Goal: Task Accomplishment & Management: Use online tool/utility

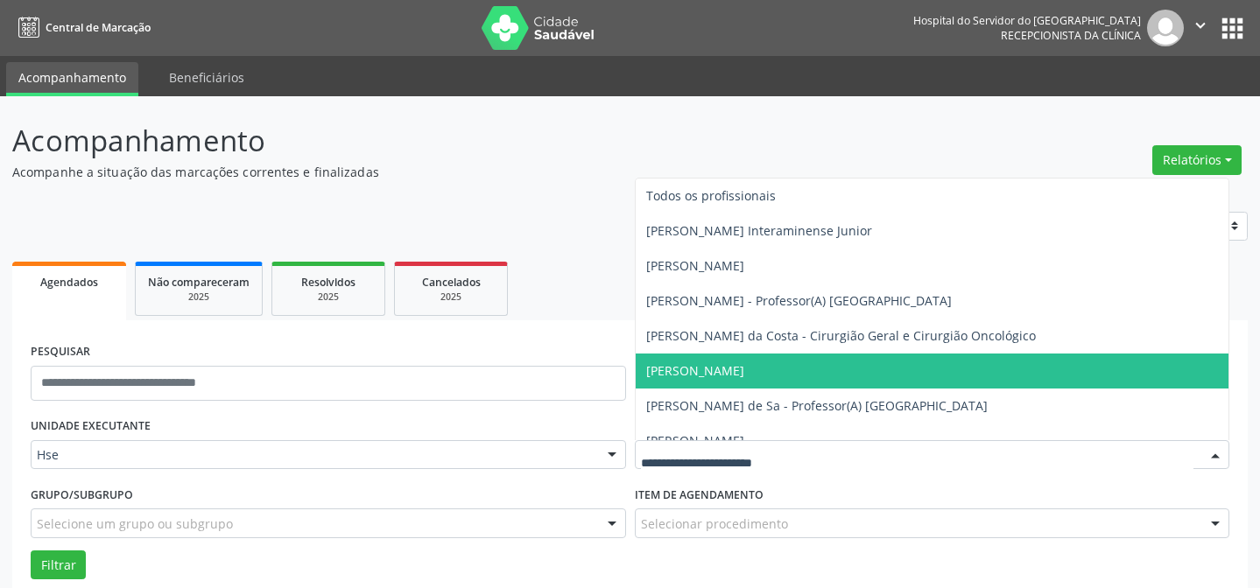
scroll to position [118, 0]
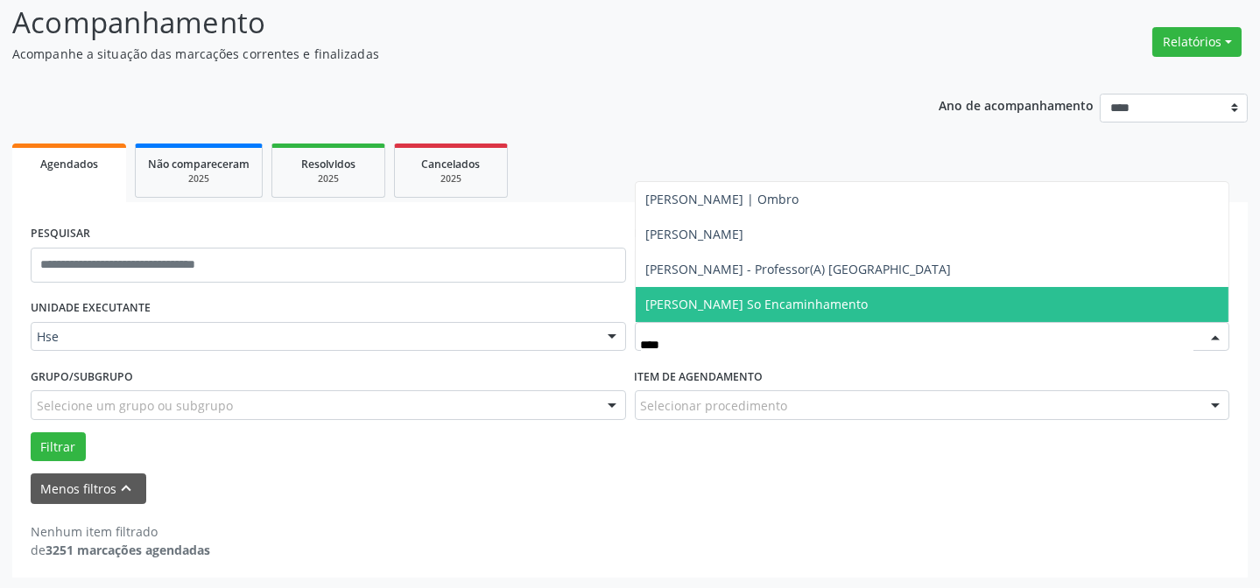
type input "*****"
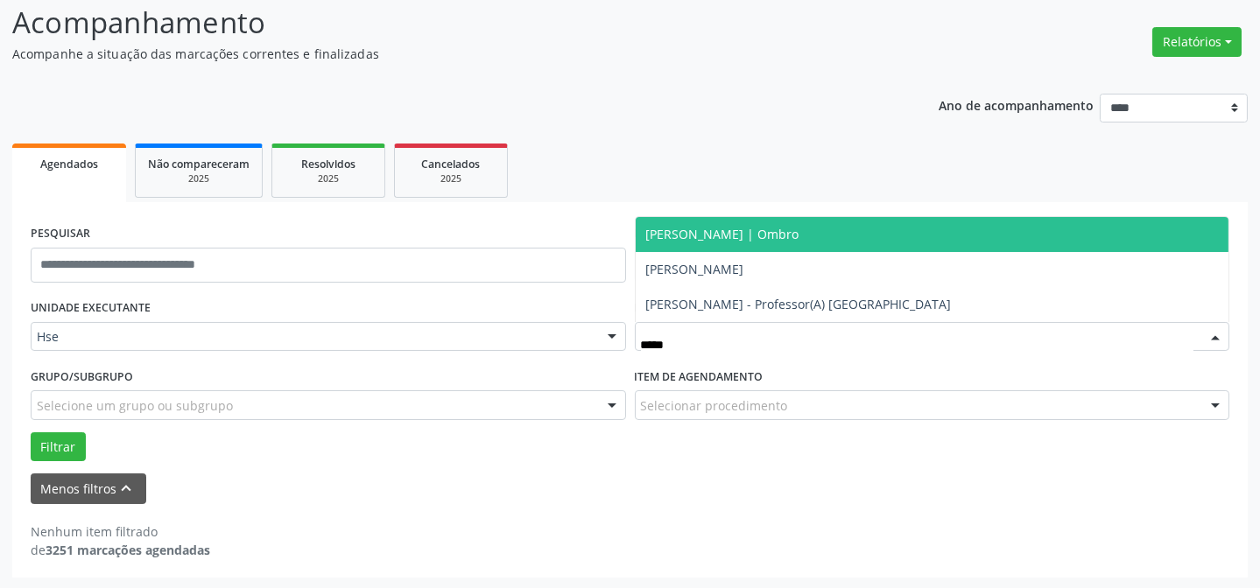
click at [799, 240] on span "[PERSON_NAME] | Ombro" at bounding box center [722, 234] width 153 height 17
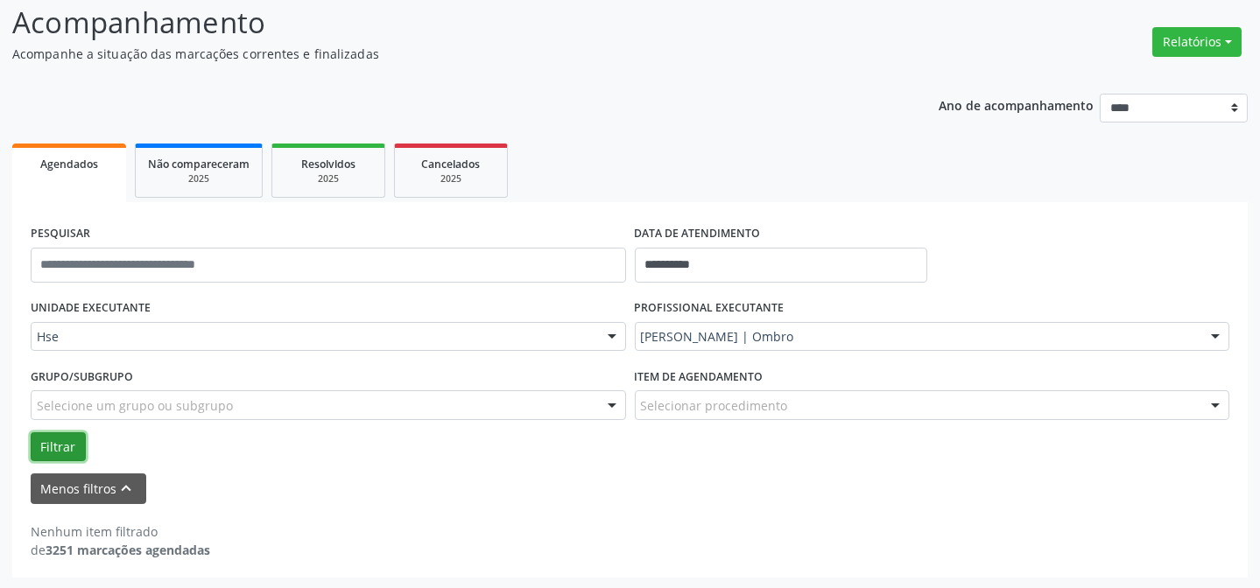
click at [50, 443] on button "Filtrar" at bounding box center [58, 448] width 55 height 30
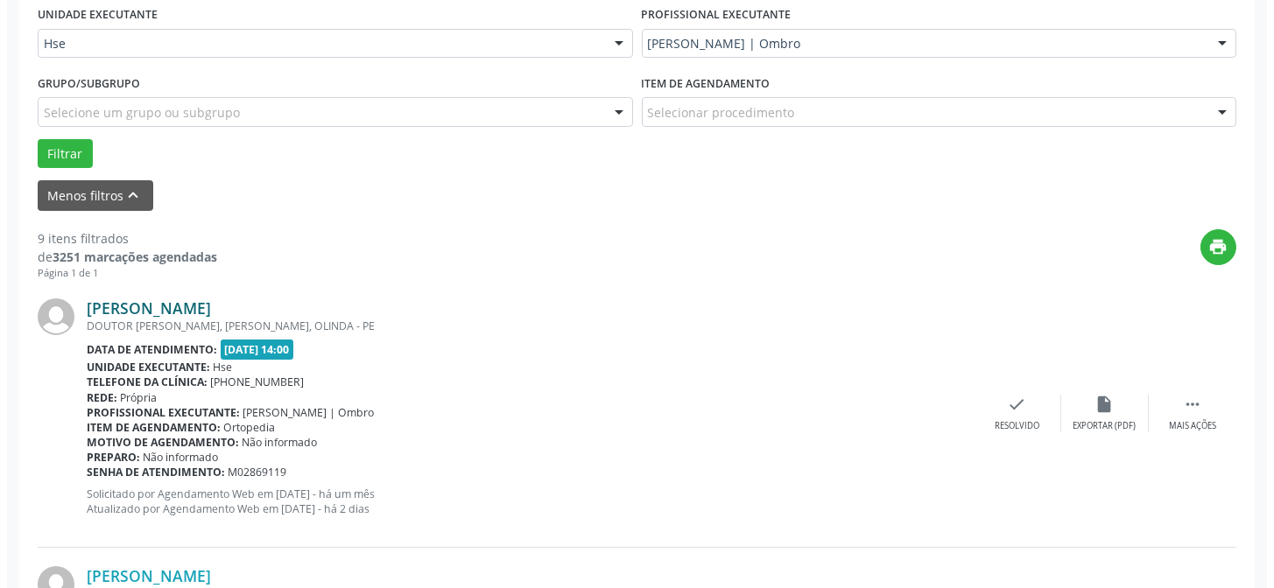
scroll to position [437, 0]
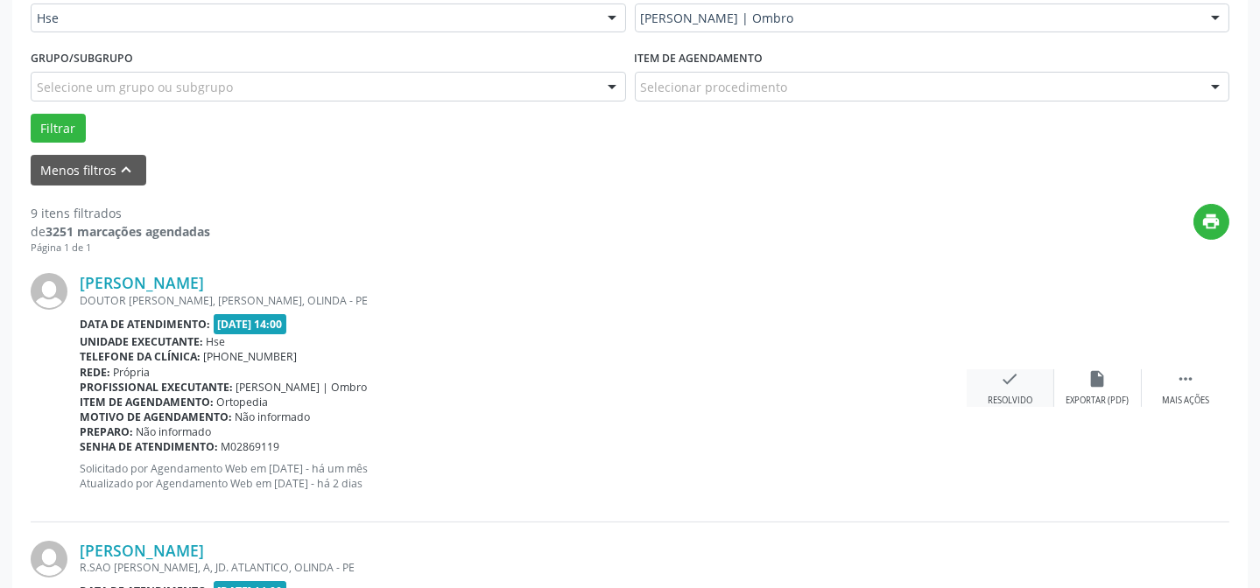
click at [1024, 378] on div "check Resolvido" at bounding box center [1011, 389] width 88 height 38
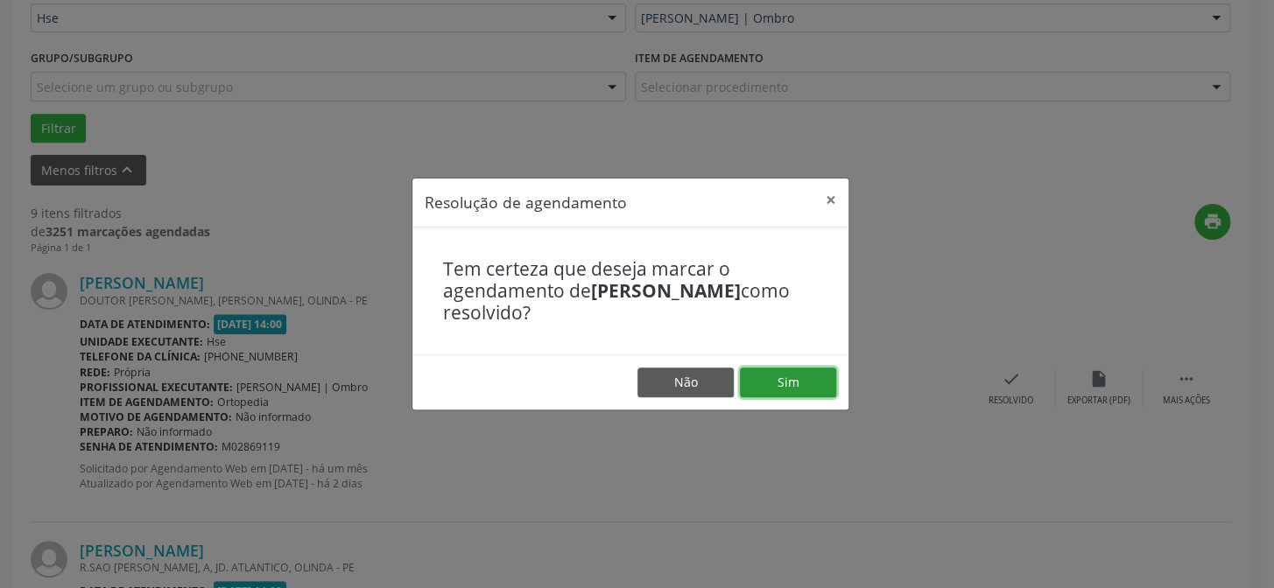
click at [779, 371] on button "Sim" at bounding box center [788, 383] width 96 height 30
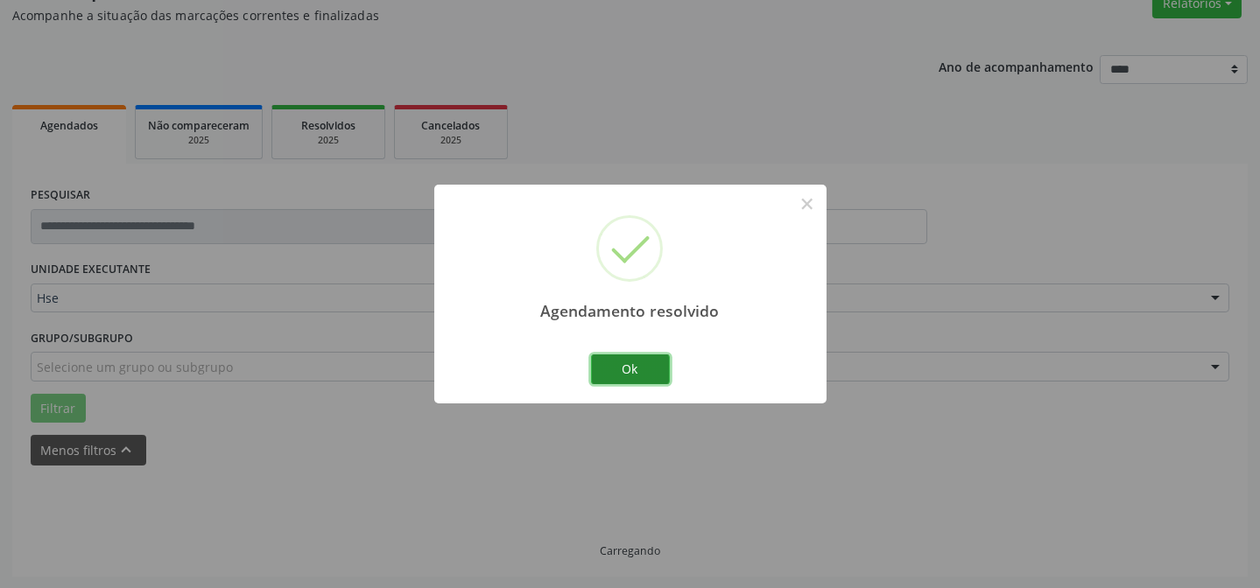
click at [630, 363] on button "Ok" at bounding box center [630, 370] width 79 height 30
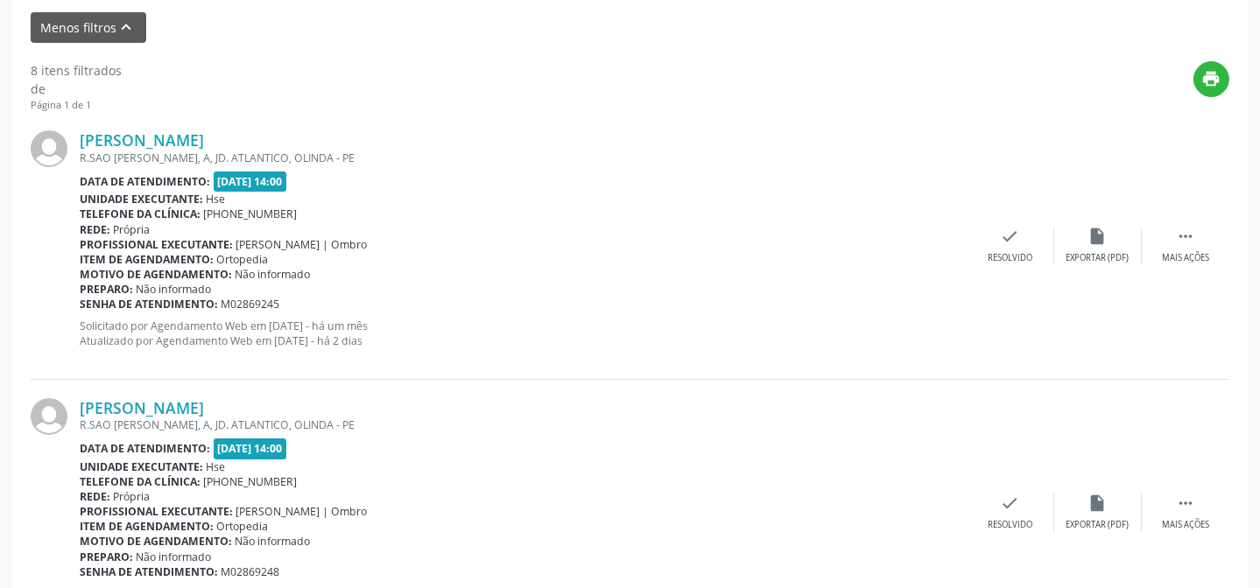
scroll to position [595, 0]
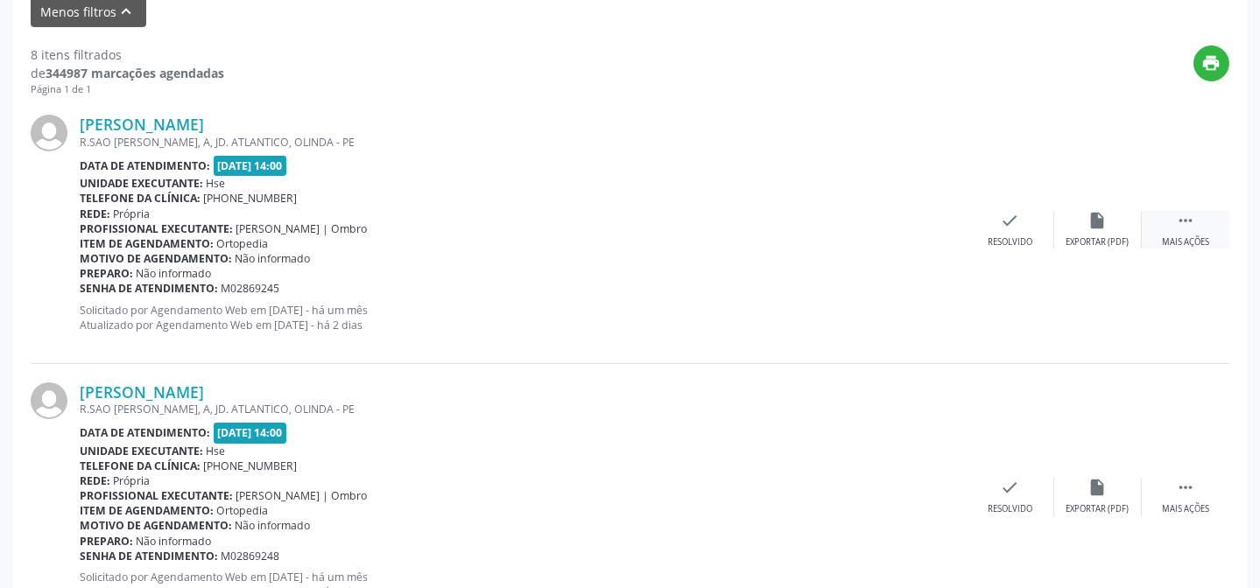
click at [1179, 222] on icon "" at bounding box center [1185, 220] width 19 height 19
click at [1109, 222] on div "alarm_off Não compareceu" at bounding box center [1098, 230] width 88 height 38
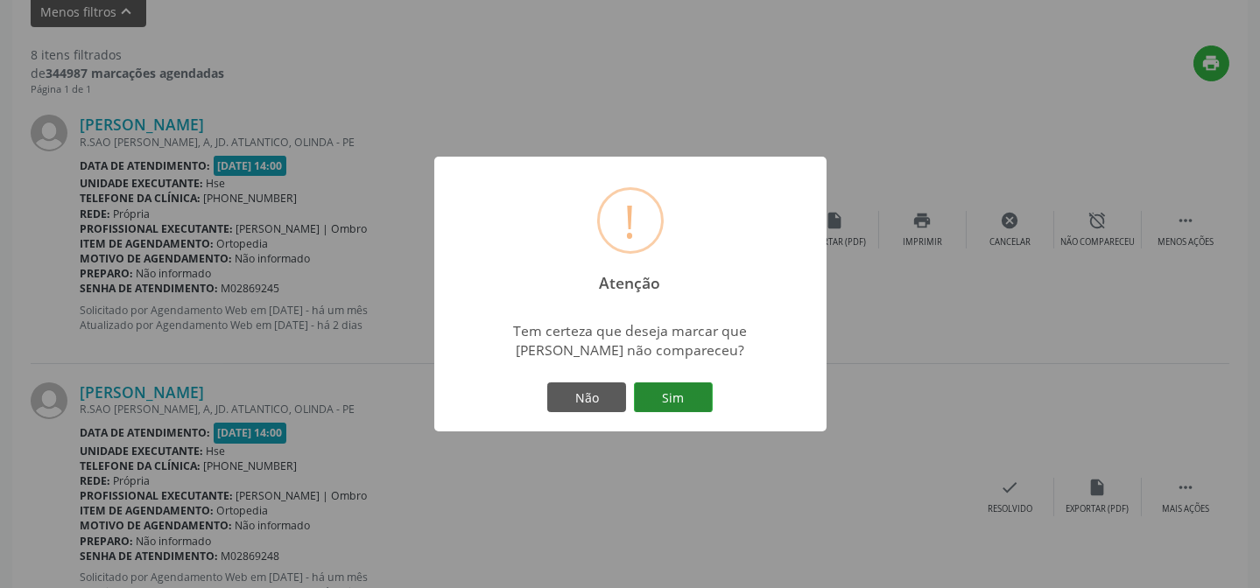
click at [681, 402] on button "Sim" at bounding box center [673, 398] width 79 height 30
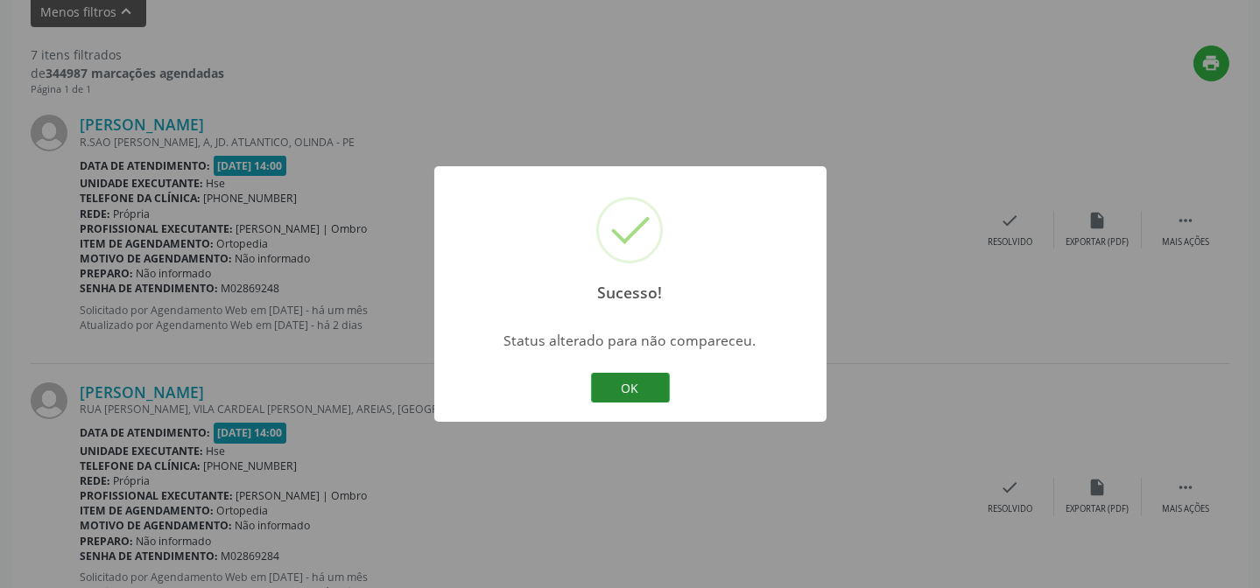
click at [635, 384] on button "OK" at bounding box center [630, 388] width 79 height 30
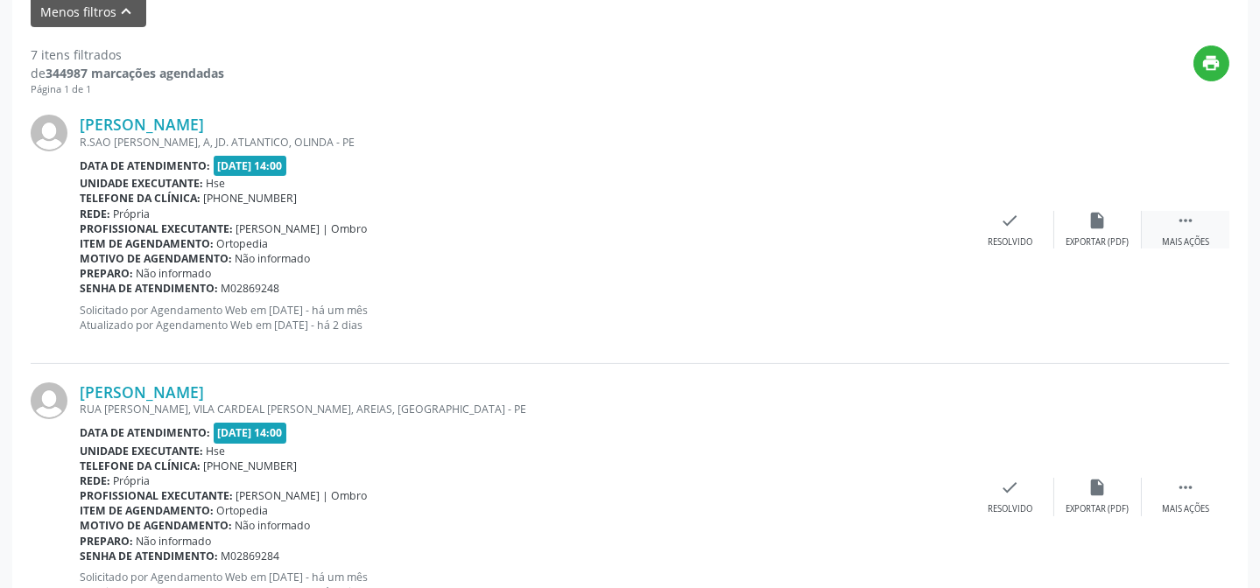
click at [1172, 225] on div " Mais ações" at bounding box center [1186, 230] width 88 height 38
click at [1055, 231] on div "alarm_off Não compareceu" at bounding box center [1098, 230] width 88 height 38
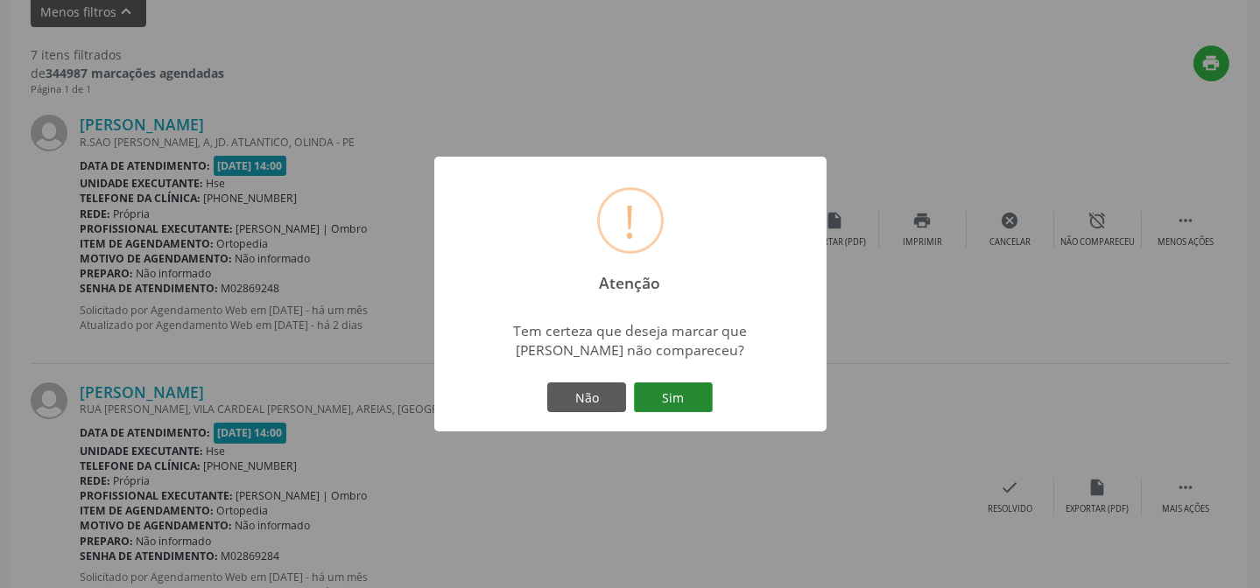
click at [700, 390] on button "Sim" at bounding box center [673, 398] width 79 height 30
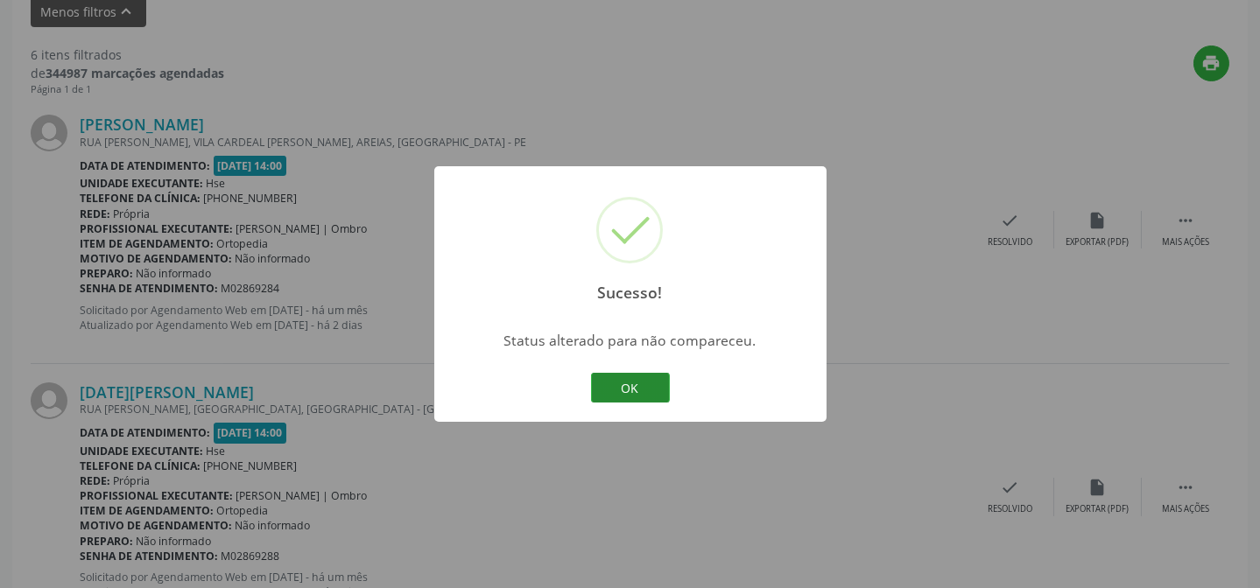
click at [626, 391] on button "OK" at bounding box center [630, 388] width 79 height 30
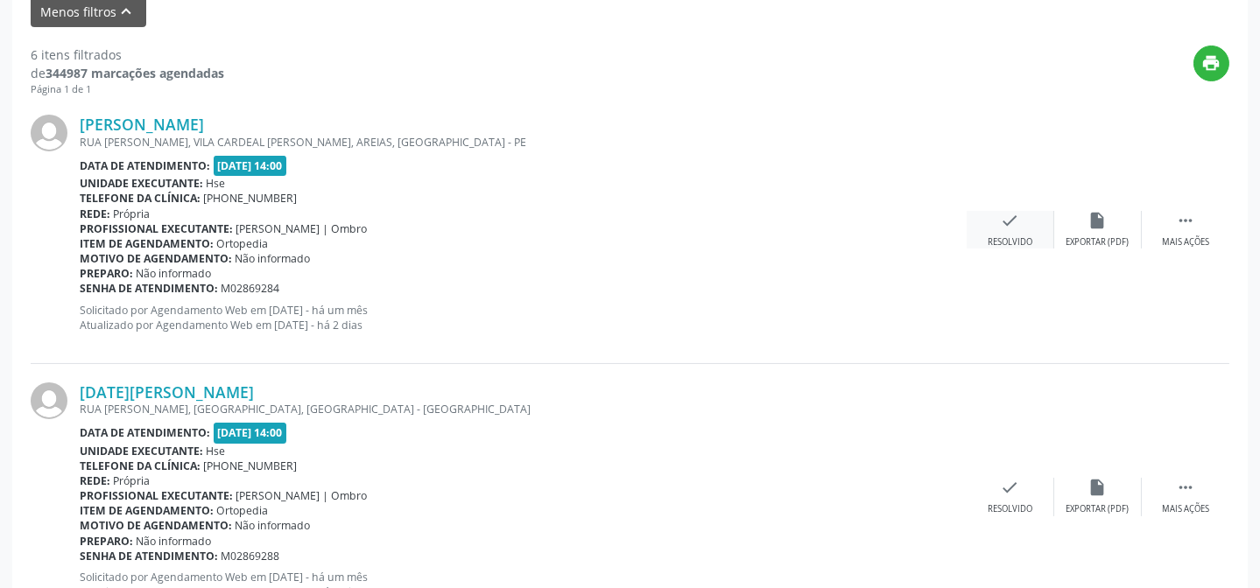
click at [1010, 222] on icon "check" at bounding box center [1010, 220] width 19 height 19
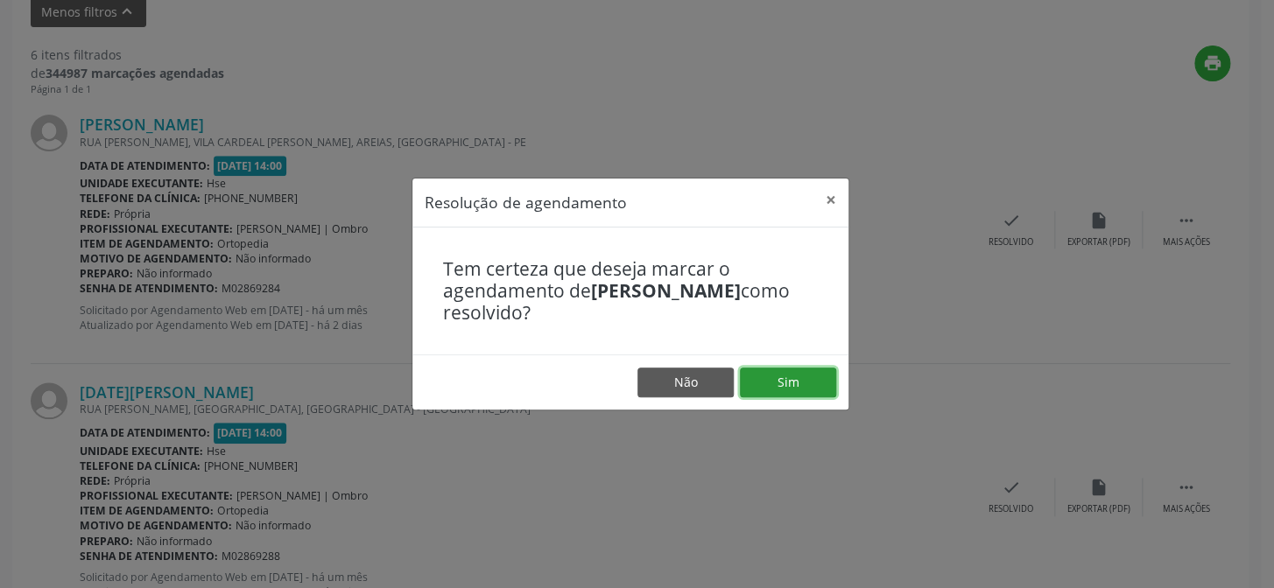
click at [821, 377] on button "Sim" at bounding box center [788, 383] width 96 height 30
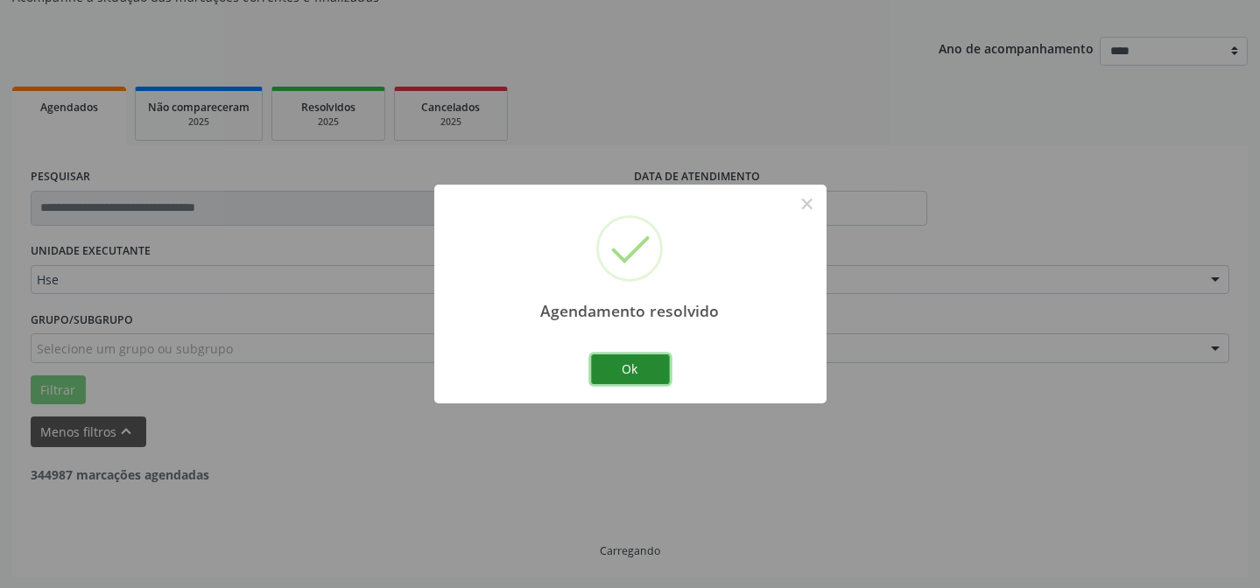
click at [643, 373] on button "Ok" at bounding box center [630, 370] width 79 height 30
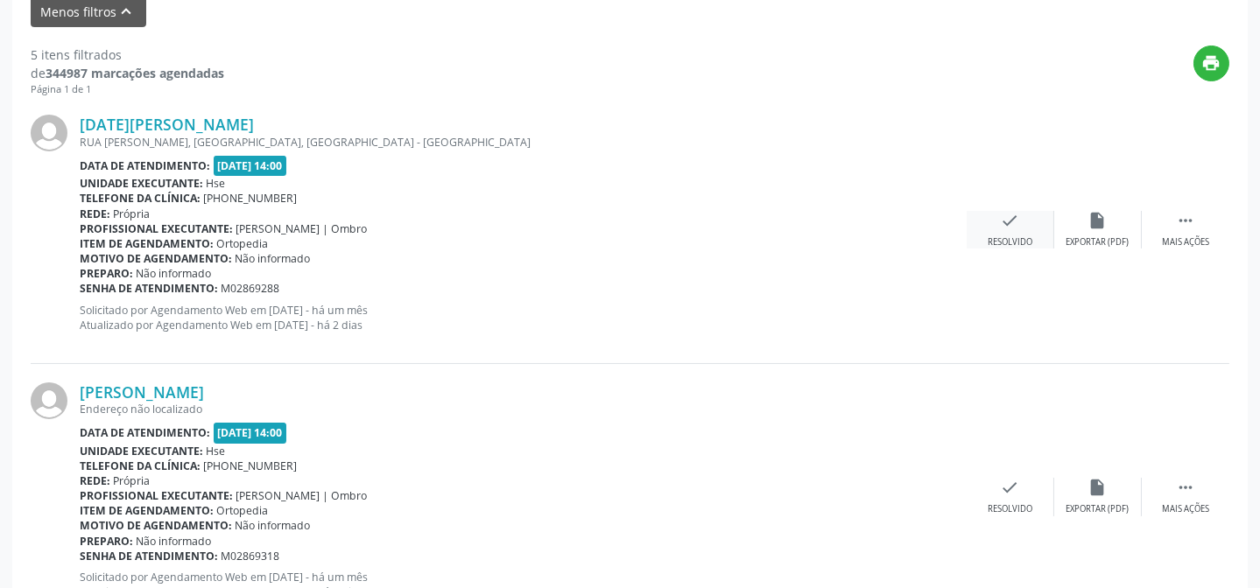
click at [1003, 224] on icon "check" at bounding box center [1010, 220] width 19 height 19
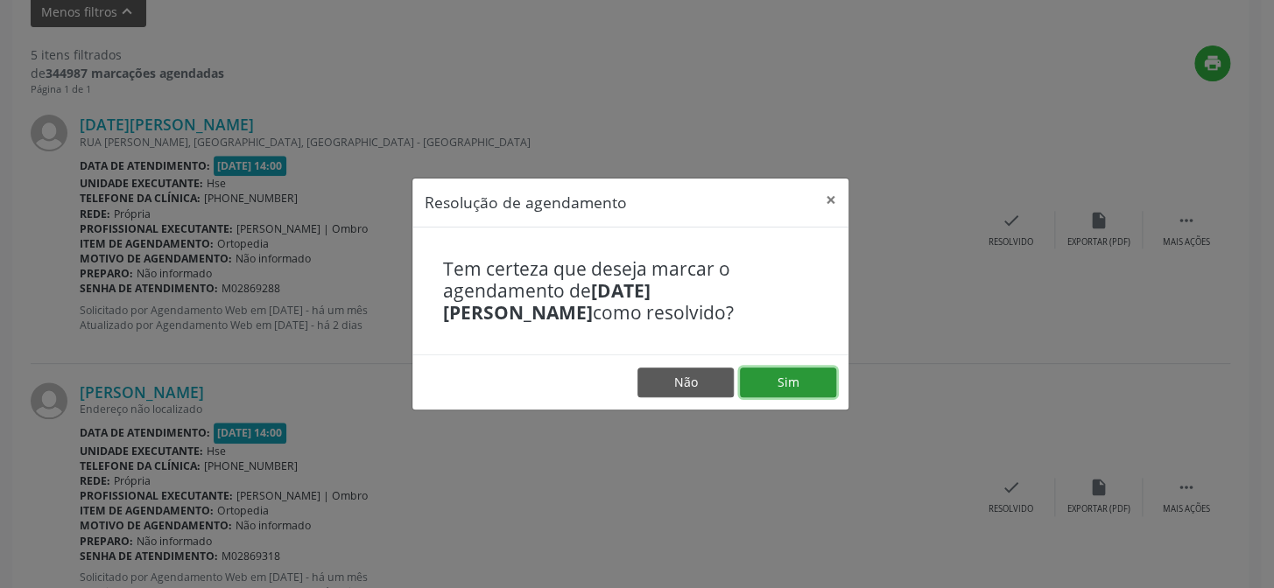
click at [778, 376] on button "Sim" at bounding box center [788, 383] width 96 height 30
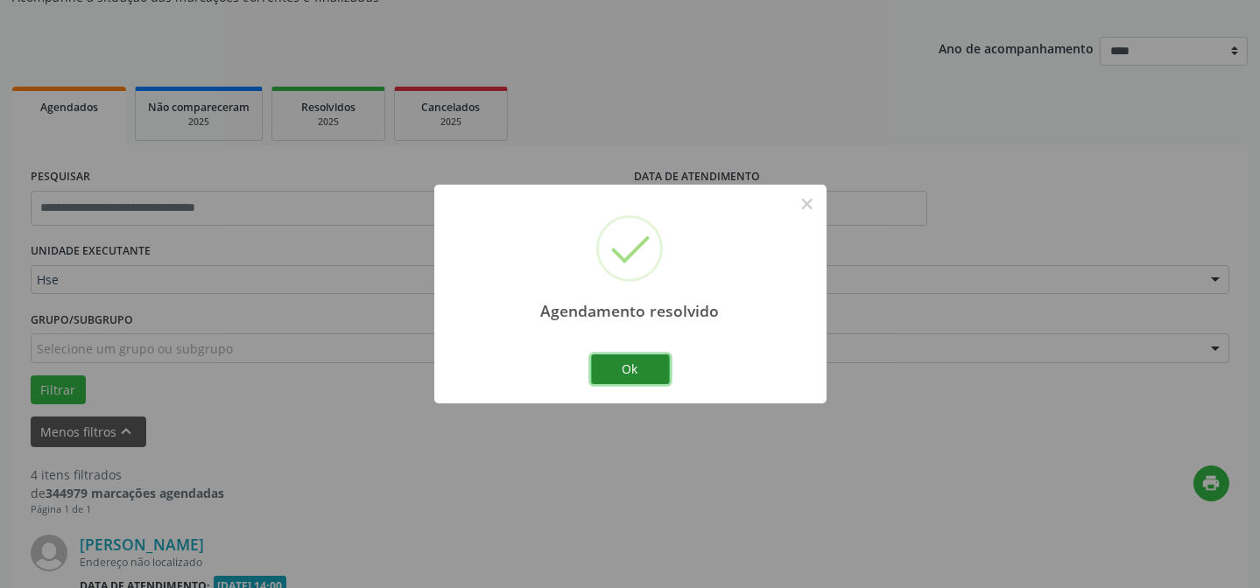
click at [637, 366] on button "Ok" at bounding box center [630, 370] width 79 height 30
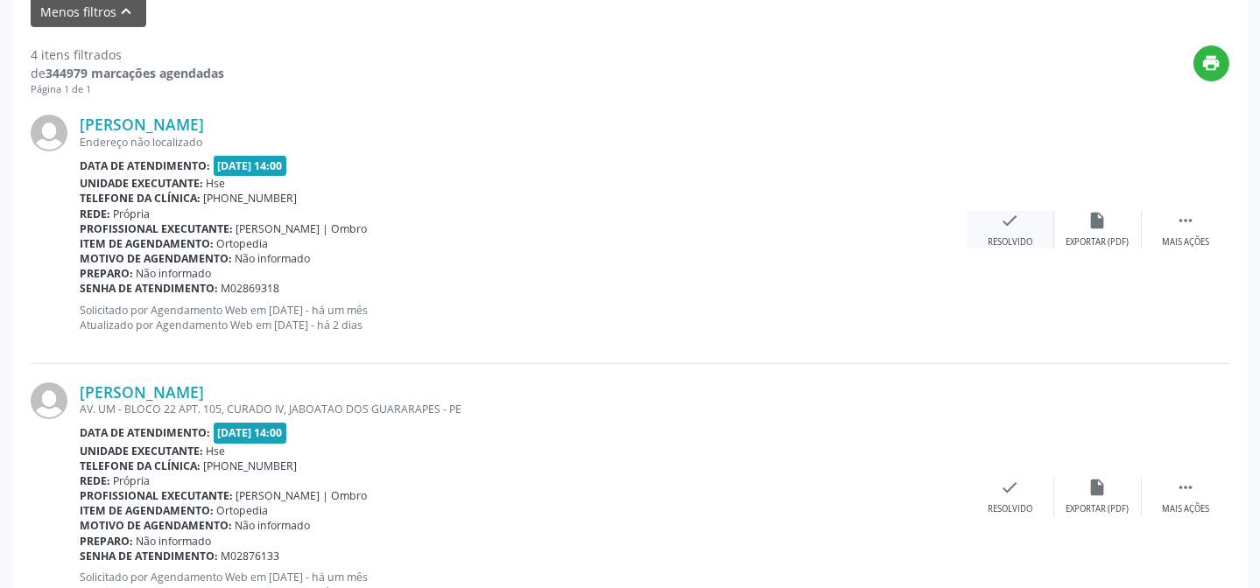
click at [1038, 223] on div "check Resolvido" at bounding box center [1011, 230] width 88 height 38
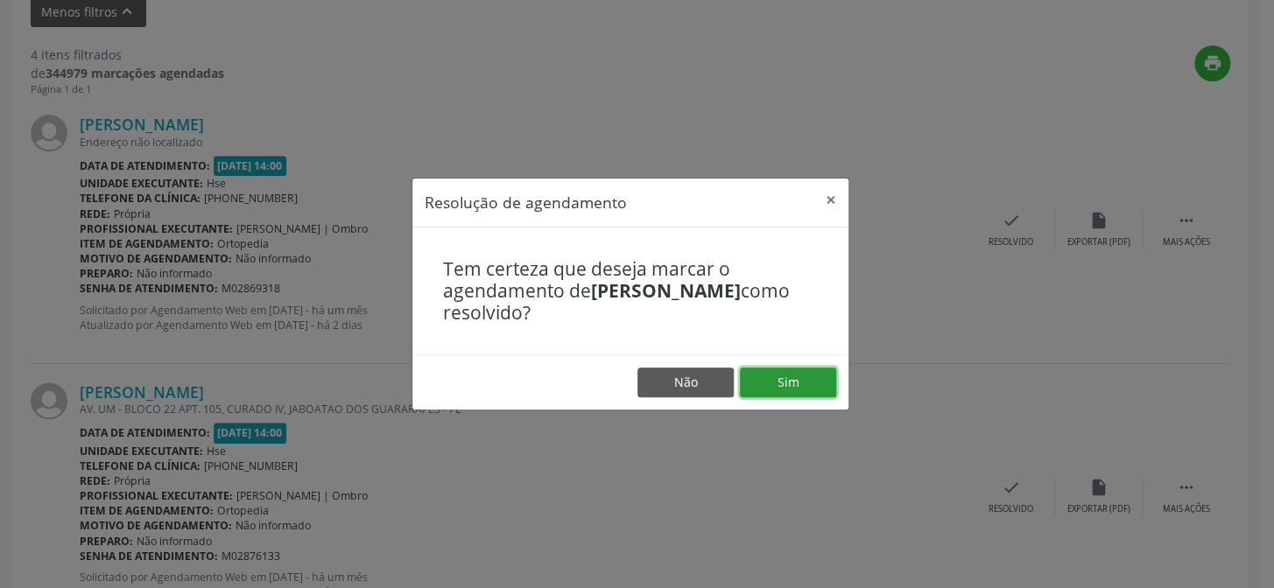
click at [799, 384] on button "Sim" at bounding box center [788, 383] width 96 height 30
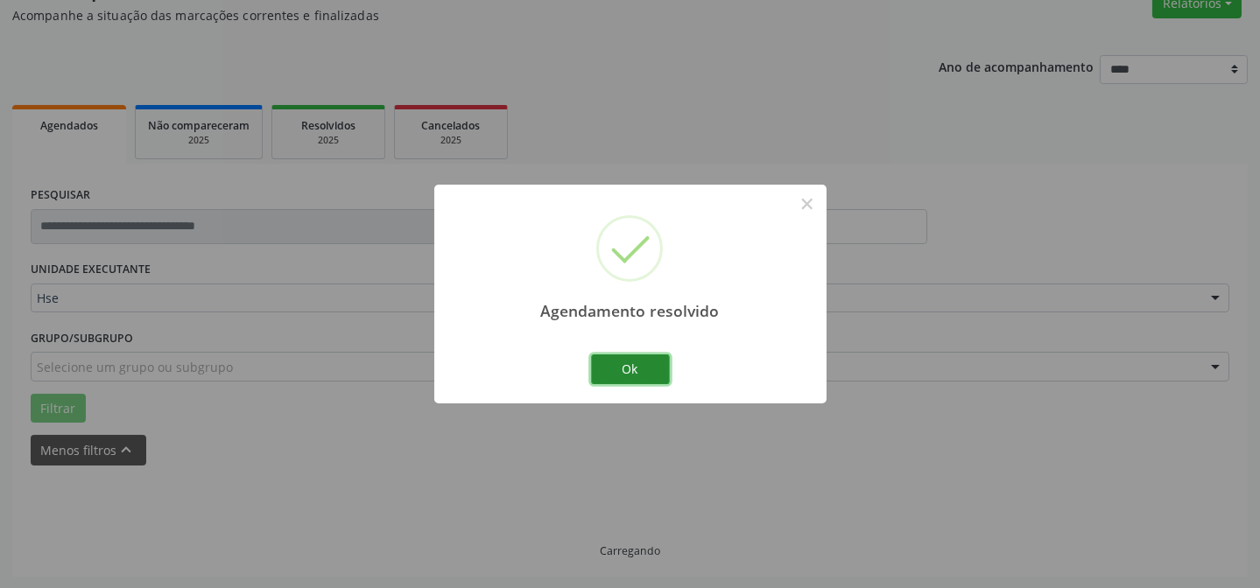
click at [618, 368] on button "Ok" at bounding box center [630, 370] width 79 height 30
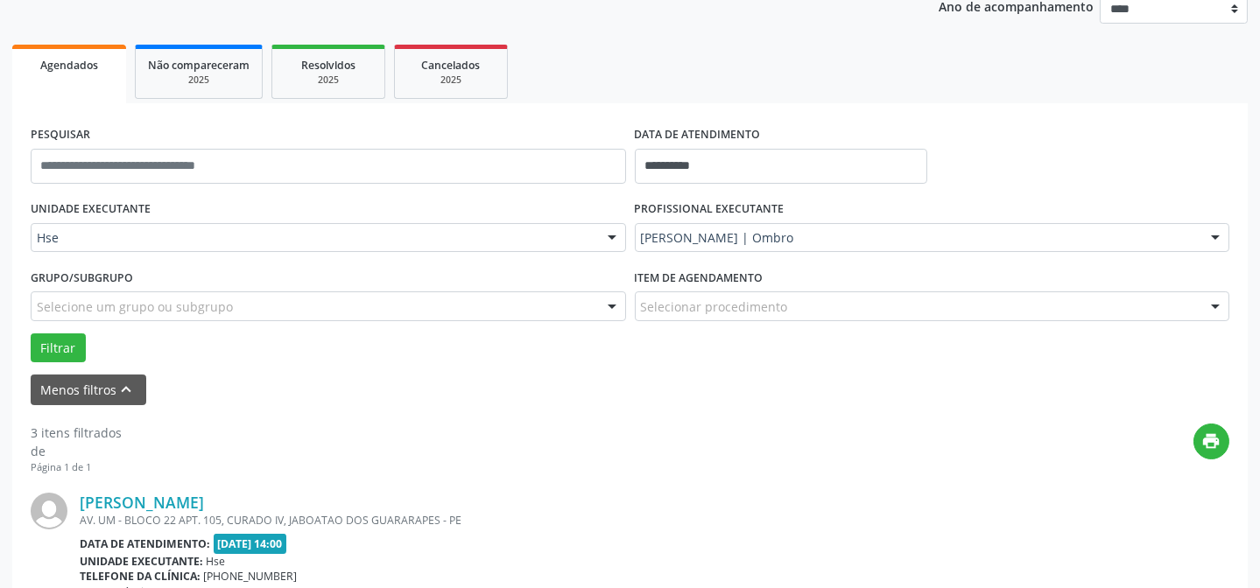
scroll to position [395, 0]
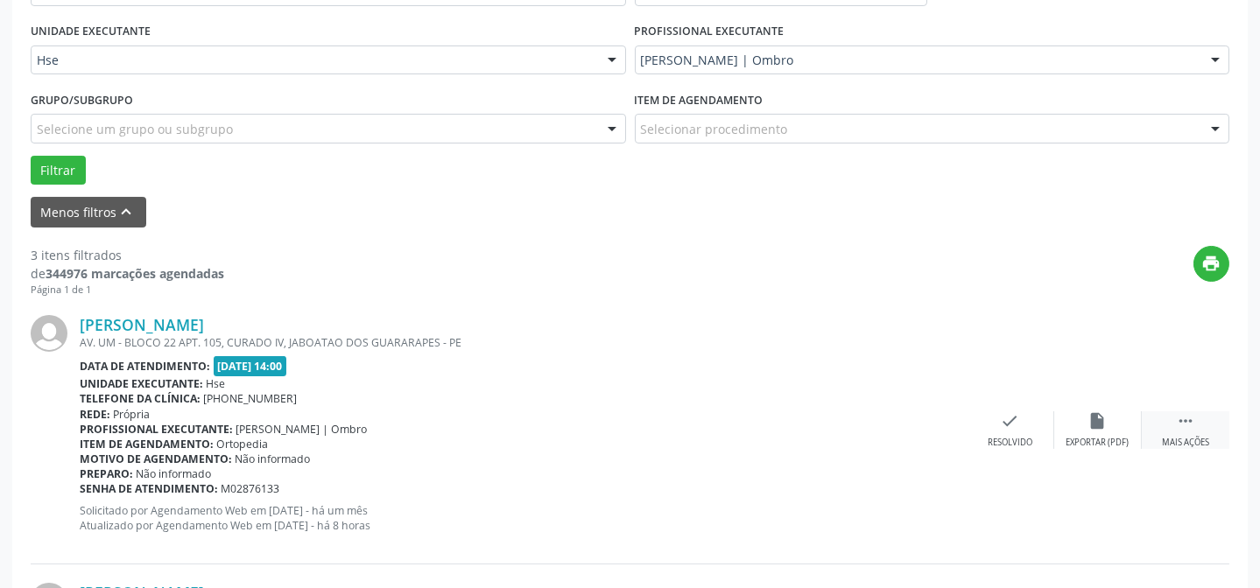
click at [1195, 425] on div " Mais ações" at bounding box center [1186, 431] width 88 height 38
click at [1072, 423] on div "alarm_off Não compareceu" at bounding box center [1098, 431] width 88 height 38
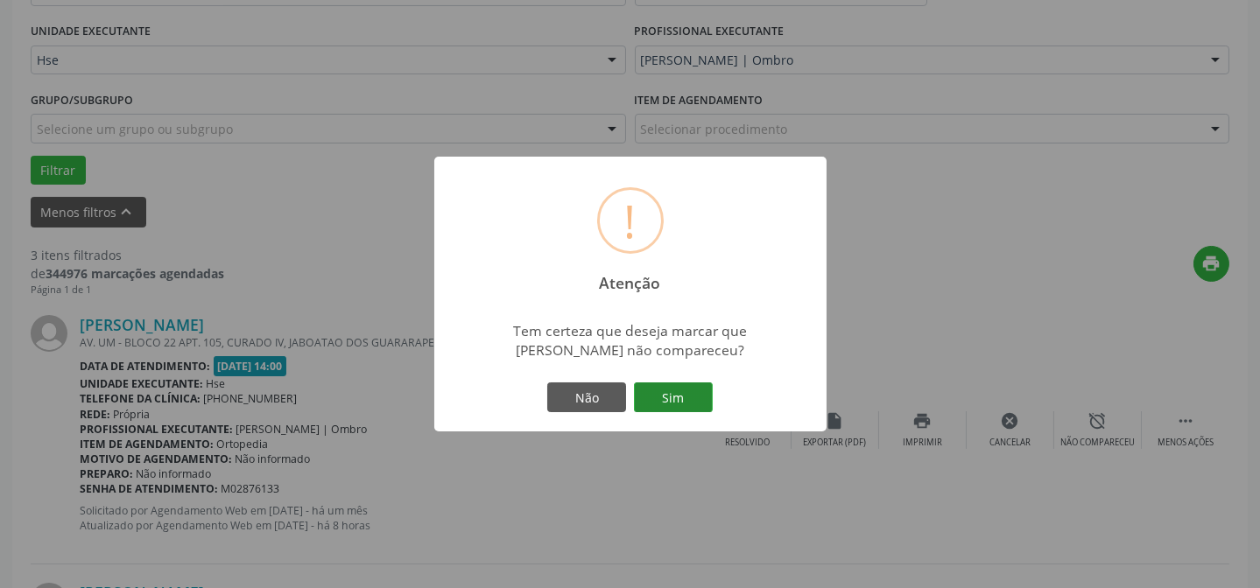
click at [679, 398] on button "Sim" at bounding box center [673, 398] width 79 height 30
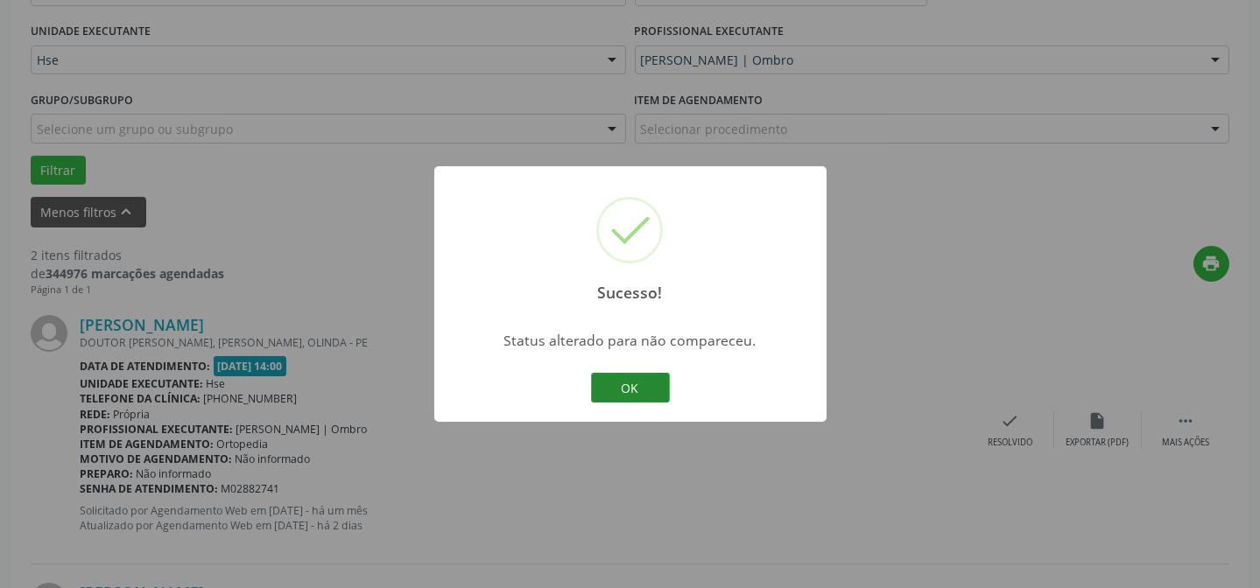
click at [621, 394] on button "OK" at bounding box center [630, 388] width 79 height 30
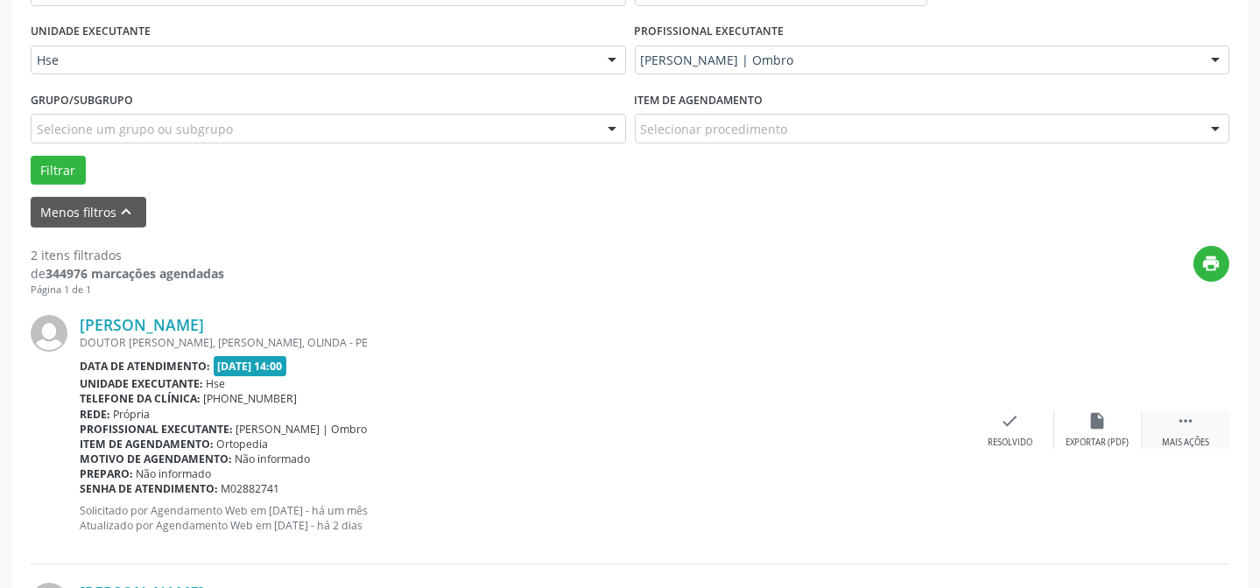
click at [1177, 430] on div " Mais ações" at bounding box center [1186, 431] width 88 height 38
click at [1107, 432] on div "alarm_off Não compareceu" at bounding box center [1098, 431] width 88 height 38
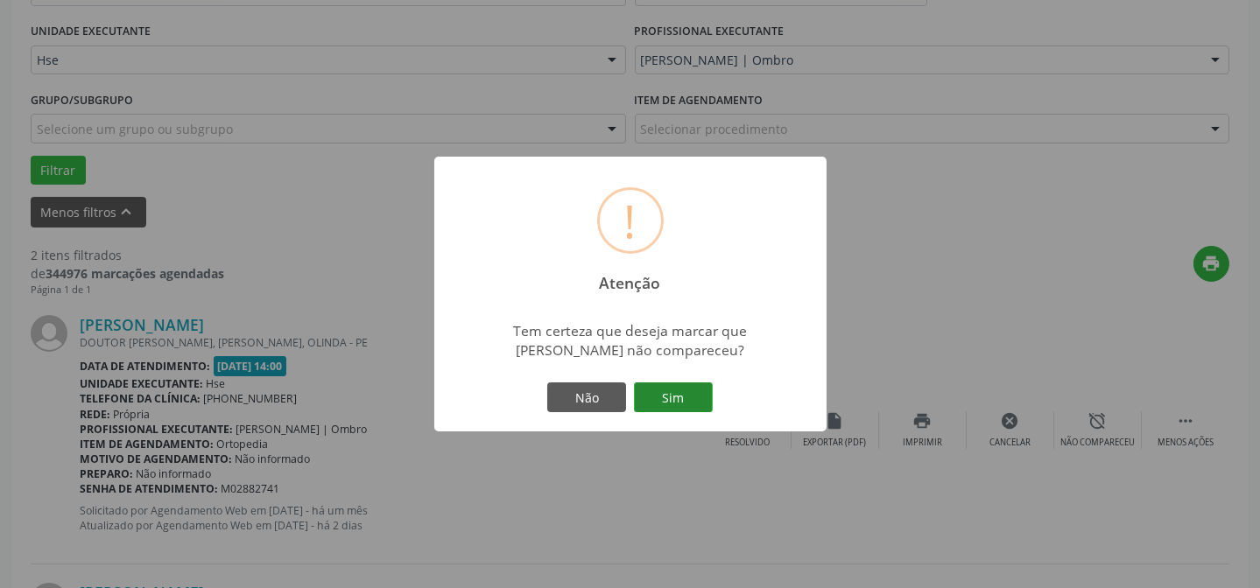
click at [641, 394] on button "Sim" at bounding box center [673, 398] width 79 height 30
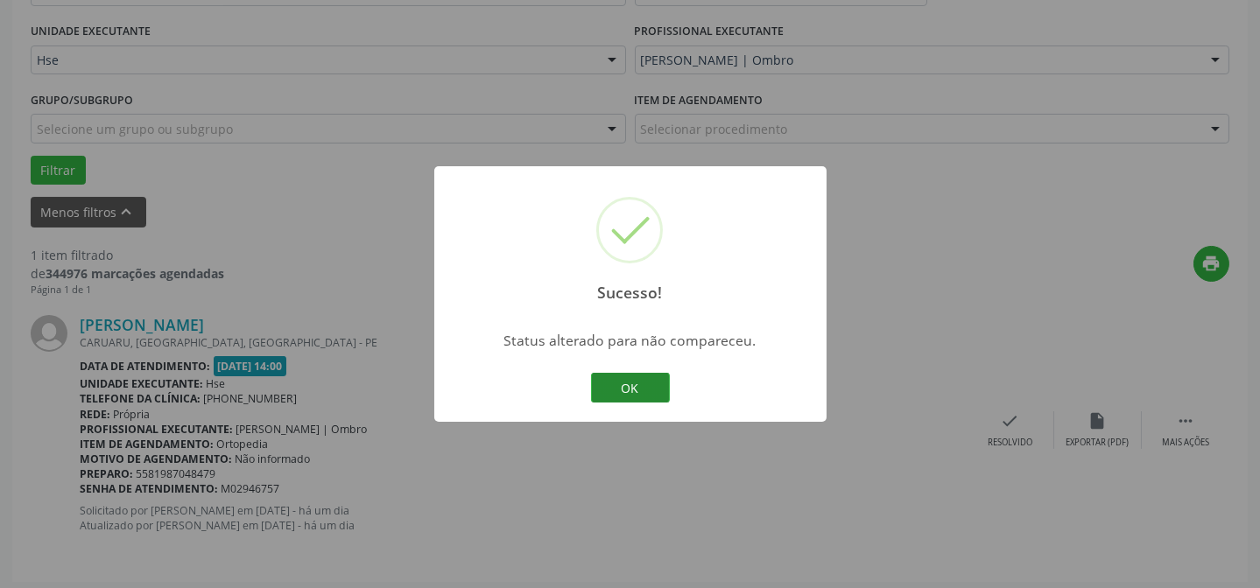
click at [623, 393] on button "OK" at bounding box center [630, 388] width 79 height 30
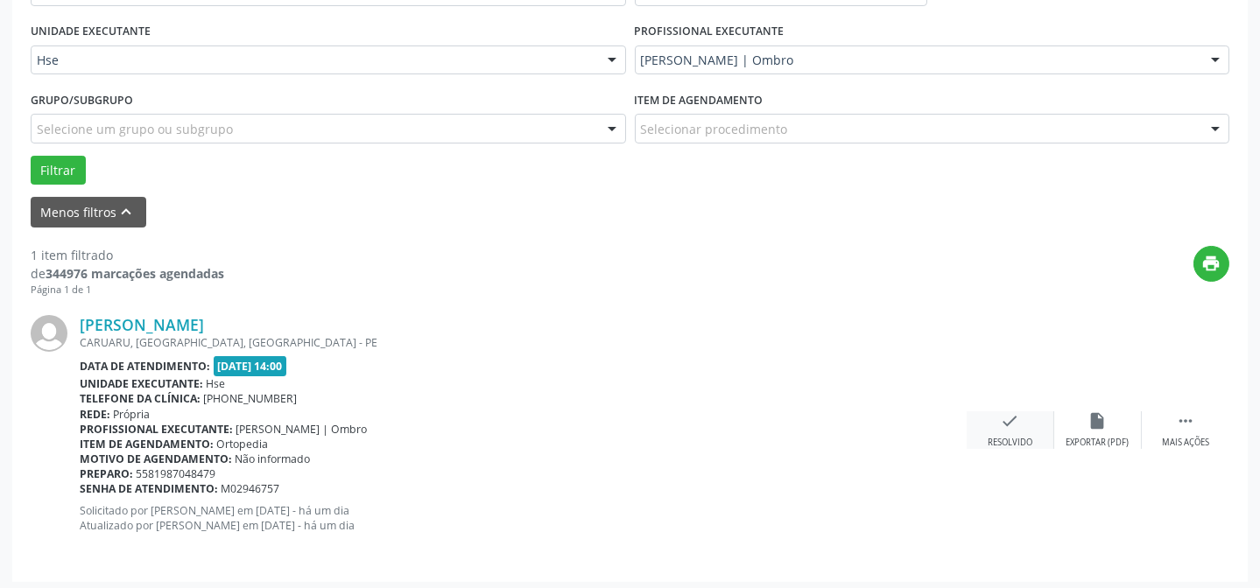
click at [992, 431] on div "check Resolvido" at bounding box center [1011, 431] width 88 height 38
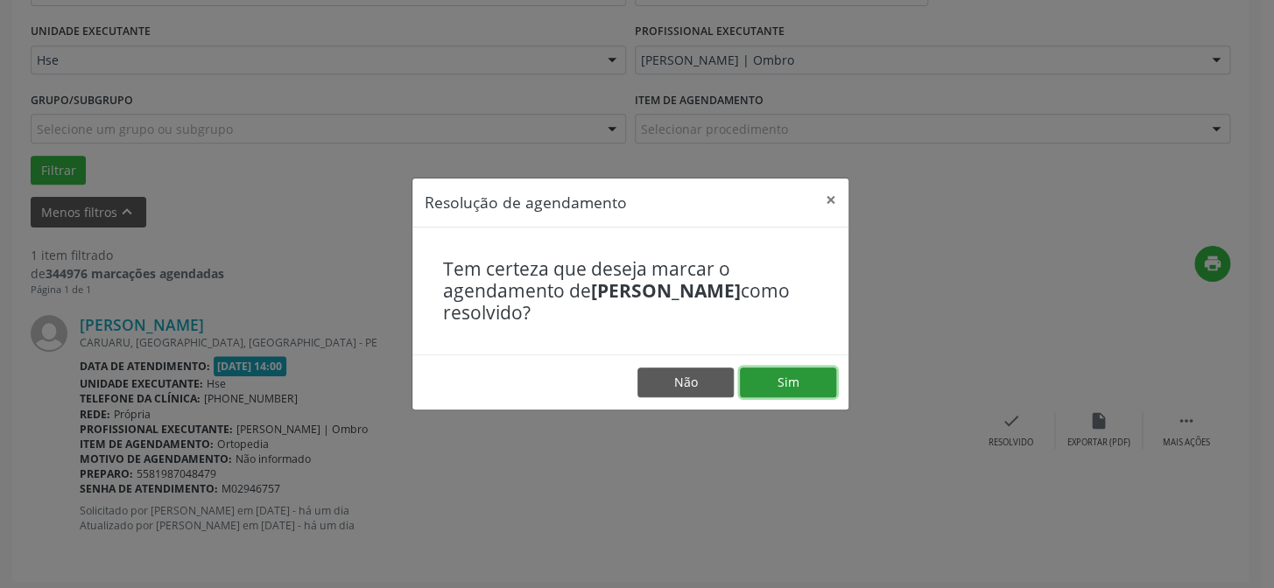
click at [809, 377] on button "Sim" at bounding box center [788, 383] width 96 height 30
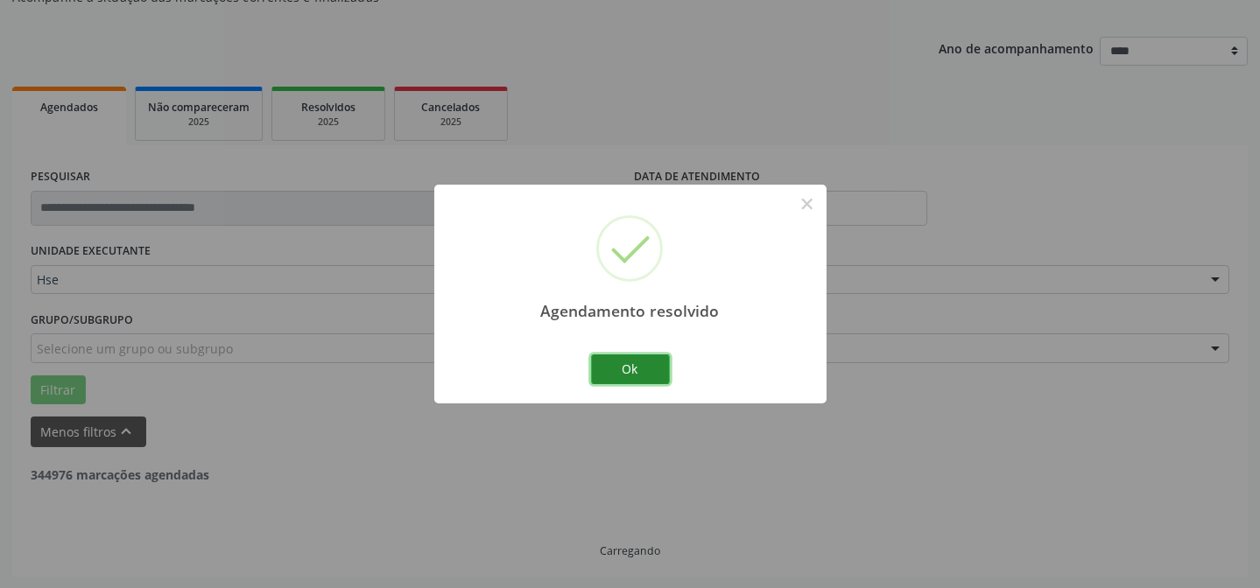
scroll to position [118, 0]
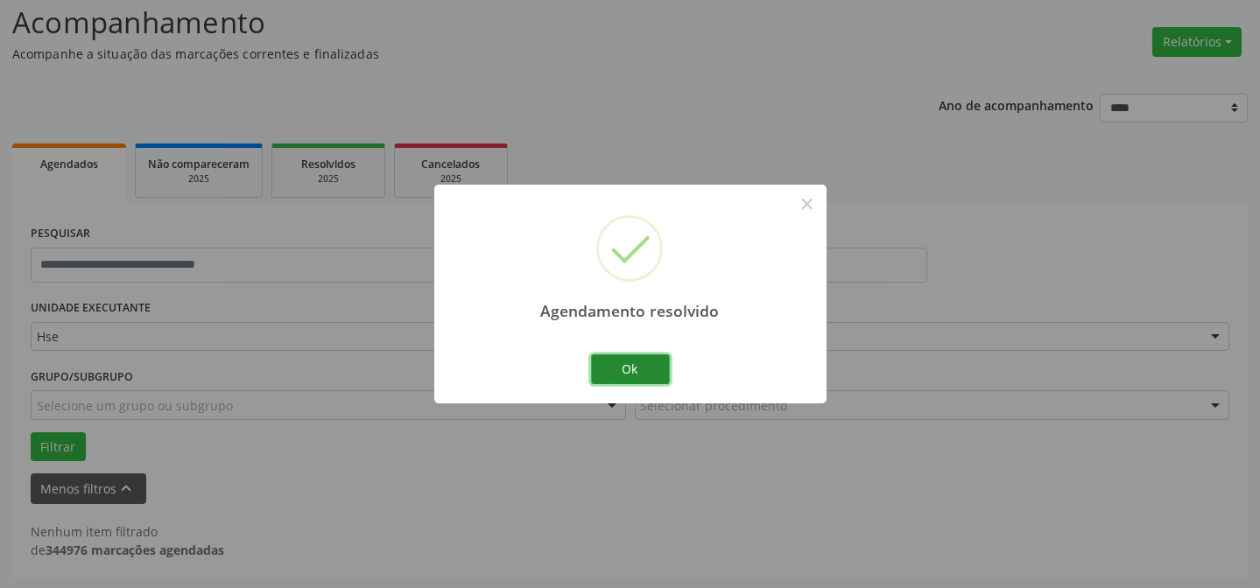
click at [661, 368] on button "Ok" at bounding box center [630, 370] width 79 height 30
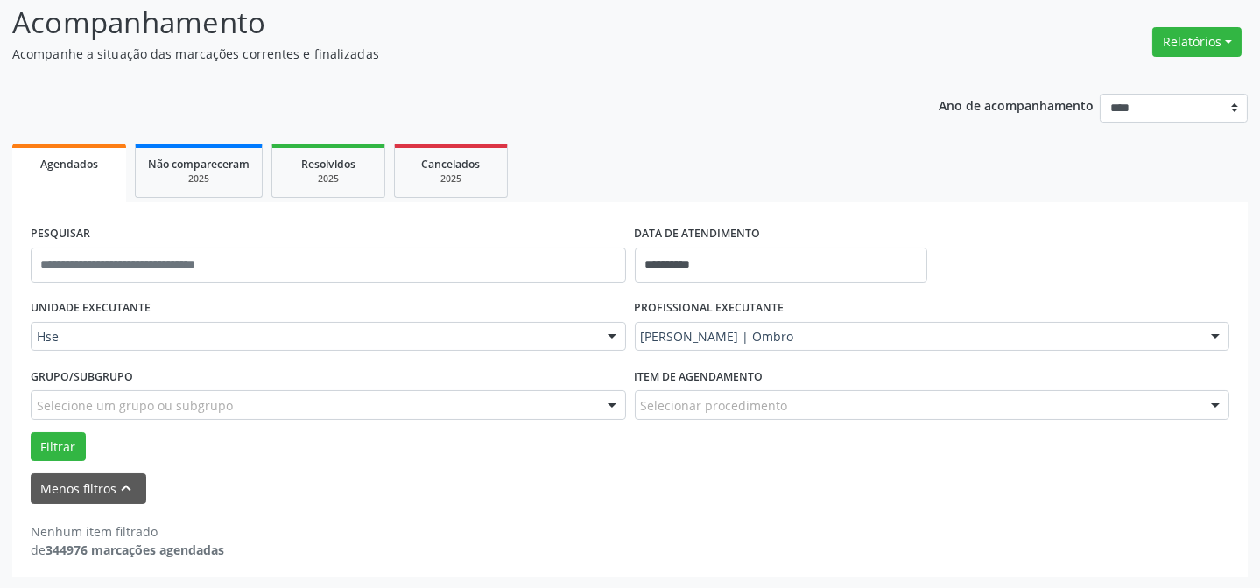
click at [102, 96] on div "**********" at bounding box center [629, 329] width 1235 height 496
click at [116, 253] on input "text" at bounding box center [328, 265] width 595 height 35
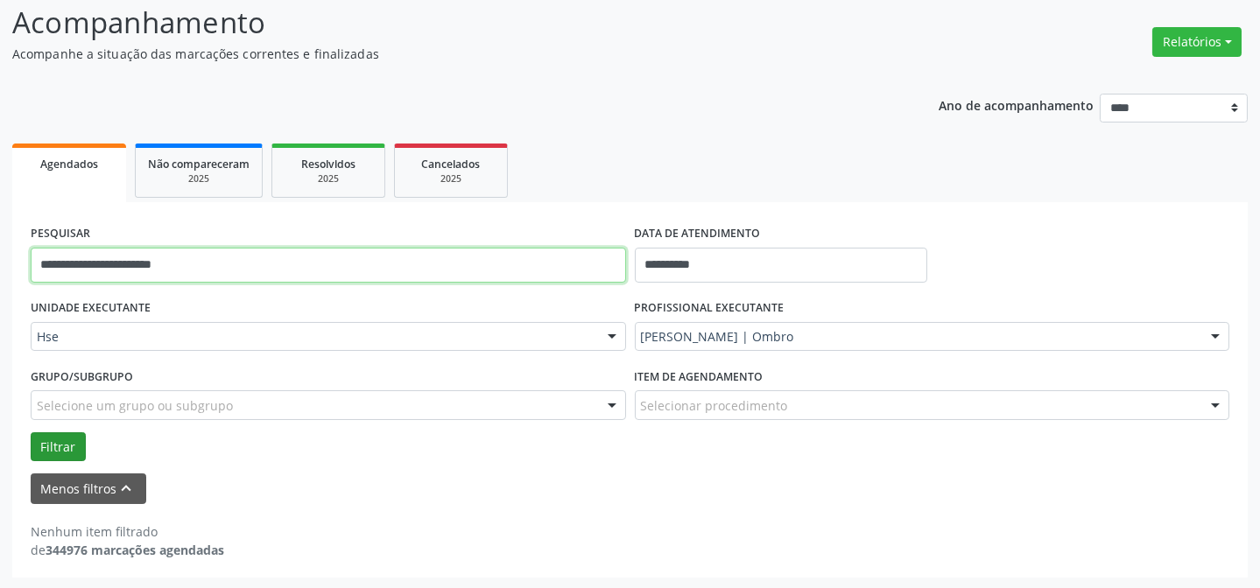
type input "**********"
click at [60, 444] on button "Filtrar" at bounding box center [58, 448] width 55 height 30
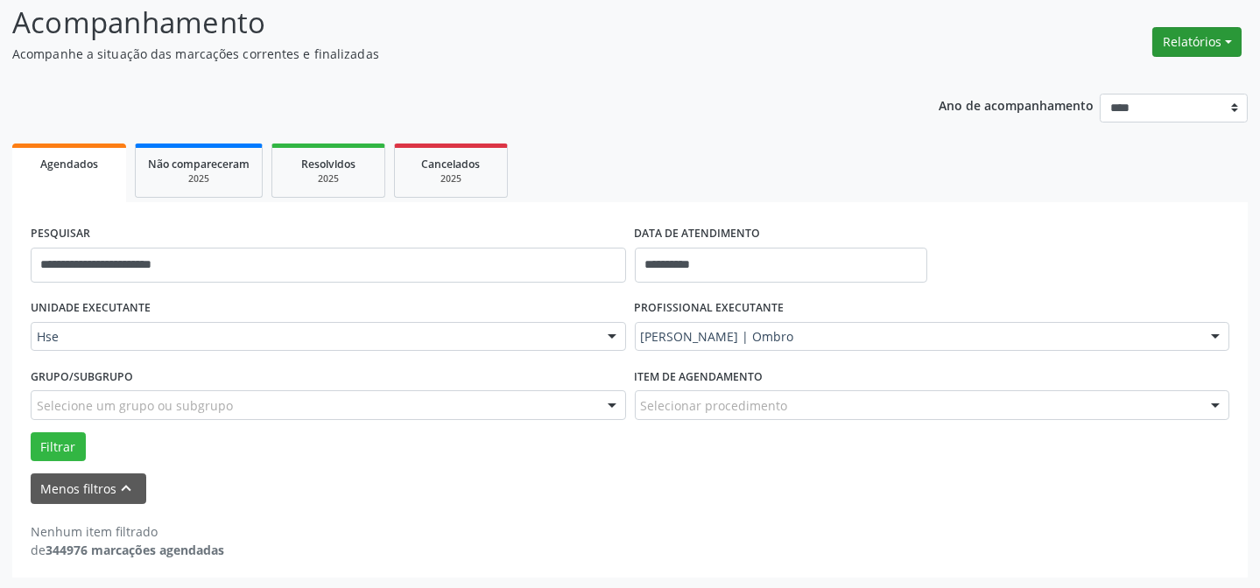
click at [1207, 30] on button "Relatórios" at bounding box center [1196, 42] width 89 height 30
click at [1106, 81] on link "Agendamentos" at bounding box center [1147, 79] width 188 height 25
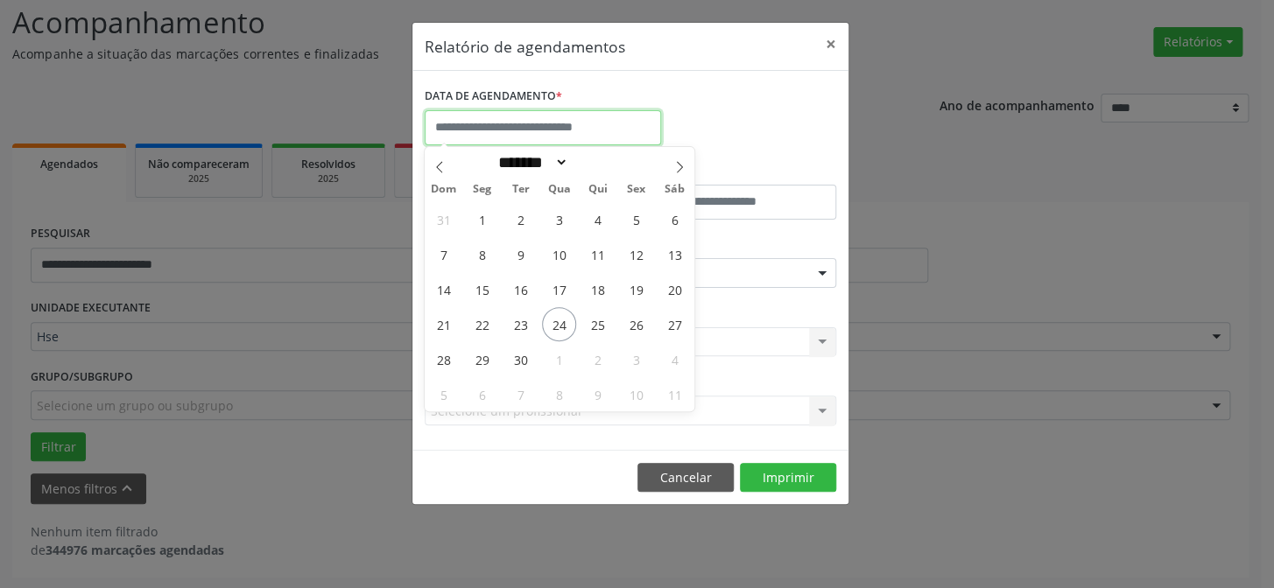
click at [582, 117] on input "text" at bounding box center [543, 127] width 236 height 35
click at [568, 327] on span "24" at bounding box center [559, 324] width 34 height 34
type input "**********"
click at [568, 327] on span "24" at bounding box center [559, 324] width 34 height 34
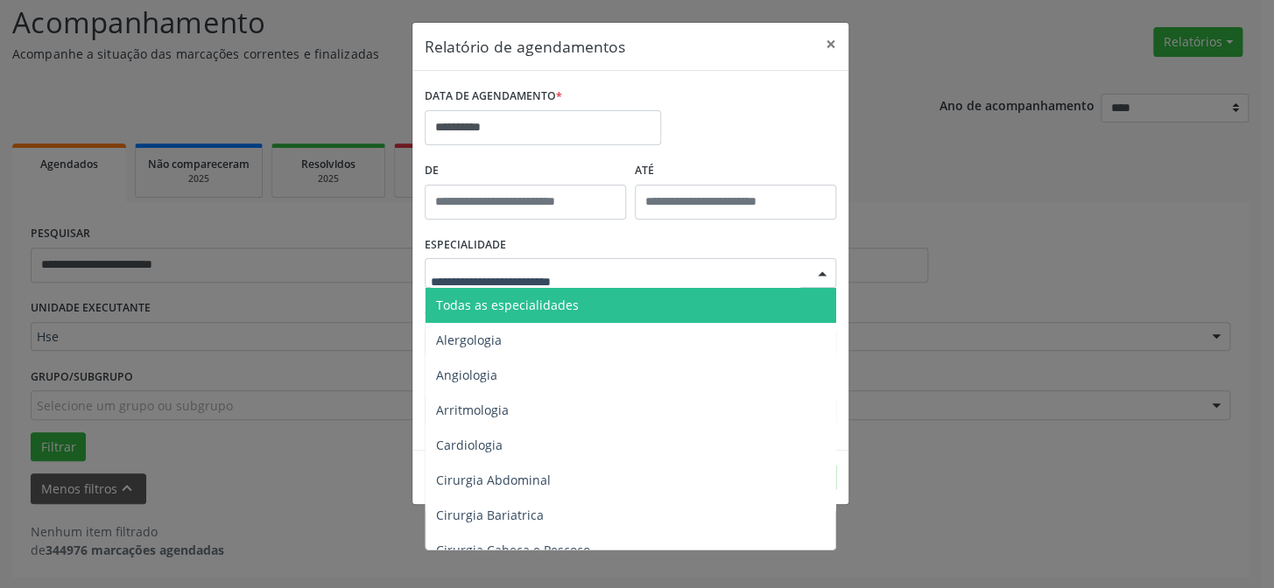
click at [549, 306] on span "Todas as especialidades" at bounding box center [507, 305] width 143 height 17
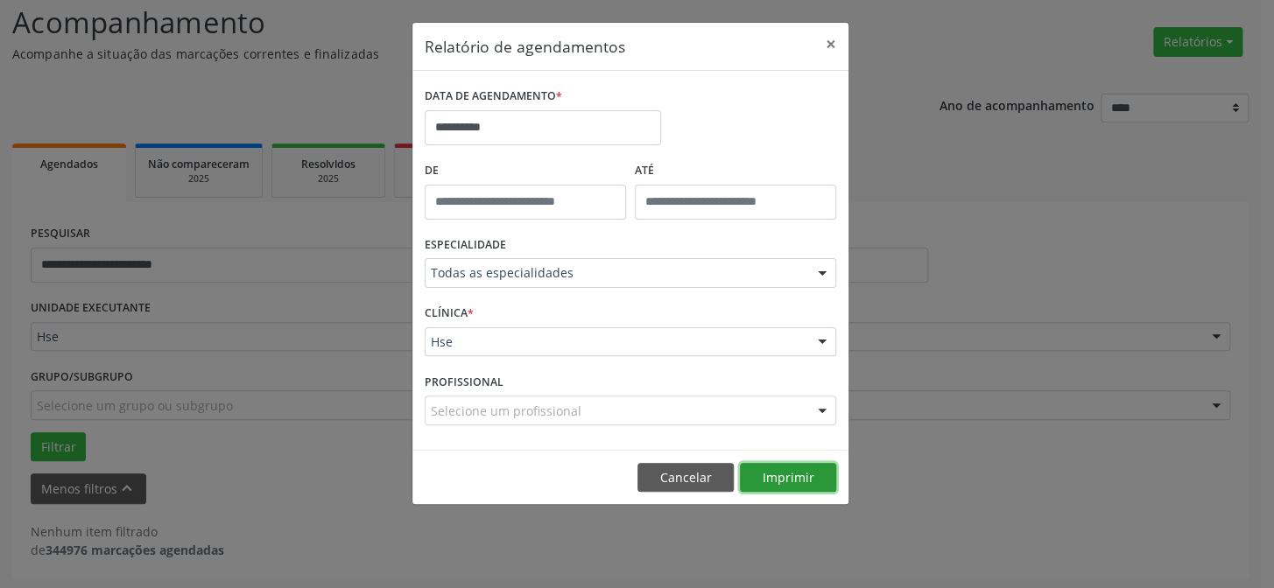
click at [777, 480] on button "Imprimir" at bounding box center [788, 478] width 96 height 30
click at [836, 51] on button "×" at bounding box center [830, 44] width 35 height 43
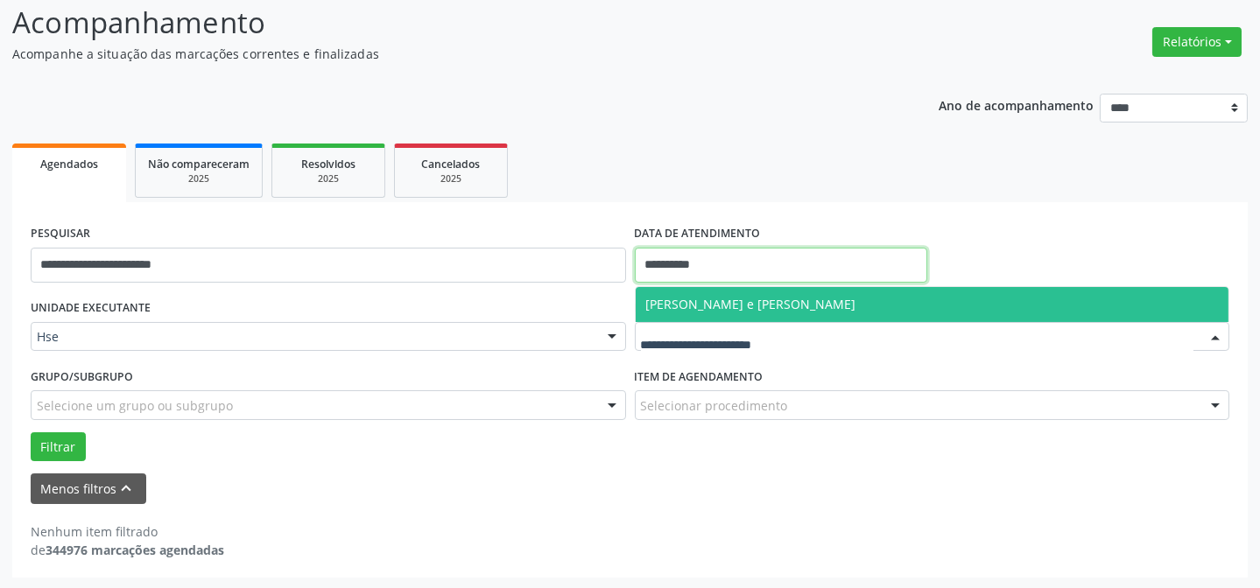
click at [751, 280] on body "**********" at bounding box center [630, 176] width 1260 height 588
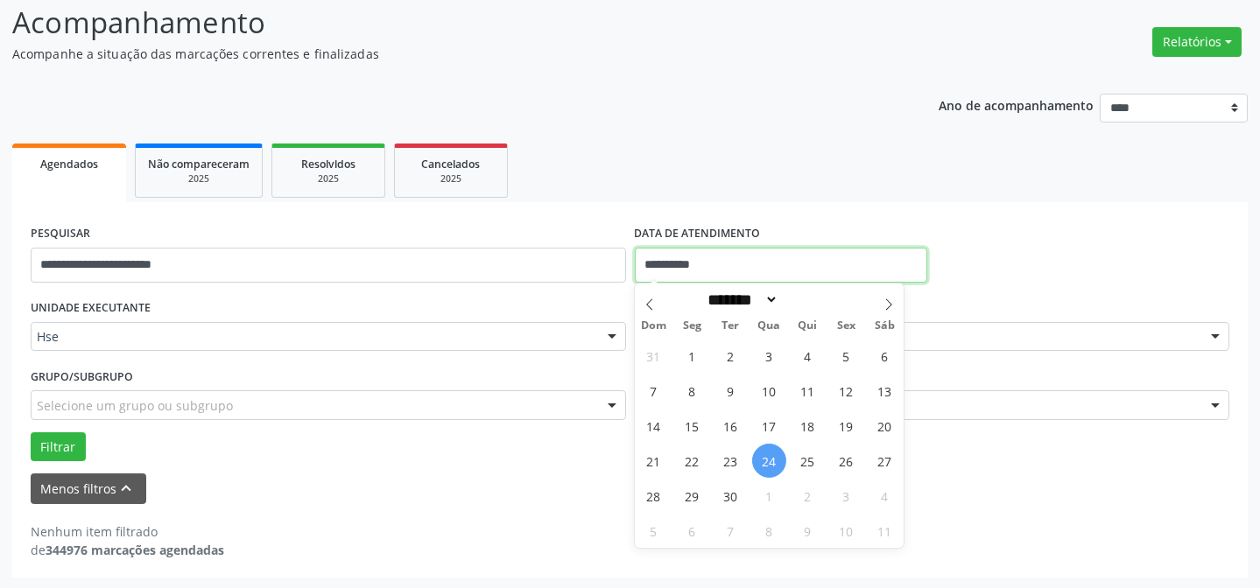
click at [795, 267] on input "**********" at bounding box center [781, 265] width 293 height 35
click at [796, 192] on ul "Agendados Não compareceram 2025 Resolvidos 2025 Cancelados 2025" at bounding box center [629, 170] width 1235 height 63
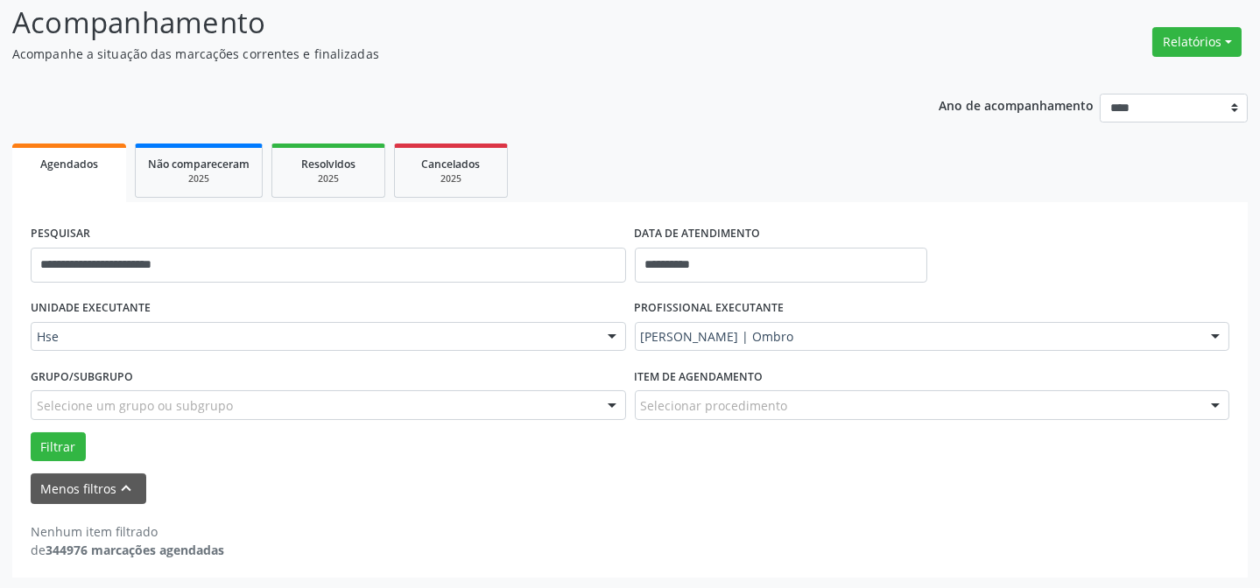
click at [824, 323] on div "[PERSON_NAME] | Ombro" at bounding box center [932, 337] width 595 height 30
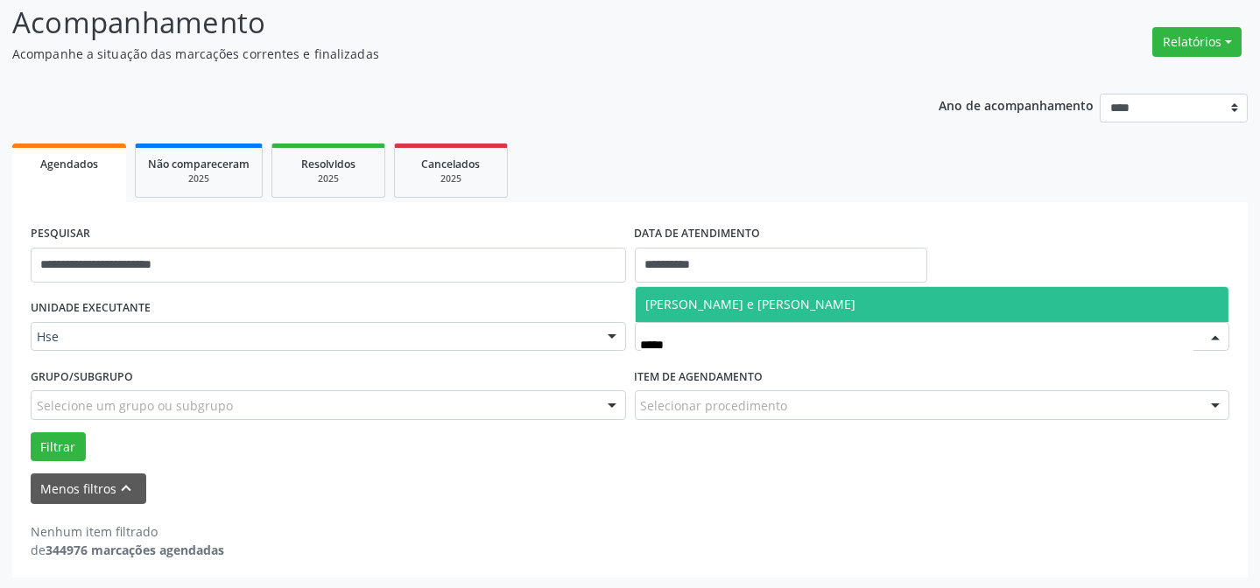
type input "******"
click at [757, 293] on span "[PERSON_NAME] e [PERSON_NAME]" at bounding box center [933, 304] width 594 height 35
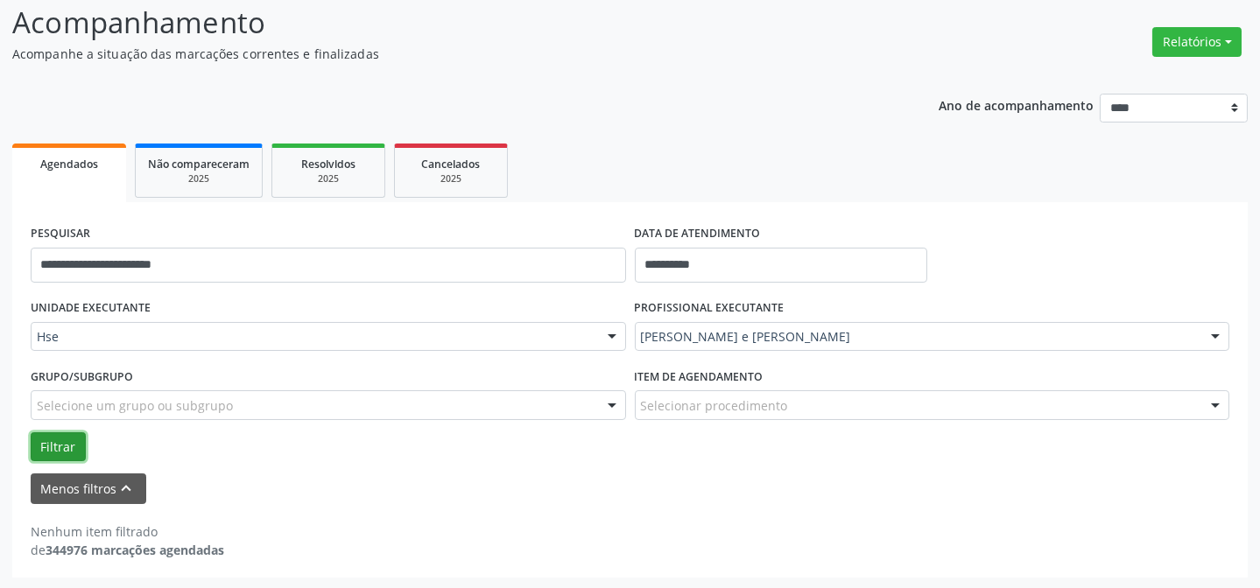
click at [59, 444] on button "Filtrar" at bounding box center [58, 448] width 55 height 30
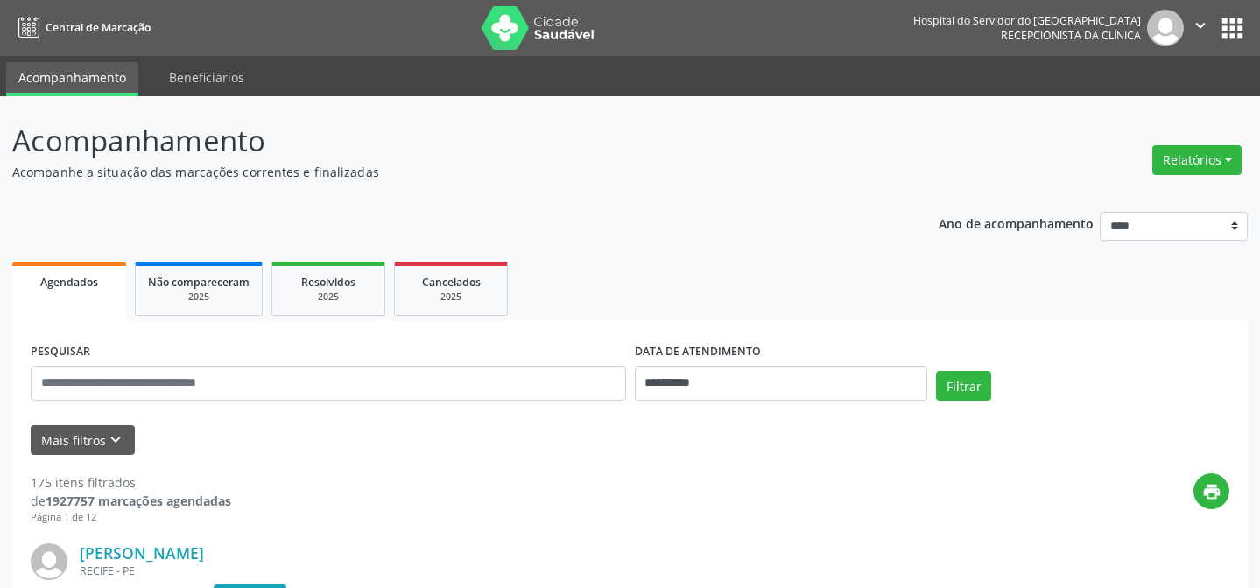
scroll to position [118, 0]
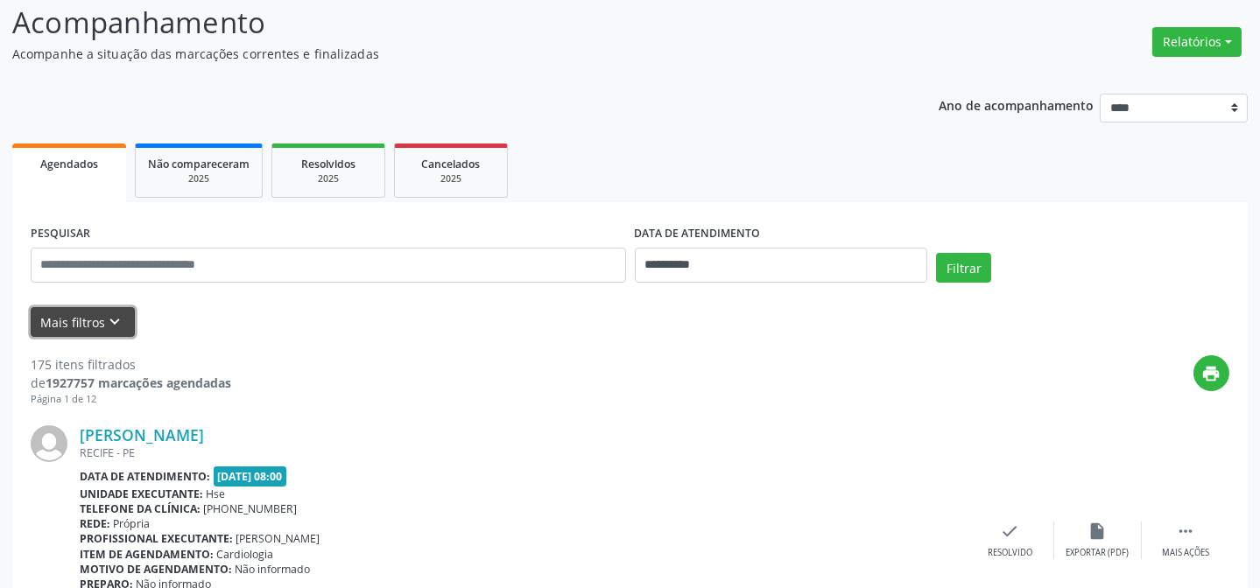
click at [91, 316] on button "Mais filtros keyboard_arrow_down" at bounding box center [83, 322] width 104 height 31
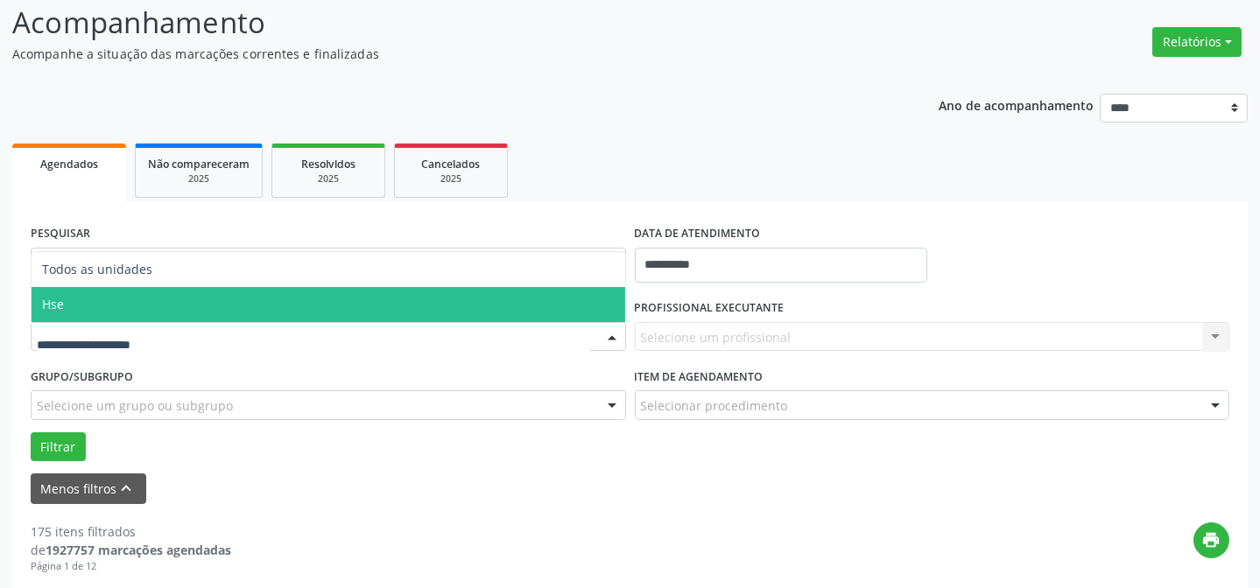
click at [155, 311] on span "Hse" at bounding box center [329, 304] width 594 height 35
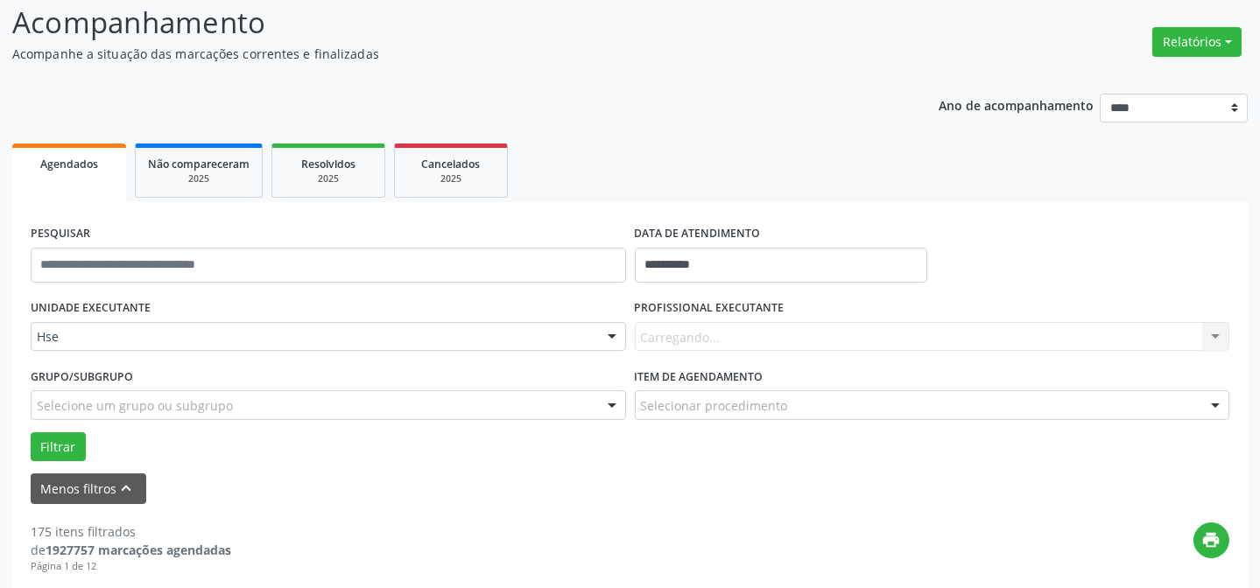
click at [695, 334] on div "Carregando... Nenhum resultado encontrado para: " " Não há nenhuma opção para s…" at bounding box center [932, 337] width 595 height 30
click at [698, 334] on div "Todos os profissionais Todos os profissionais Adalberto Aguiar Interaminense Ju…" at bounding box center [932, 337] width 595 height 30
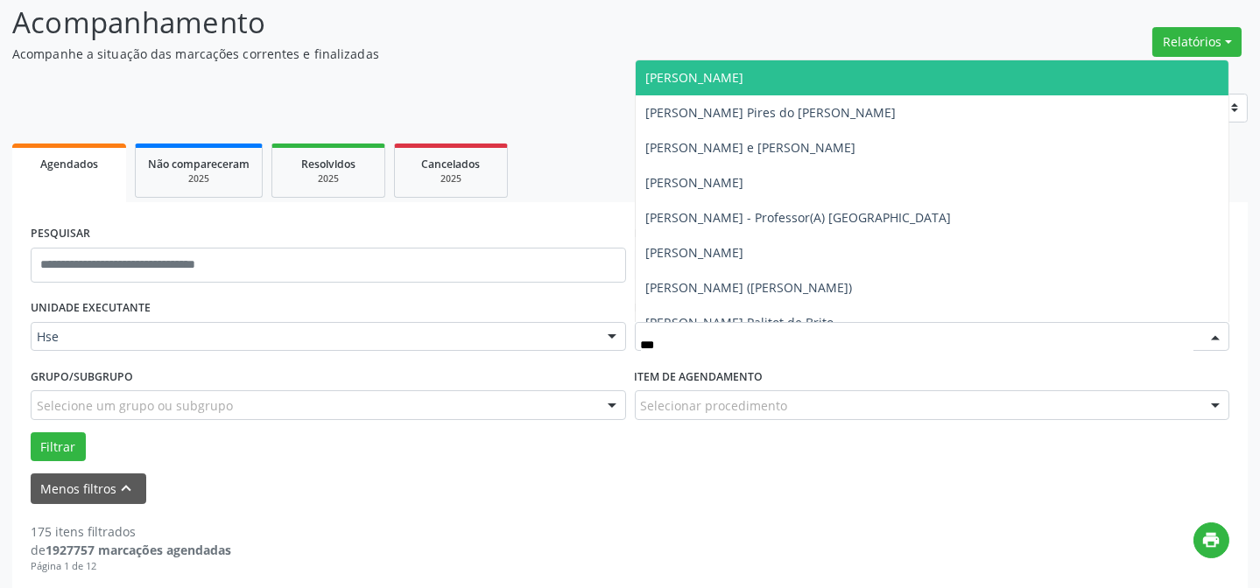
type input "****"
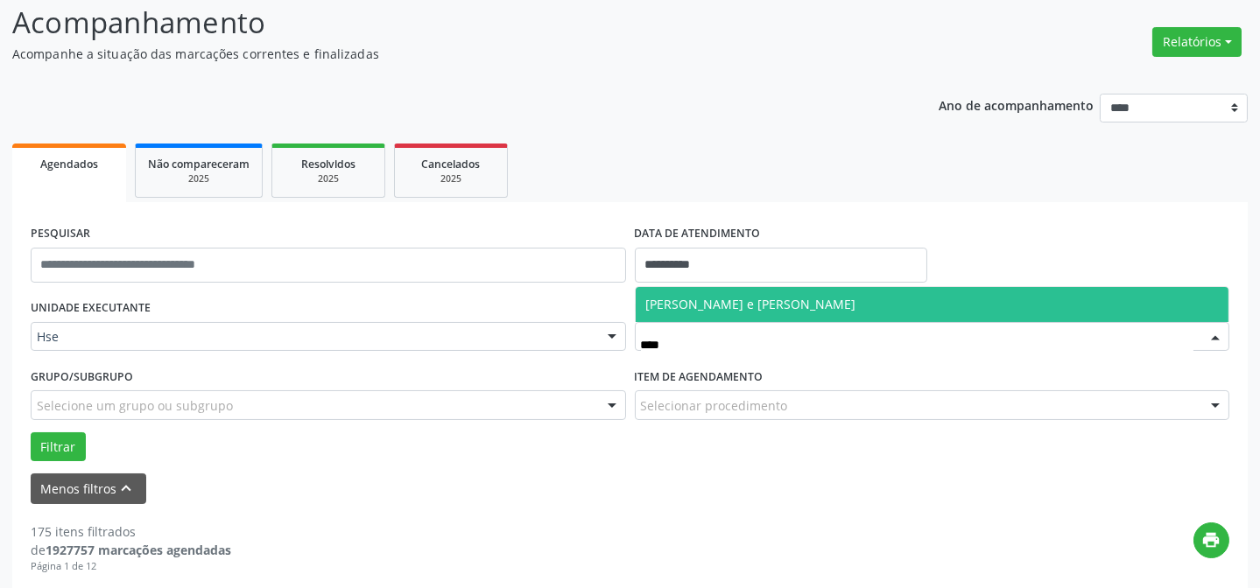
click at [751, 298] on span "[PERSON_NAME] e [PERSON_NAME]" at bounding box center [751, 304] width 210 height 17
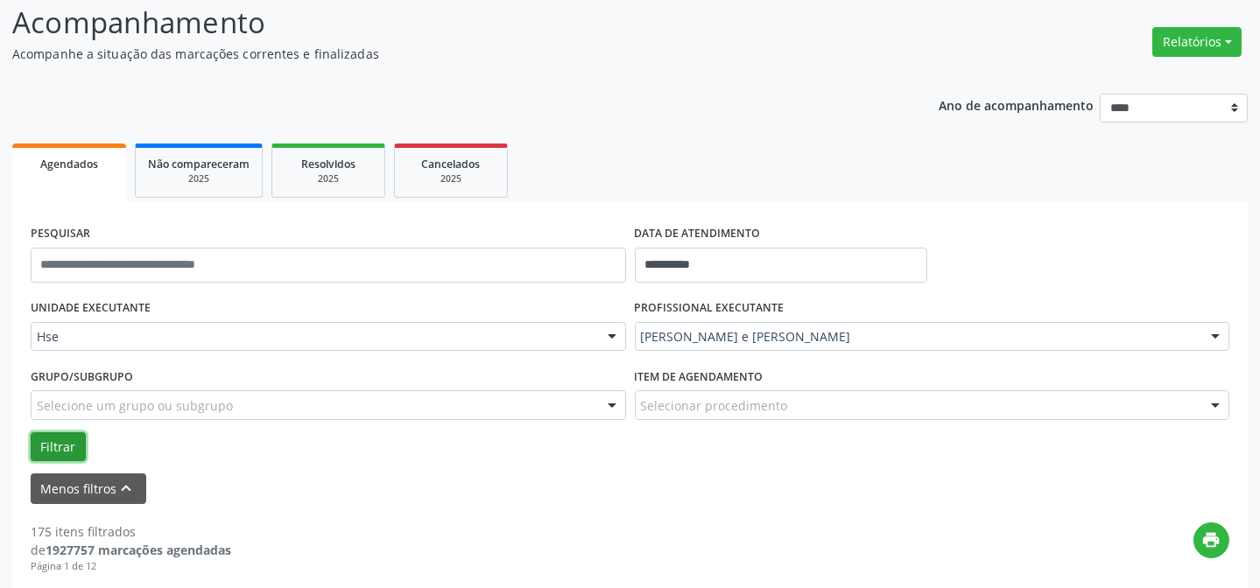
click at [45, 452] on button "Filtrar" at bounding box center [58, 448] width 55 height 30
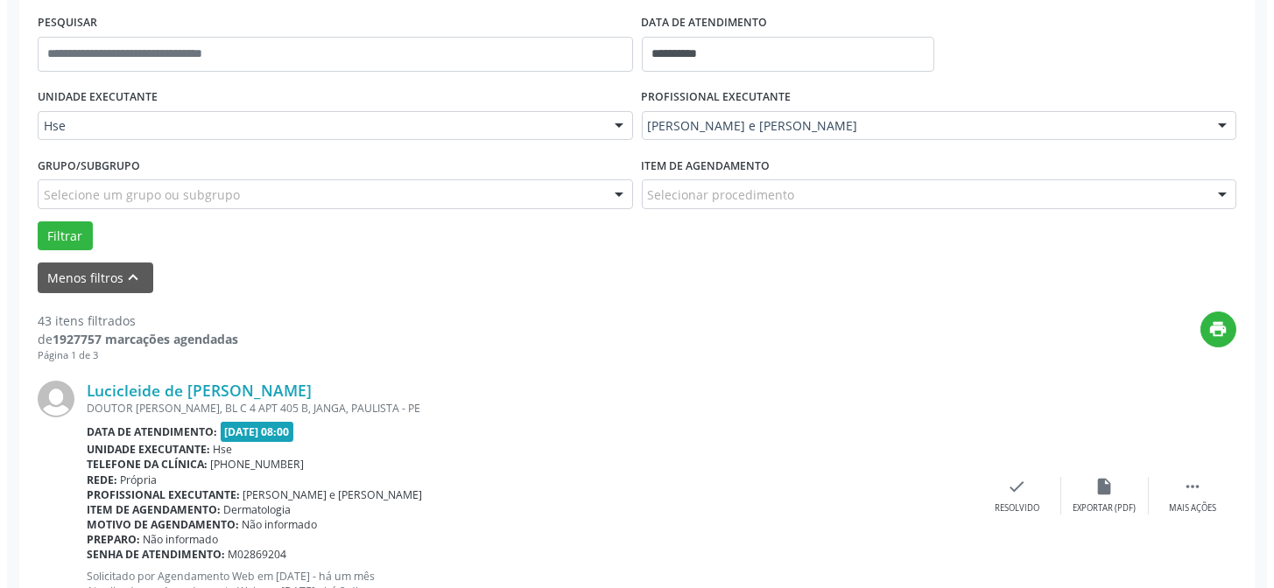
scroll to position [357, 0]
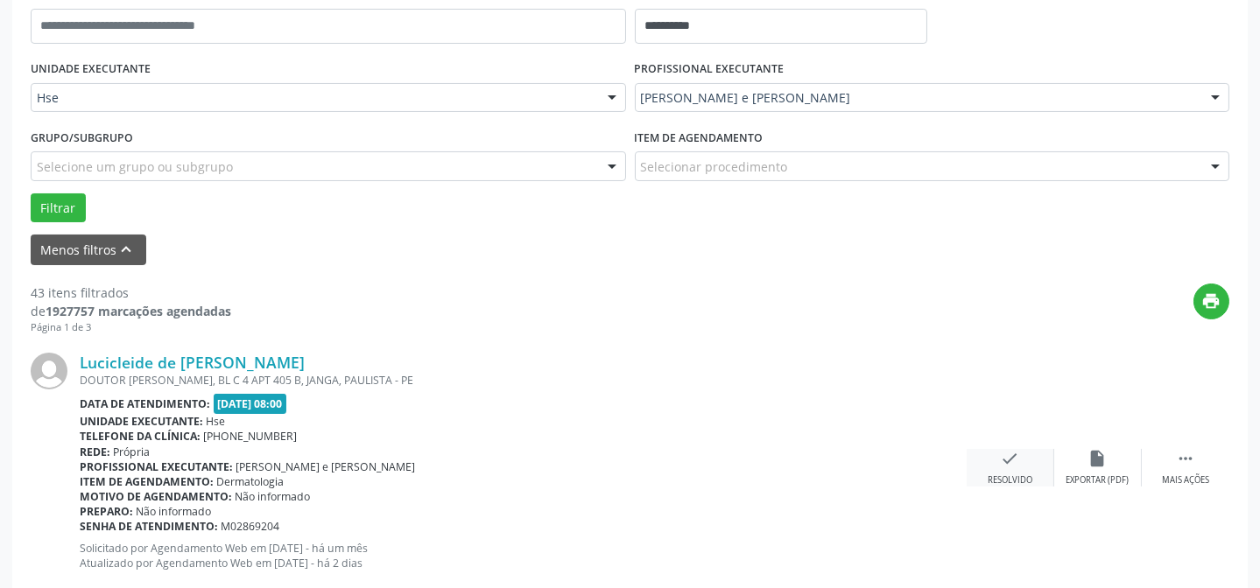
click at [1010, 470] on div "check Resolvido" at bounding box center [1011, 468] width 88 height 38
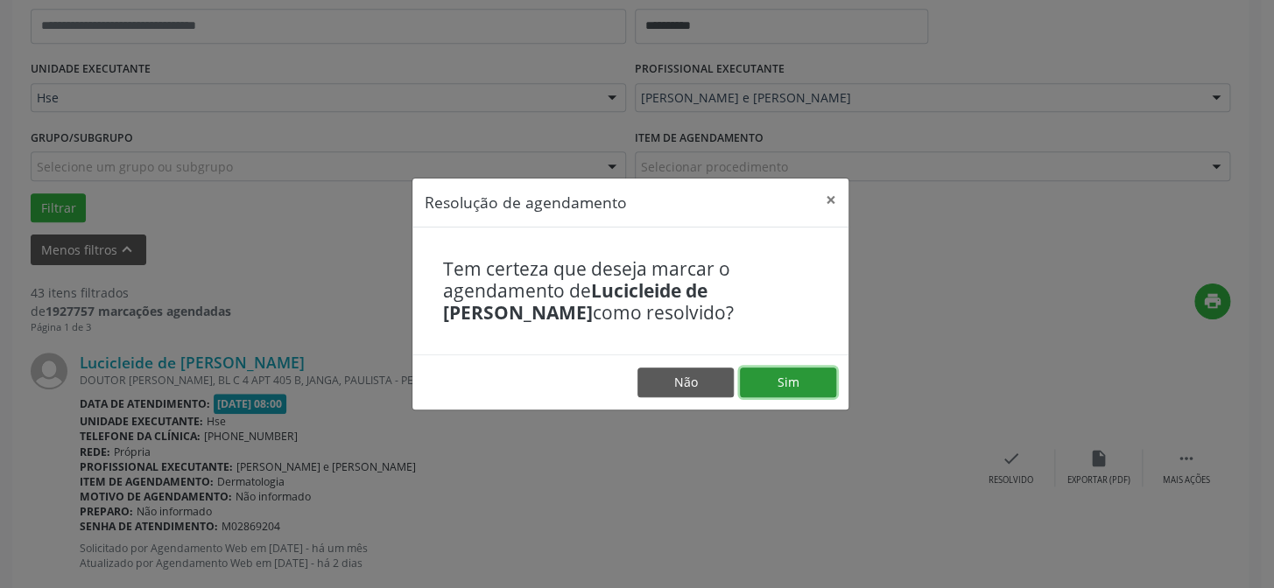
click at [771, 384] on button "Sim" at bounding box center [788, 383] width 96 height 30
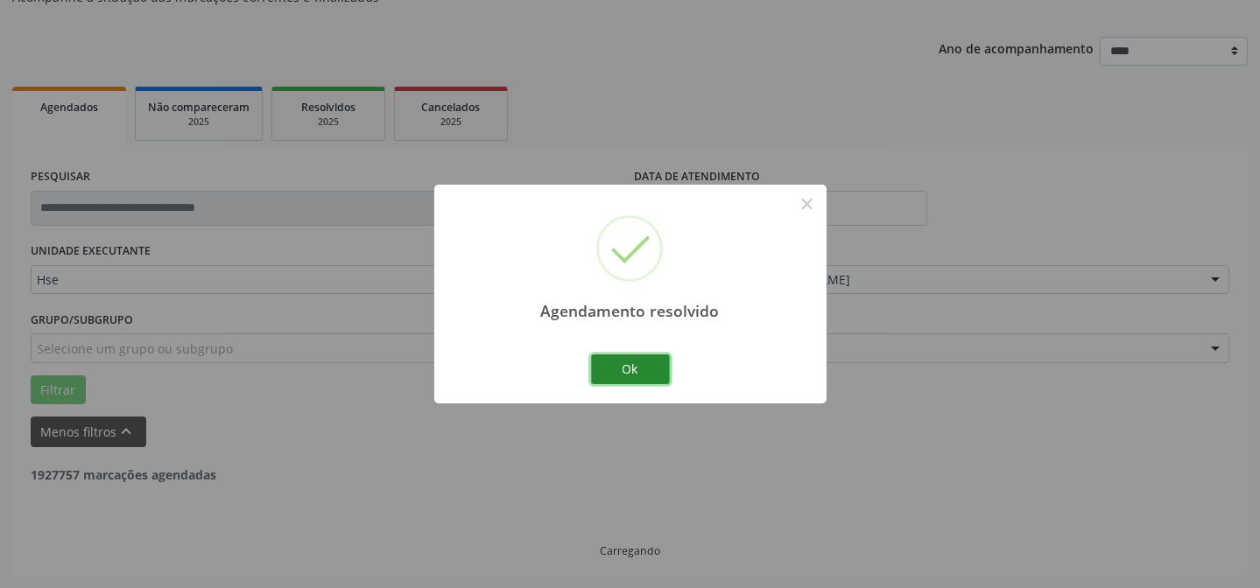
click at [619, 372] on button "Ok" at bounding box center [630, 370] width 79 height 30
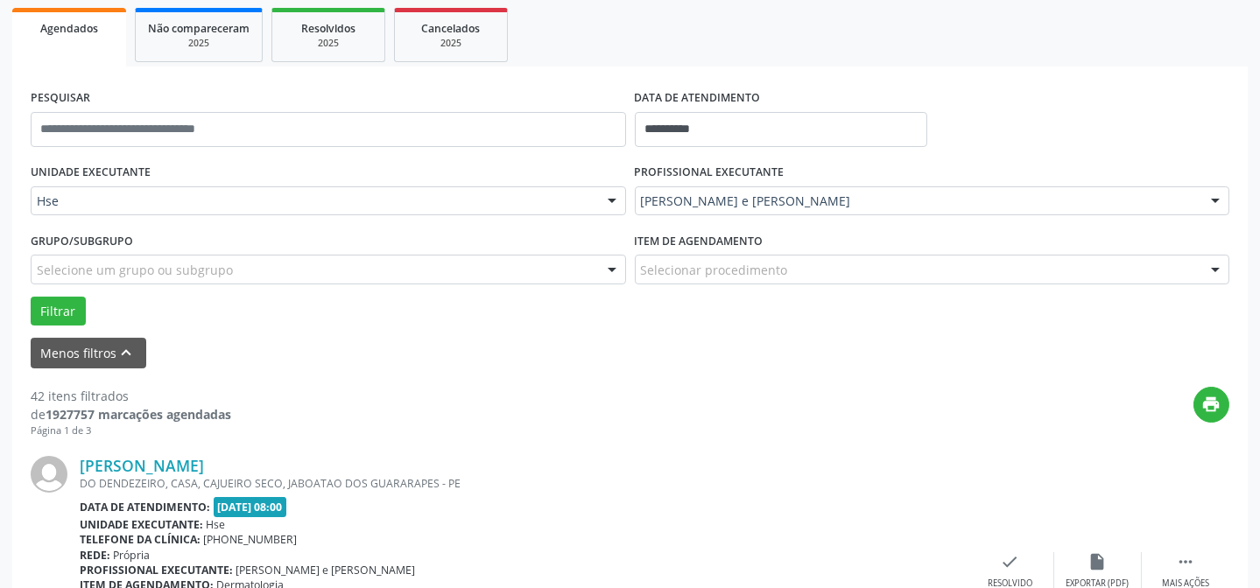
scroll to position [334, 0]
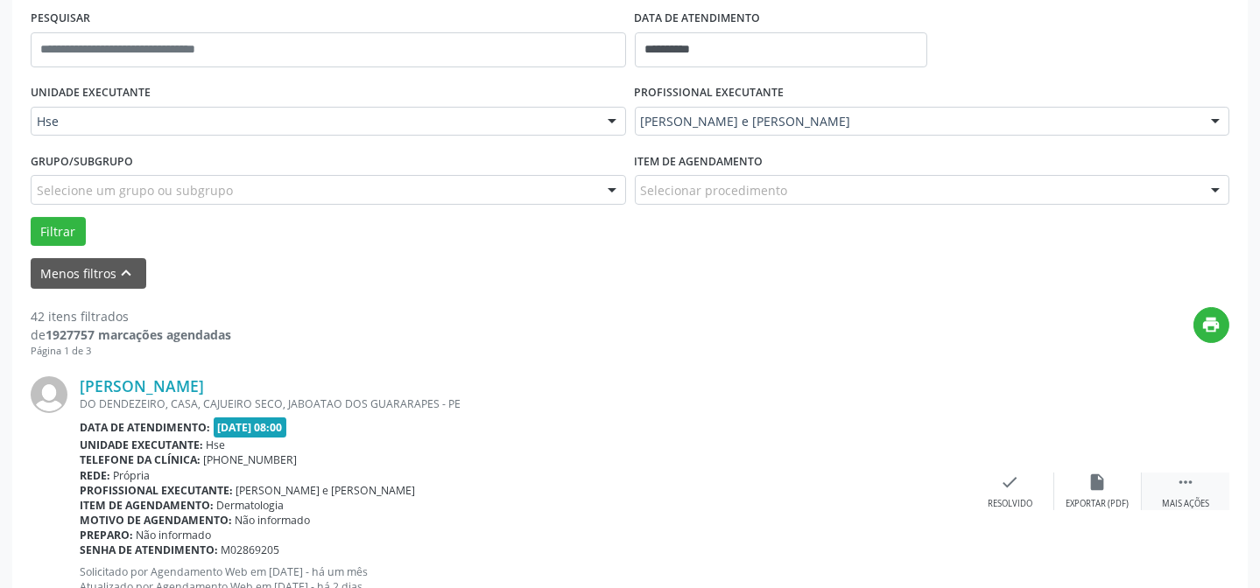
drag, startPoint x: 1191, startPoint y: 483, endPoint x: 1175, endPoint y: 482, distance: 15.8
click at [1190, 483] on icon "" at bounding box center [1185, 482] width 19 height 19
click at [1096, 482] on icon "alarm_off" at bounding box center [1097, 482] width 19 height 19
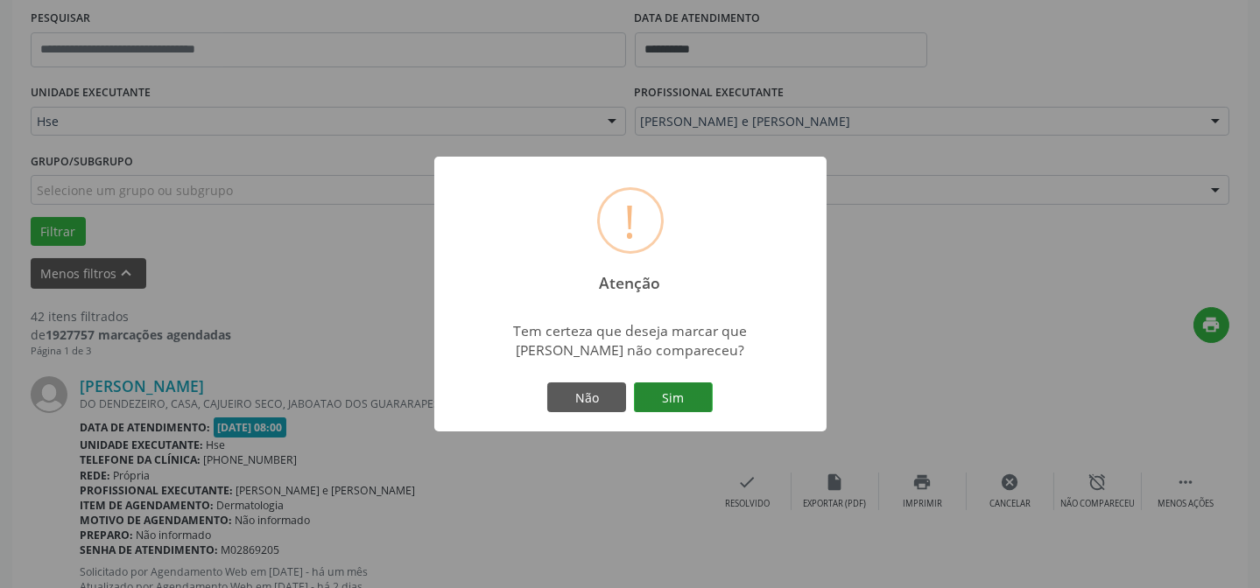
click at [654, 394] on button "Sim" at bounding box center [673, 398] width 79 height 30
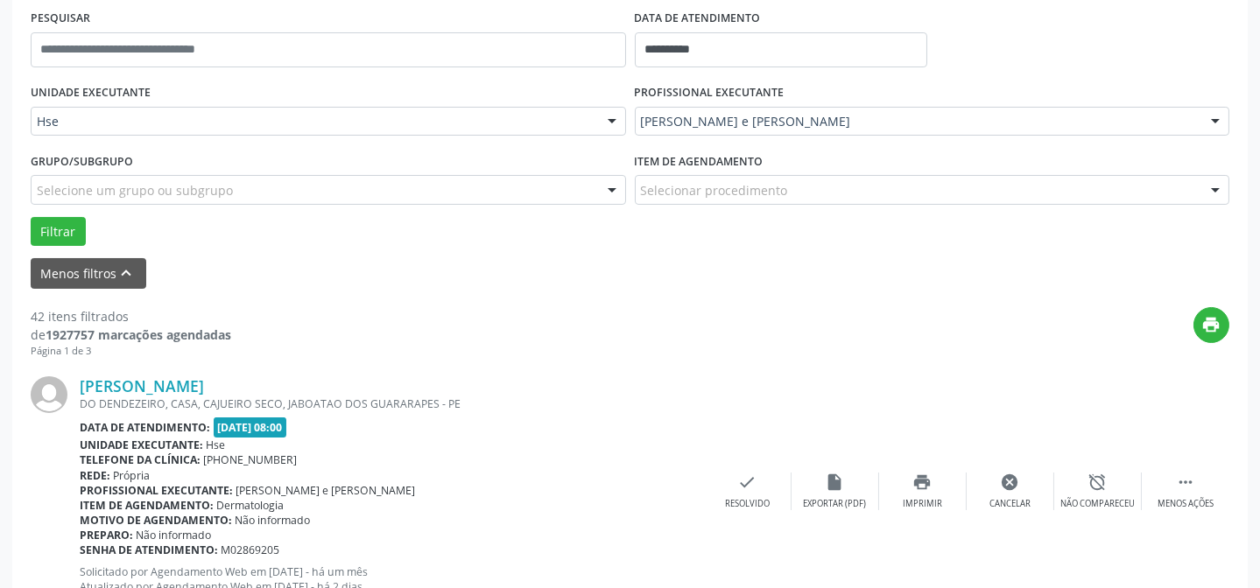
scroll to position [175, 0]
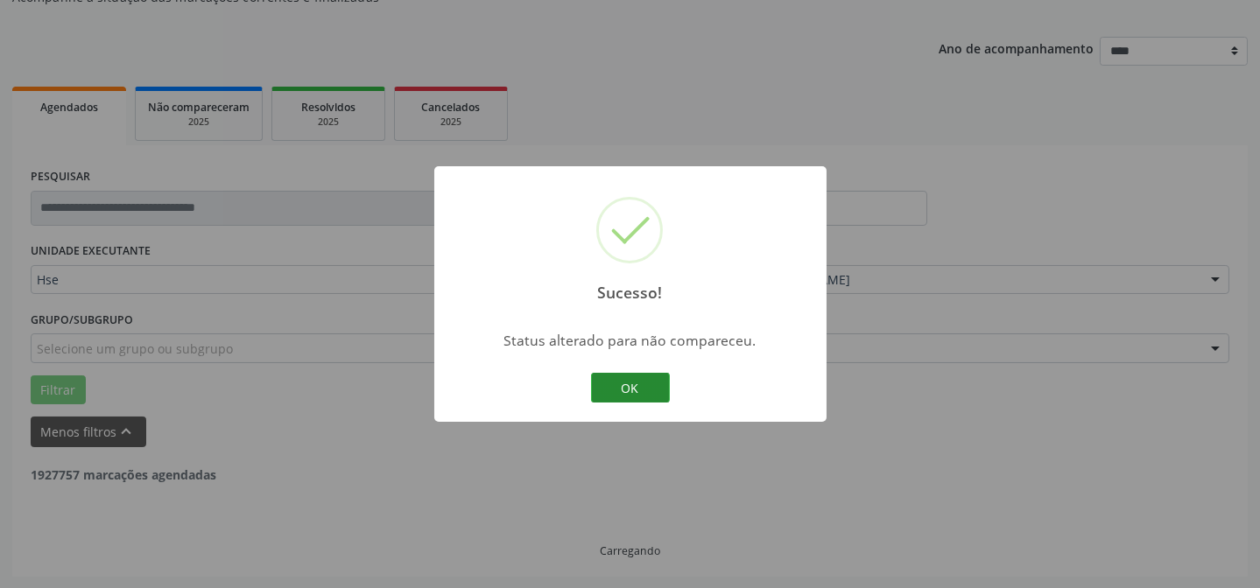
click at [626, 391] on button "OK" at bounding box center [630, 388] width 79 height 30
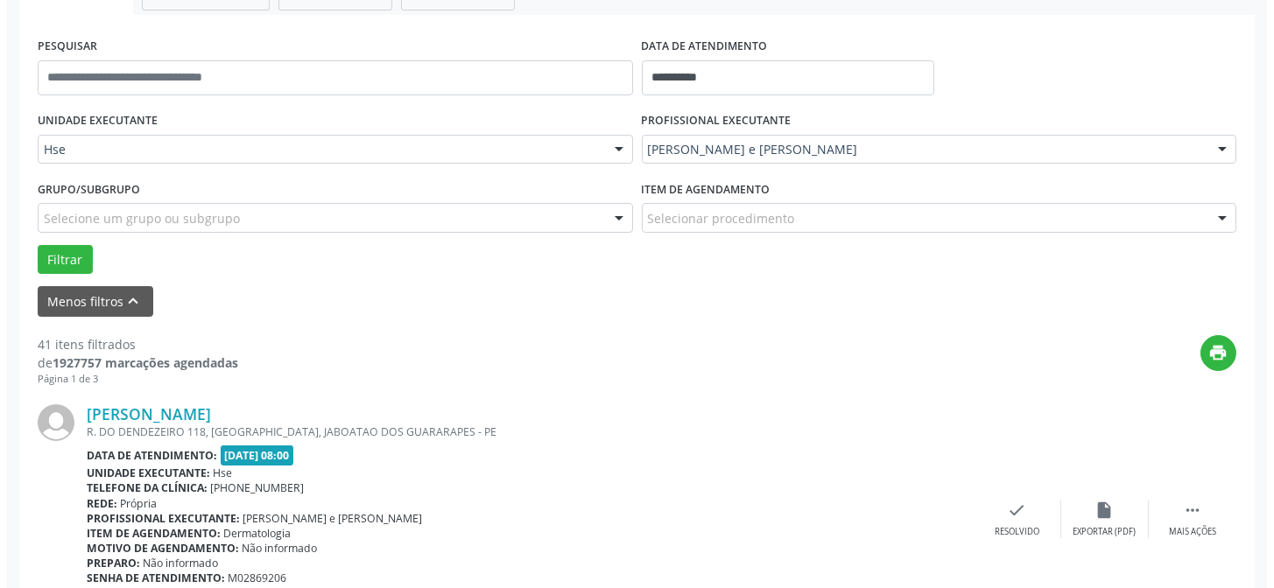
scroll to position [334, 0]
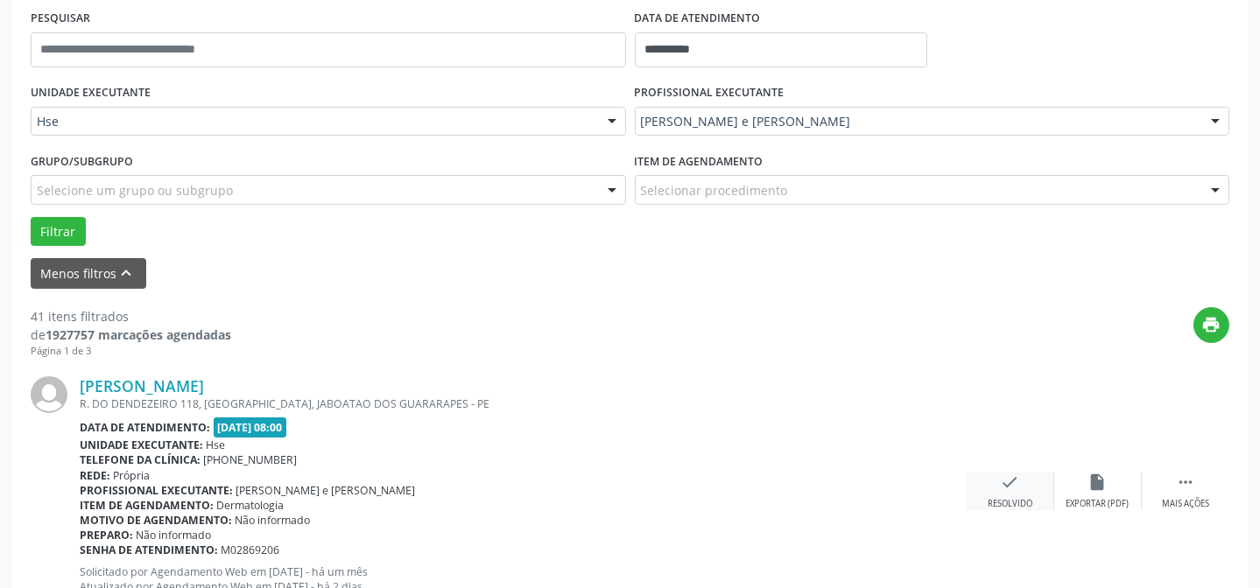
click at [1010, 489] on icon "check" at bounding box center [1010, 482] width 19 height 19
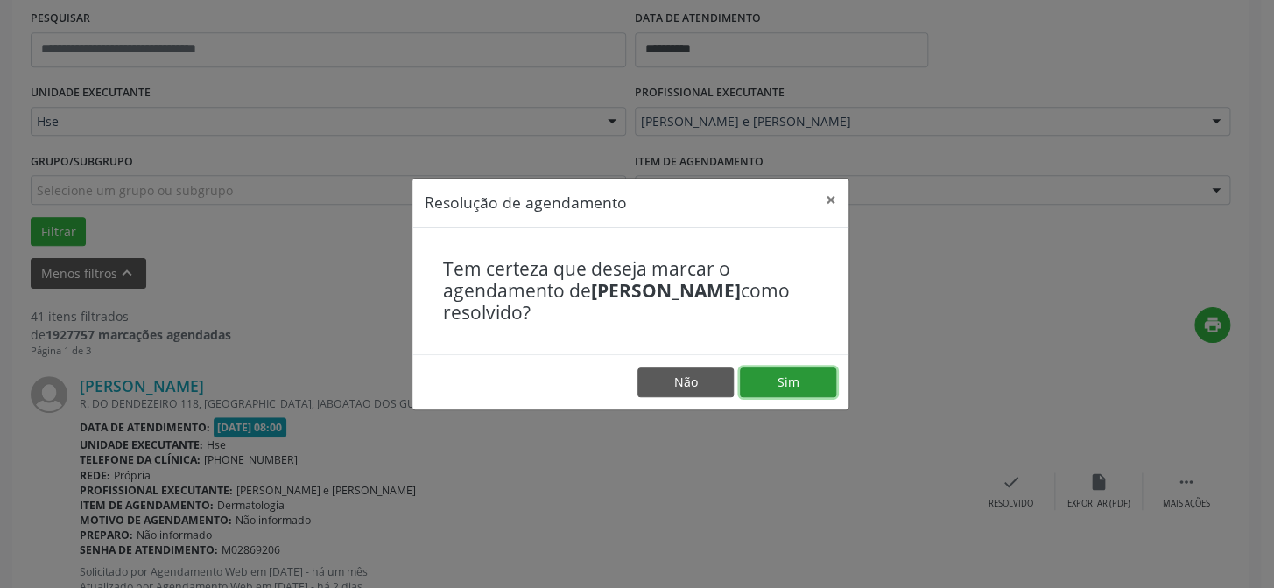
click at [804, 392] on button "Sim" at bounding box center [788, 383] width 96 height 30
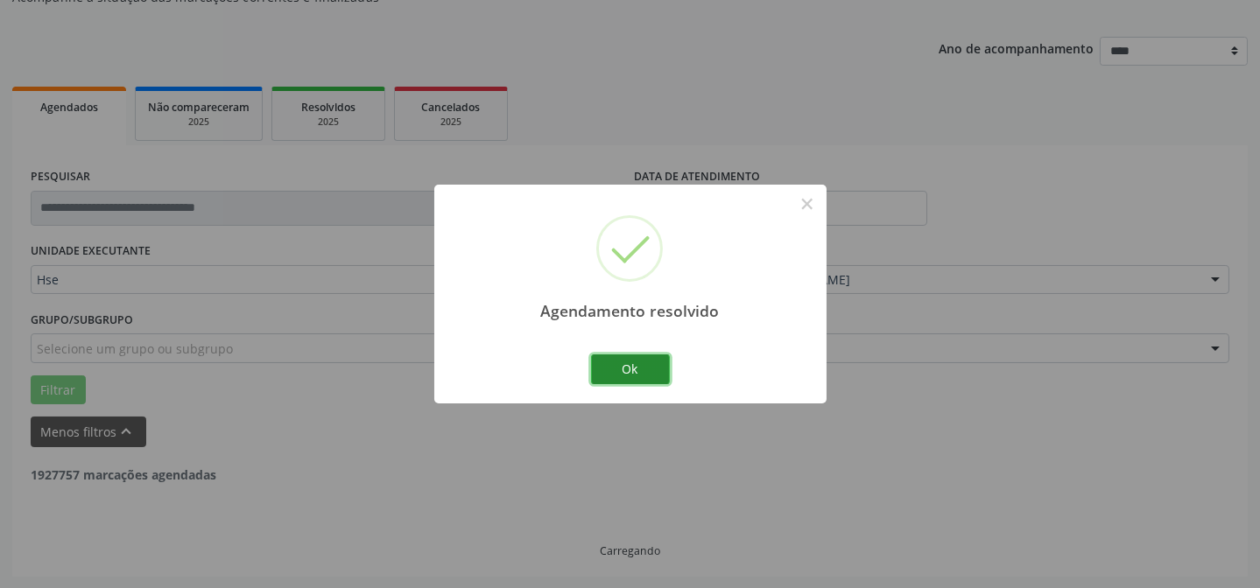
click at [622, 368] on button "Ok" at bounding box center [630, 370] width 79 height 30
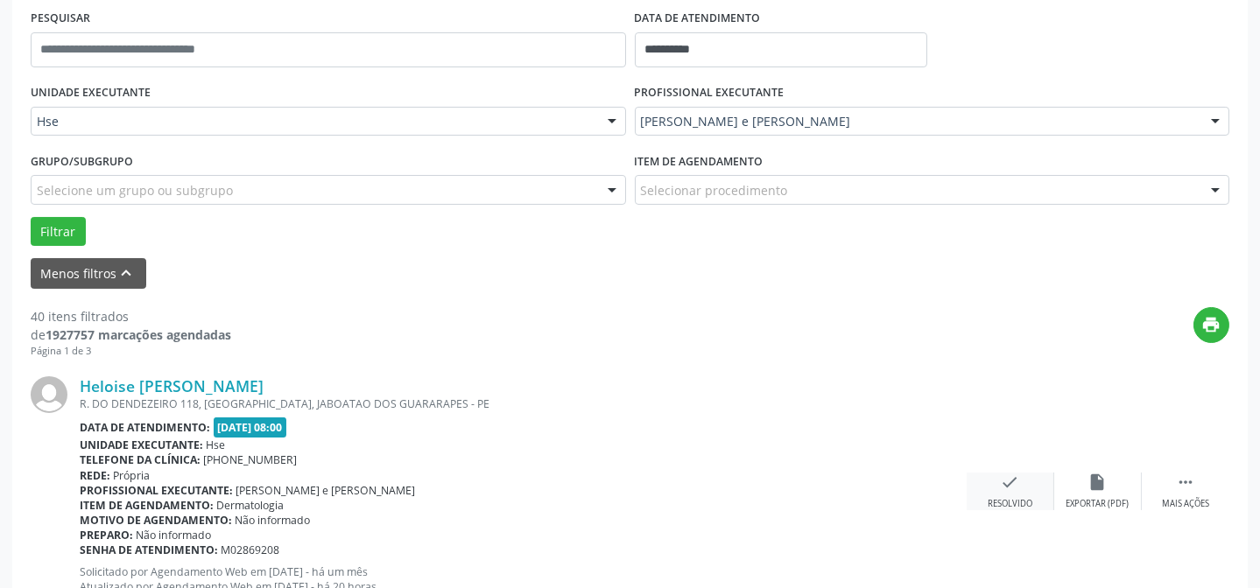
click at [1011, 482] on icon "check" at bounding box center [1010, 482] width 19 height 19
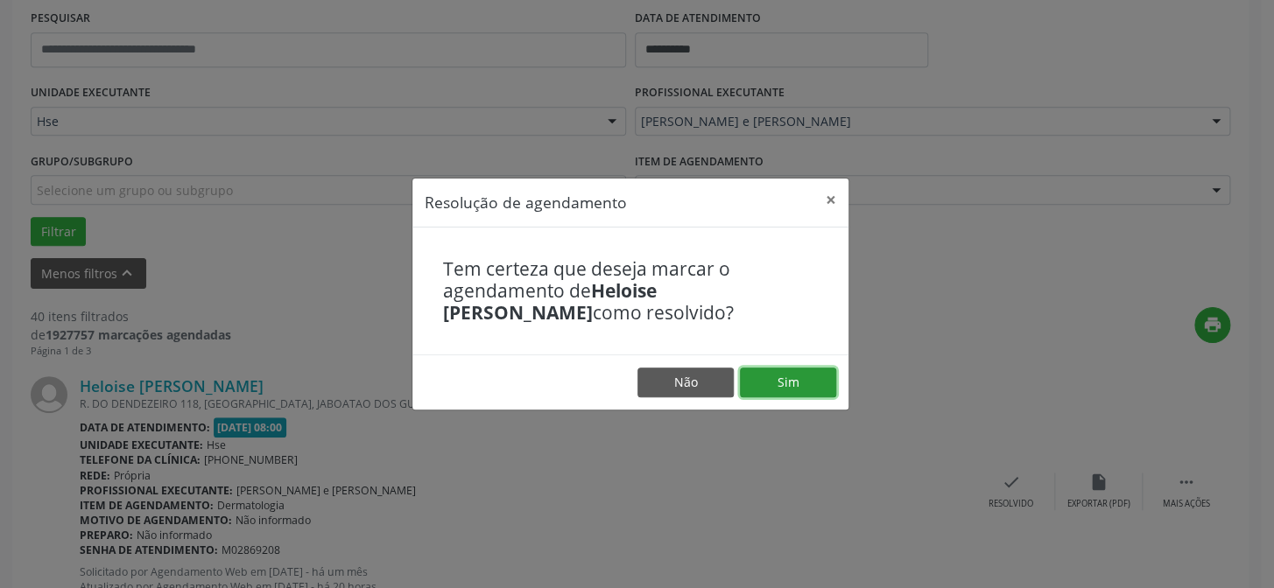
click at [799, 375] on button "Sim" at bounding box center [788, 383] width 96 height 30
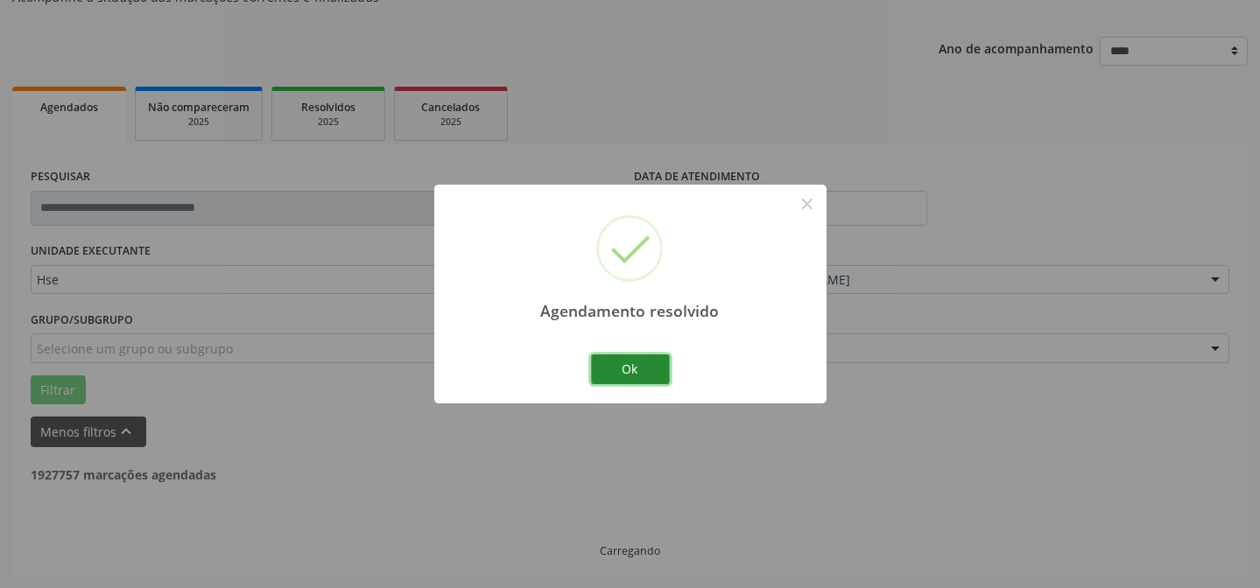
click at [644, 358] on button "Ok" at bounding box center [630, 370] width 79 height 30
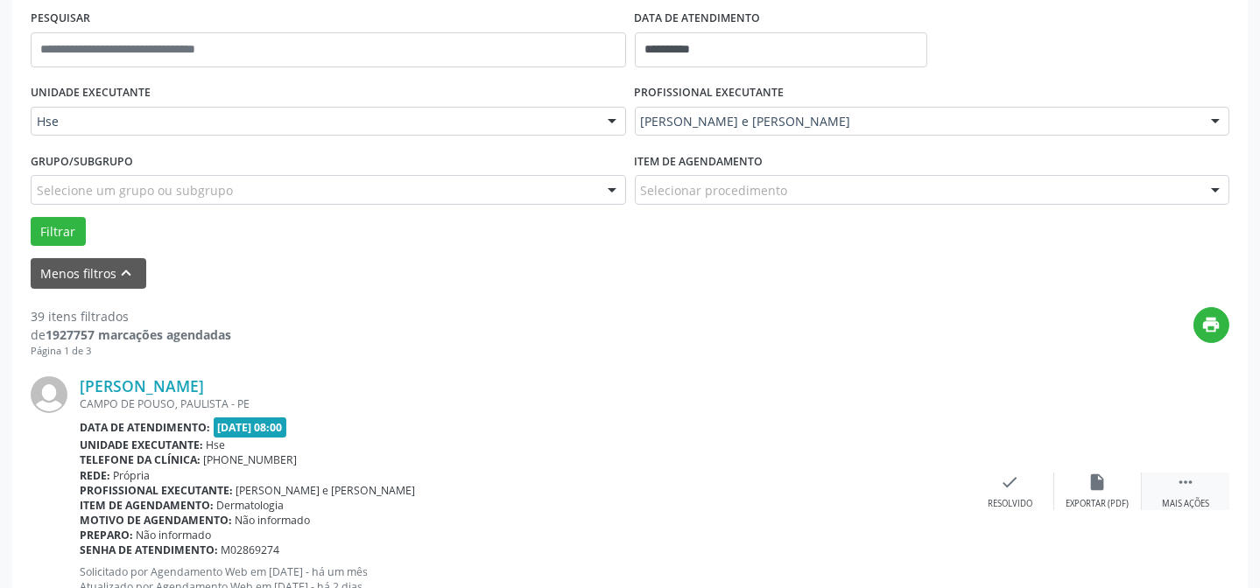
click at [1197, 488] on div " Mais ações" at bounding box center [1186, 492] width 88 height 38
click at [1111, 482] on div "alarm_off Não compareceu" at bounding box center [1098, 492] width 88 height 38
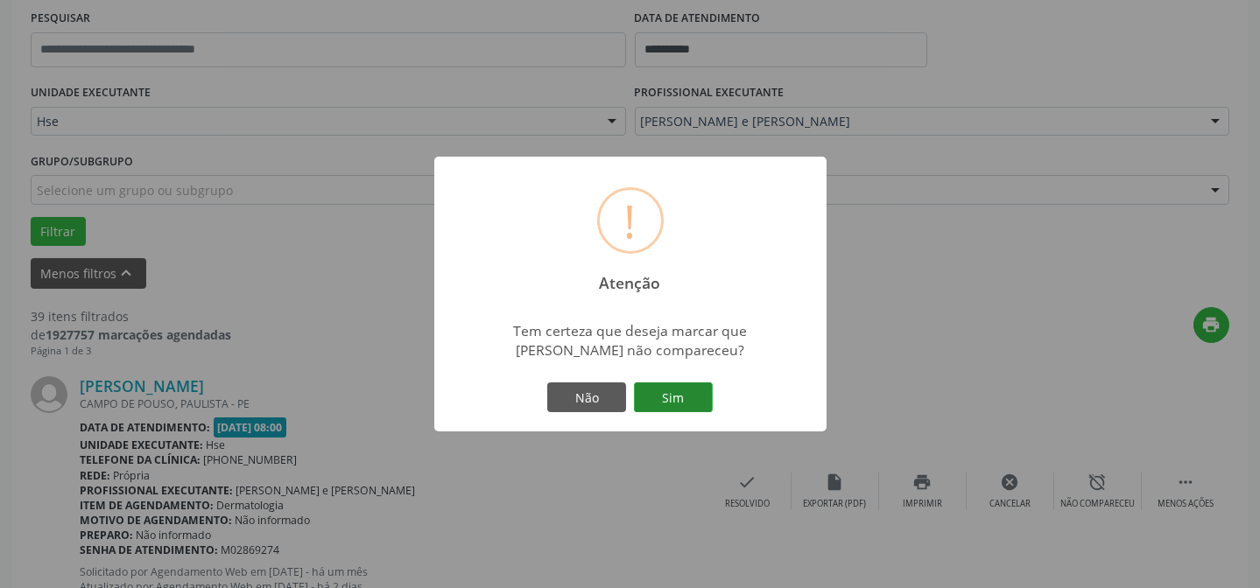
click at [658, 394] on button "Sim" at bounding box center [673, 398] width 79 height 30
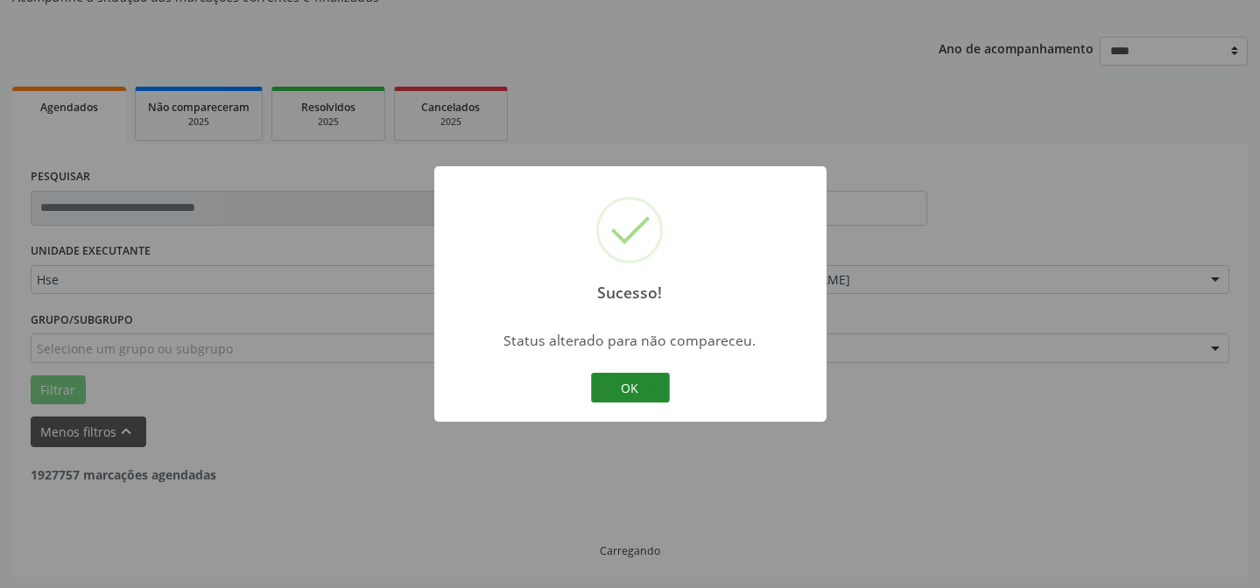
click at [606, 398] on button "OK" at bounding box center [630, 388] width 79 height 30
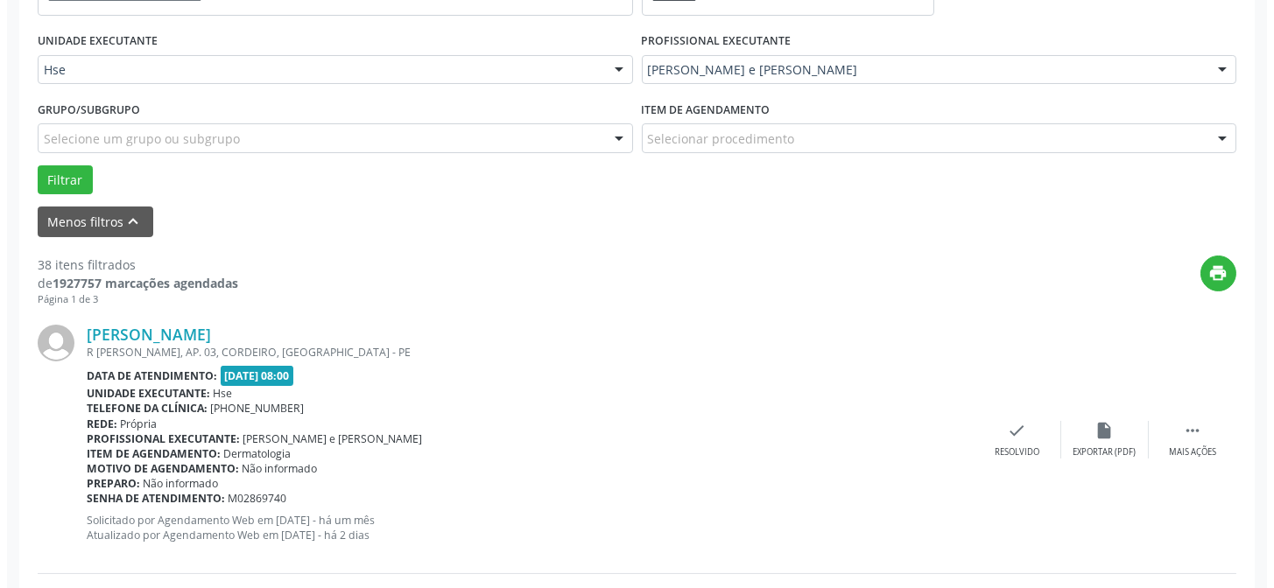
scroll to position [413, 0]
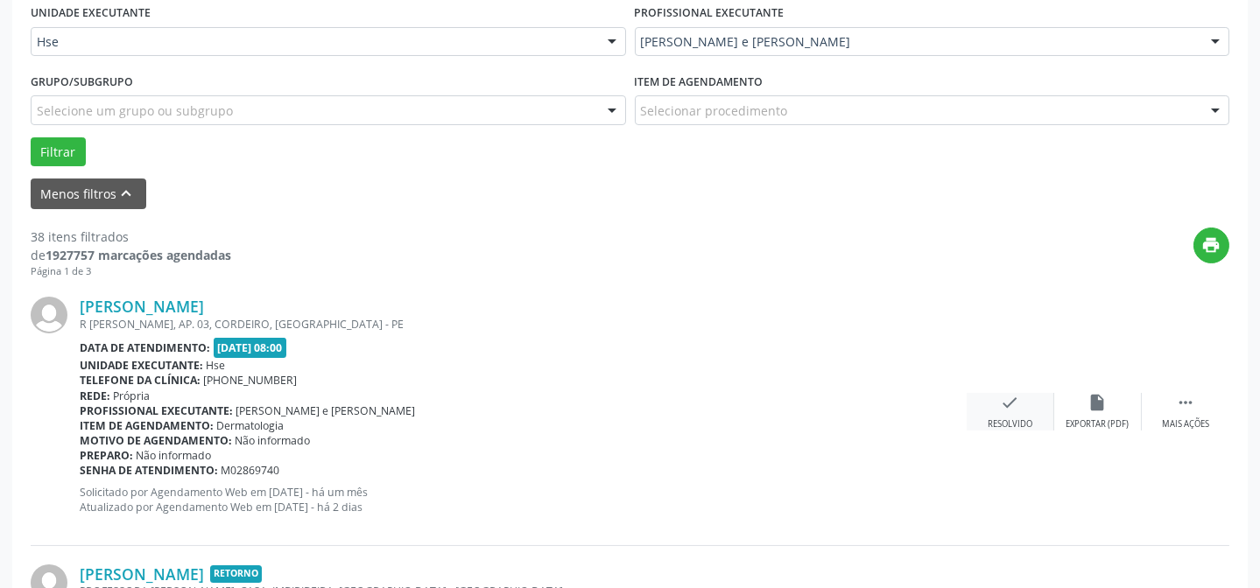
click at [1011, 411] on icon "check" at bounding box center [1010, 402] width 19 height 19
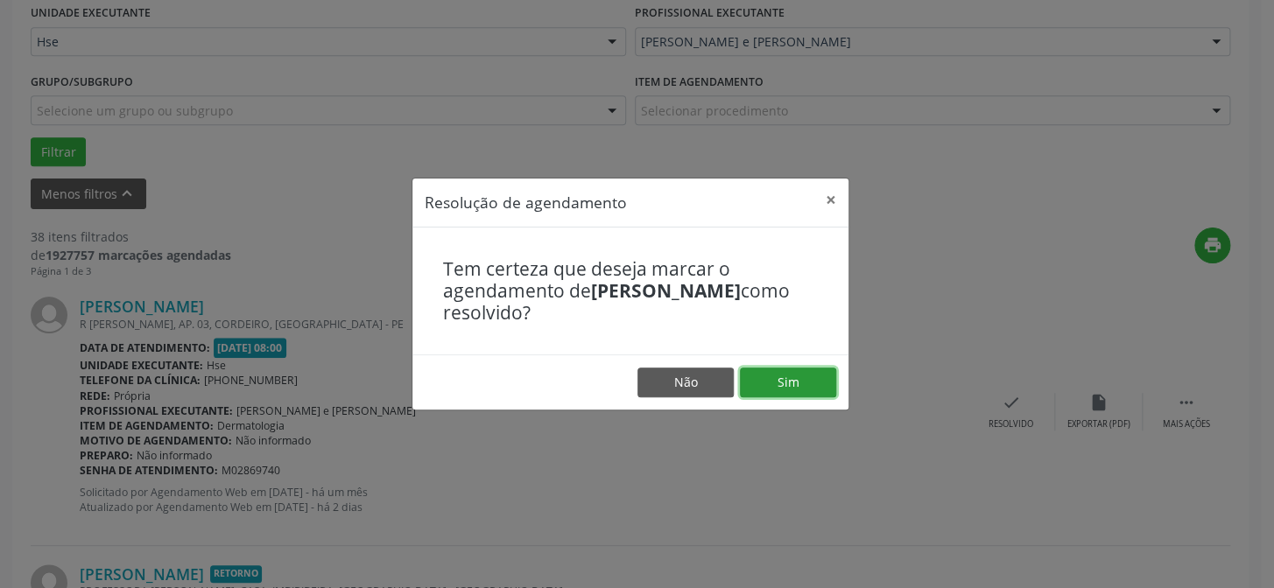
click at [805, 384] on button "Sim" at bounding box center [788, 383] width 96 height 30
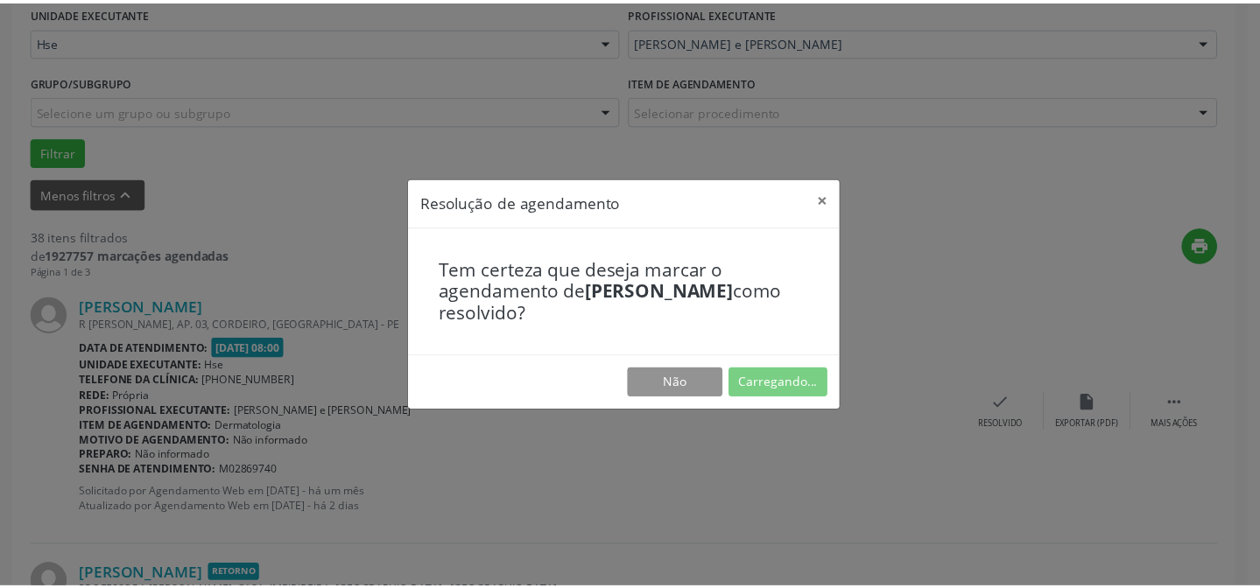
scroll to position [157, 0]
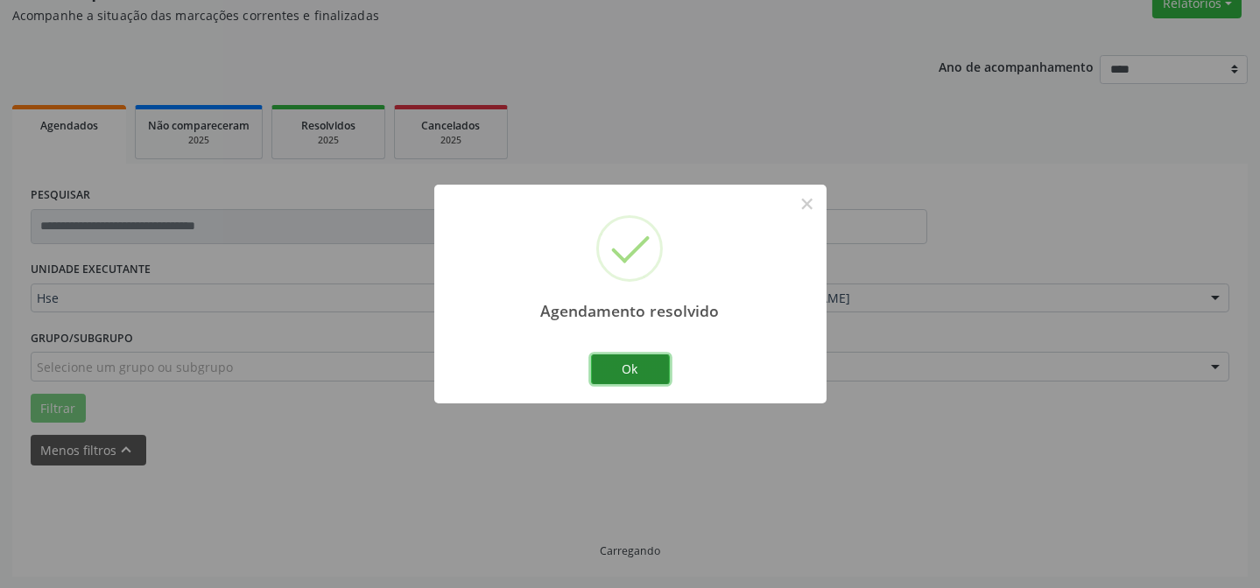
click at [621, 363] on button "Ok" at bounding box center [630, 370] width 79 height 30
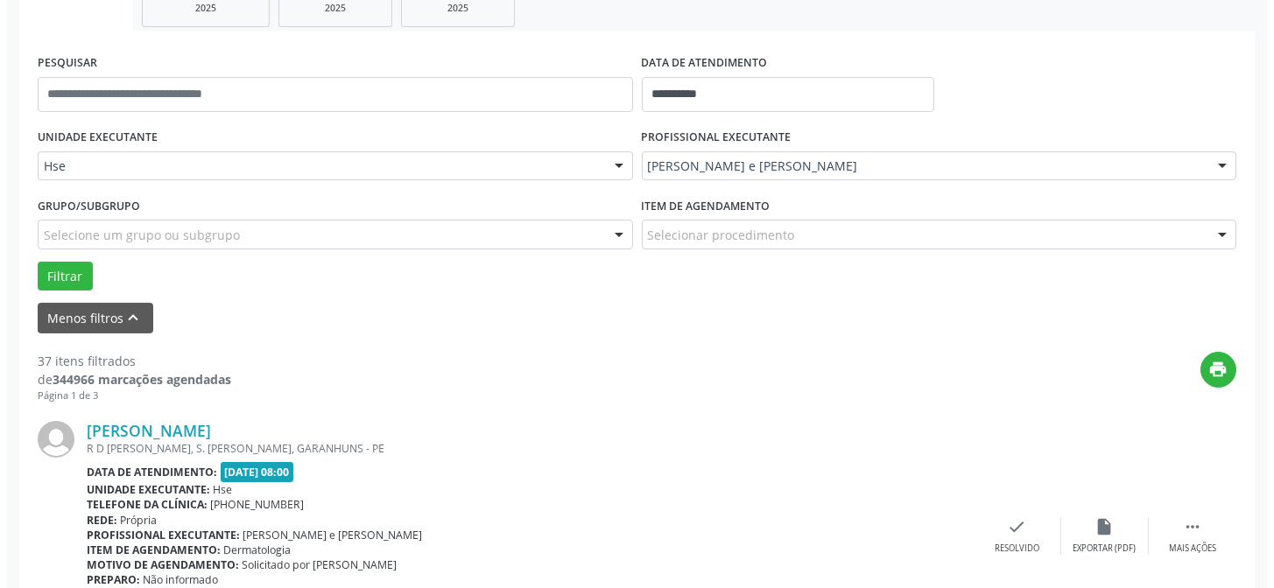
scroll to position [315, 0]
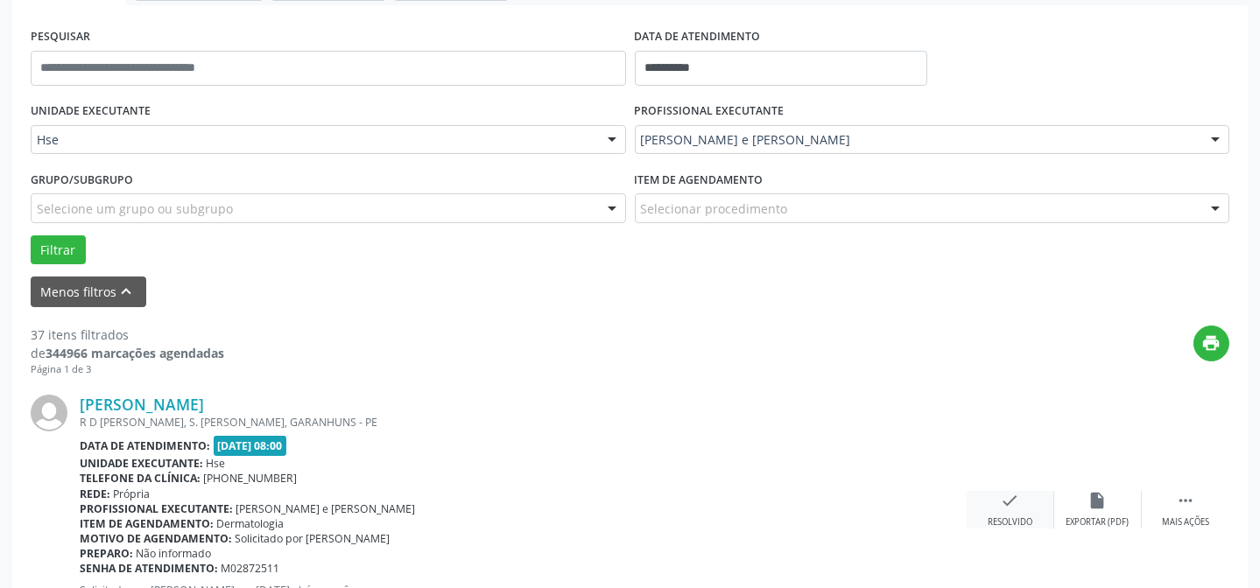
click at [1017, 499] on icon "check" at bounding box center [1010, 500] width 19 height 19
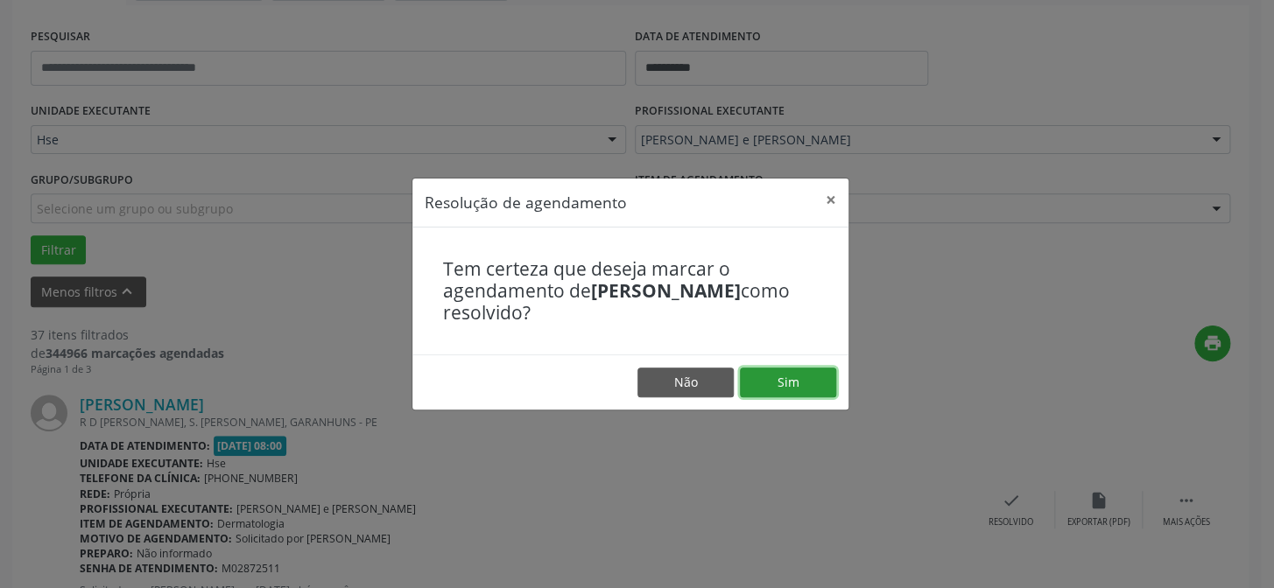
click at [785, 373] on button "Sim" at bounding box center [788, 383] width 96 height 30
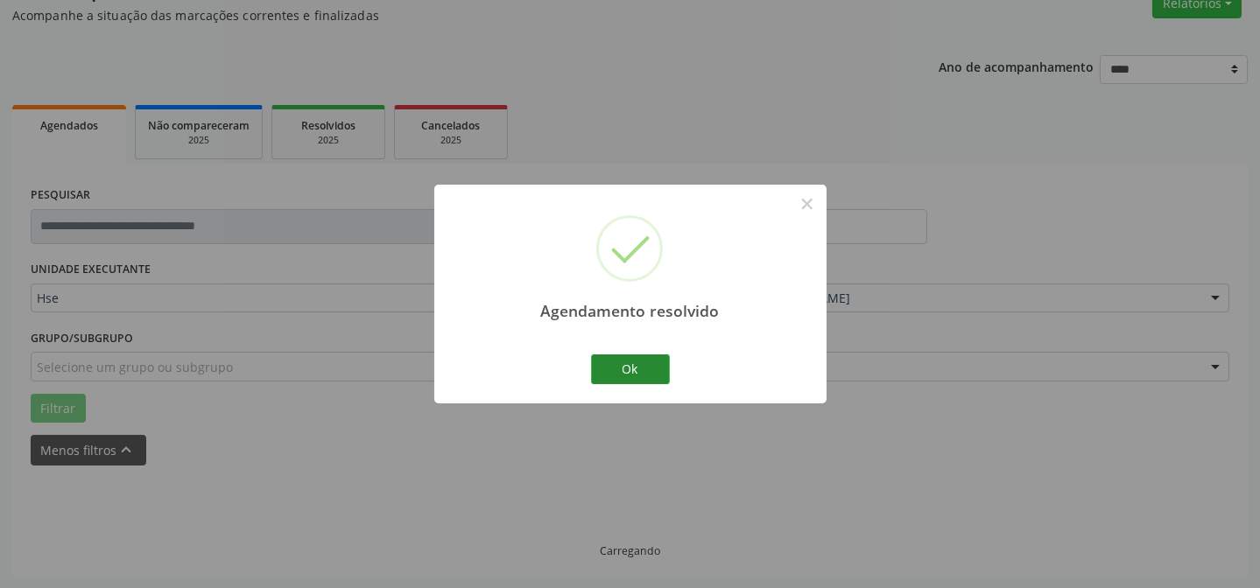
scroll to position [175, 0]
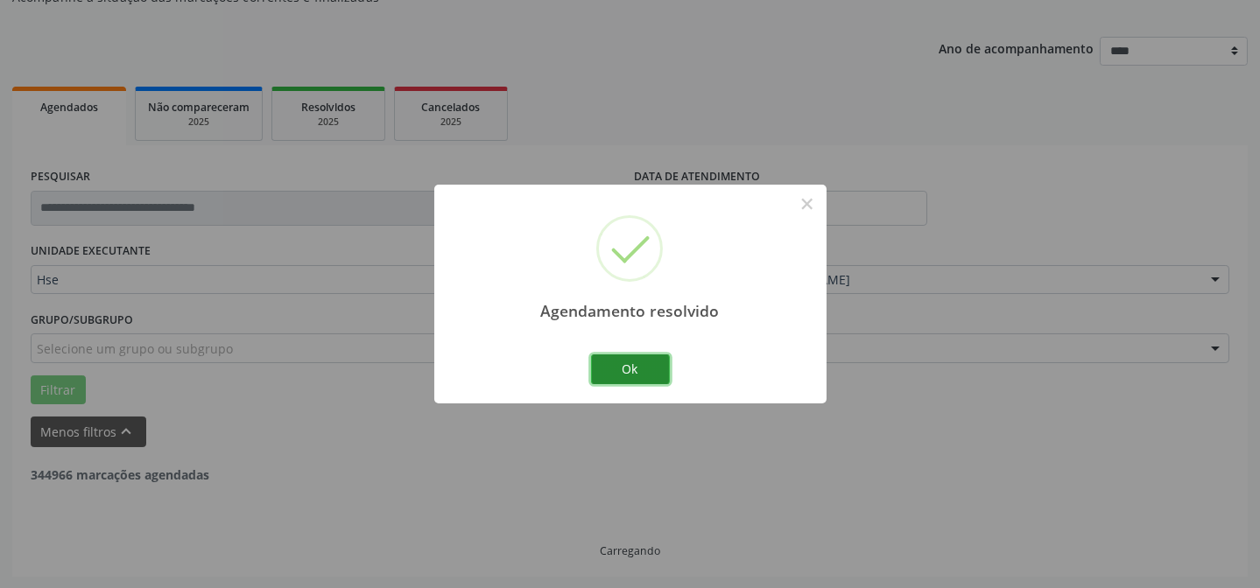
click at [631, 368] on button "Ok" at bounding box center [630, 370] width 79 height 30
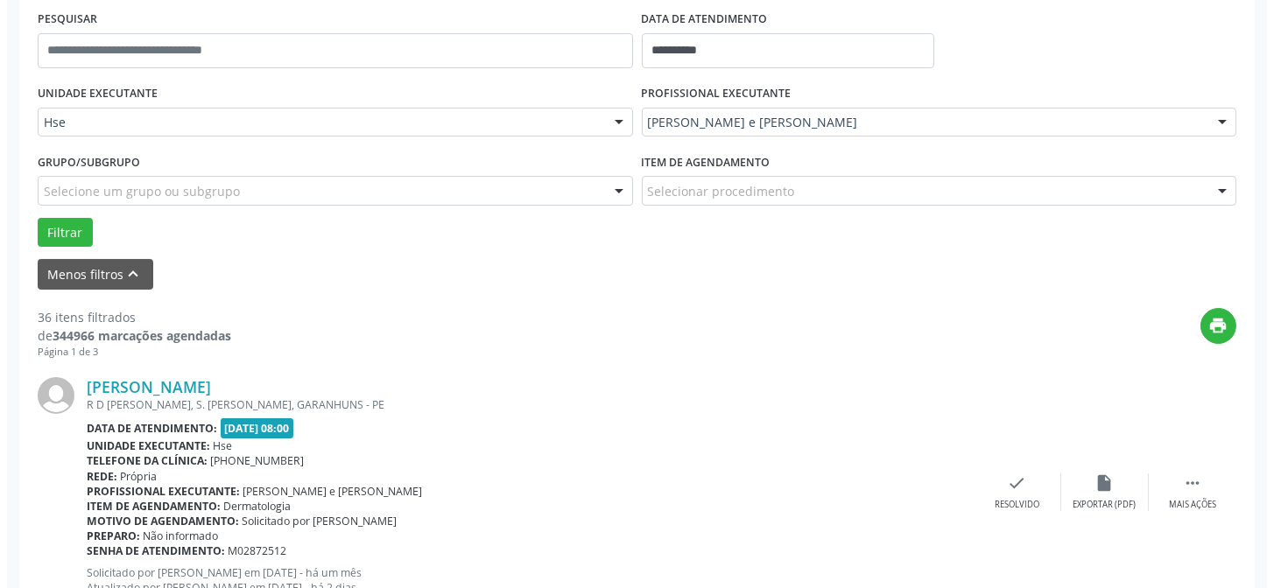
scroll to position [334, 0]
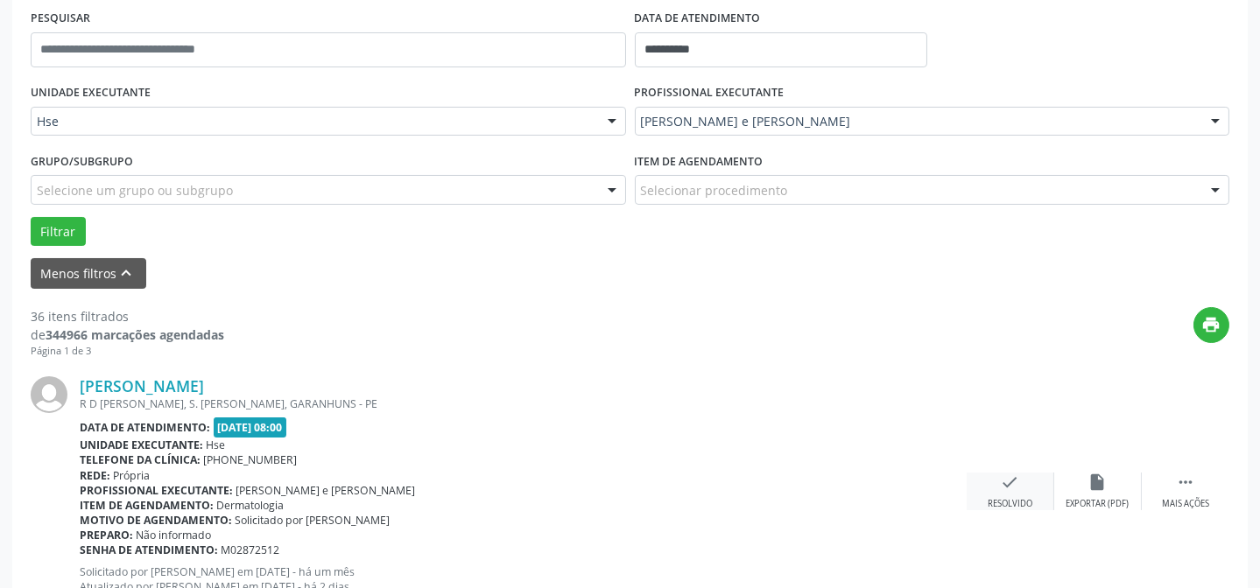
click at [1027, 500] on div "Resolvido" at bounding box center [1010, 504] width 45 height 12
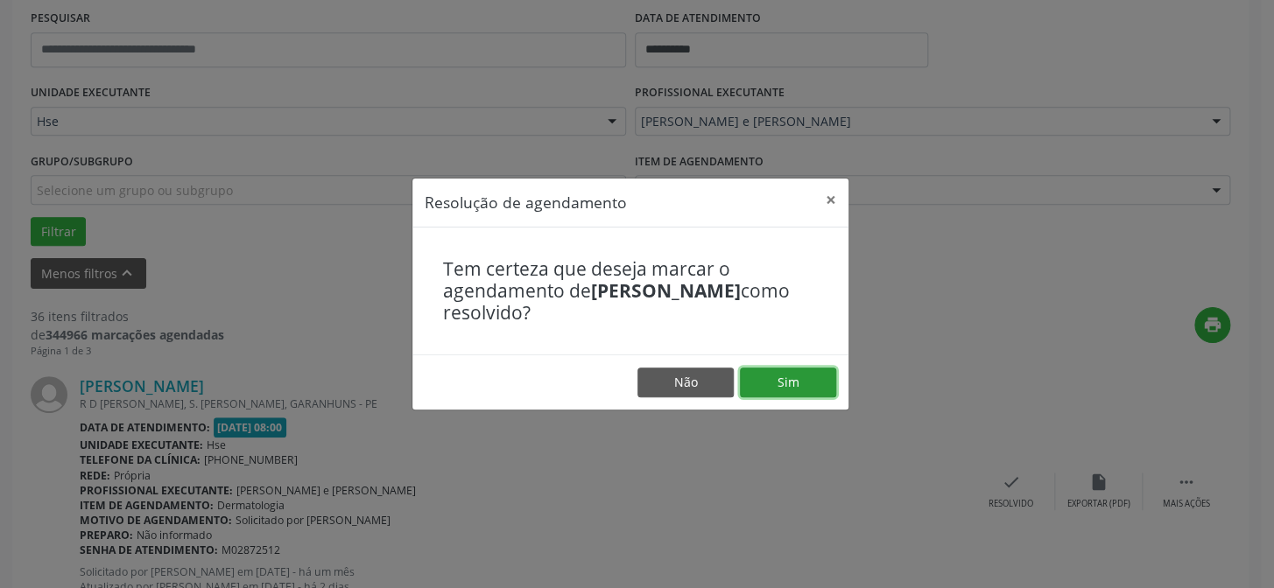
click at [782, 383] on button "Sim" at bounding box center [788, 383] width 96 height 30
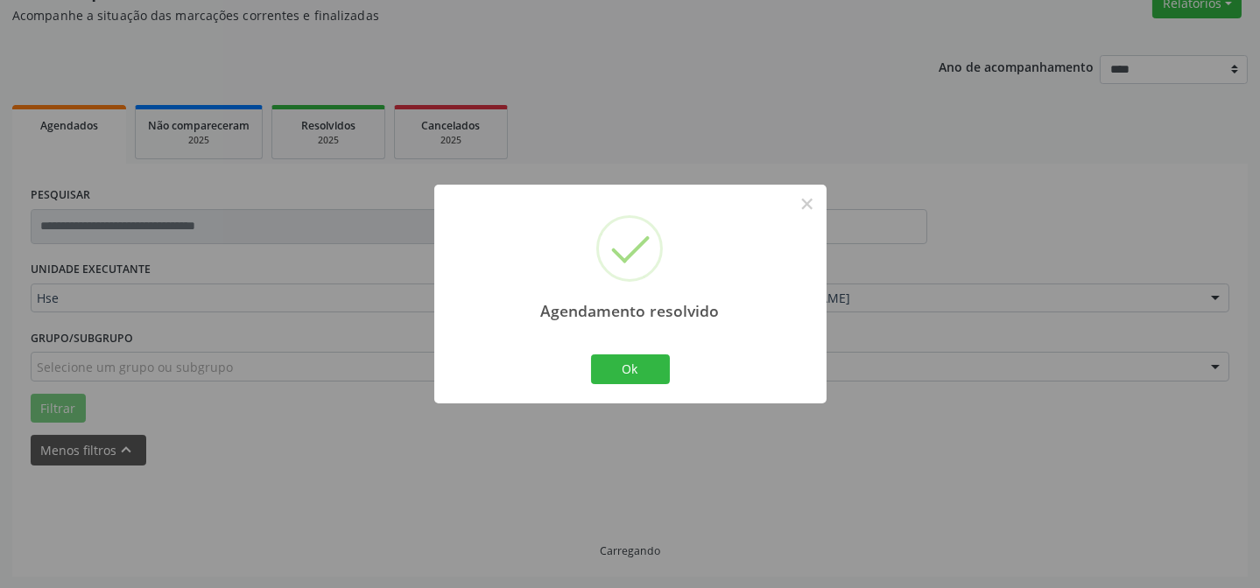
scroll to position [175, 0]
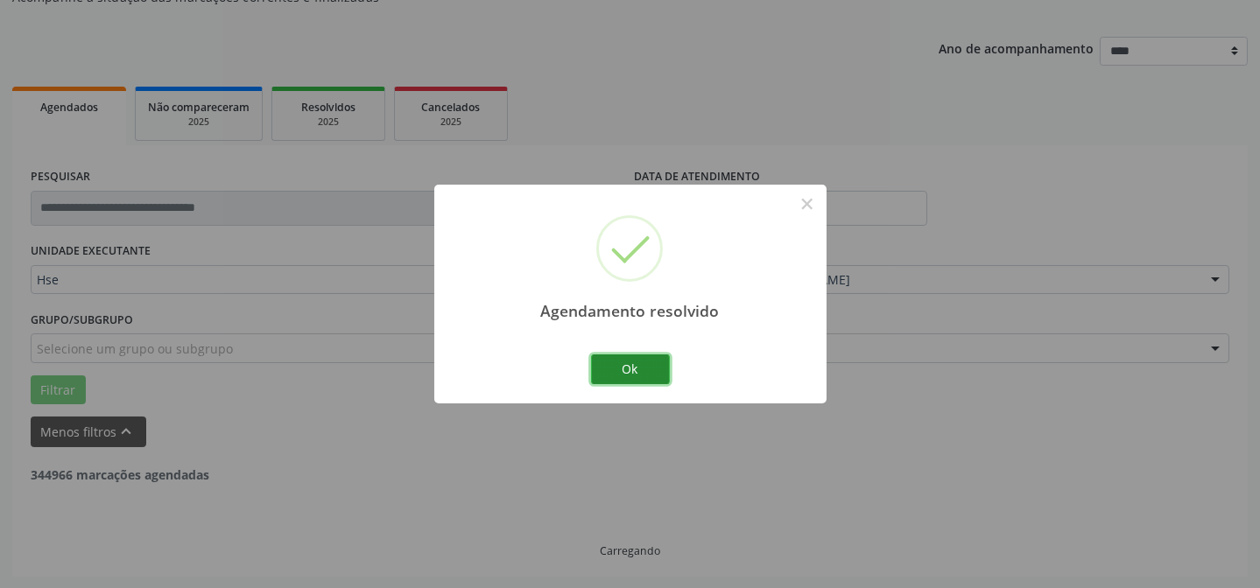
click at [637, 381] on button "Ok" at bounding box center [630, 370] width 79 height 30
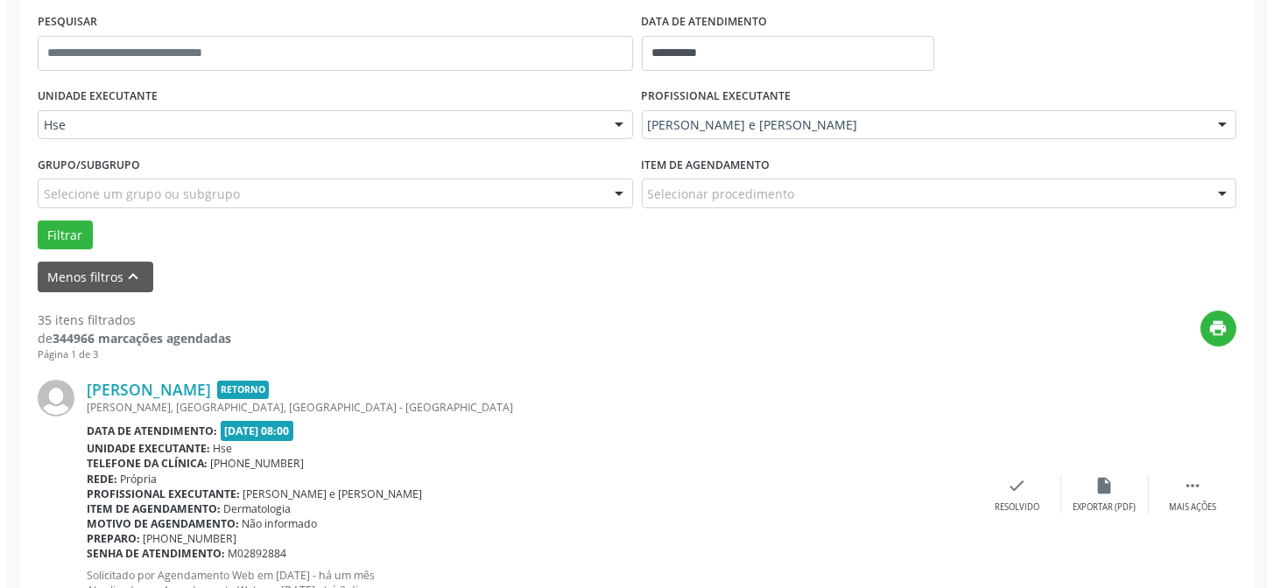
scroll to position [334, 0]
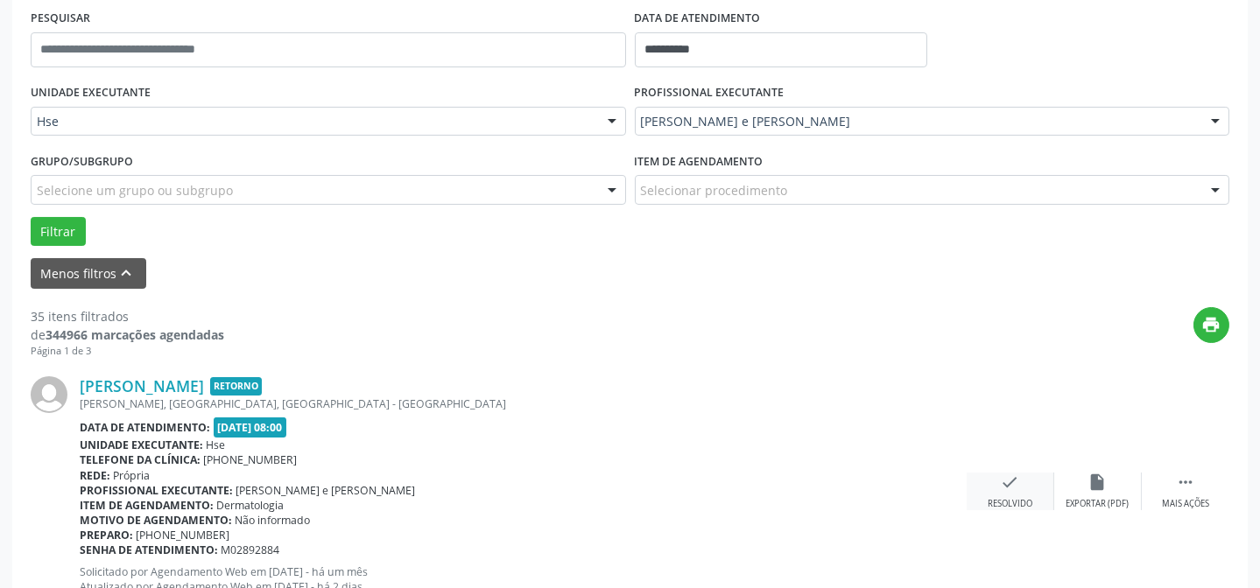
click at [1008, 487] on icon "check" at bounding box center [1010, 482] width 19 height 19
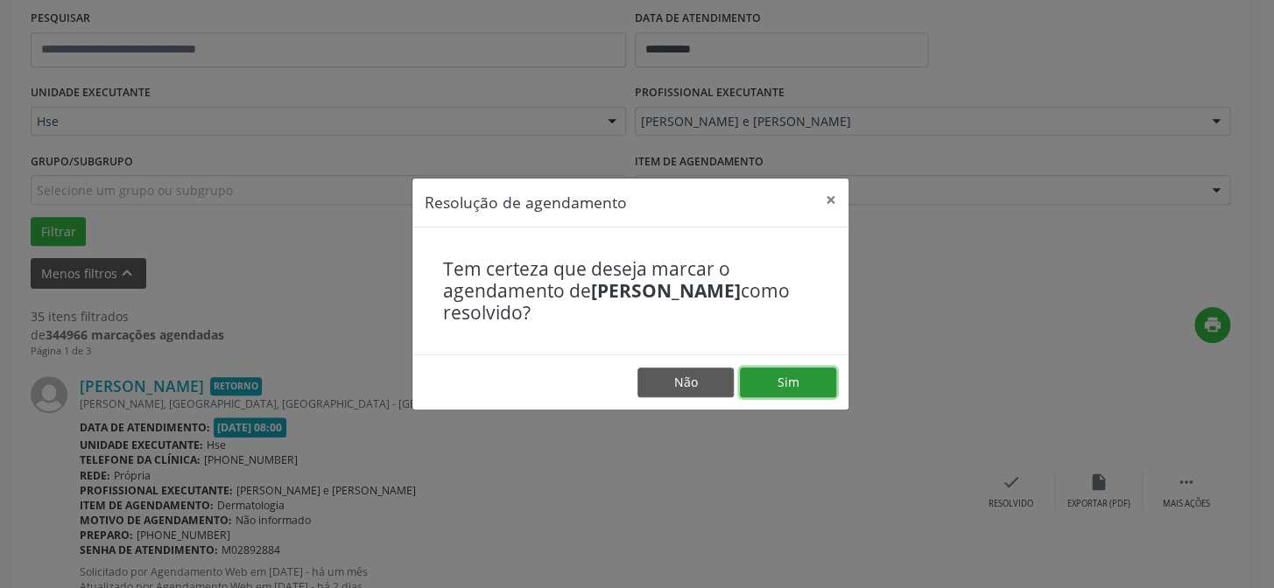
click at [823, 391] on button "Sim" at bounding box center [788, 383] width 96 height 30
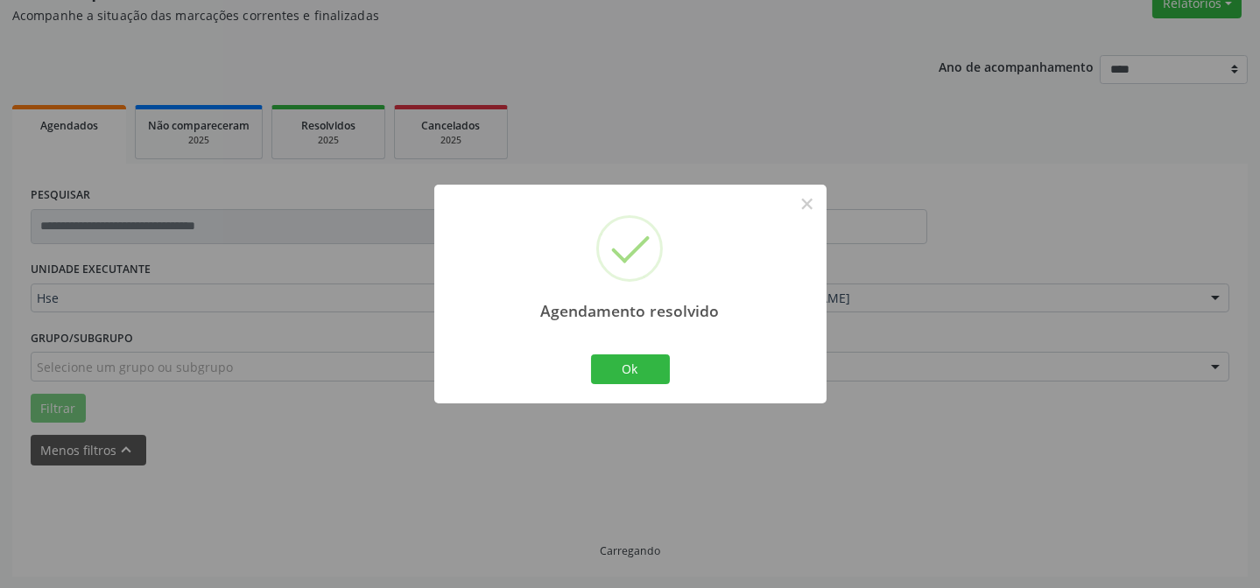
scroll to position [175, 0]
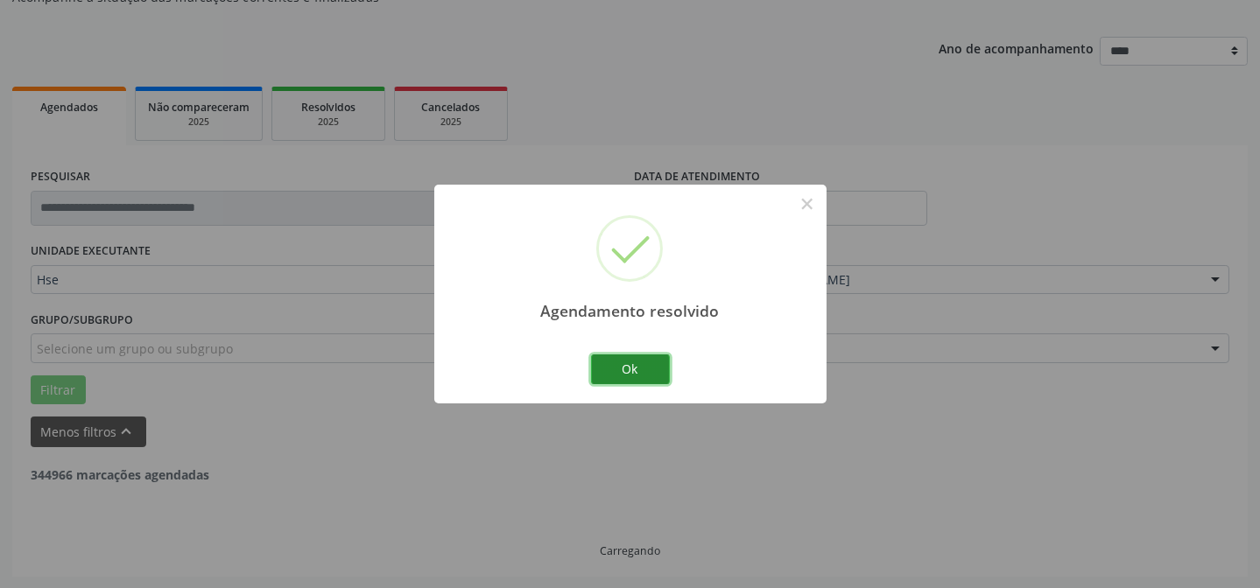
click at [613, 370] on button "Ok" at bounding box center [630, 370] width 79 height 30
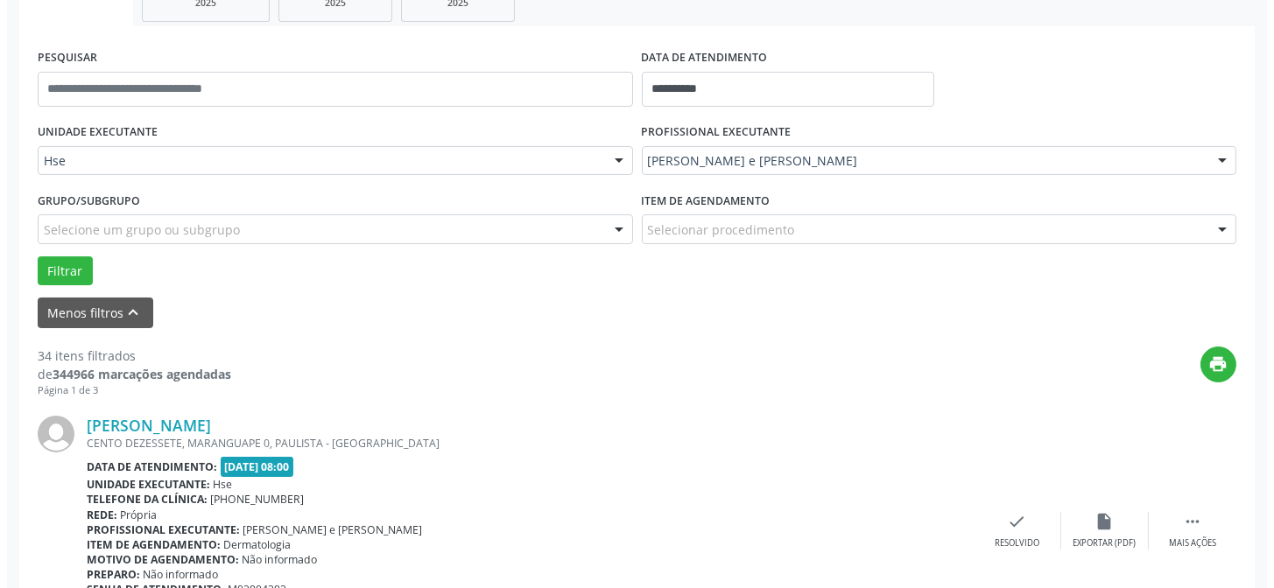
scroll to position [334, 0]
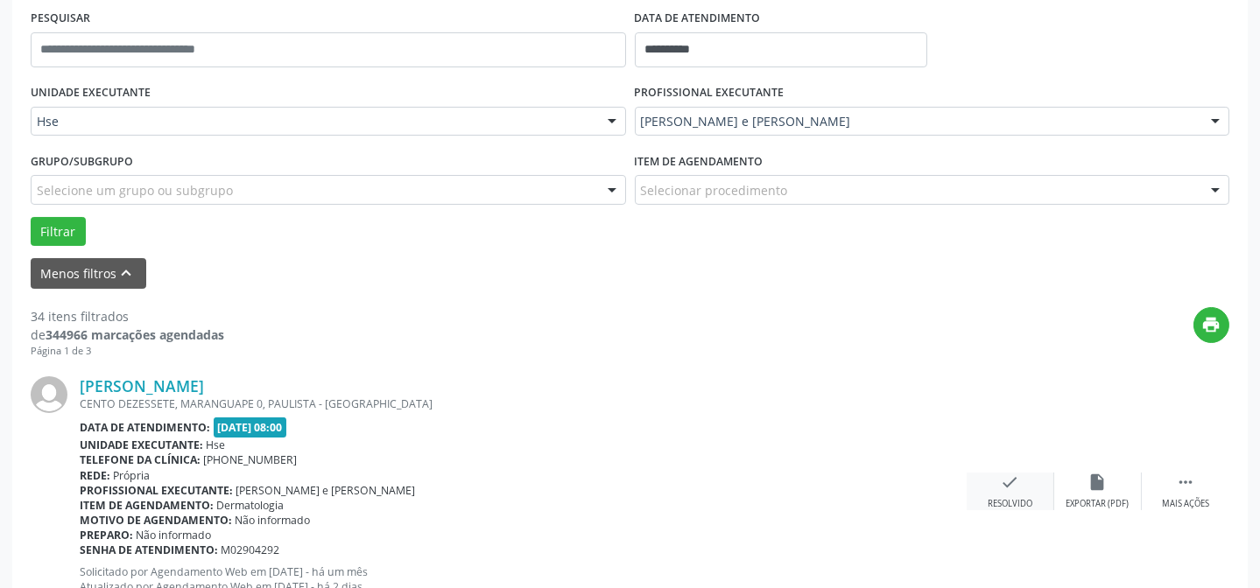
click at [1015, 494] on div "check Resolvido" at bounding box center [1011, 492] width 88 height 38
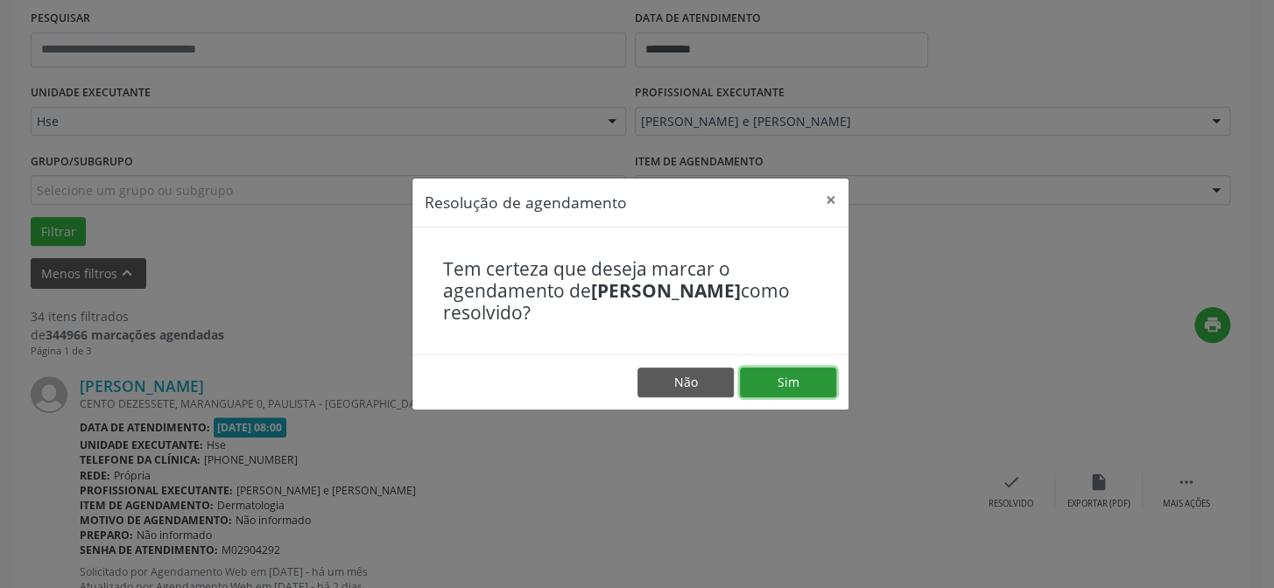
click at [756, 376] on button "Sim" at bounding box center [788, 383] width 96 height 30
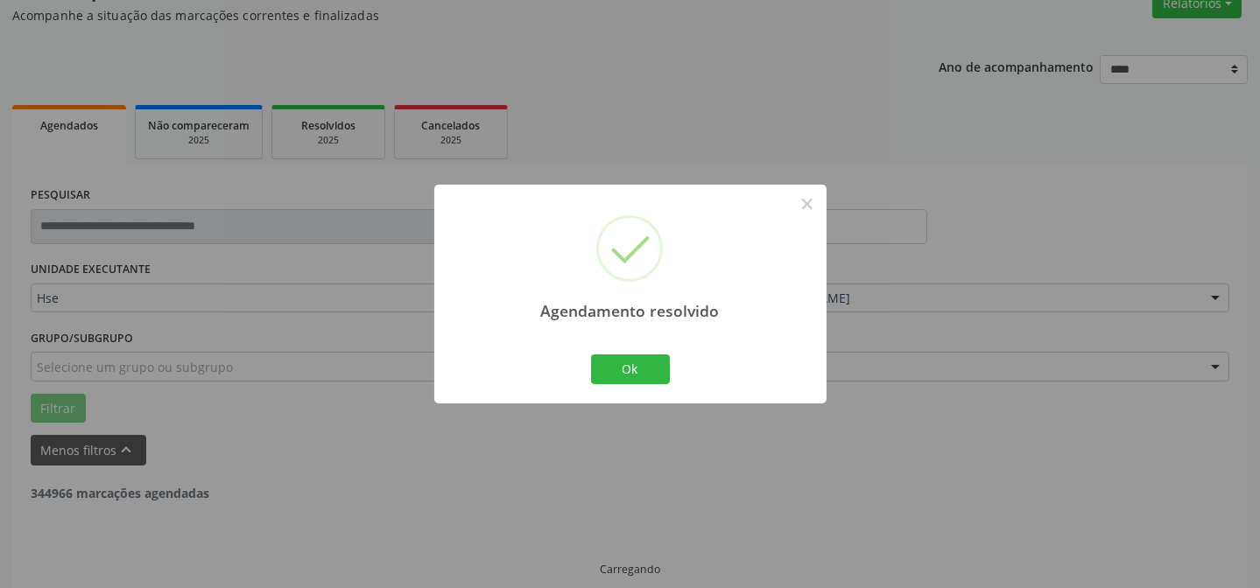
scroll to position [175, 0]
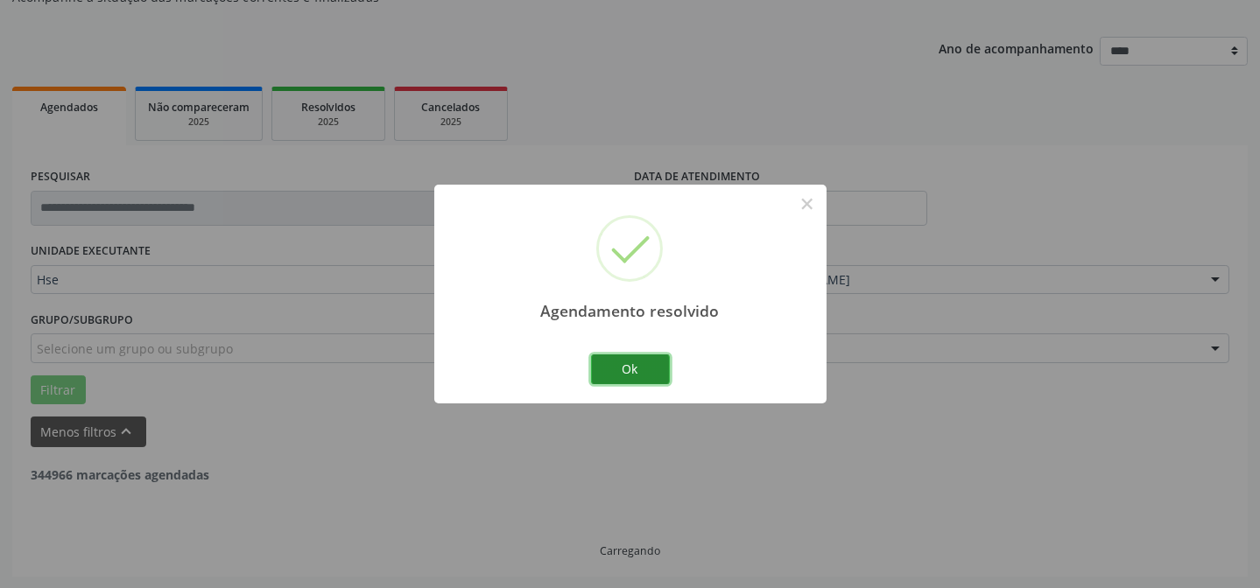
click at [641, 356] on button "Ok" at bounding box center [630, 370] width 79 height 30
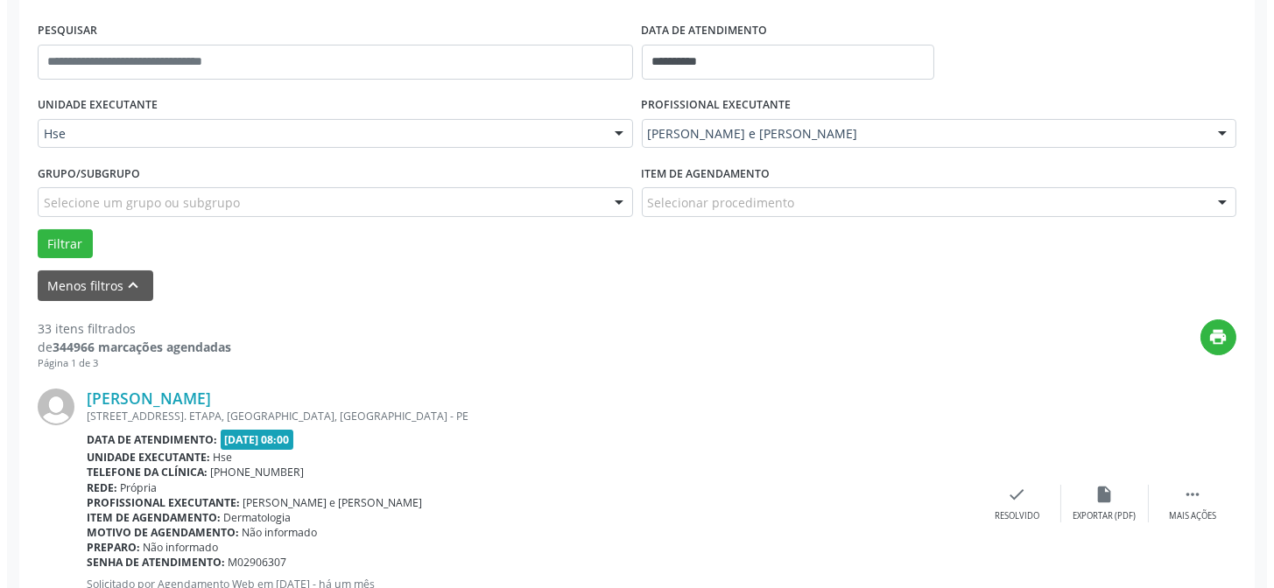
scroll to position [334, 0]
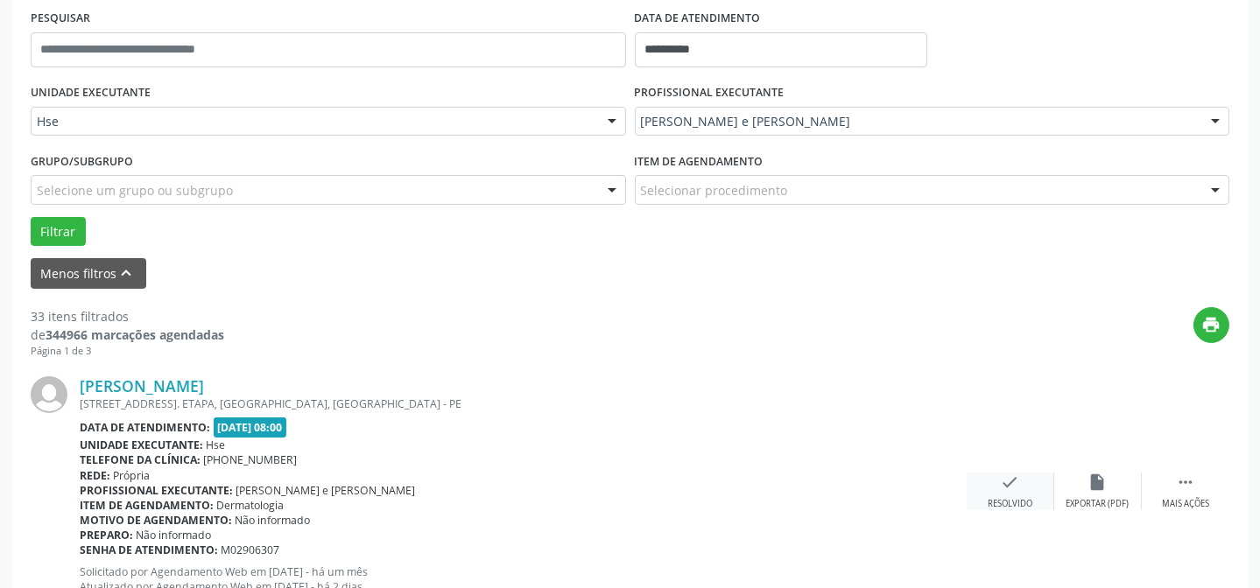
click at [1029, 482] on div "check Resolvido" at bounding box center [1011, 492] width 88 height 38
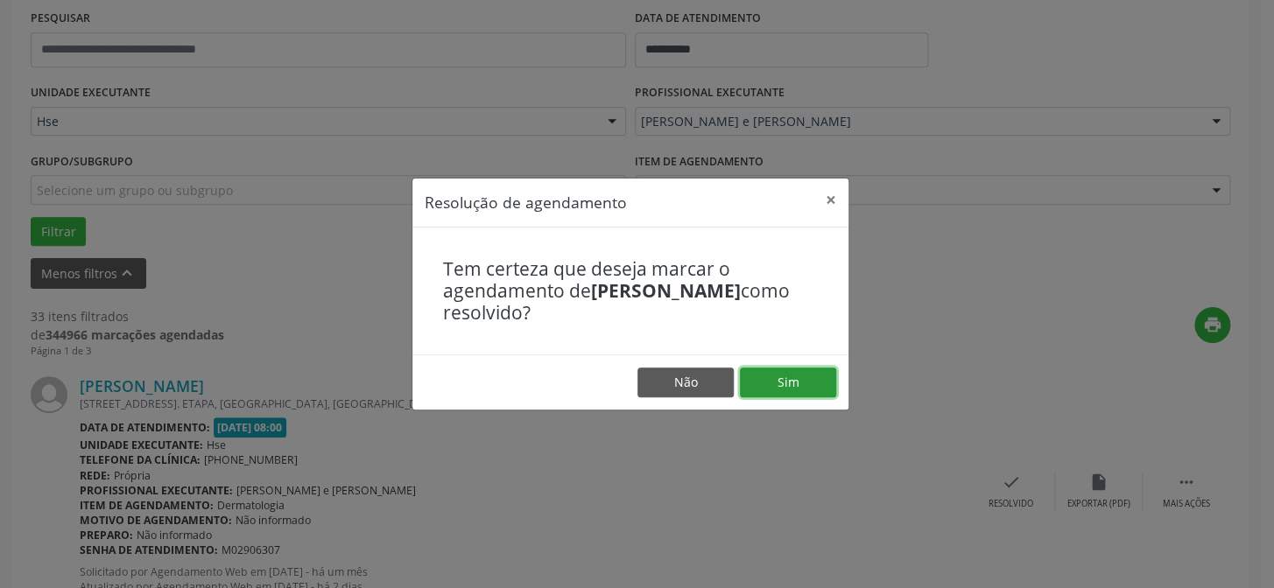
click at [772, 371] on button "Sim" at bounding box center [788, 383] width 96 height 30
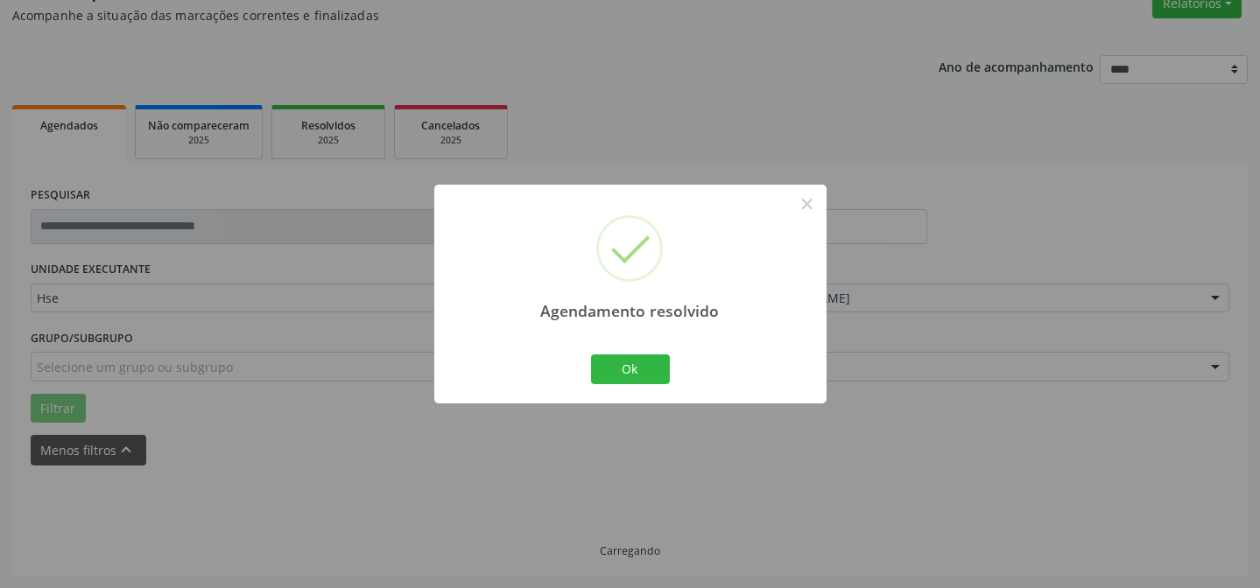
scroll to position [175, 0]
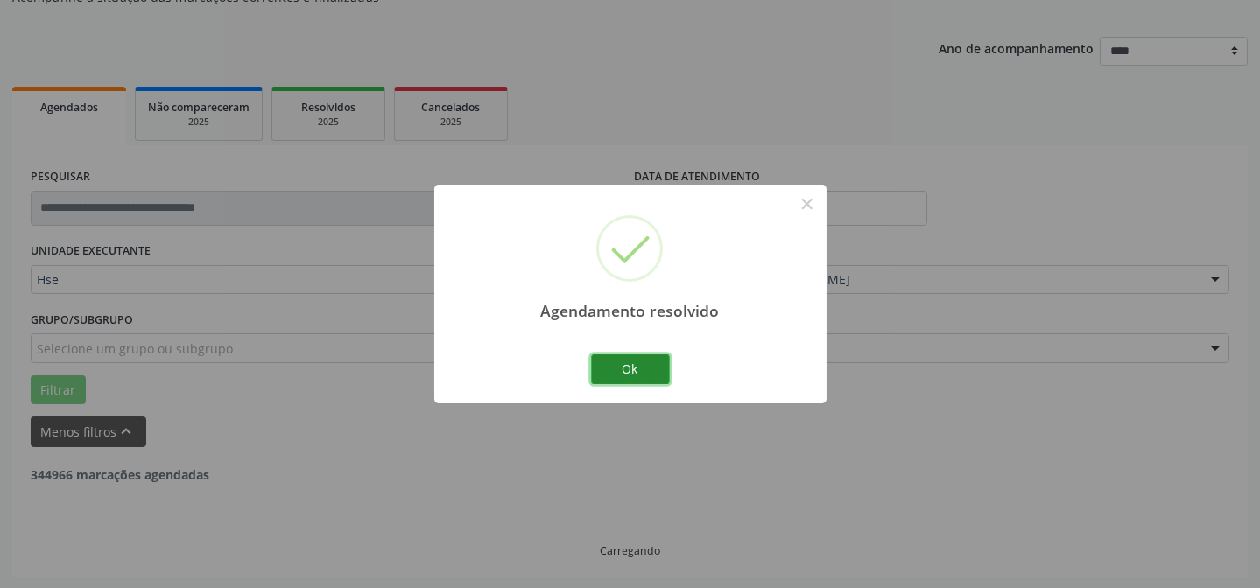
click at [619, 370] on button "Ok" at bounding box center [630, 370] width 79 height 30
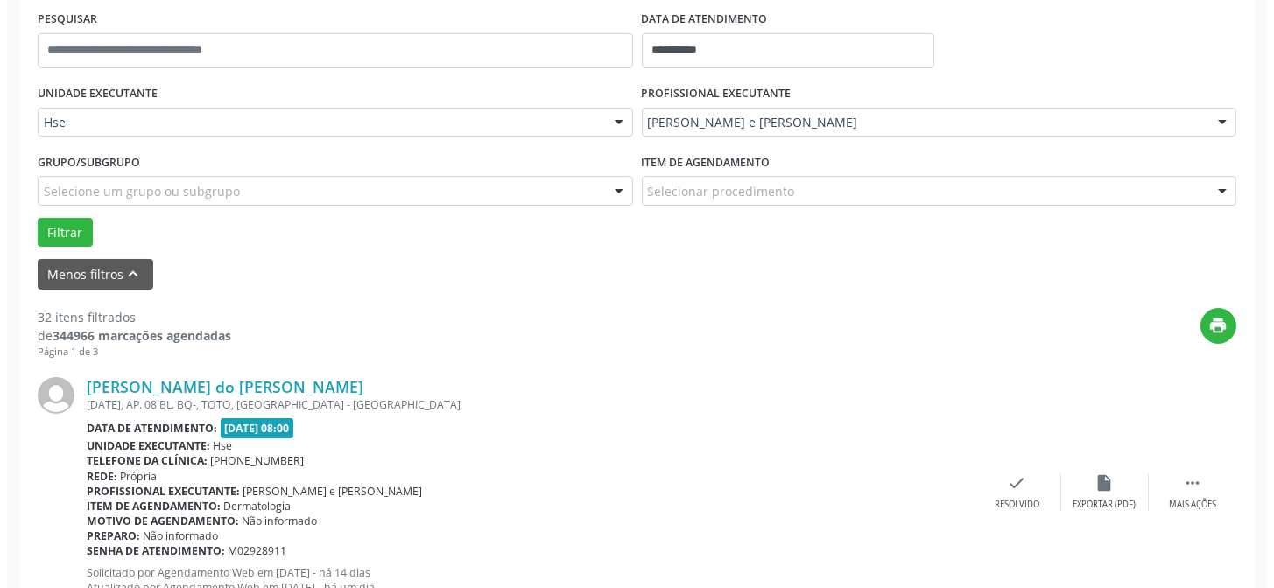
scroll to position [334, 0]
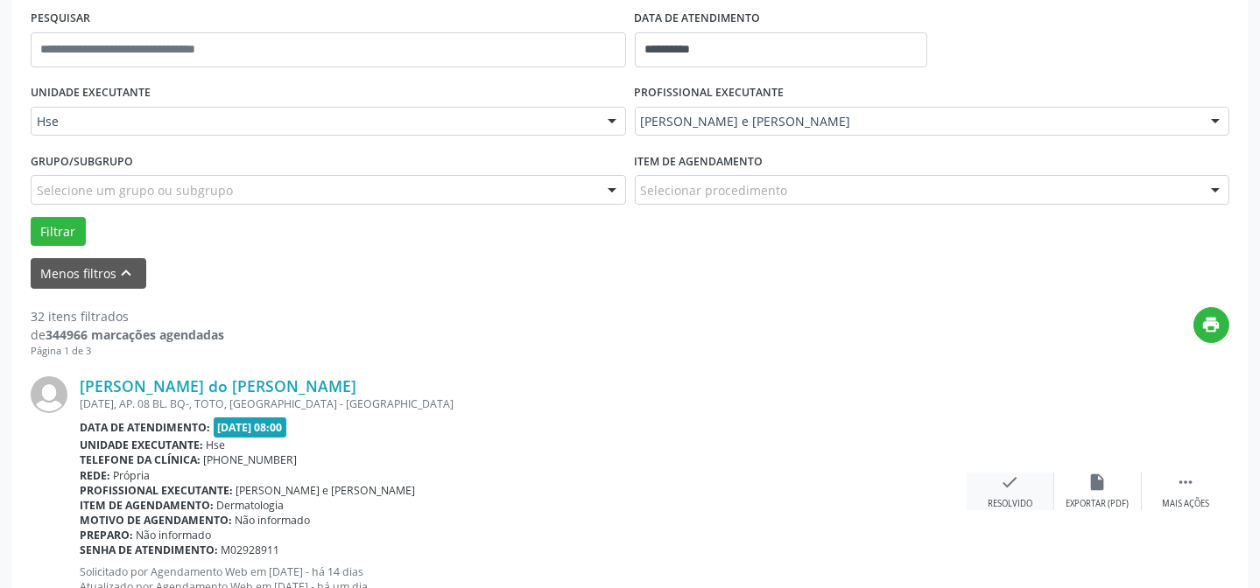
click at [1003, 490] on icon "check" at bounding box center [1010, 482] width 19 height 19
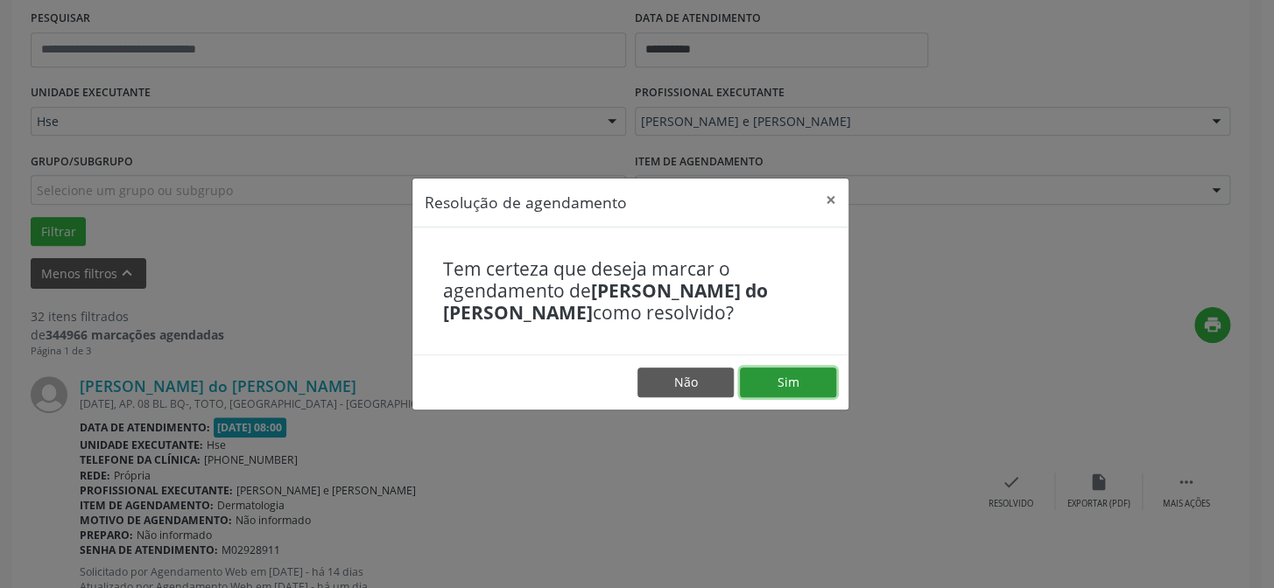
click at [769, 379] on button "Sim" at bounding box center [788, 383] width 96 height 30
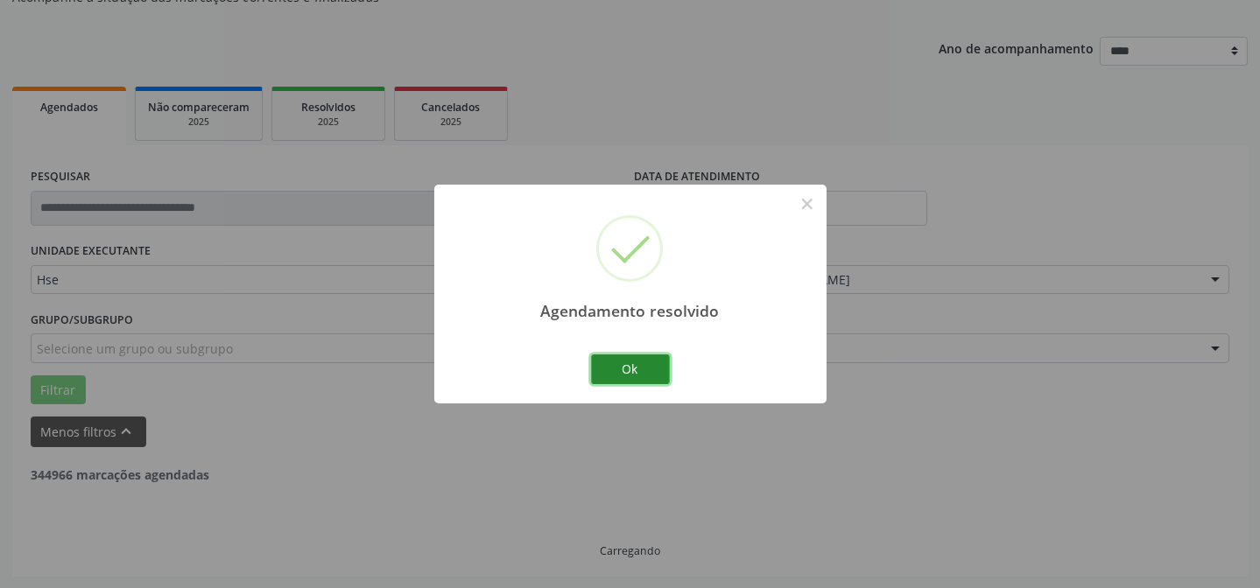
click at [636, 360] on button "Ok" at bounding box center [630, 370] width 79 height 30
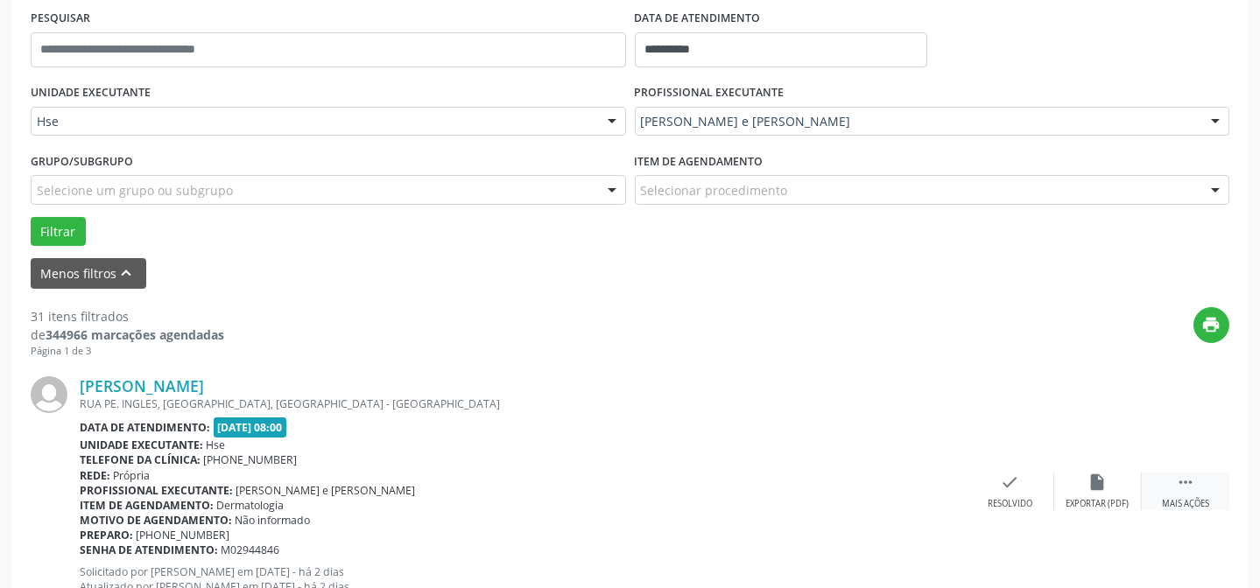
click at [1167, 498] on div "Mais ações" at bounding box center [1185, 504] width 47 height 12
click at [1114, 482] on div "alarm_off Não compareceu" at bounding box center [1098, 492] width 88 height 38
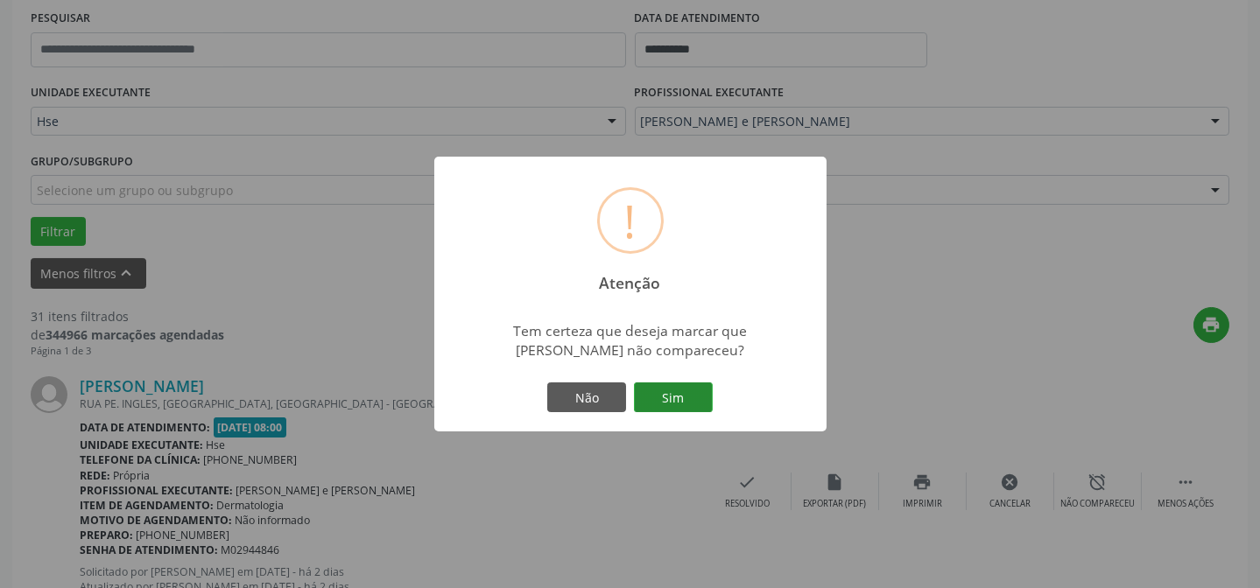
click at [693, 396] on button "Sim" at bounding box center [673, 398] width 79 height 30
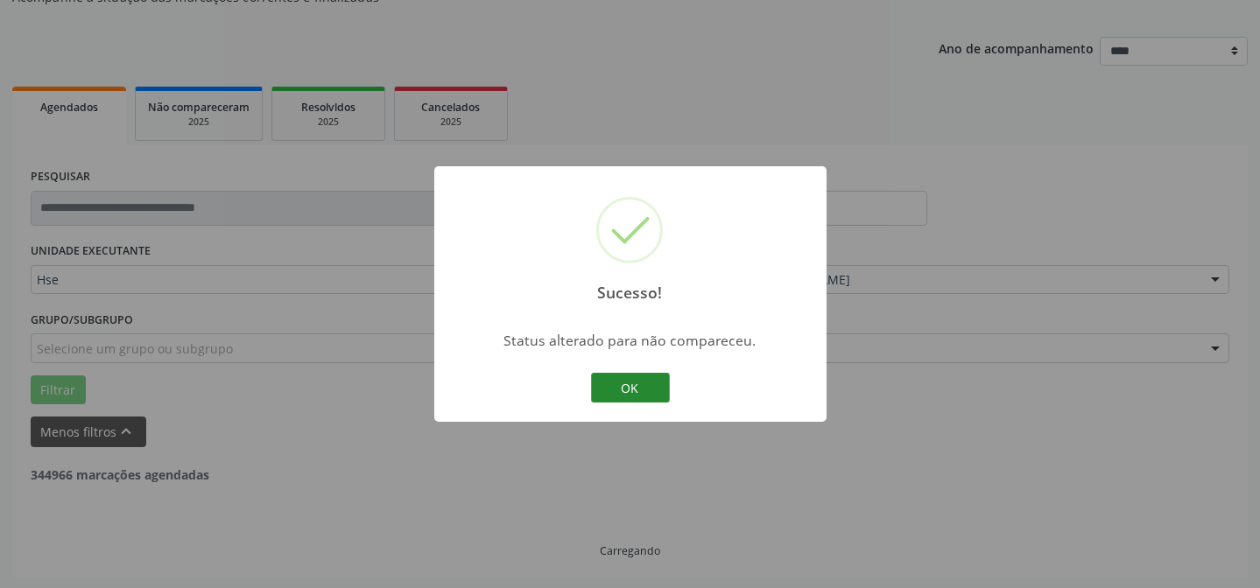
click at [638, 381] on button "OK" at bounding box center [630, 388] width 79 height 30
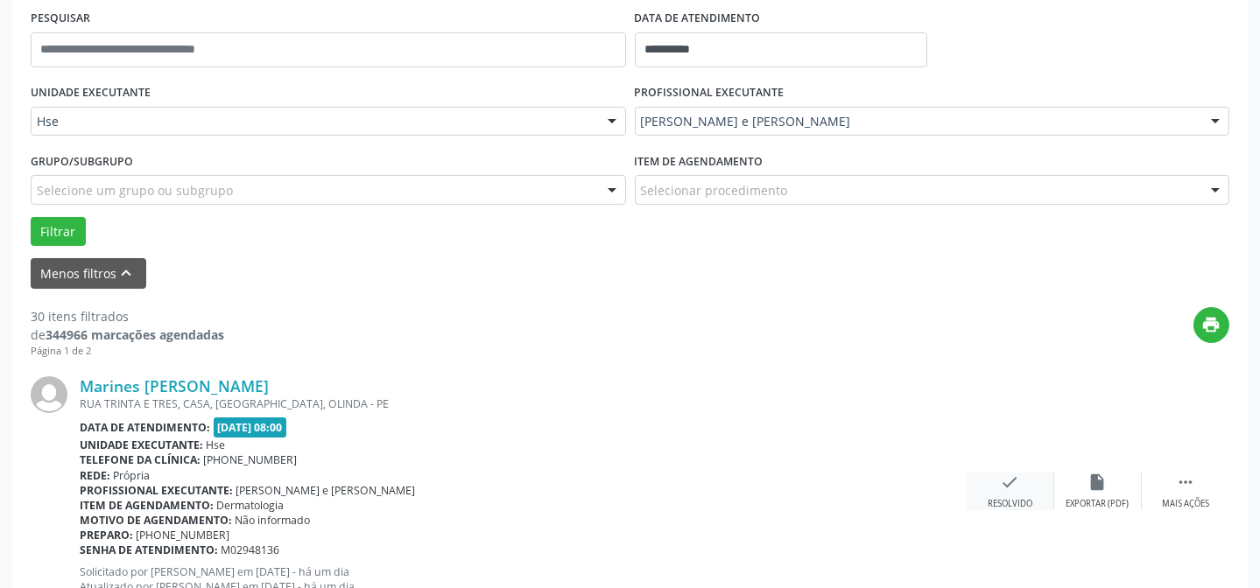
click at [1013, 493] on div "check Resolvido" at bounding box center [1011, 492] width 88 height 38
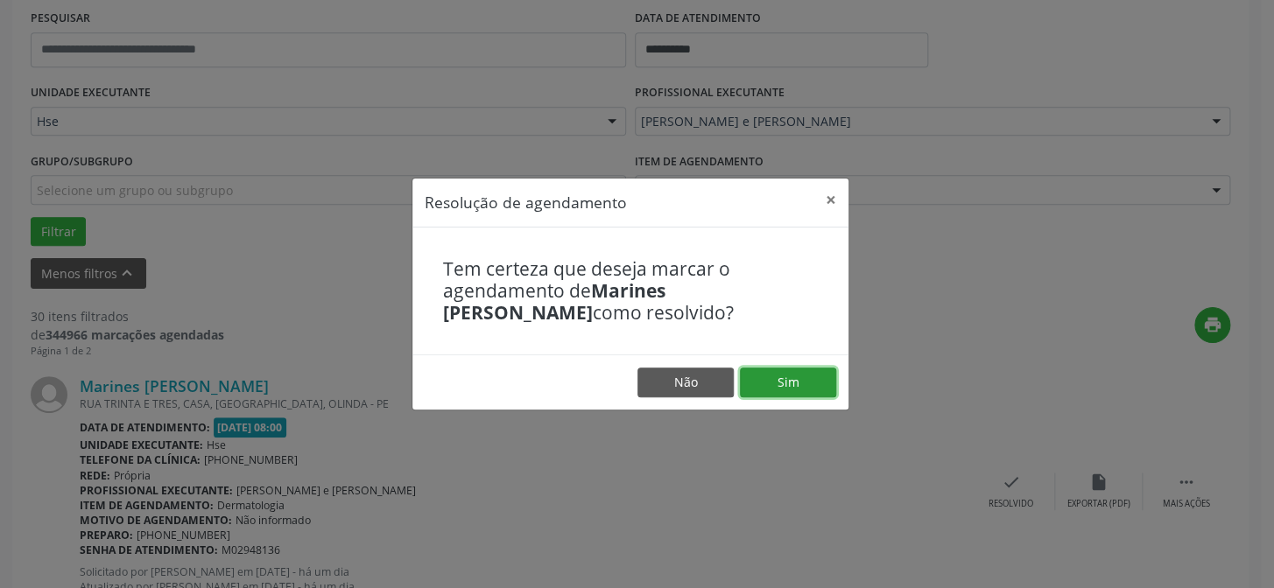
click at [777, 375] on button "Sim" at bounding box center [788, 383] width 96 height 30
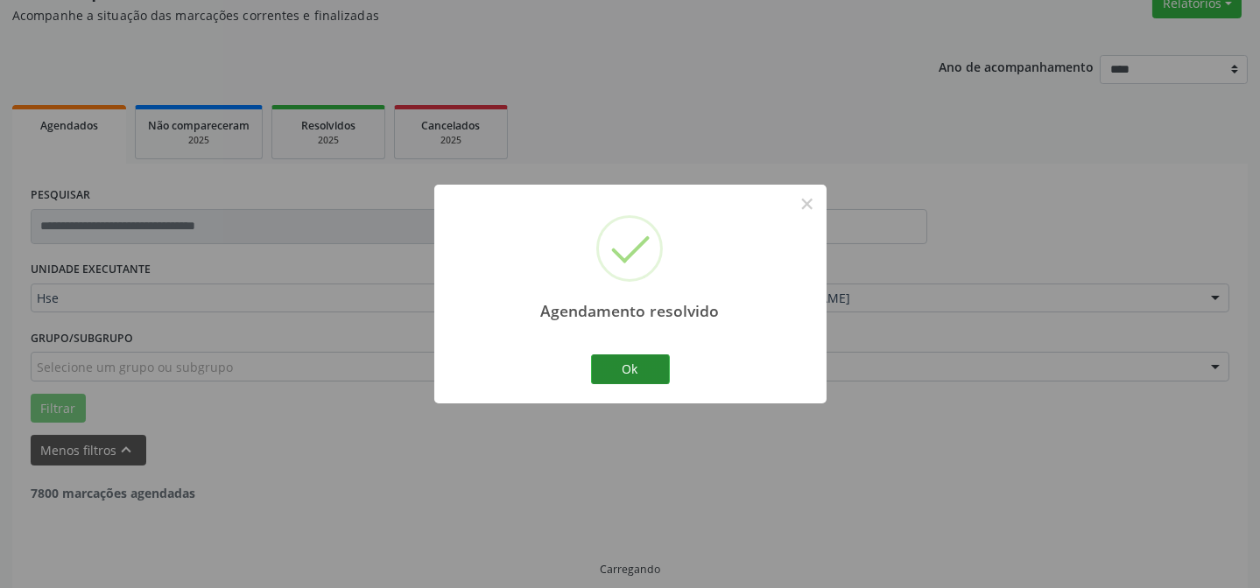
scroll to position [175, 0]
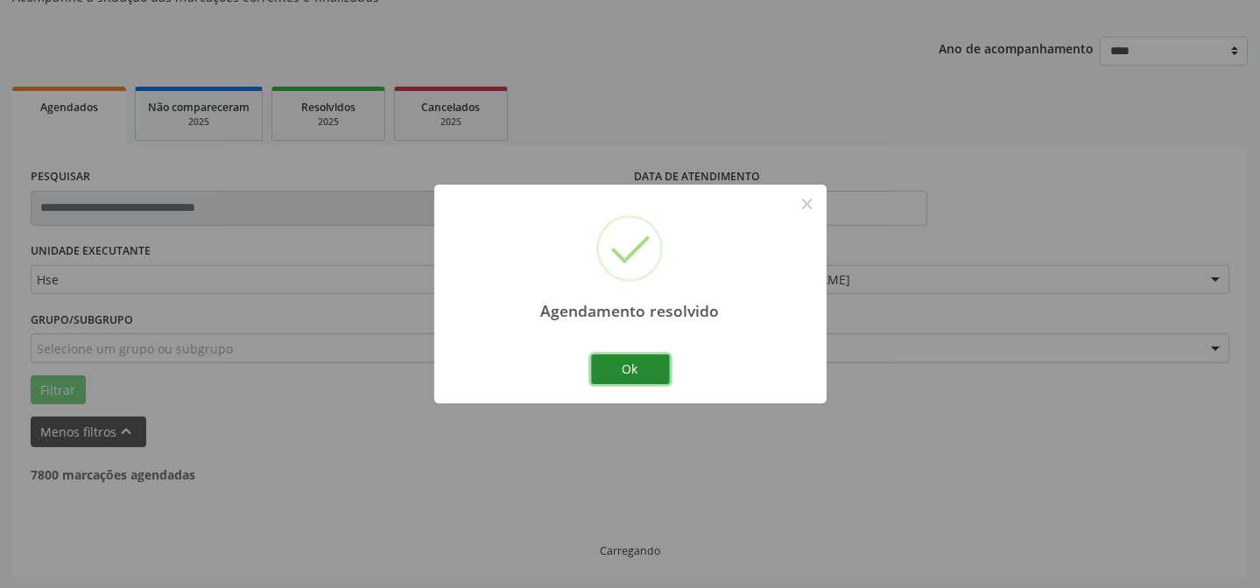
click at [648, 369] on button "Ok" at bounding box center [630, 370] width 79 height 30
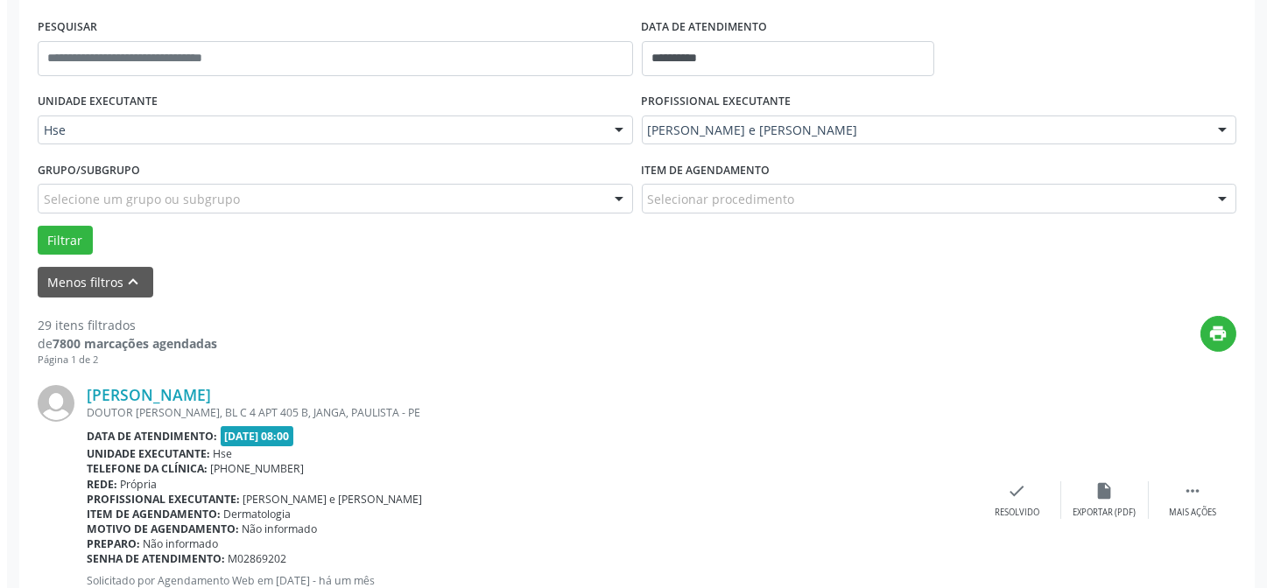
scroll to position [334, 0]
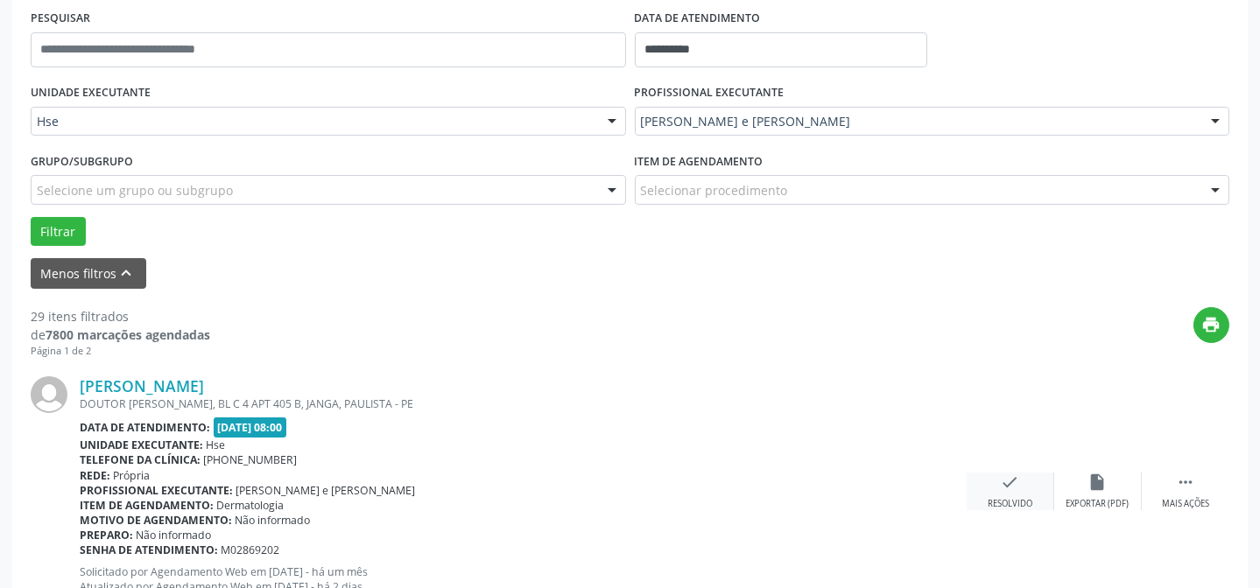
click at [1003, 489] on icon "check" at bounding box center [1010, 482] width 19 height 19
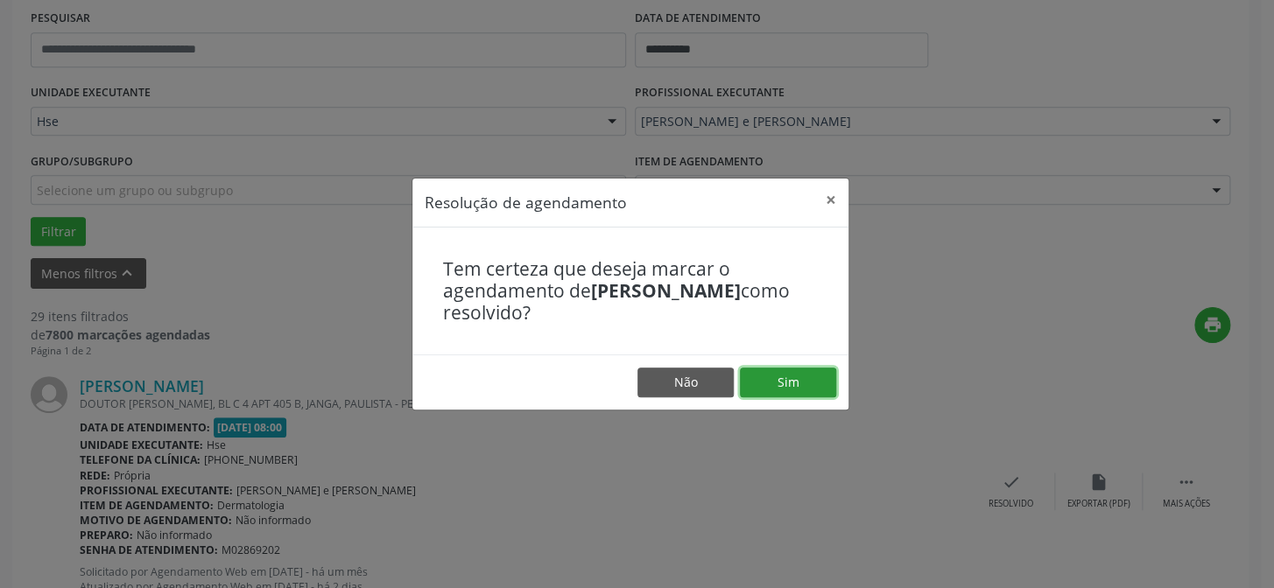
click at [763, 380] on button "Sim" at bounding box center [788, 383] width 96 height 30
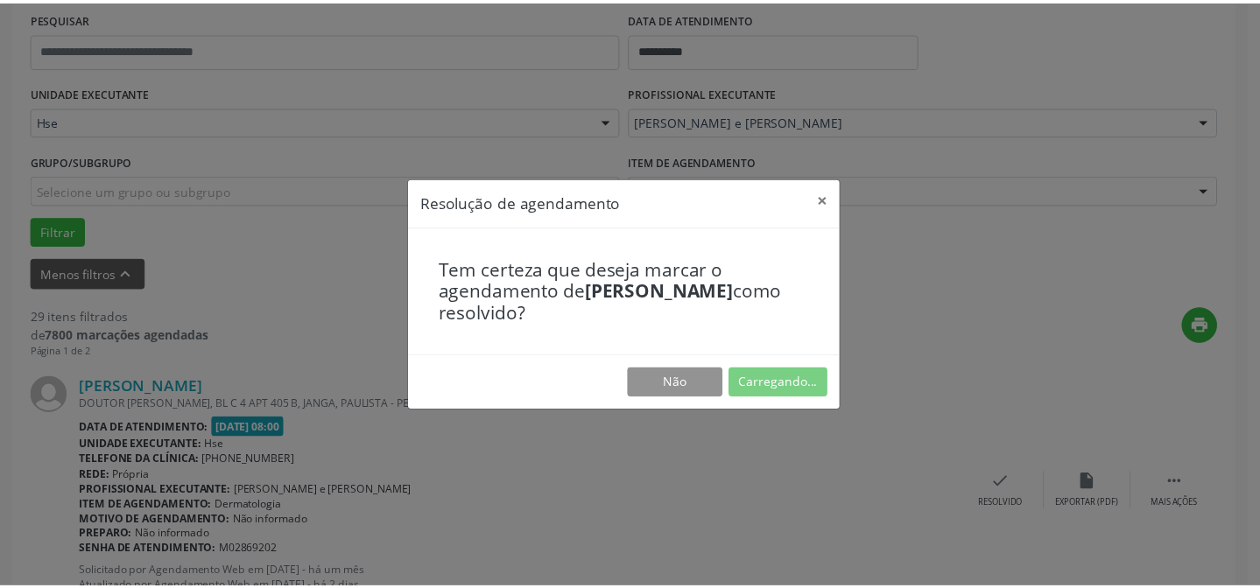
scroll to position [157, 0]
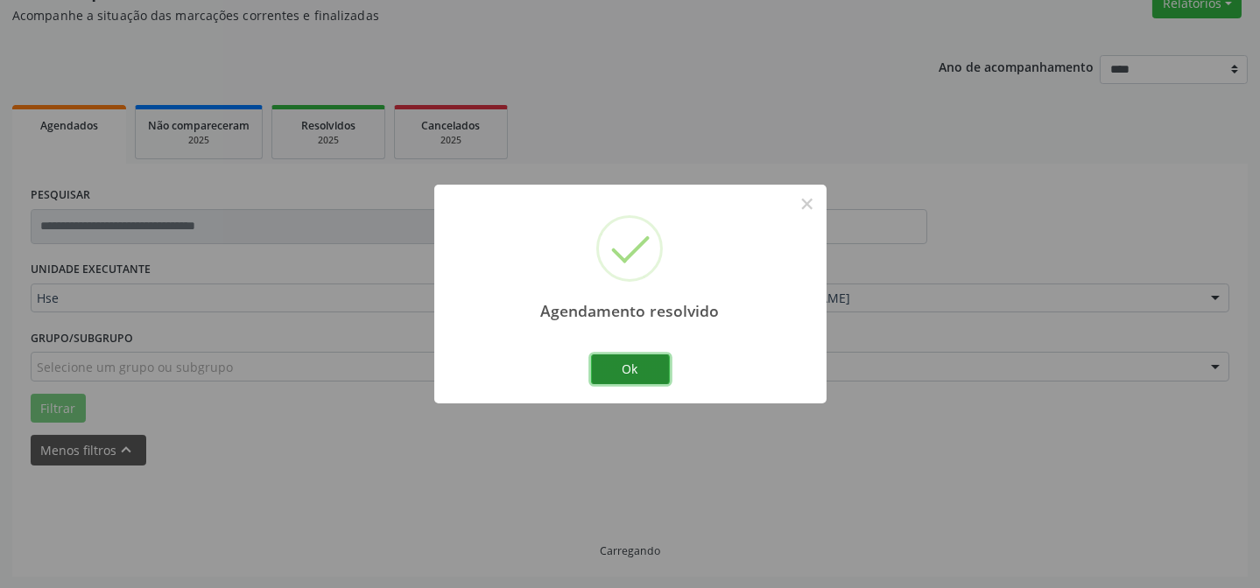
click at [639, 363] on button "Ok" at bounding box center [630, 370] width 79 height 30
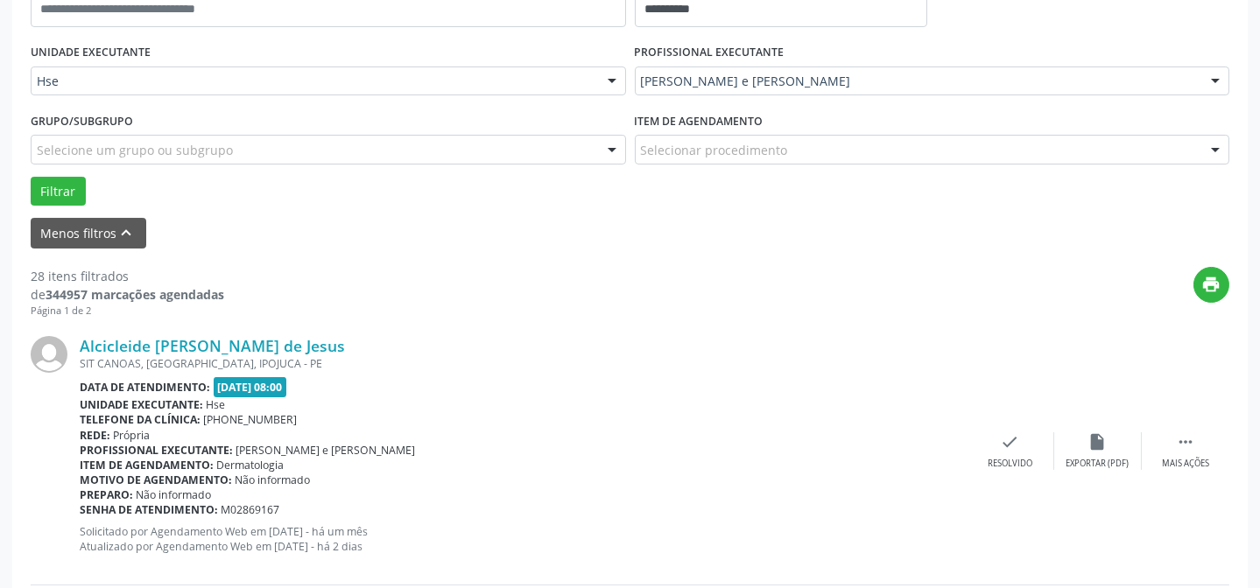
scroll to position [395, 0]
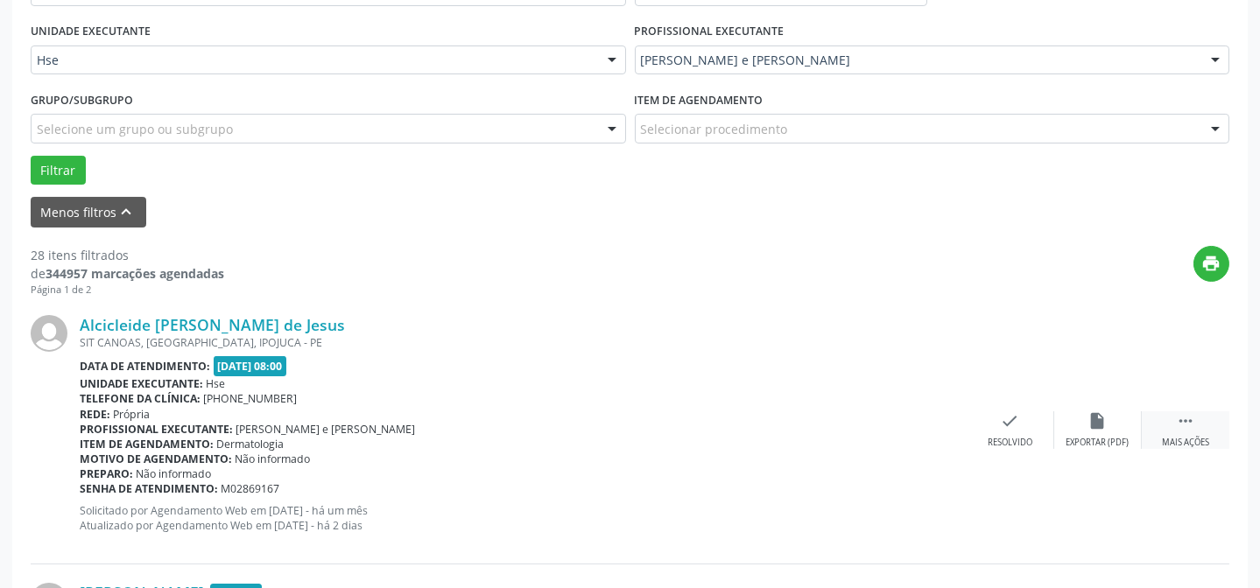
click at [1154, 426] on div " Mais ações" at bounding box center [1186, 431] width 88 height 38
click at [1078, 426] on div "alarm_off Não compareceu" at bounding box center [1098, 431] width 88 height 38
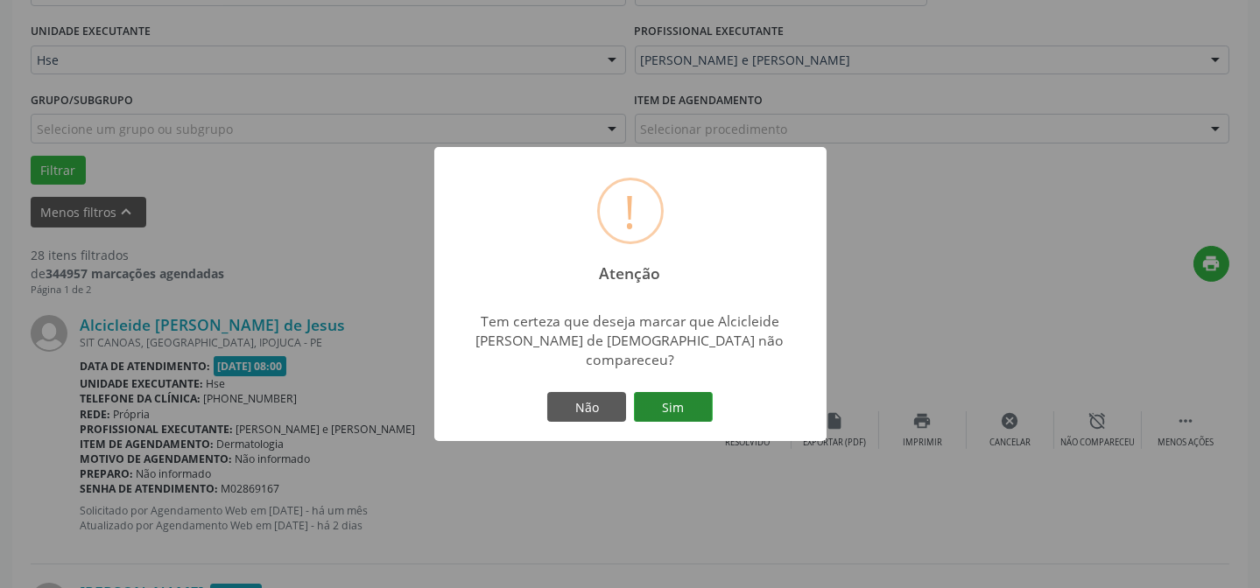
click at [674, 392] on button "Sim" at bounding box center [673, 407] width 79 height 30
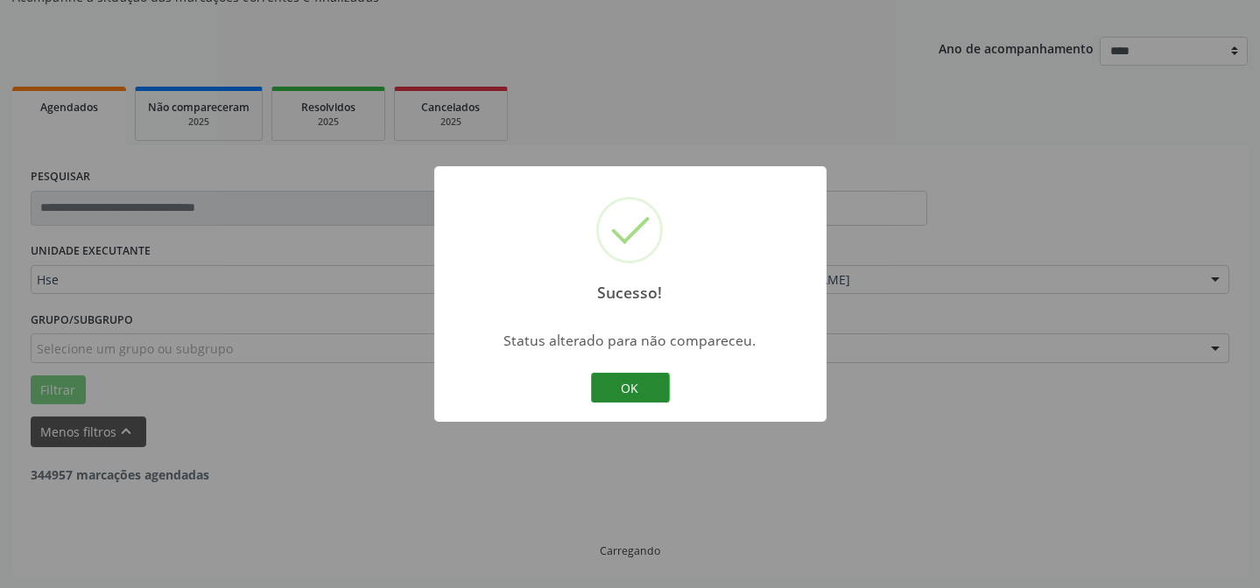
click at [636, 377] on button "OK" at bounding box center [630, 388] width 79 height 30
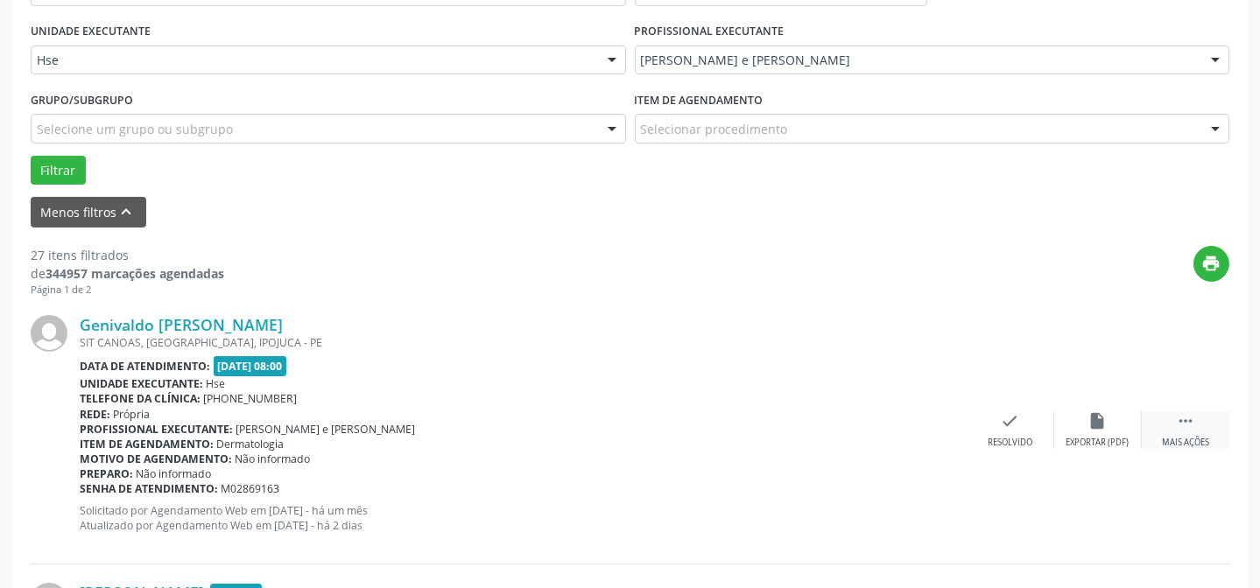
click at [1177, 429] on div " Mais ações" at bounding box center [1186, 431] width 88 height 38
click at [1120, 419] on div "alarm_off Não compareceu" at bounding box center [1098, 431] width 88 height 38
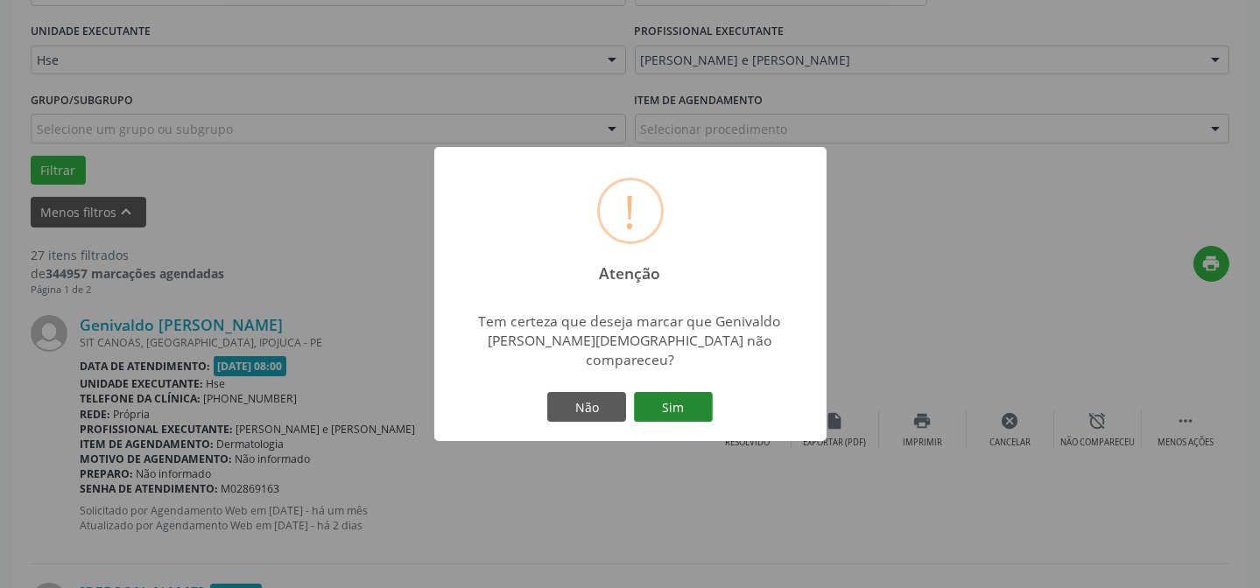
click at [689, 402] on button "Sim" at bounding box center [673, 407] width 79 height 30
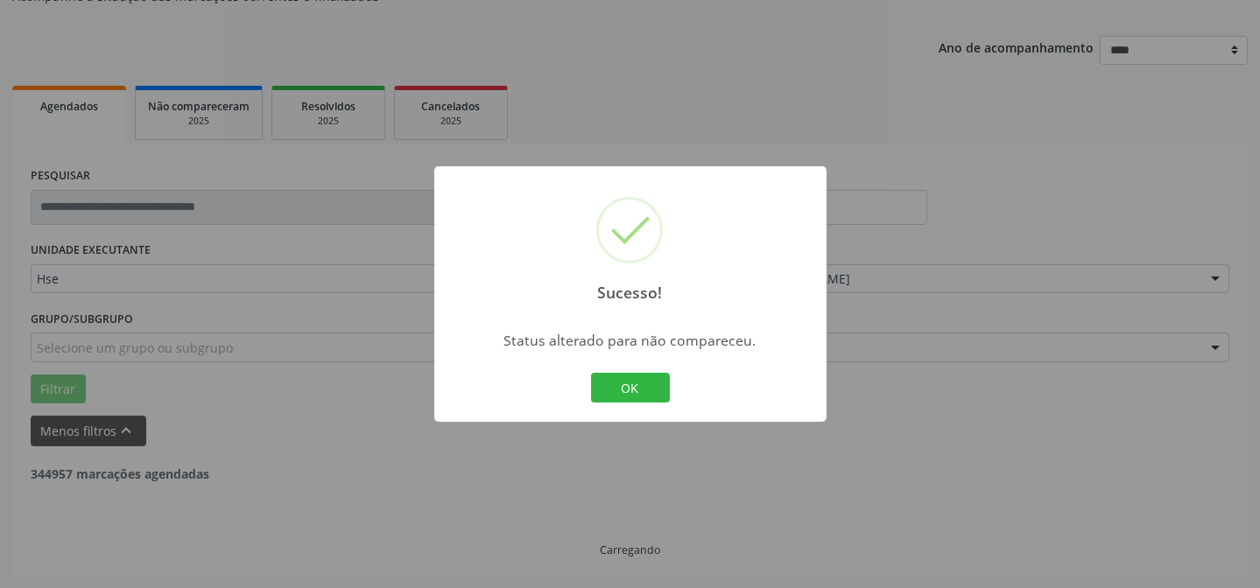
scroll to position [175, 0]
click at [651, 389] on button "OK" at bounding box center [630, 388] width 79 height 30
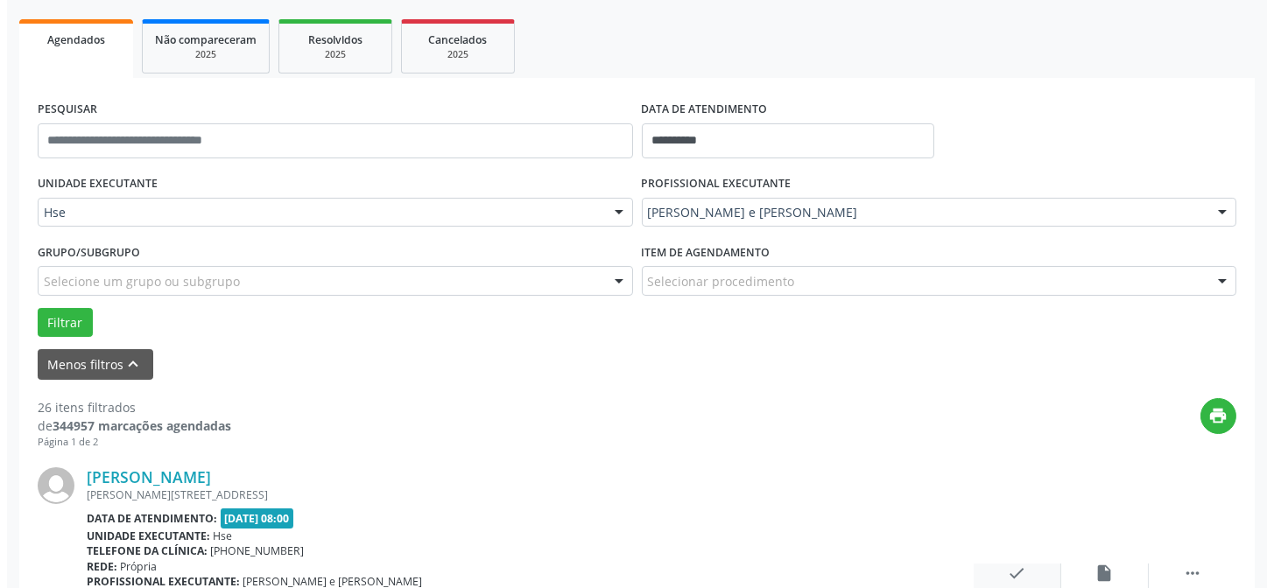
scroll to position [334, 0]
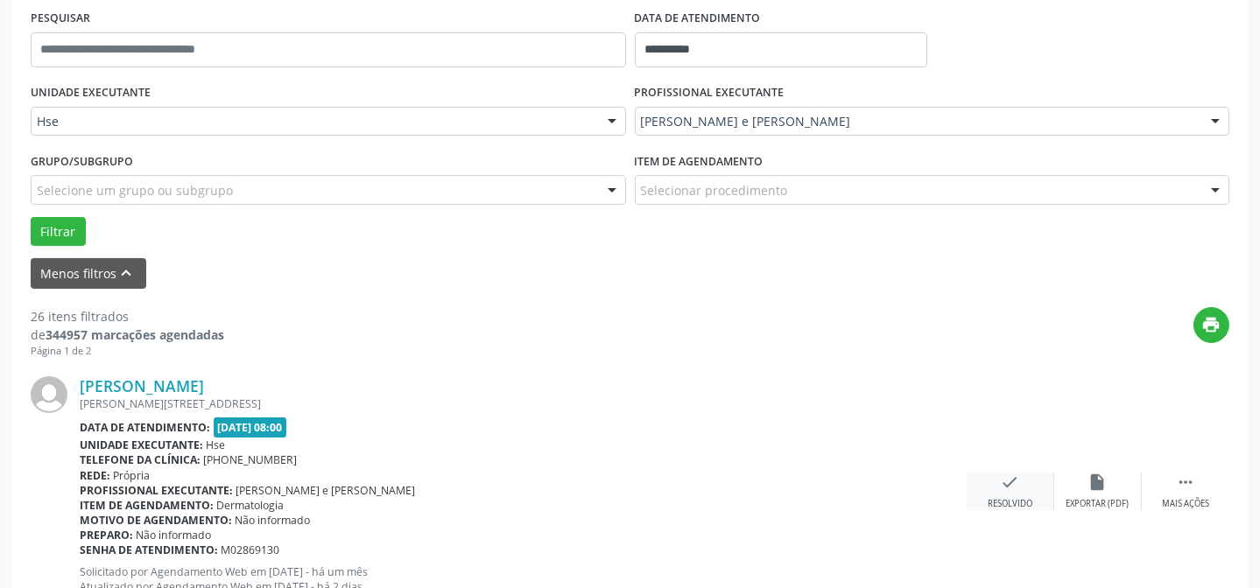
click at [1019, 480] on icon "check" at bounding box center [1010, 482] width 19 height 19
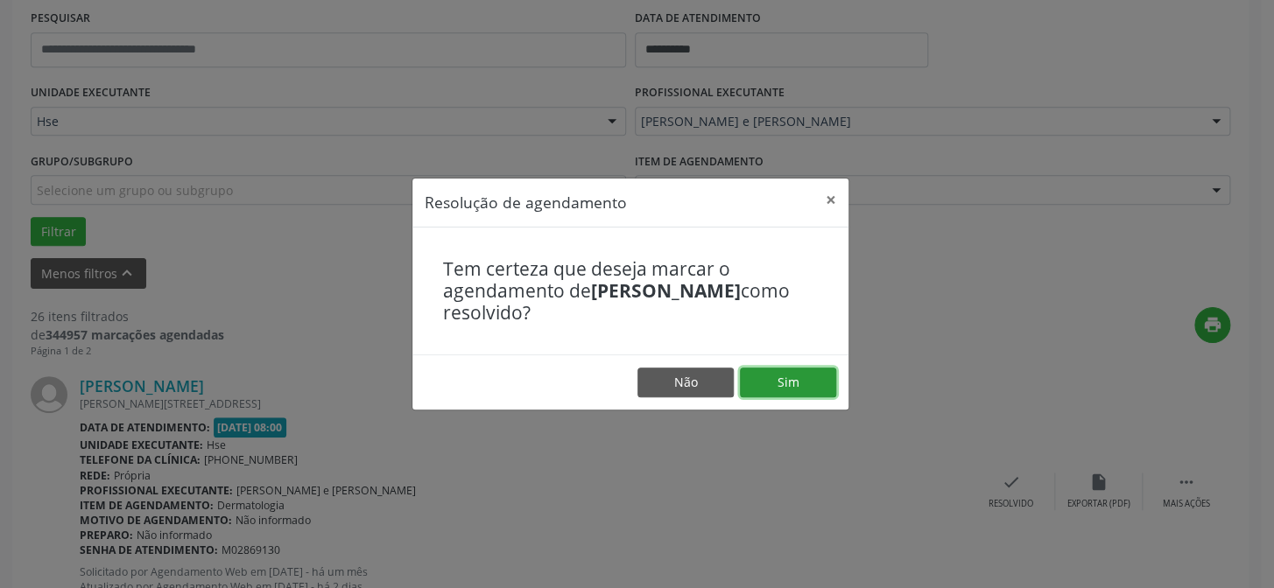
click at [825, 379] on button "Sim" at bounding box center [788, 383] width 96 height 30
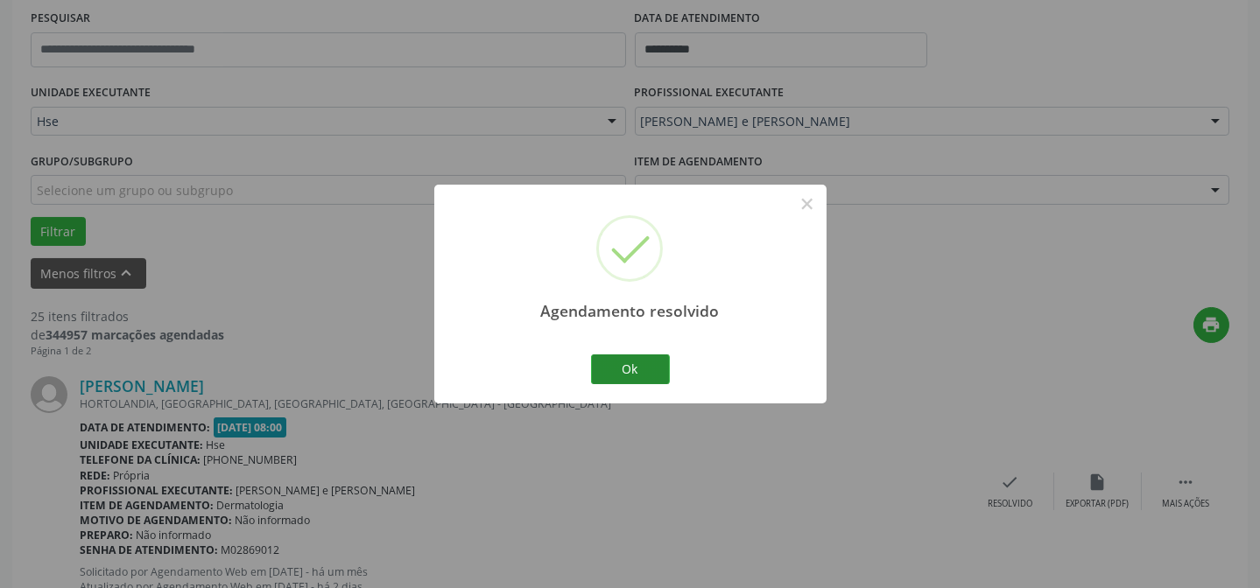
drag, startPoint x: 578, startPoint y: 346, endPoint x: 601, endPoint y: 377, distance: 38.9
click at [581, 355] on div "Agendamento resolvido × Ok Cancel" at bounding box center [630, 294] width 392 height 218
click at [601, 377] on button "Ok" at bounding box center [630, 370] width 79 height 30
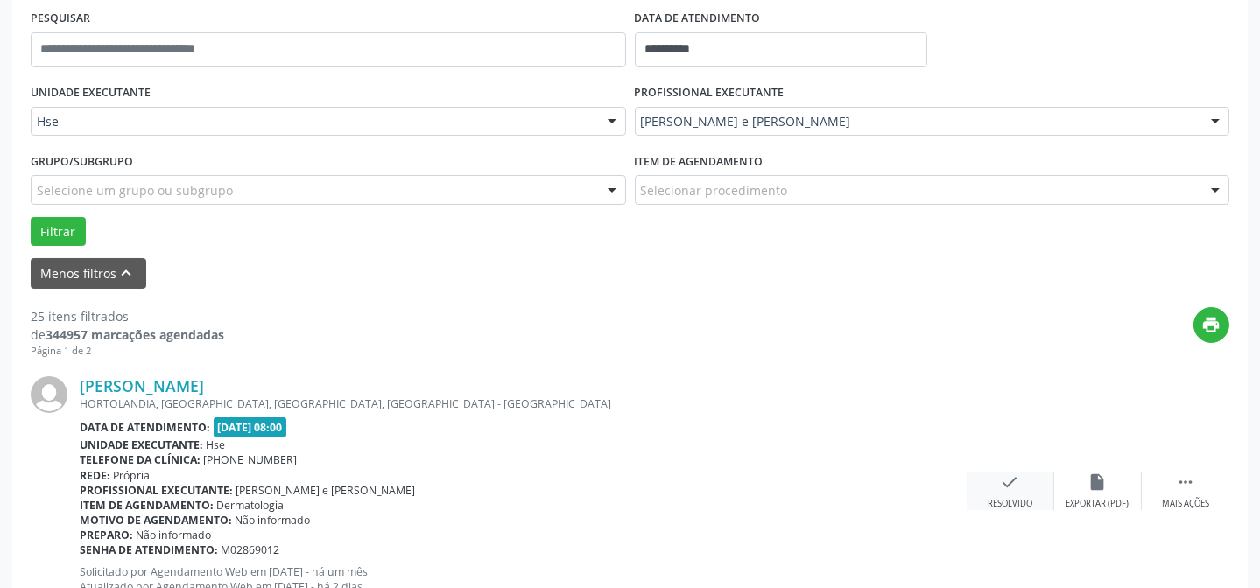
click at [1010, 488] on icon "check" at bounding box center [1010, 482] width 19 height 19
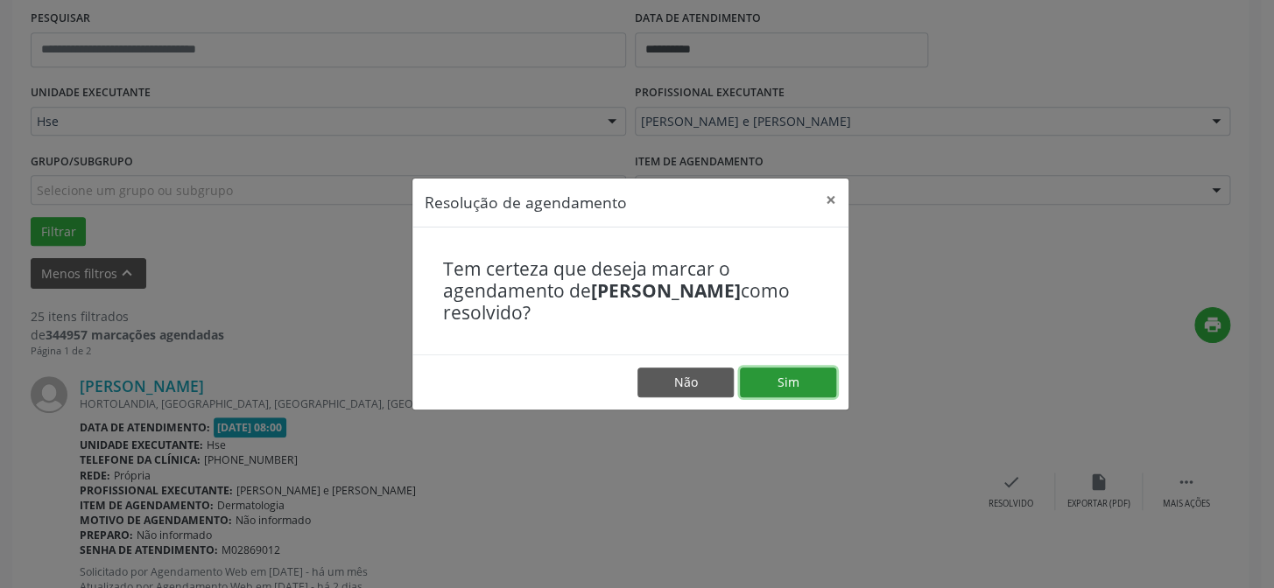
click at [811, 383] on button "Sim" at bounding box center [788, 383] width 96 height 30
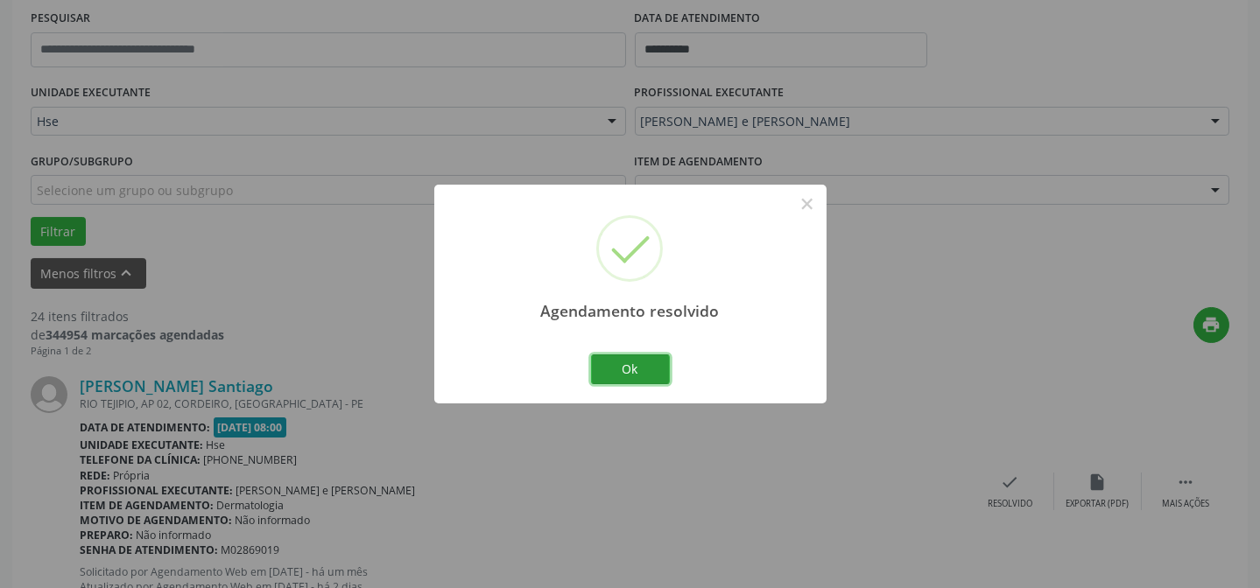
click at [616, 363] on button "Ok" at bounding box center [630, 370] width 79 height 30
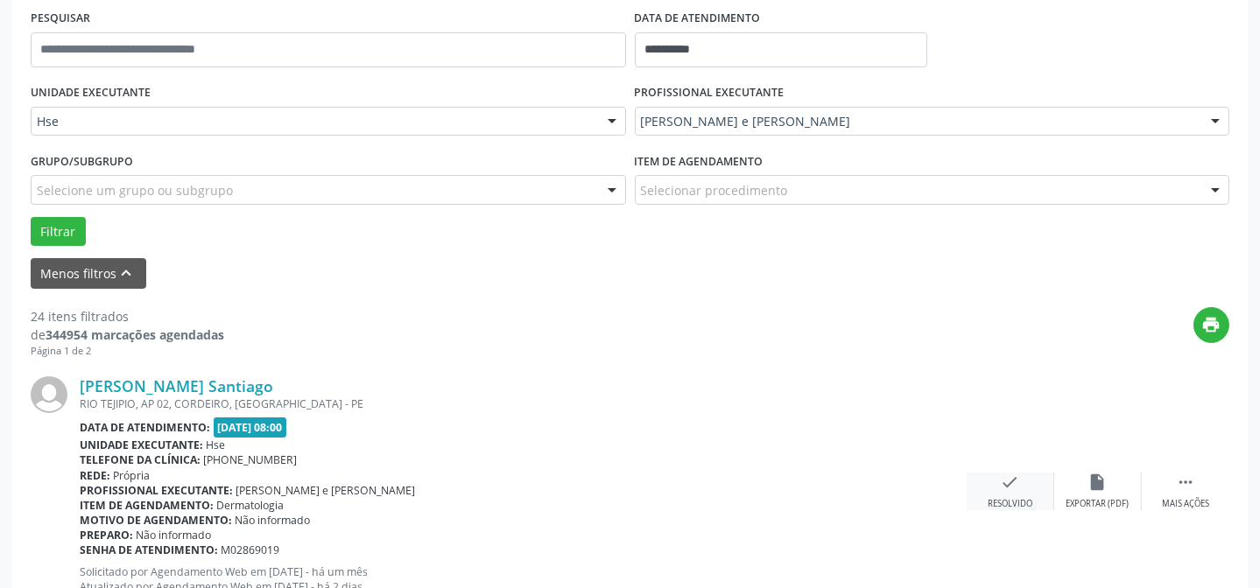
click at [1028, 499] on div "Resolvido" at bounding box center [1010, 504] width 45 height 12
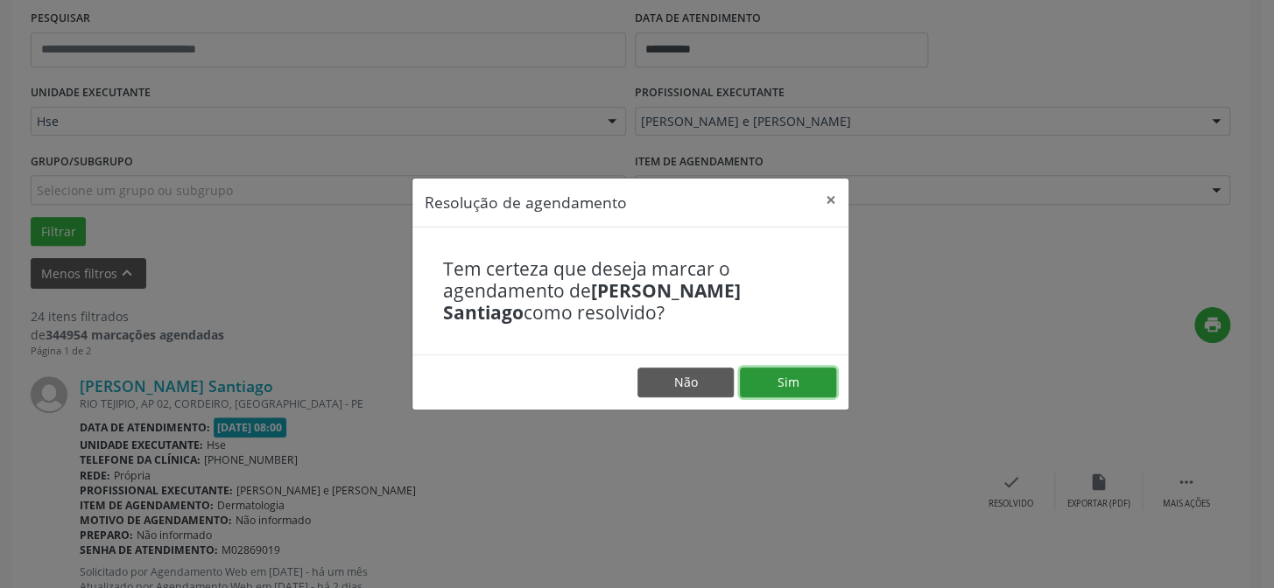
click at [771, 379] on button "Sim" at bounding box center [788, 383] width 96 height 30
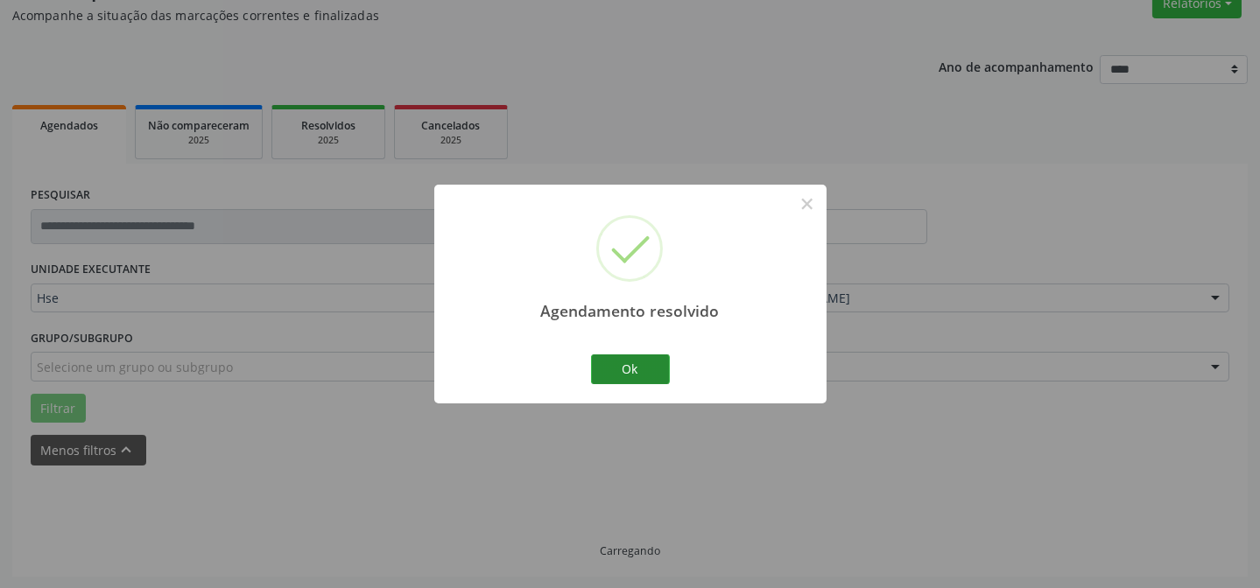
scroll to position [175, 0]
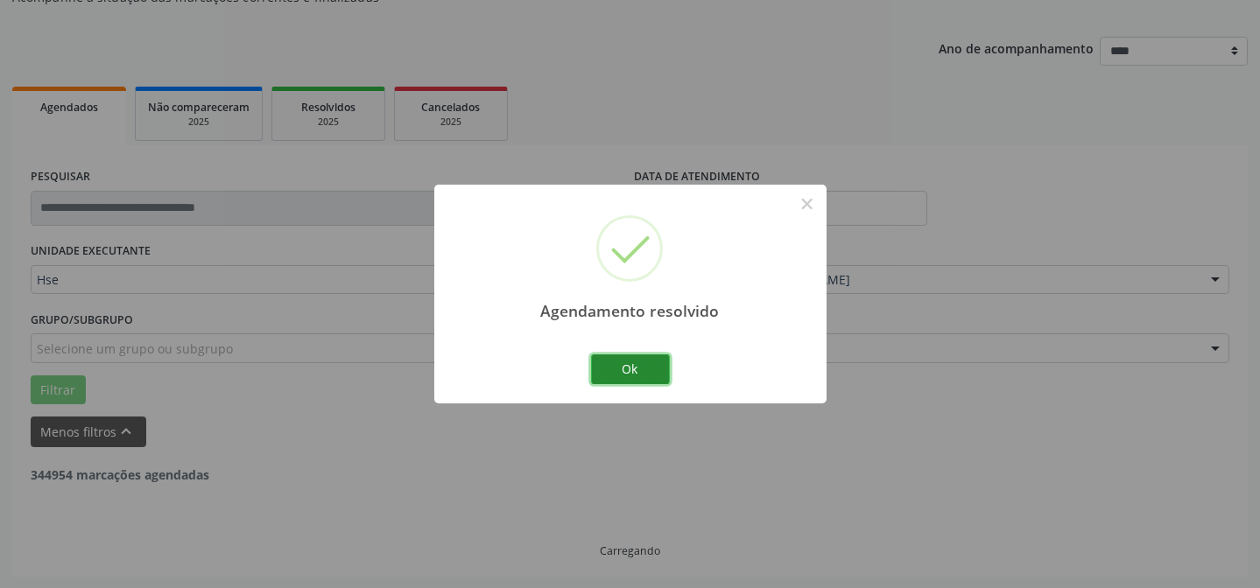
click at [613, 365] on button "Ok" at bounding box center [630, 370] width 79 height 30
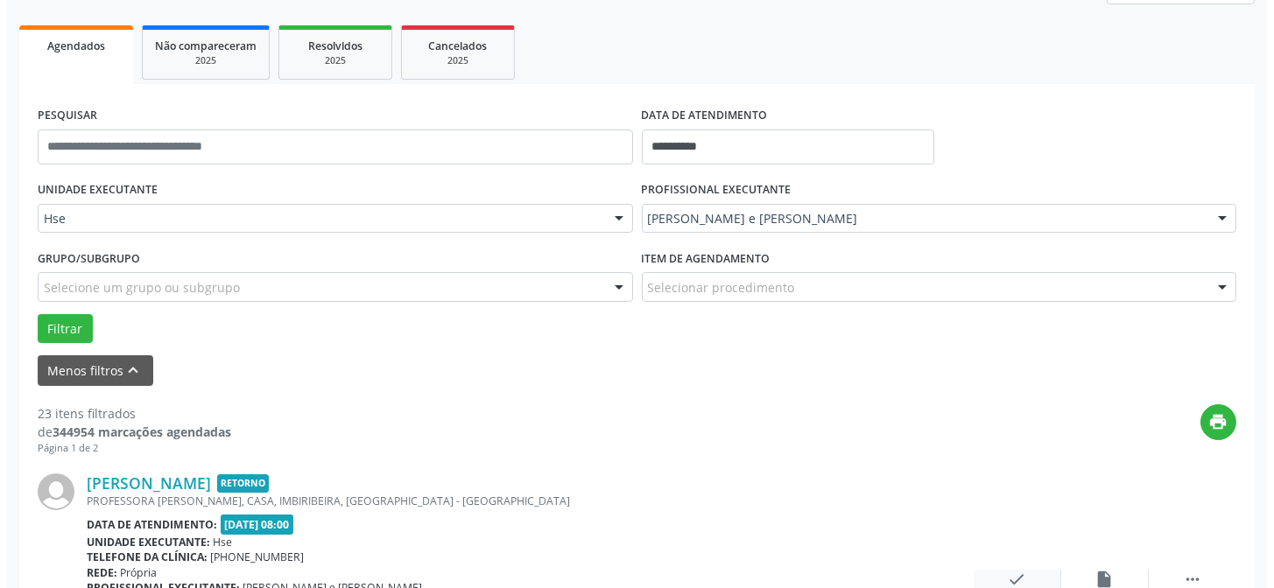
scroll to position [413, 0]
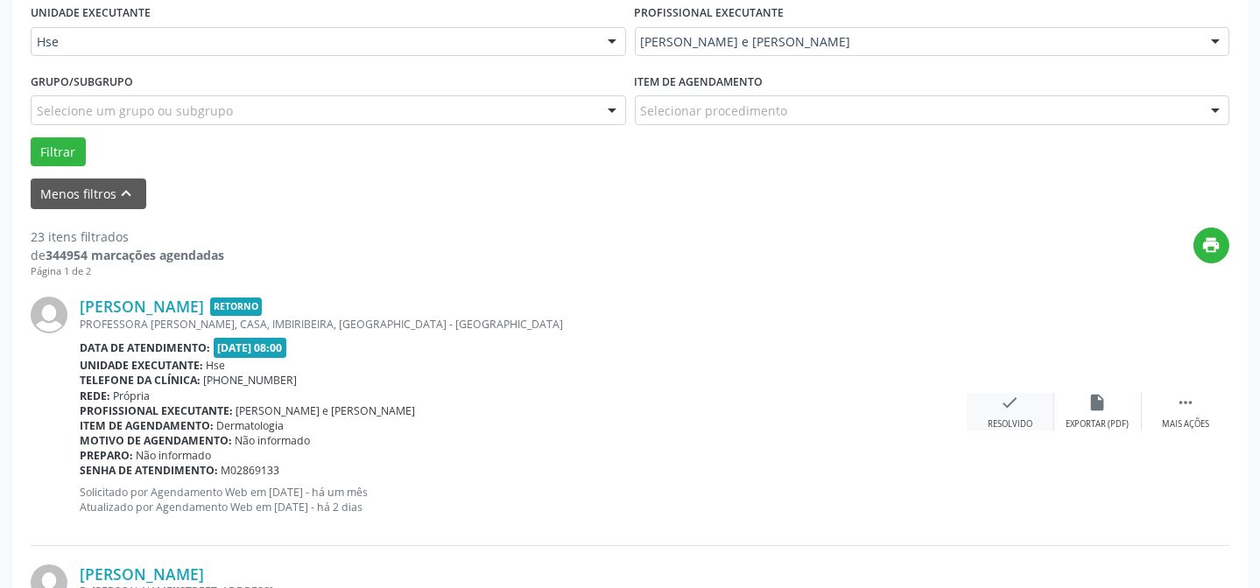
click at [1013, 396] on icon "check" at bounding box center [1010, 402] width 19 height 19
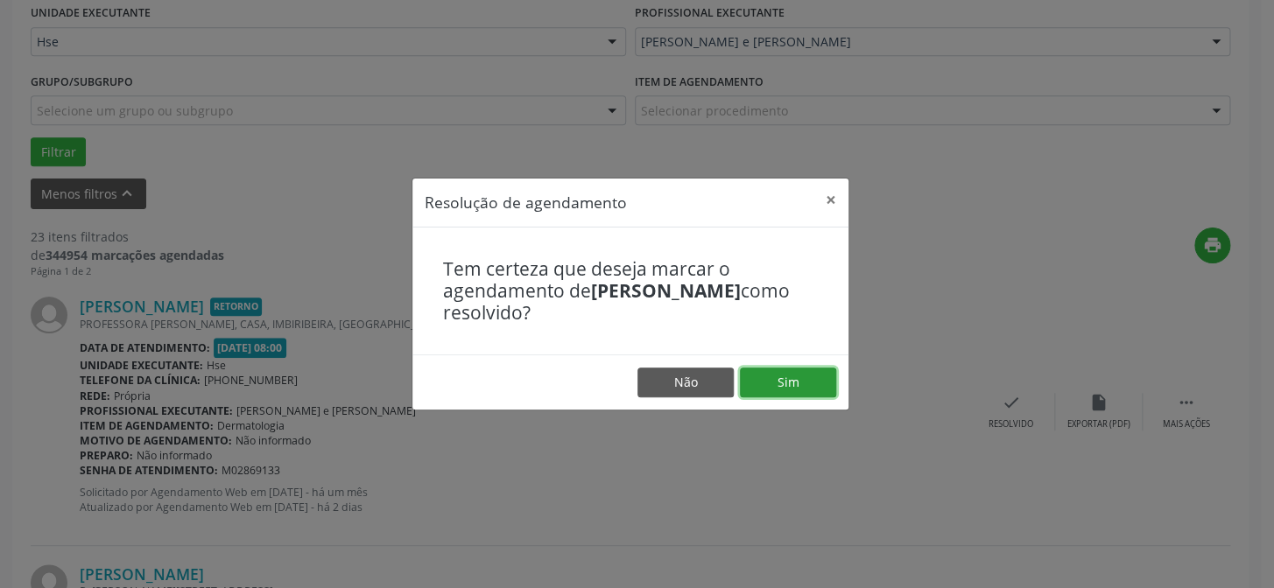
click at [792, 377] on button "Sim" at bounding box center [788, 383] width 96 height 30
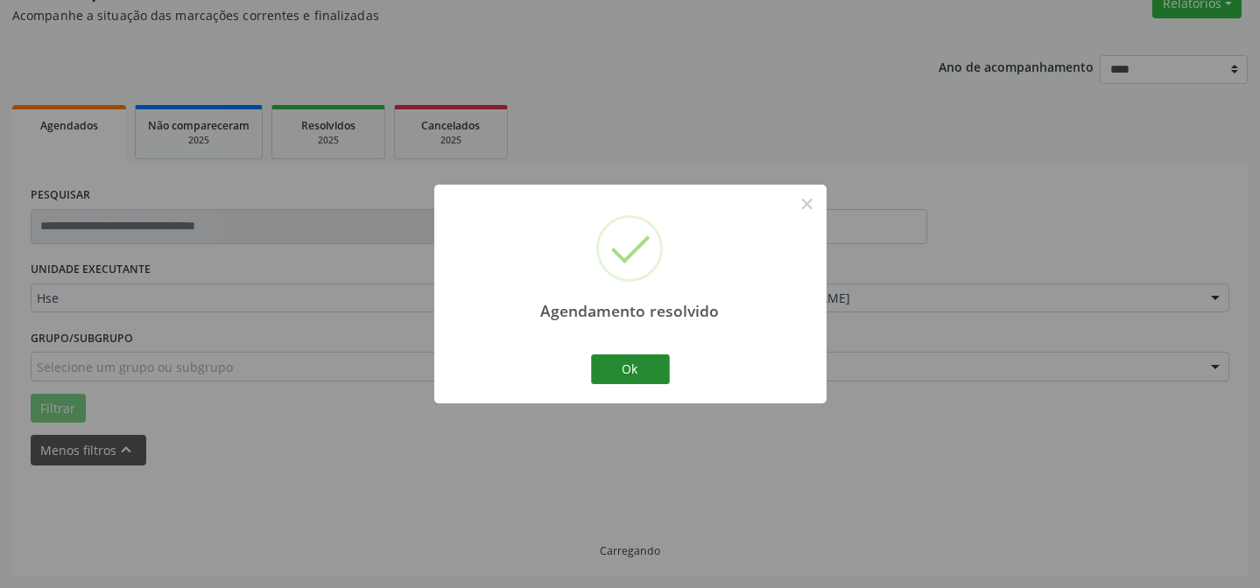
scroll to position [175, 0]
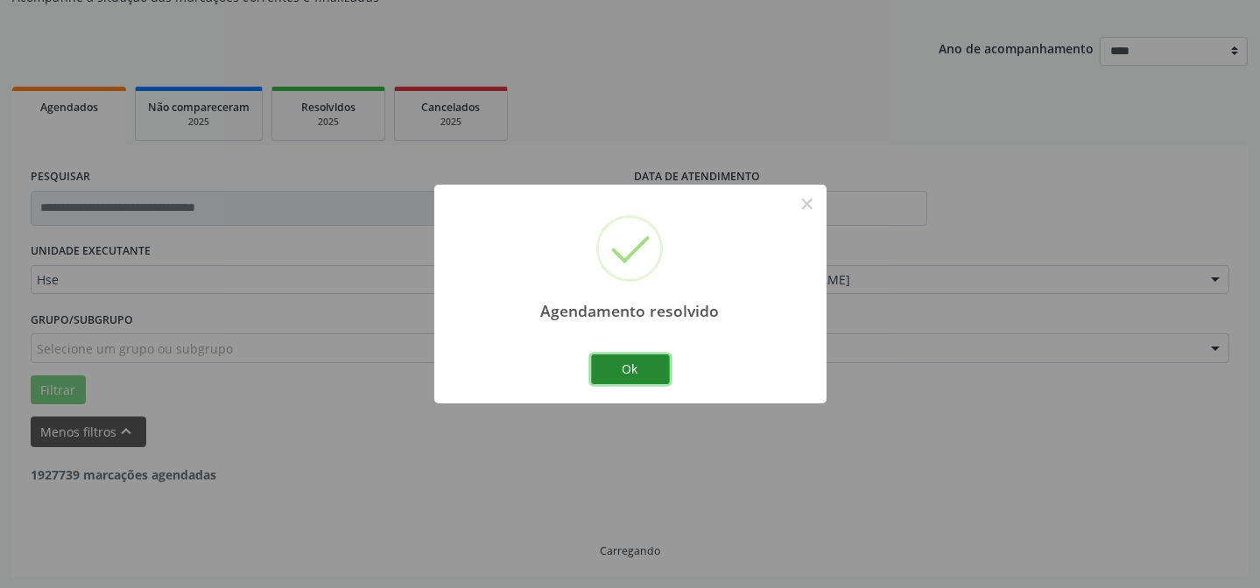
click at [638, 361] on button "Ok" at bounding box center [630, 370] width 79 height 30
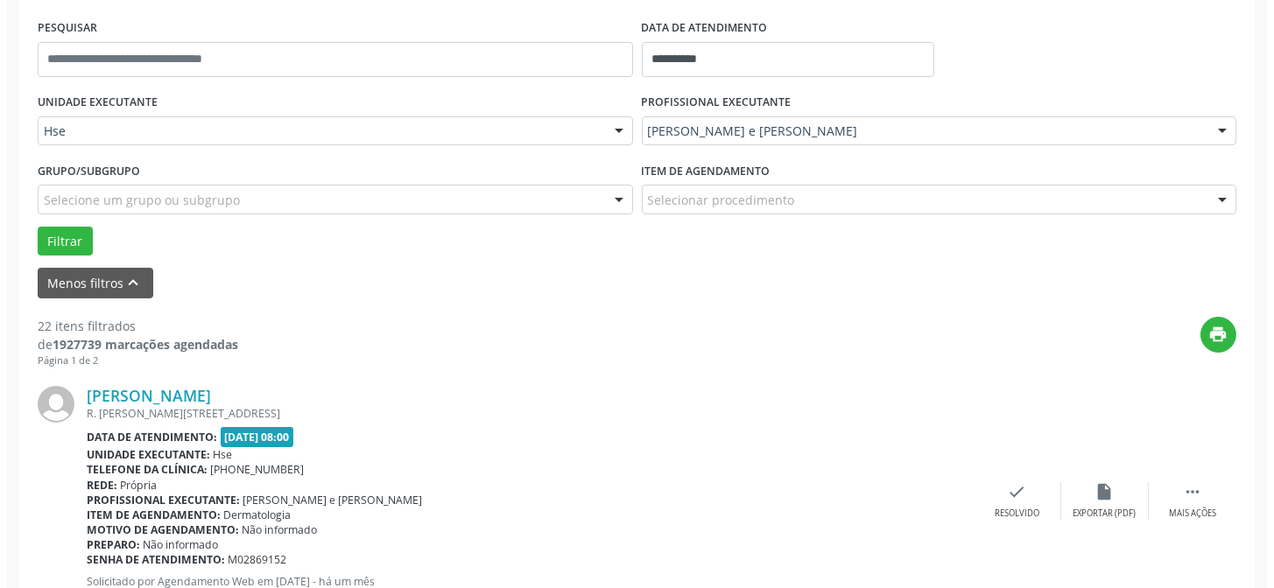
scroll to position [334, 0]
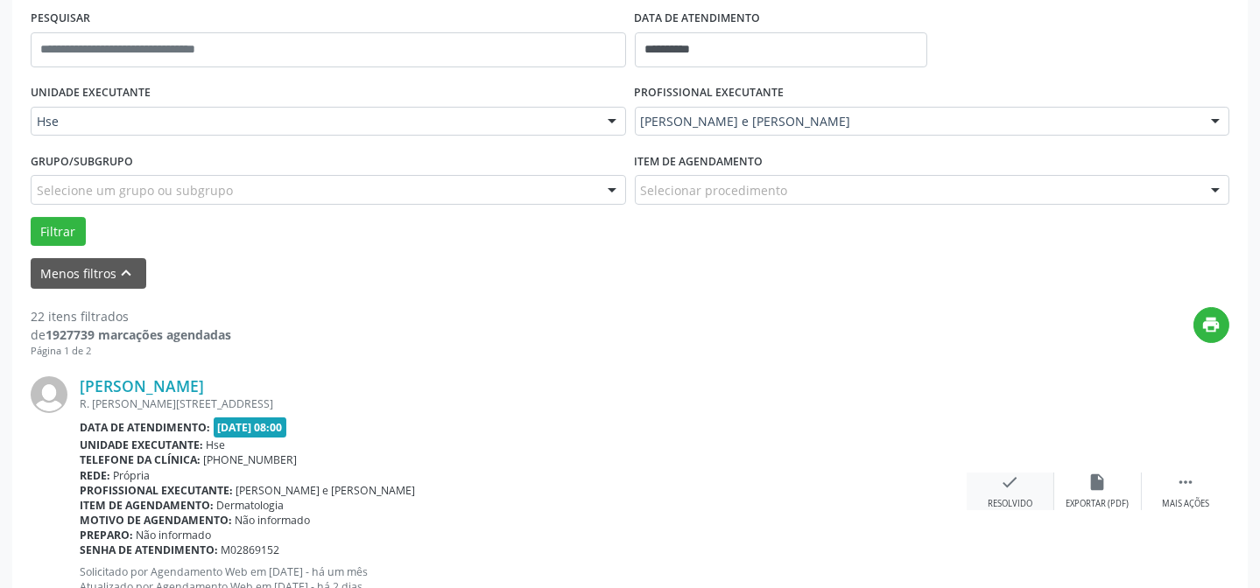
click at [1006, 489] on icon "check" at bounding box center [1010, 482] width 19 height 19
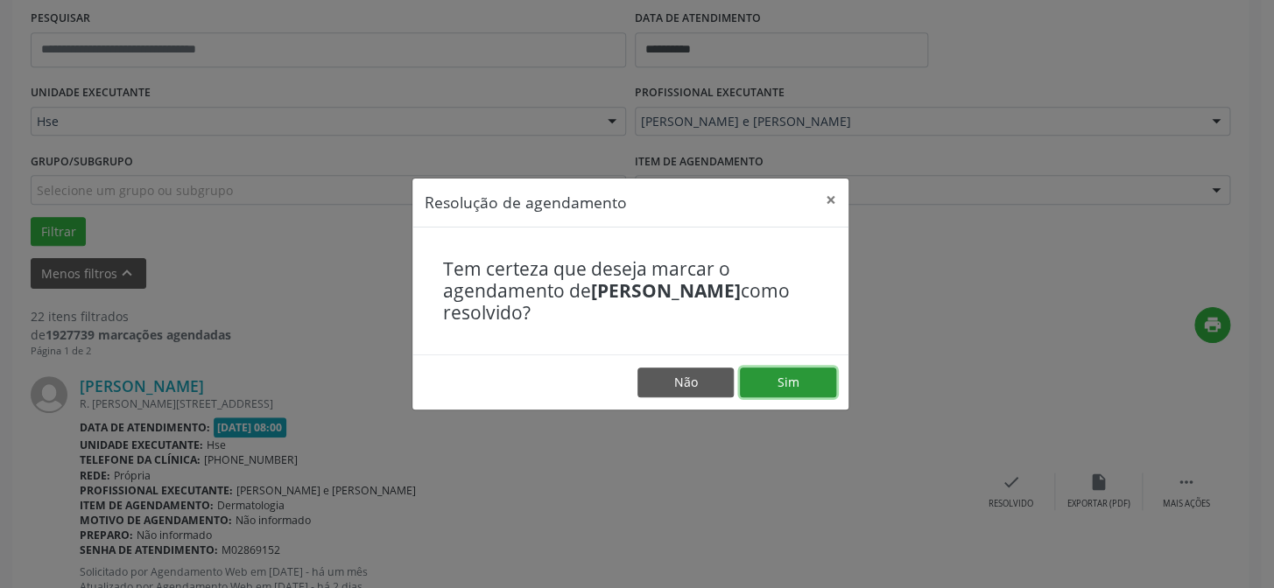
click at [799, 383] on button "Sim" at bounding box center [788, 383] width 96 height 30
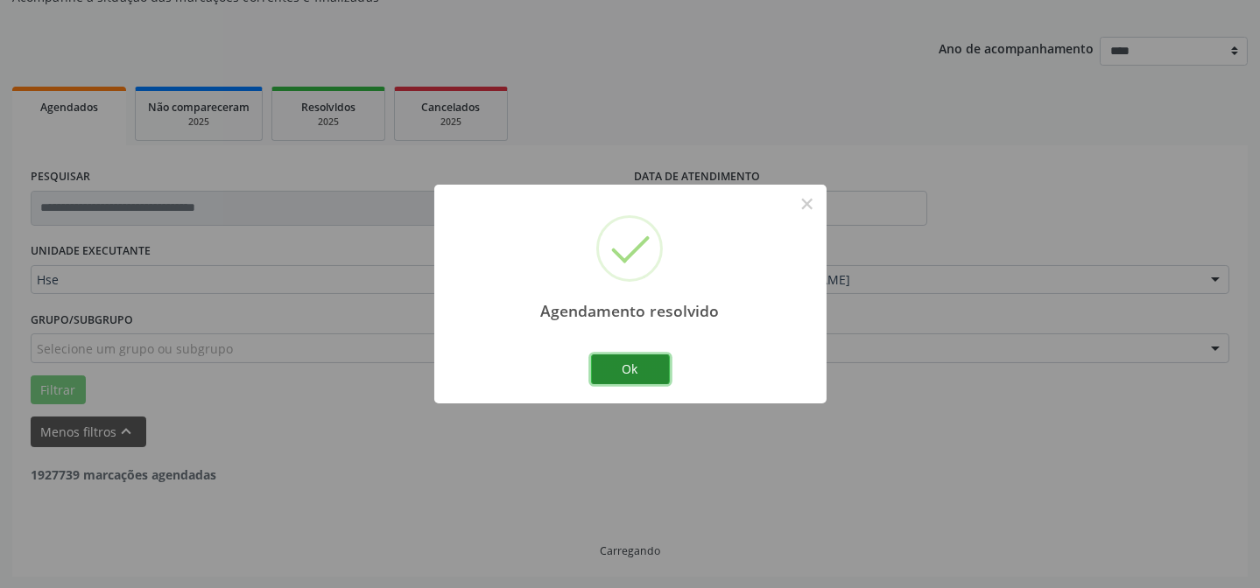
click at [628, 362] on button "Ok" at bounding box center [630, 370] width 79 height 30
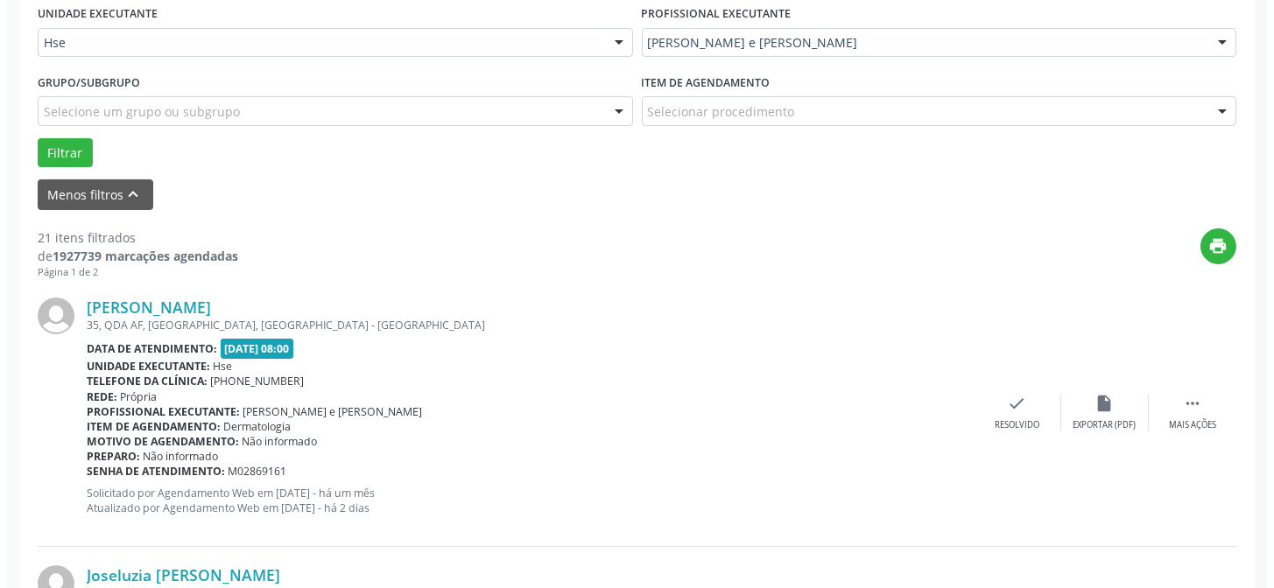
scroll to position [413, 0]
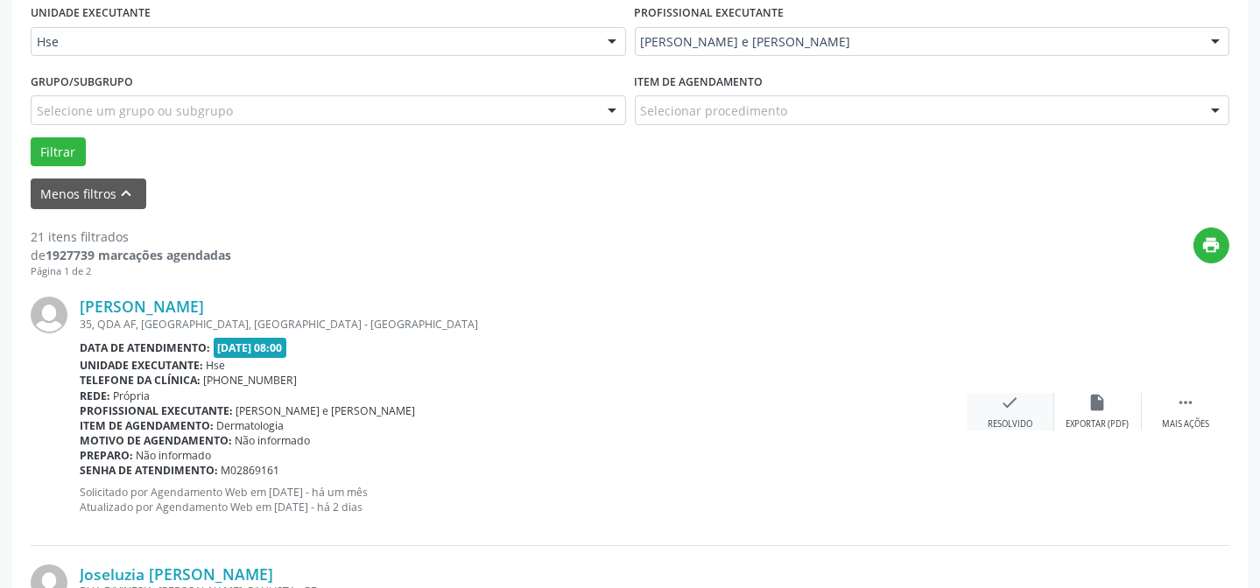
click at [1029, 409] on div "check Resolvido" at bounding box center [1011, 412] width 88 height 38
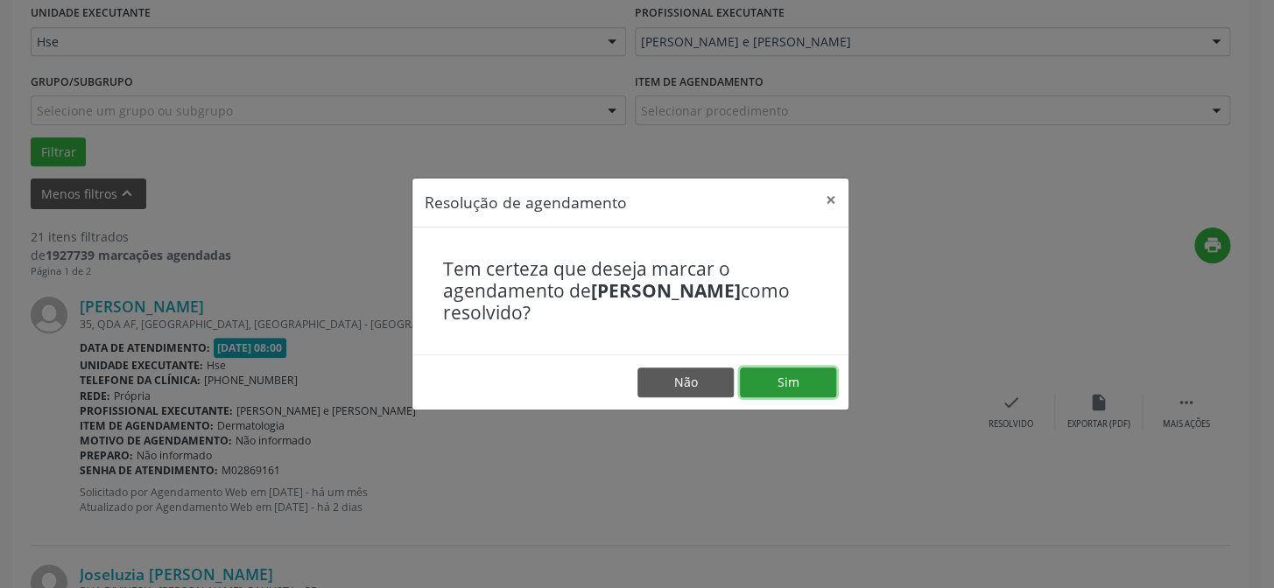
click at [786, 384] on button "Sim" at bounding box center [788, 383] width 96 height 30
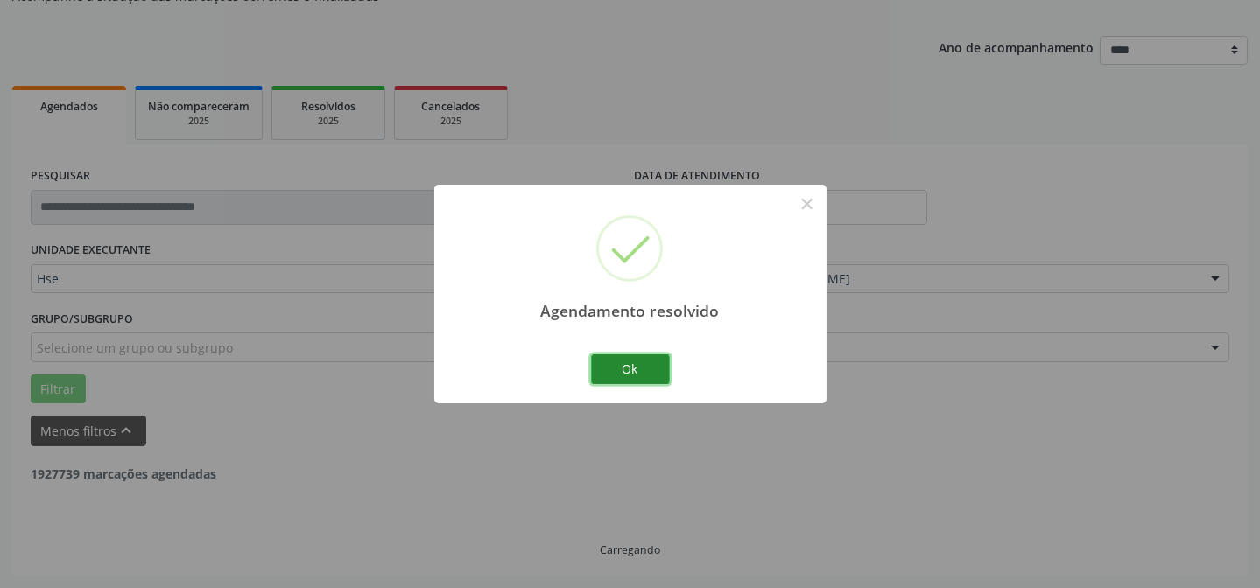
click at [594, 369] on button "Ok" at bounding box center [630, 370] width 79 height 30
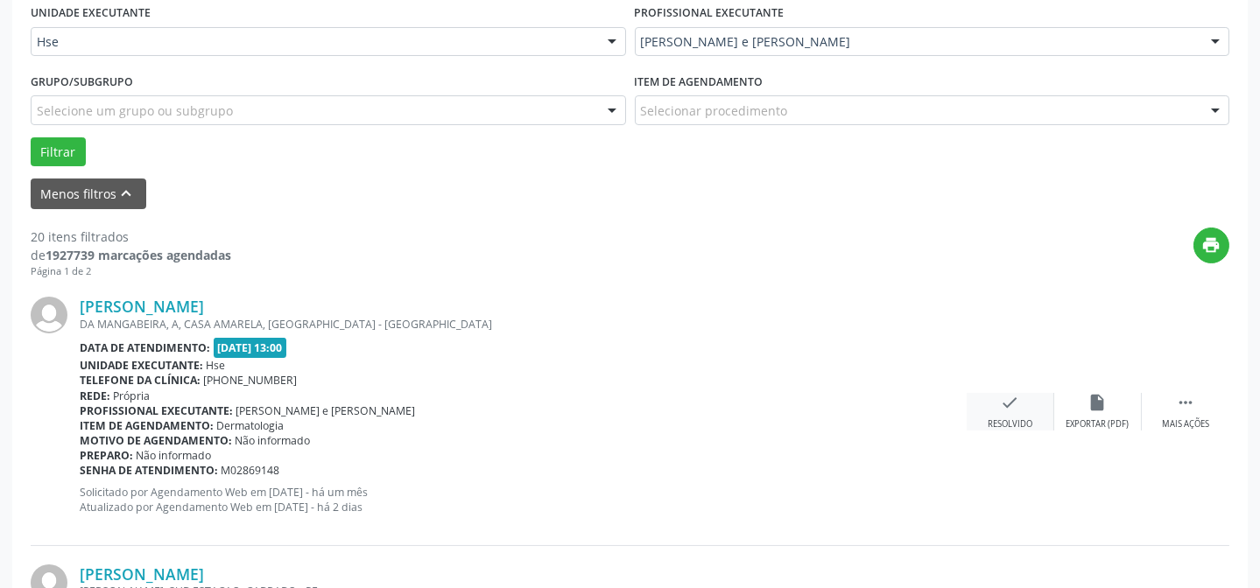
click at [1019, 412] on div "check Resolvido" at bounding box center [1011, 412] width 88 height 38
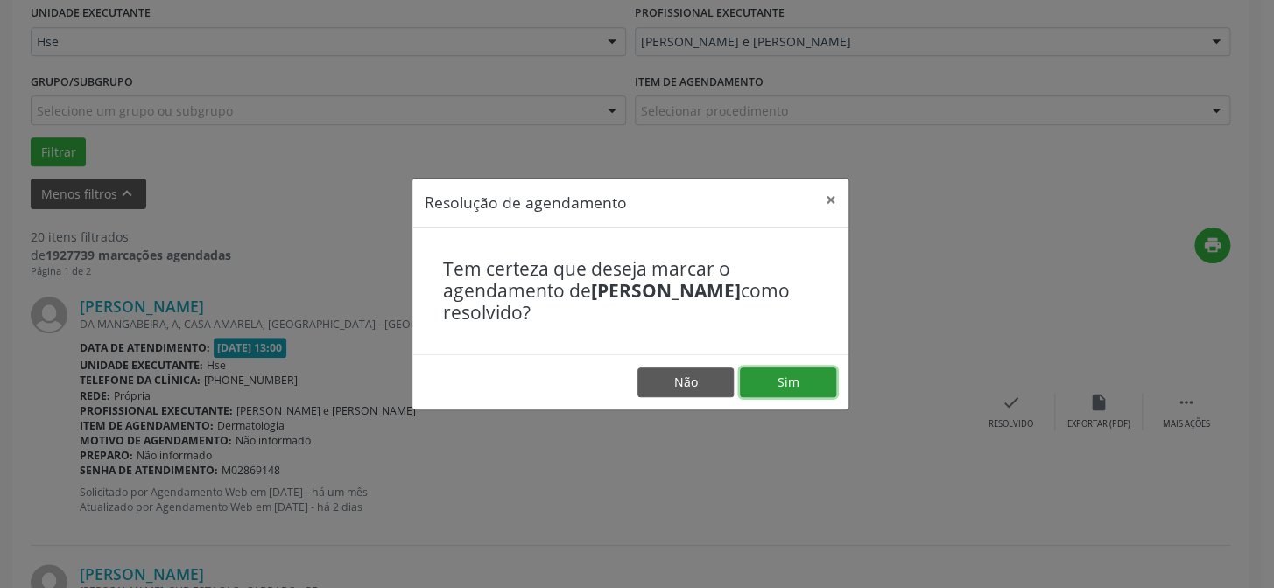
click at [796, 368] on button "Sim" at bounding box center [788, 383] width 96 height 30
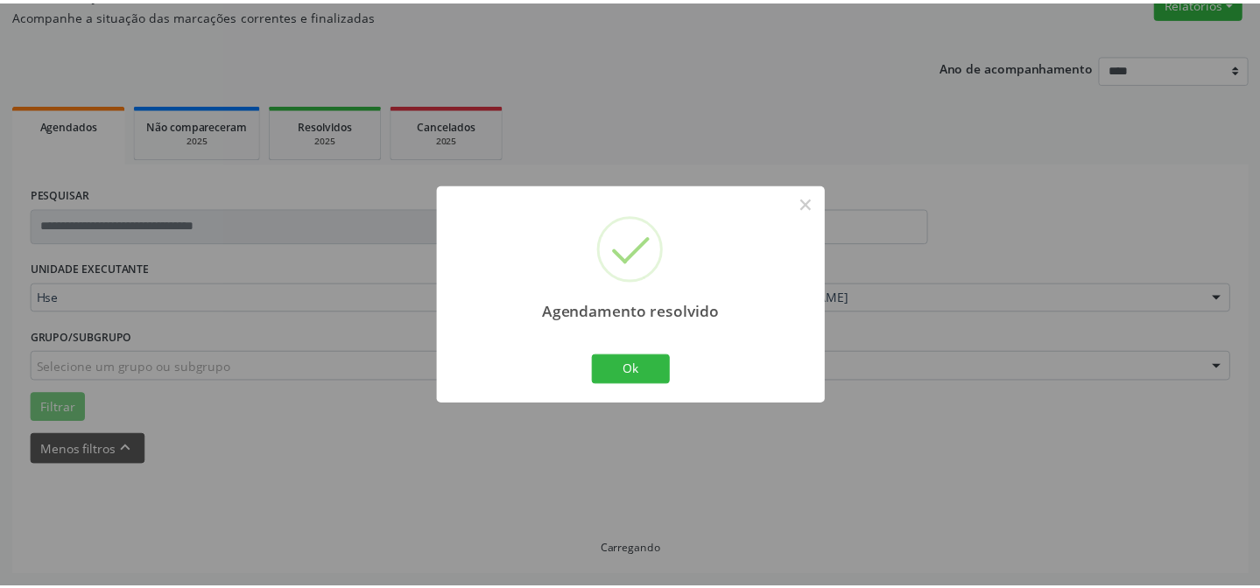
scroll to position [157, 0]
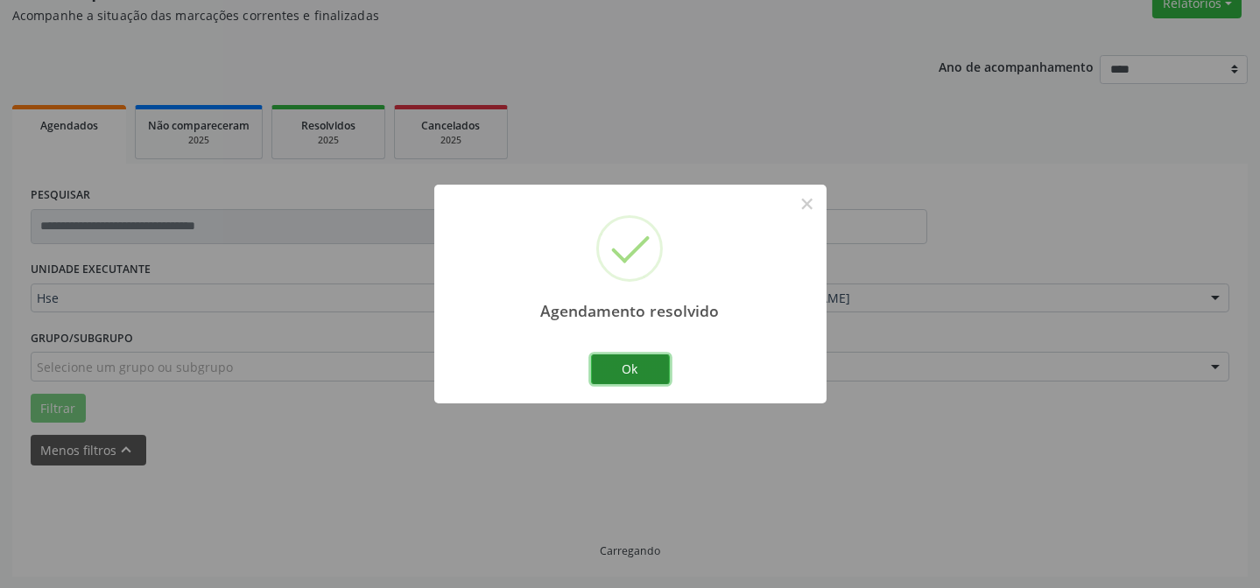
click at [617, 359] on button "Ok" at bounding box center [630, 370] width 79 height 30
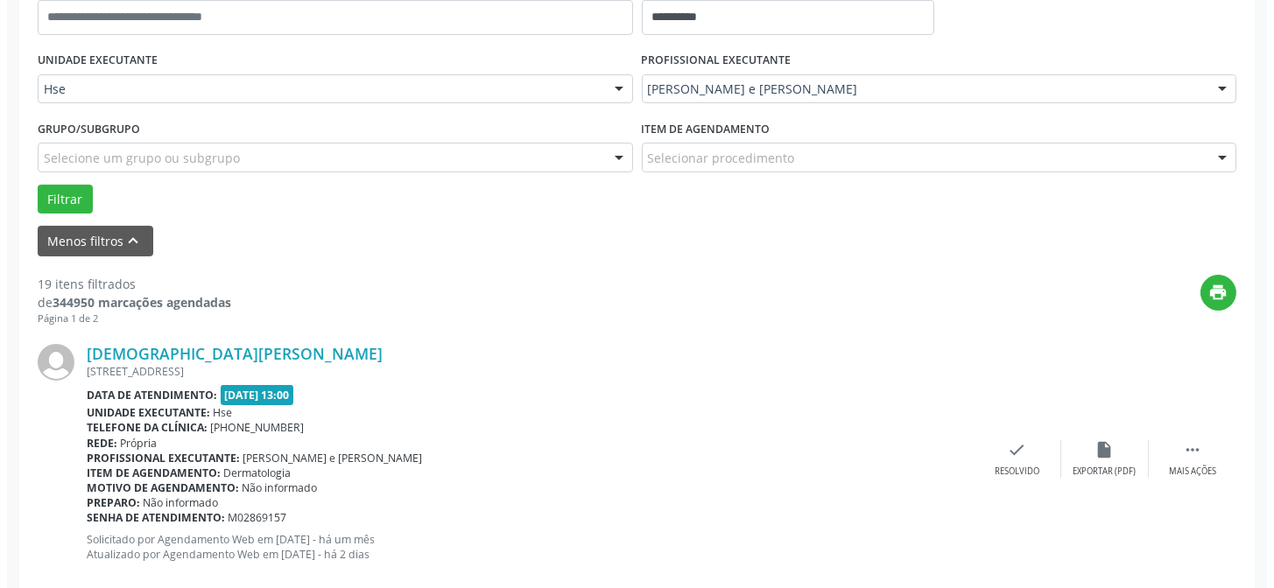
scroll to position [395, 0]
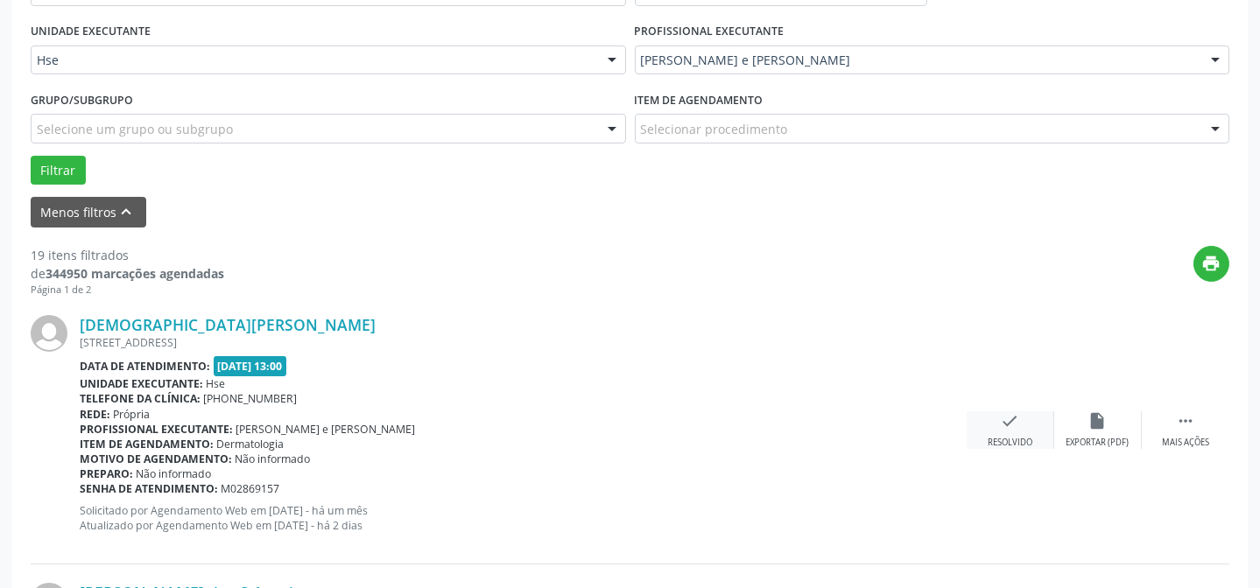
click at [1007, 418] on icon "check" at bounding box center [1010, 421] width 19 height 19
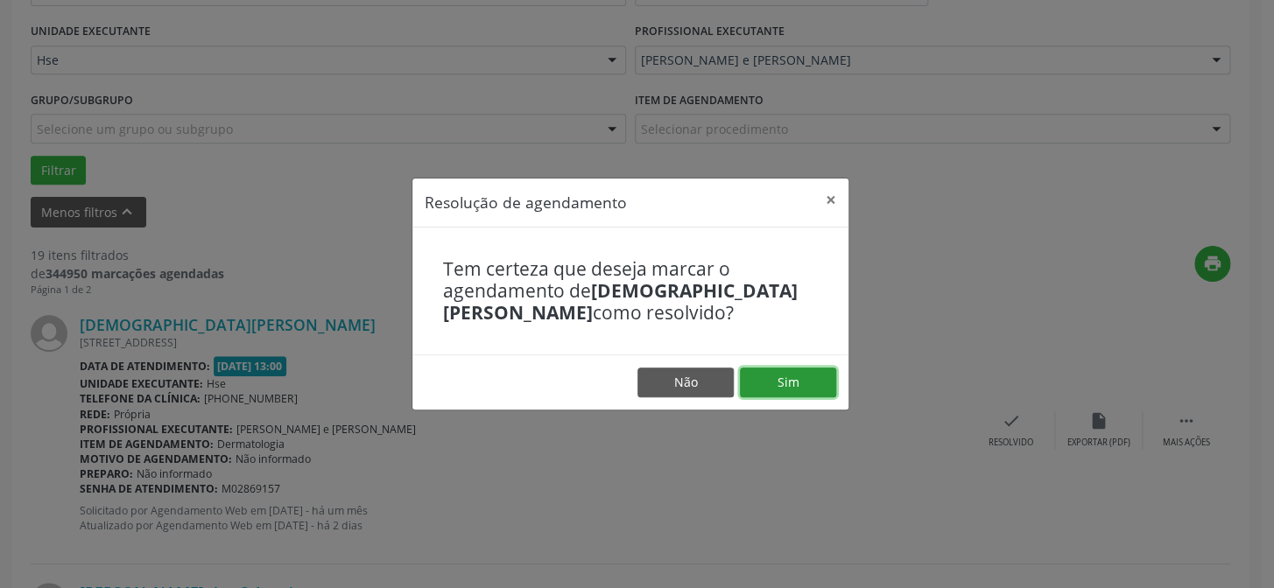
click at [820, 388] on button "Sim" at bounding box center [788, 383] width 96 height 30
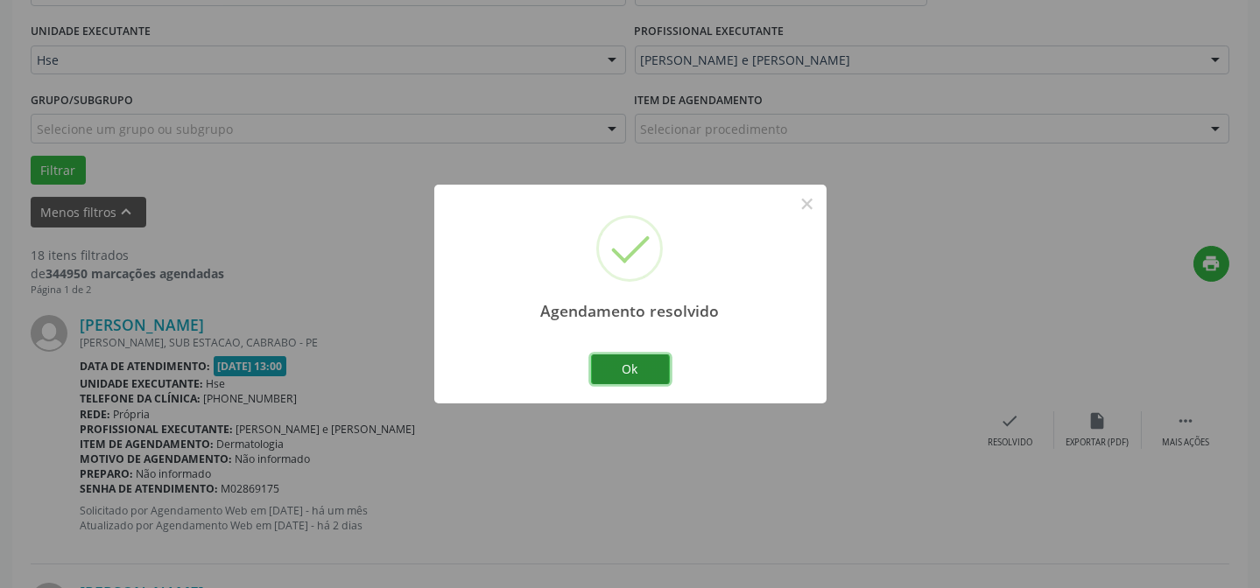
click at [643, 359] on button "Ok" at bounding box center [630, 370] width 79 height 30
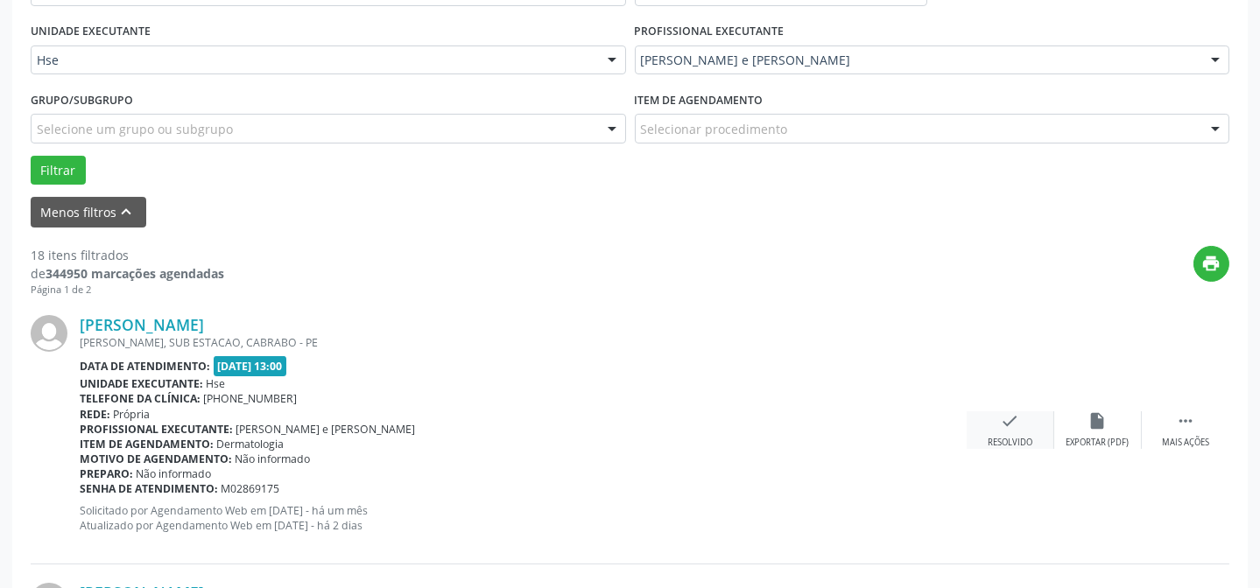
click at [1010, 420] on icon "check" at bounding box center [1010, 421] width 19 height 19
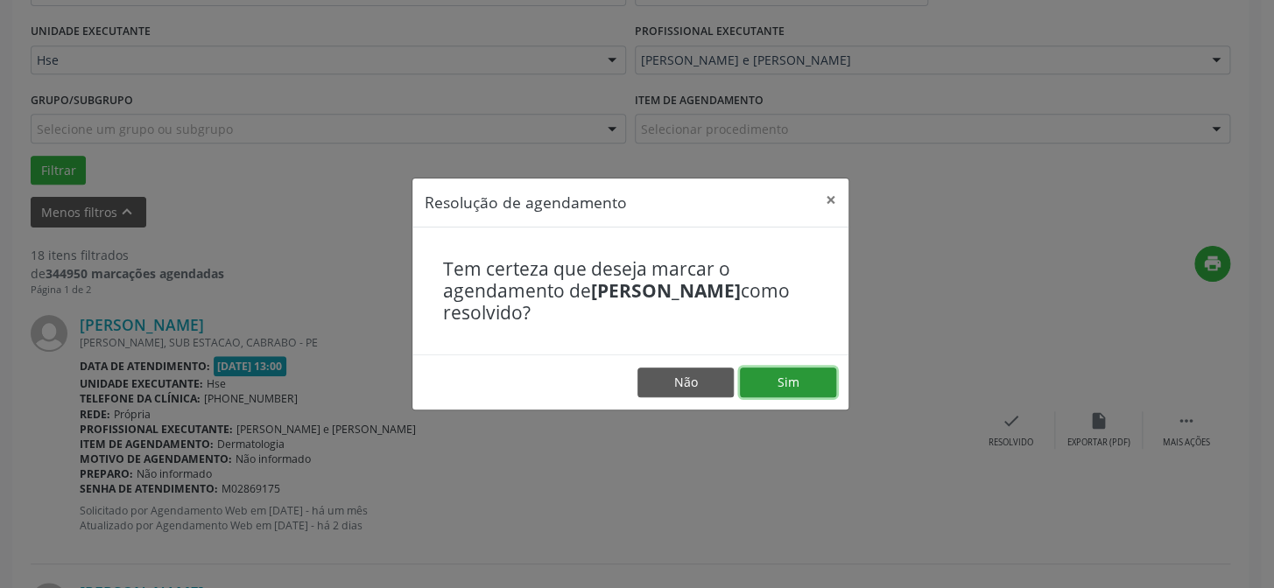
click at [806, 380] on button "Sim" at bounding box center [788, 383] width 96 height 30
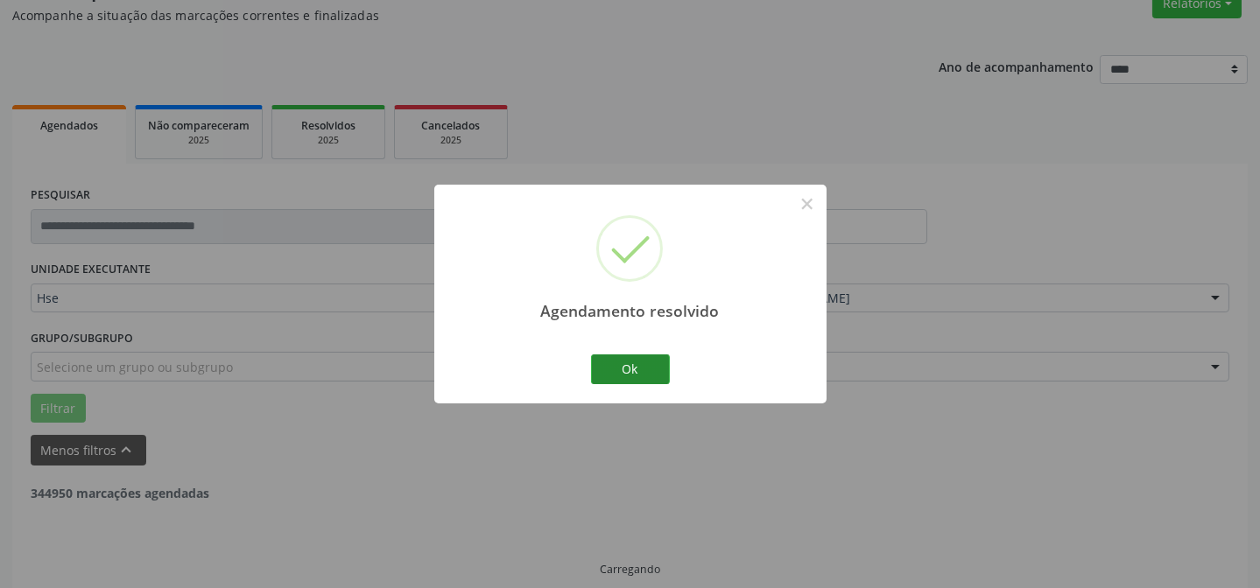
scroll to position [175, 0]
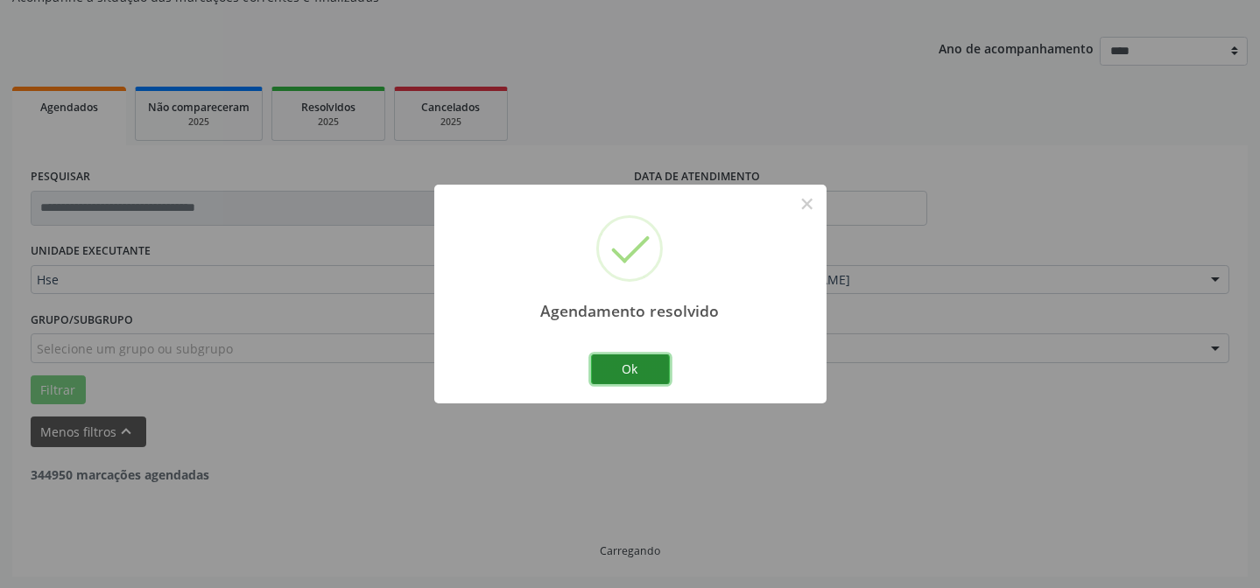
click at [623, 360] on button "Ok" at bounding box center [630, 370] width 79 height 30
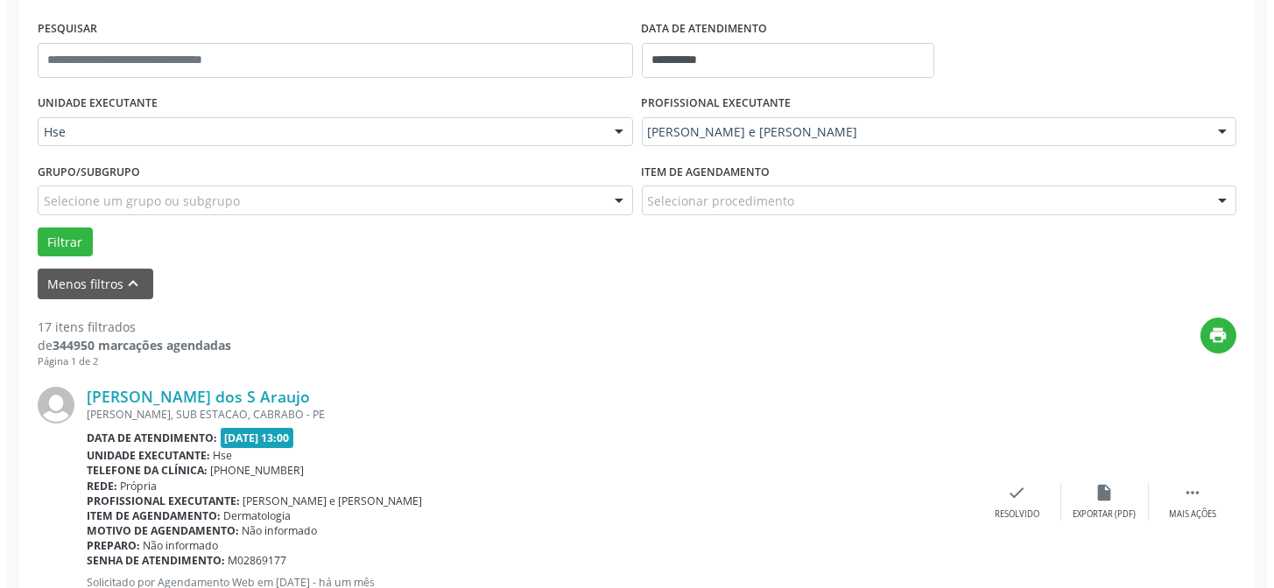
scroll to position [334, 0]
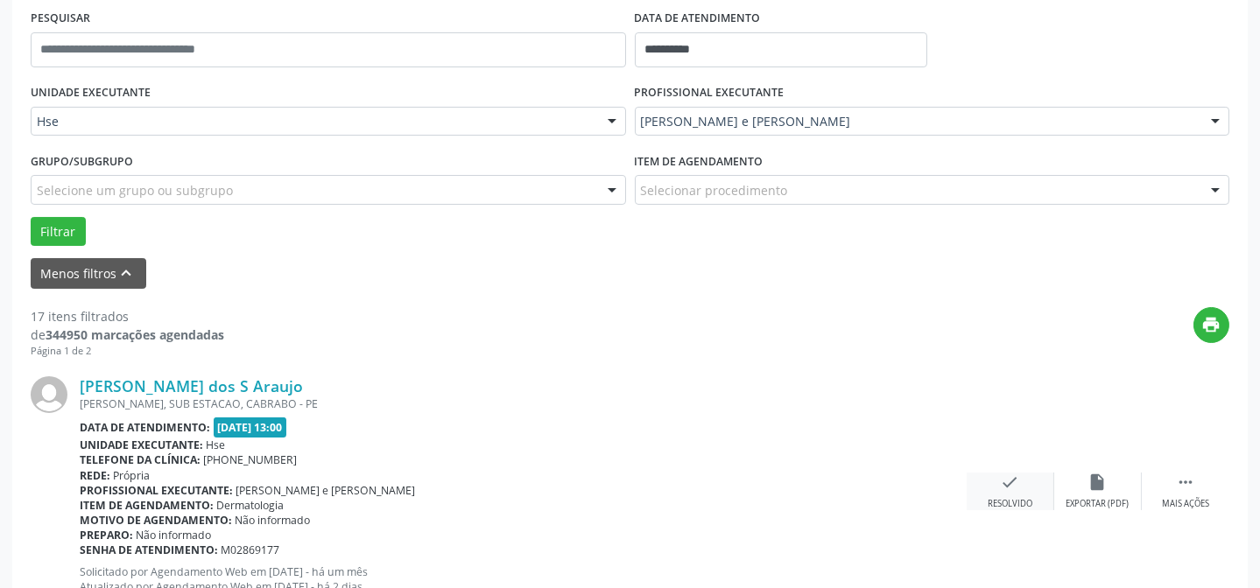
click at [1010, 495] on div "check Resolvido" at bounding box center [1011, 492] width 88 height 38
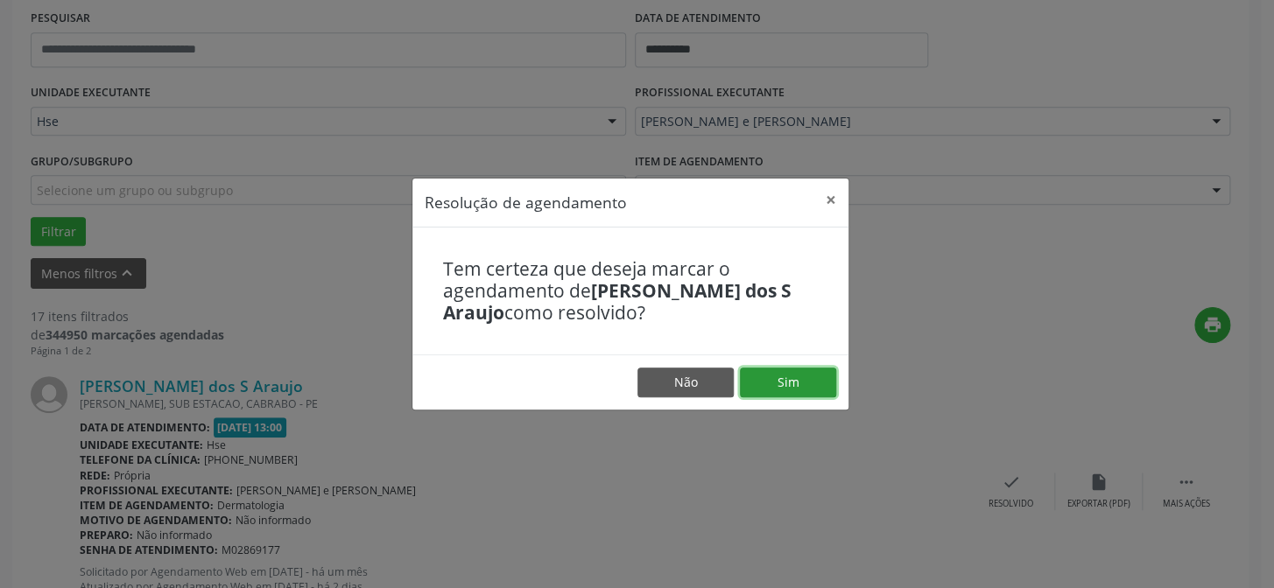
click at [778, 377] on button "Sim" at bounding box center [788, 383] width 96 height 30
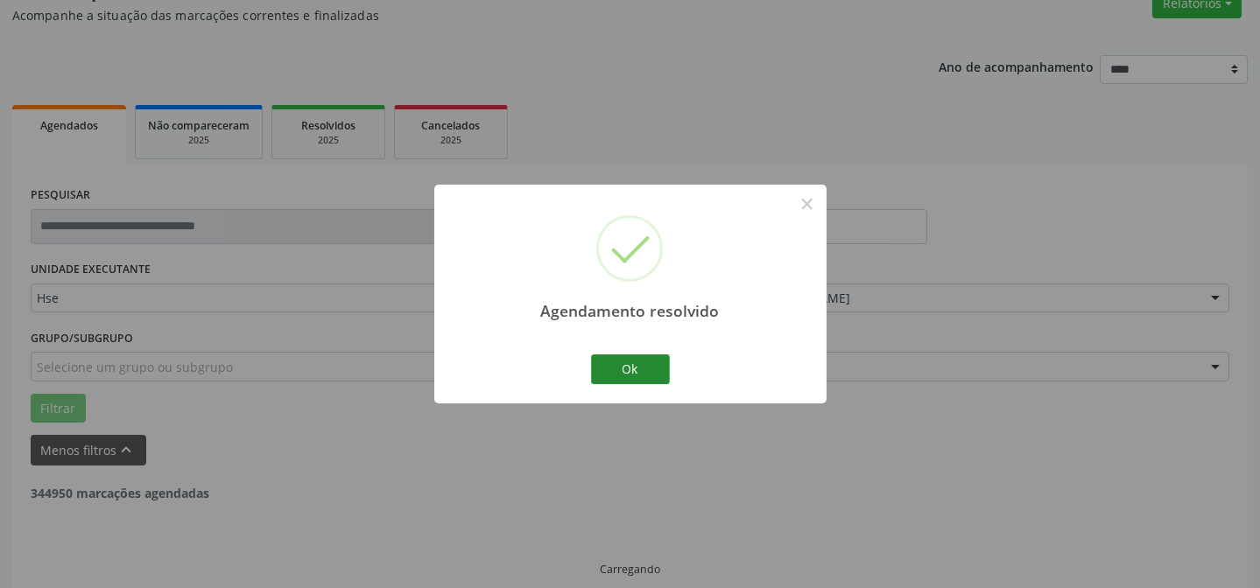
scroll to position [175, 0]
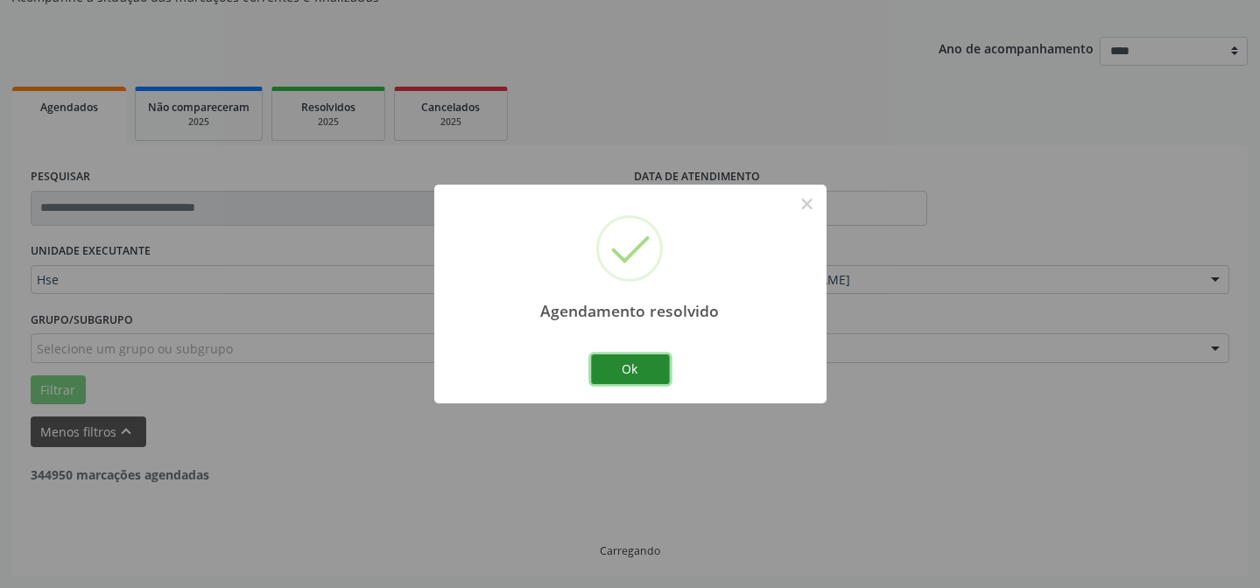
click at [640, 366] on button "Ok" at bounding box center [630, 370] width 79 height 30
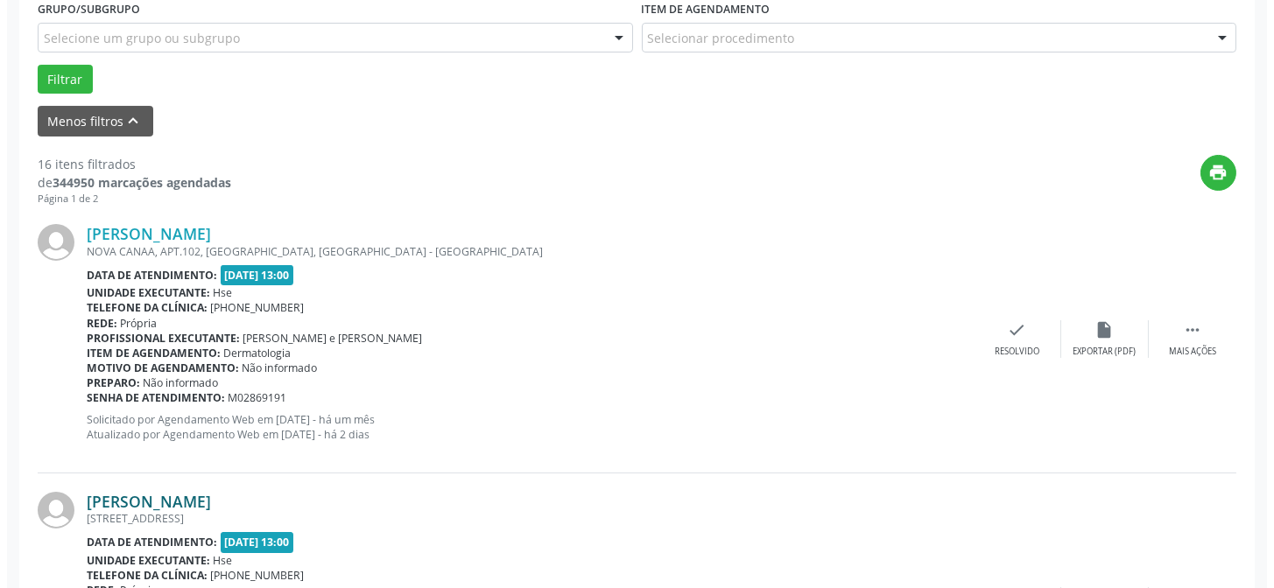
scroll to position [493, 0]
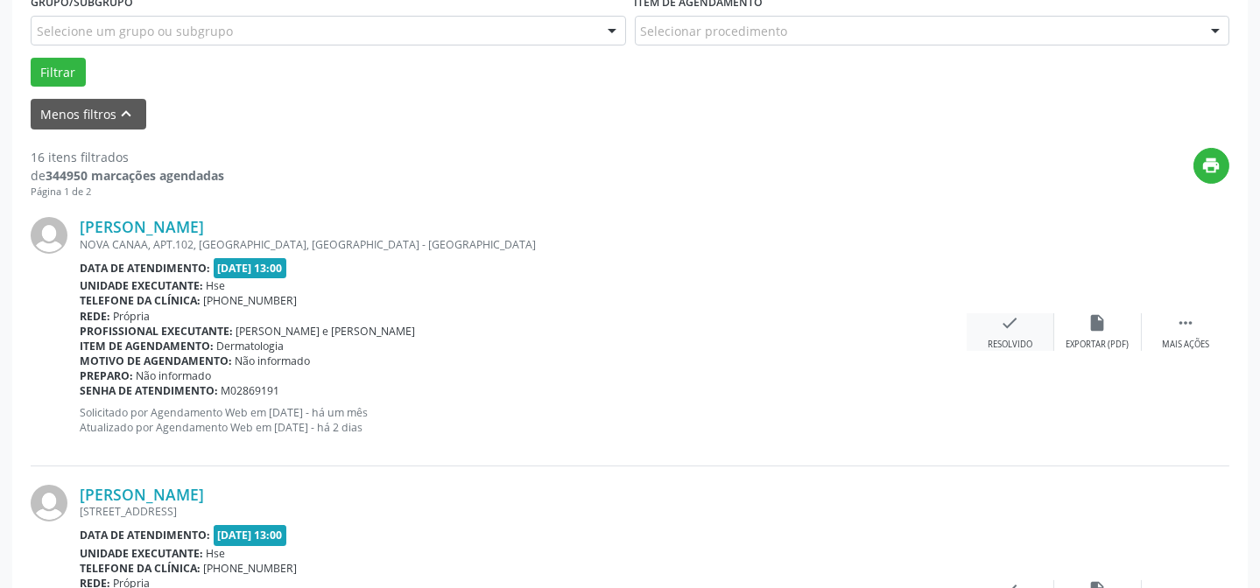
click at [1016, 347] on div "Resolvido" at bounding box center [1010, 345] width 45 height 12
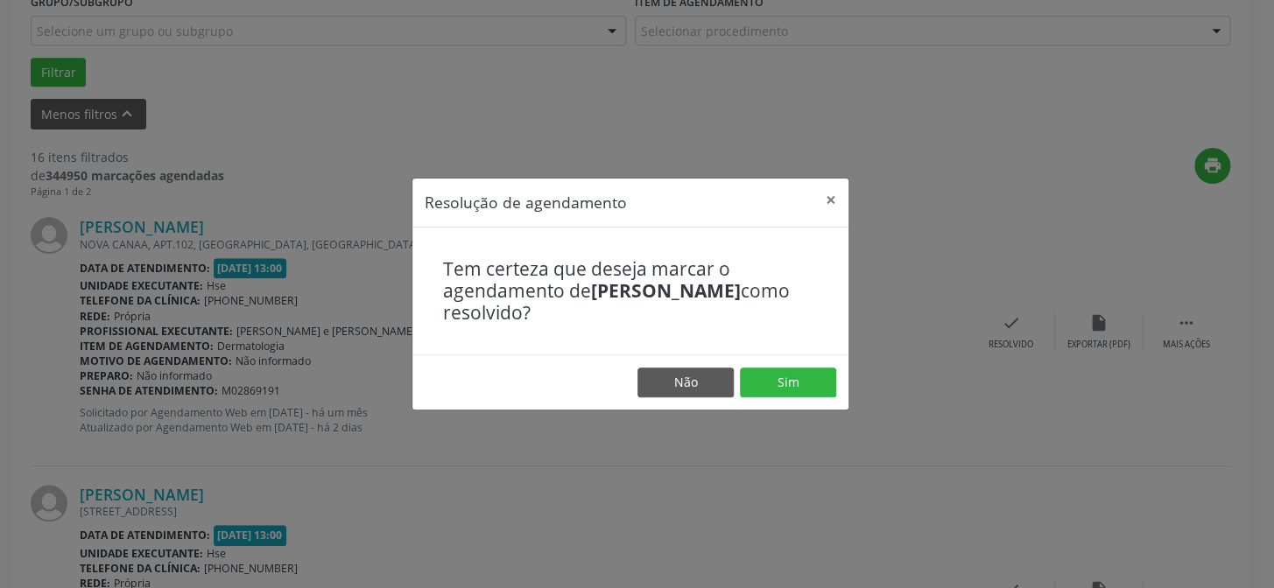
click at [781, 398] on footer "Não Sim" at bounding box center [630, 382] width 436 height 55
click at [797, 384] on button "Sim" at bounding box center [788, 383] width 96 height 30
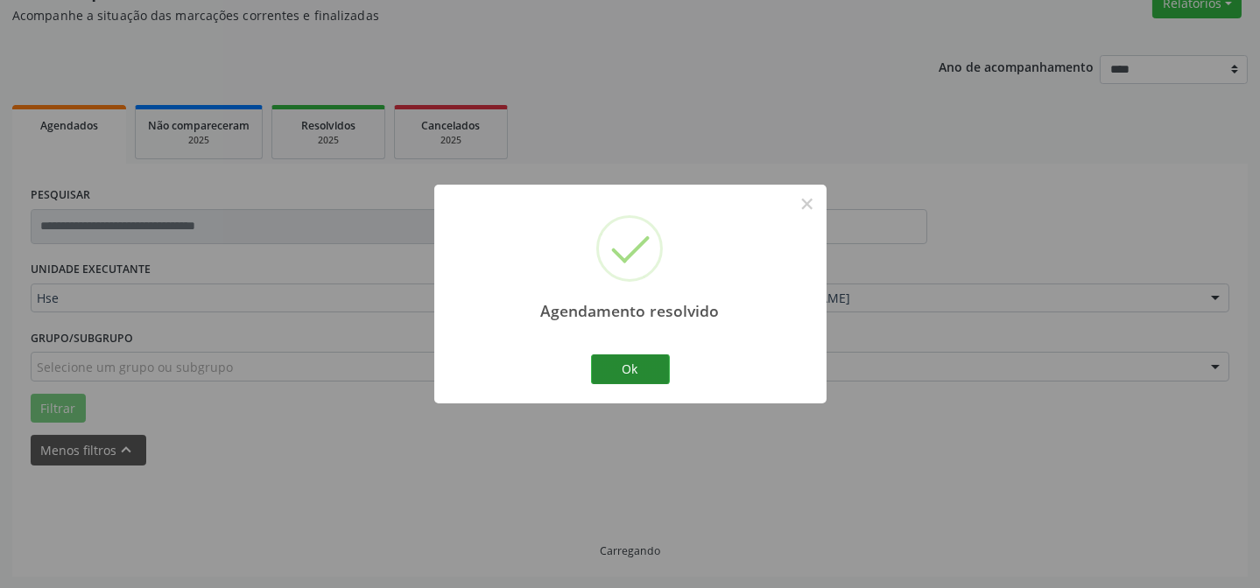
scroll to position [175, 0]
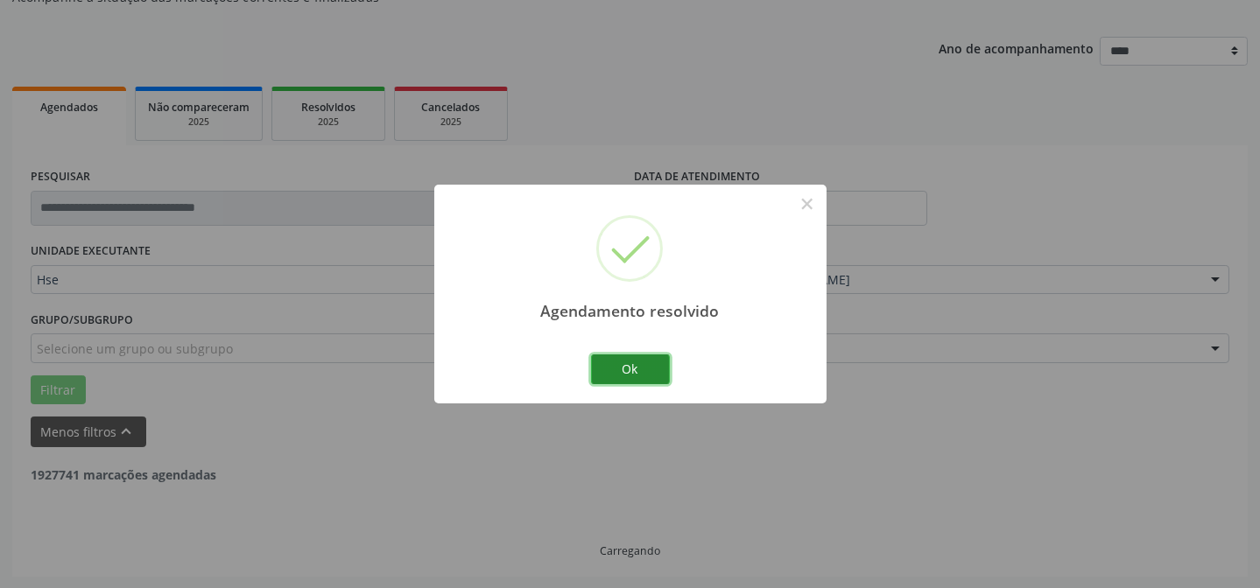
click at [602, 369] on button "Ok" at bounding box center [630, 370] width 79 height 30
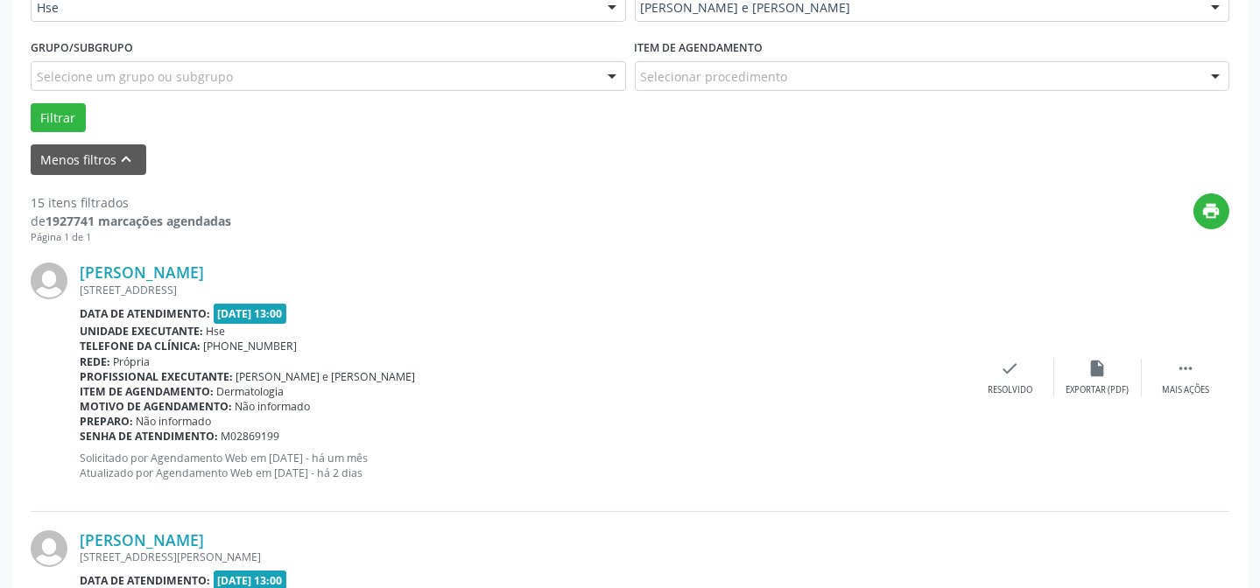
scroll to position [493, 0]
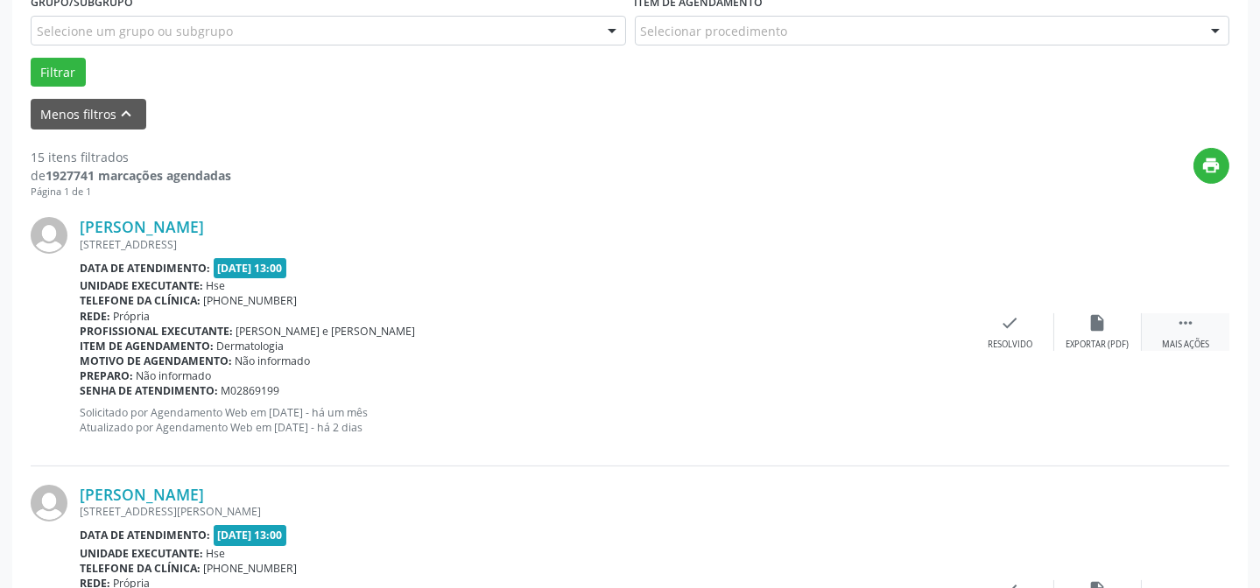
click at [1195, 327] on div " Mais ações" at bounding box center [1186, 332] width 88 height 38
click at [1105, 332] on div "alarm_off Não compareceu" at bounding box center [1098, 332] width 88 height 38
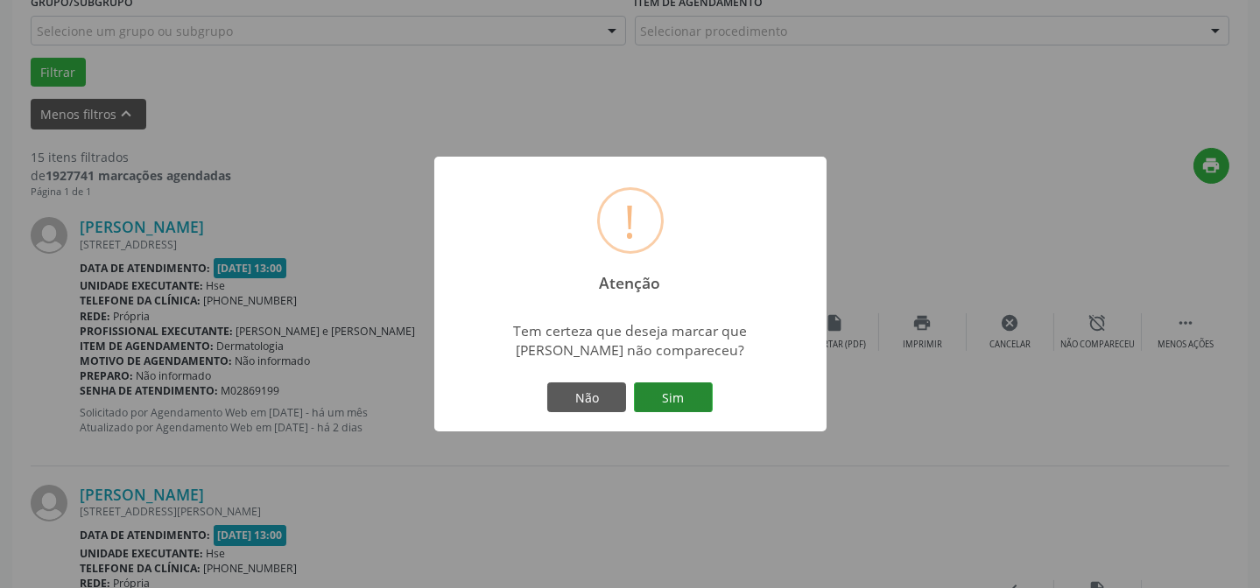
click at [675, 388] on button "Sim" at bounding box center [673, 398] width 79 height 30
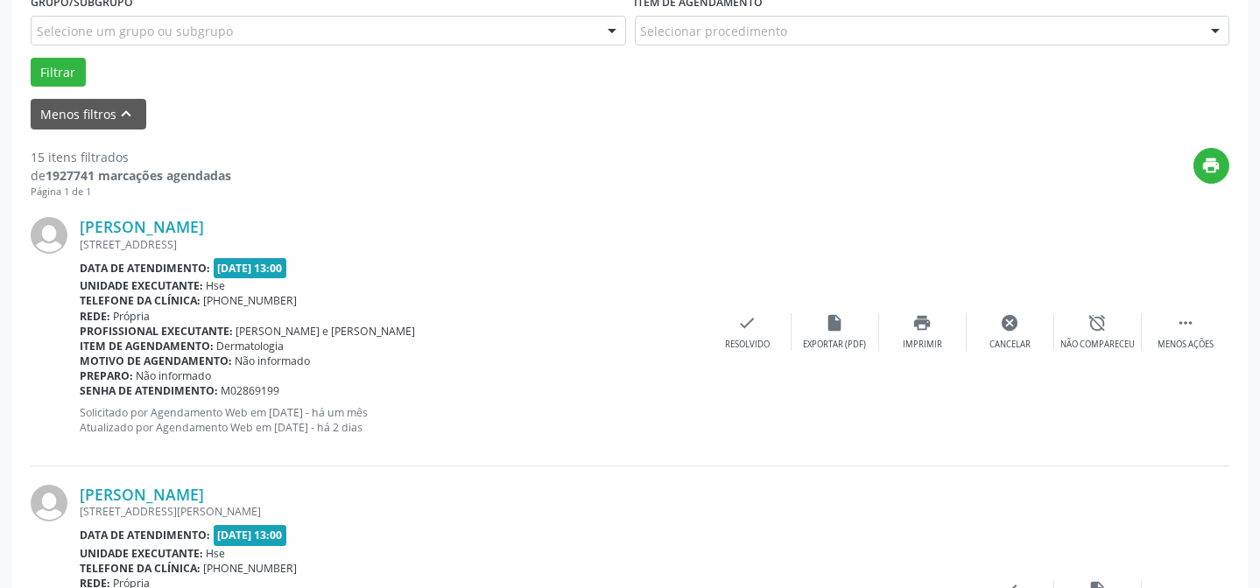
scroll to position [175, 0]
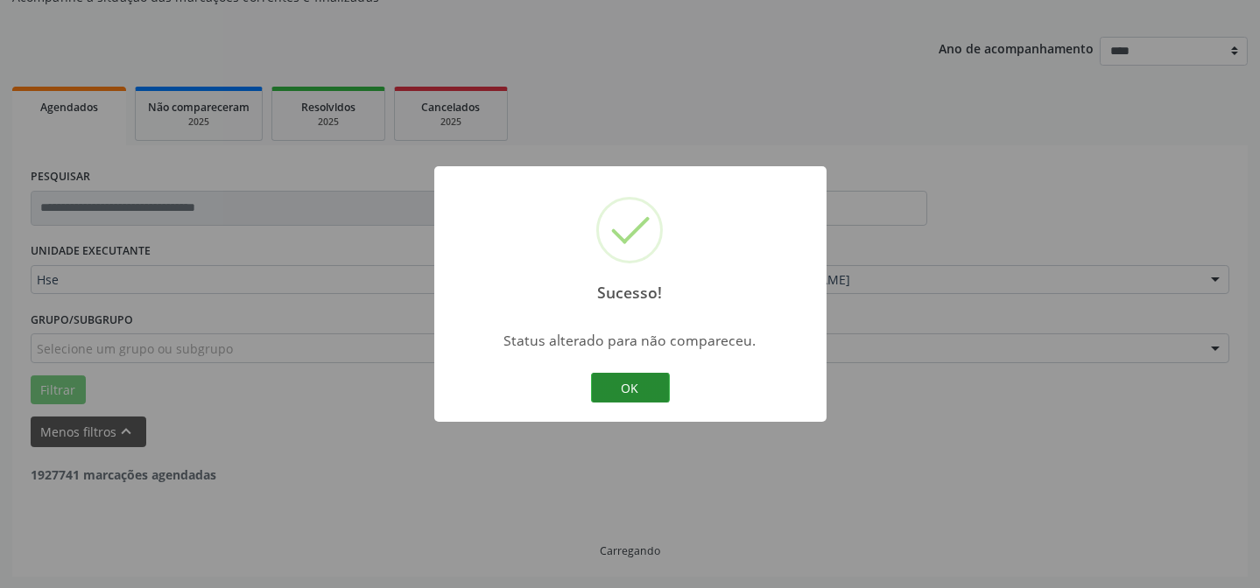
click at [633, 389] on button "OK" at bounding box center [630, 388] width 79 height 30
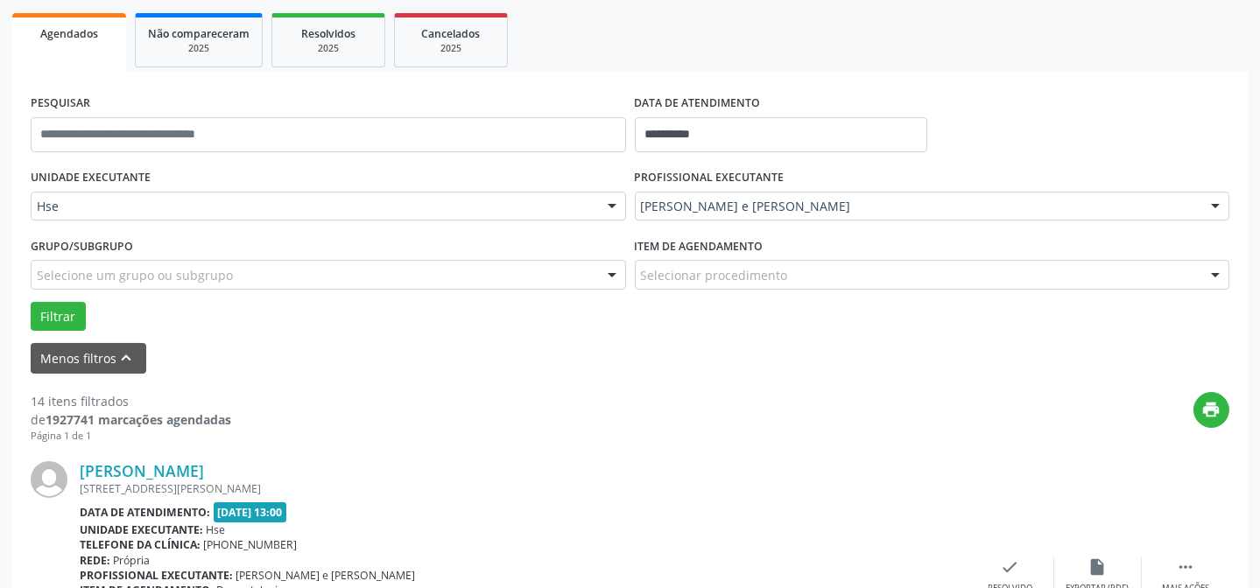
scroll to position [334, 0]
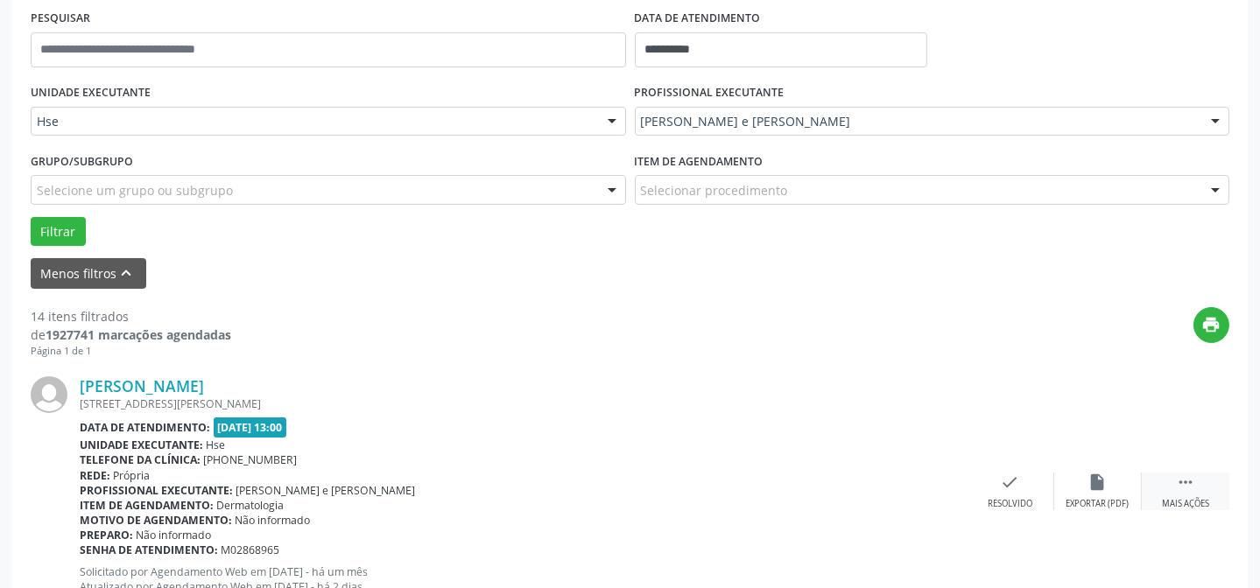
click at [1176, 492] on div " Mais ações" at bounding box center [1186, 492] width 88 height 38
click at [1099, 478] on icon "alarm_off" at bounding box center [1097, 482] width 19 height 19
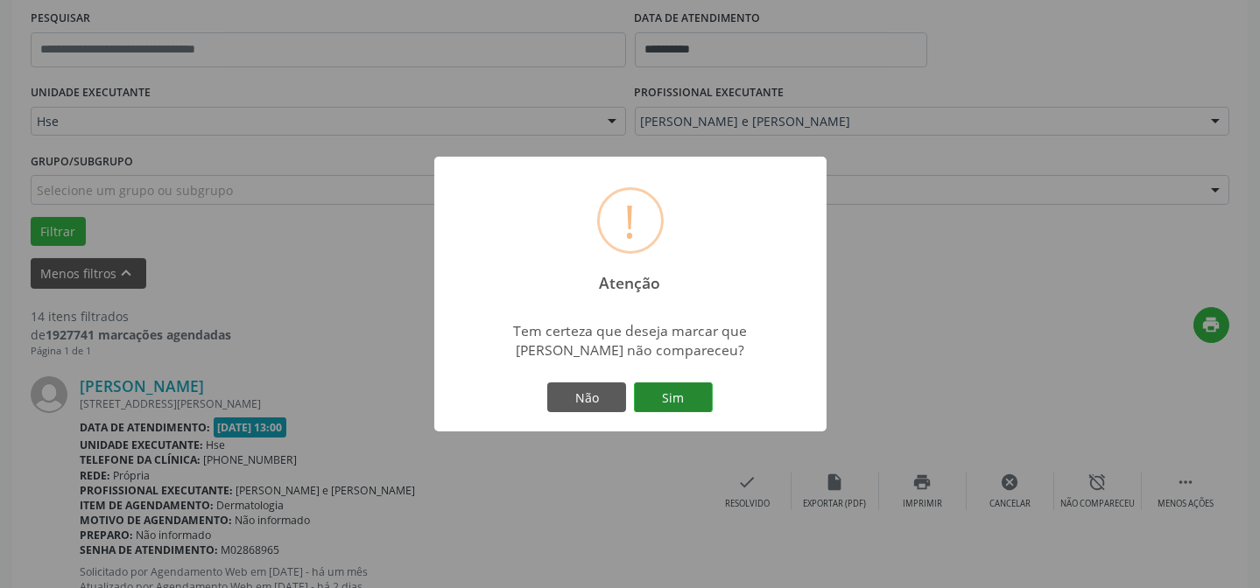
click at [659, 390] on button "Sim" at bounding box center [673, 398] width 79 height 30
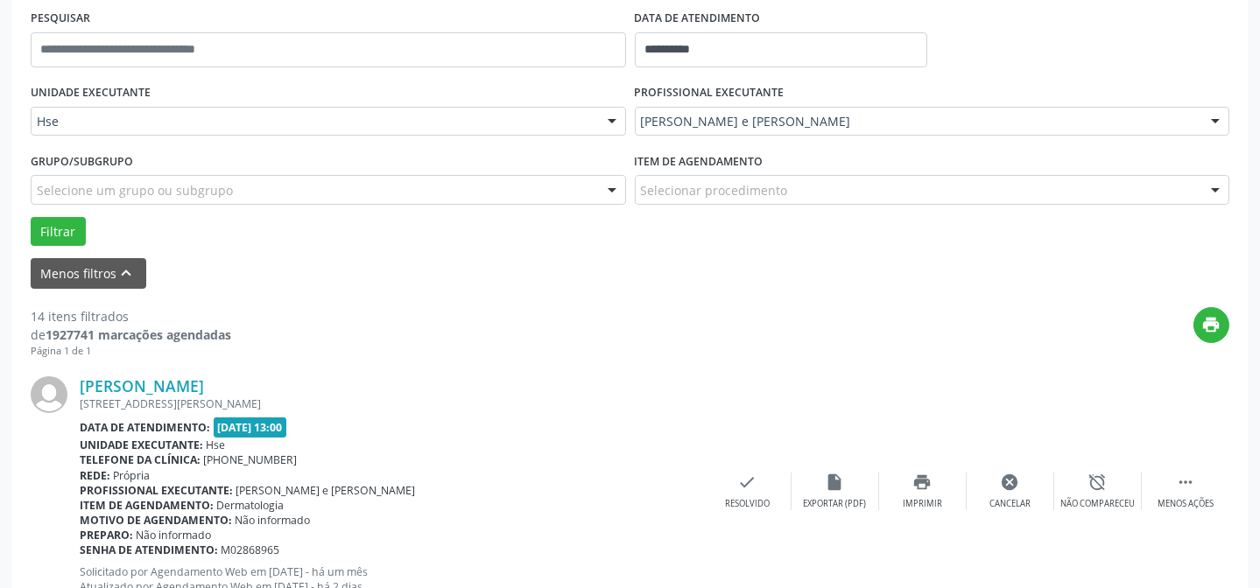
scroll to position [175, 0]
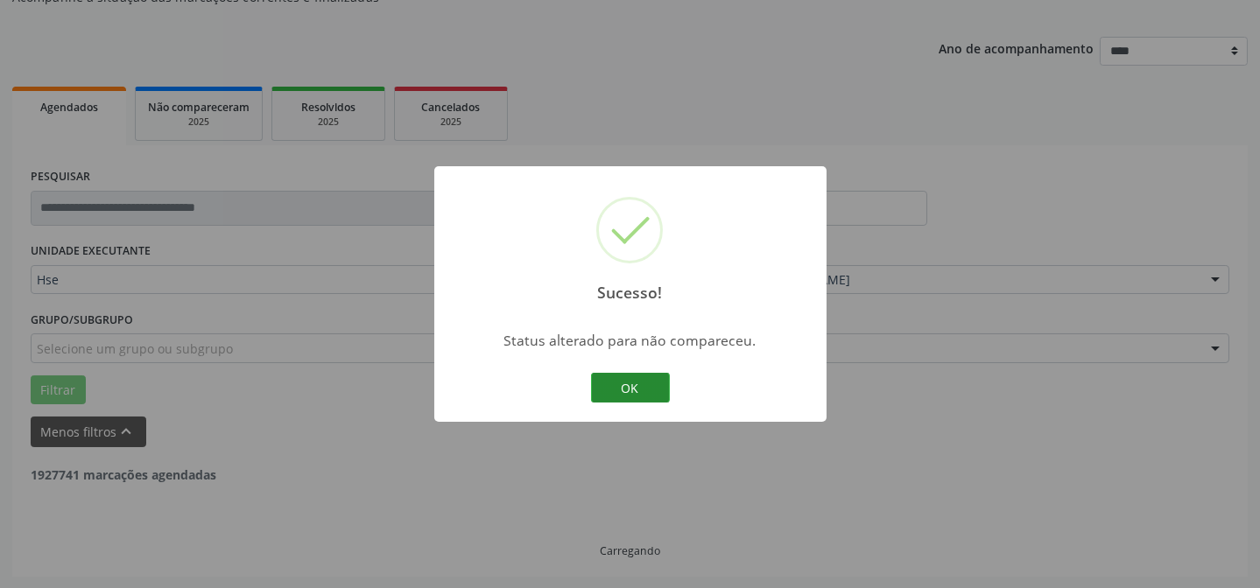
click at [656, 392] on button "OK" at bounding box center [630, 388] width 79 height 30
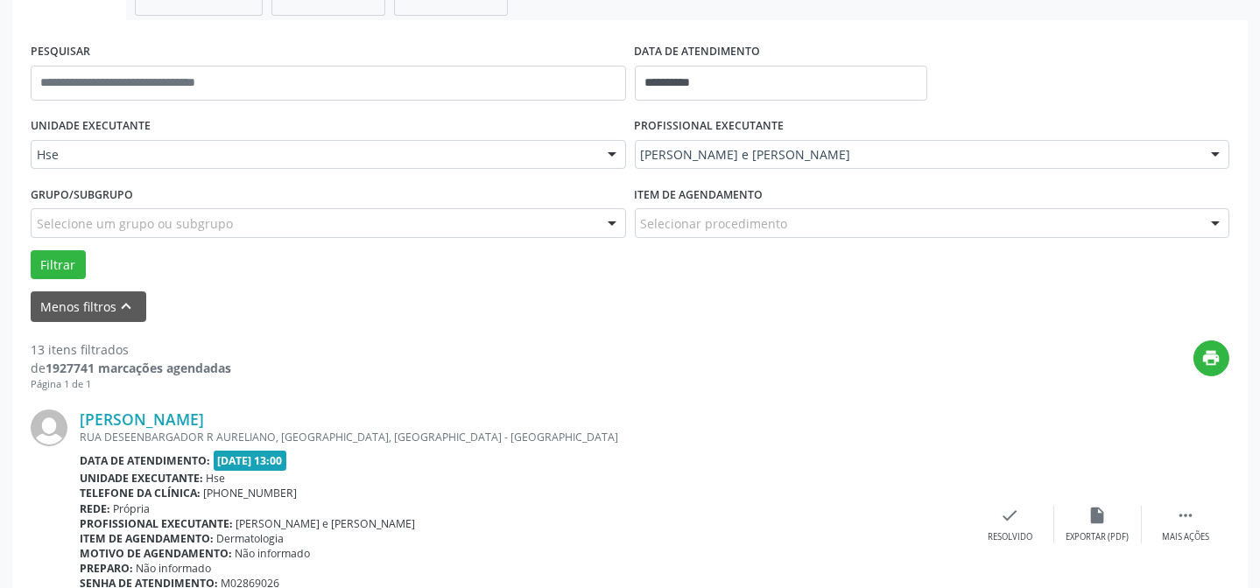
scroll to position [334, 0]
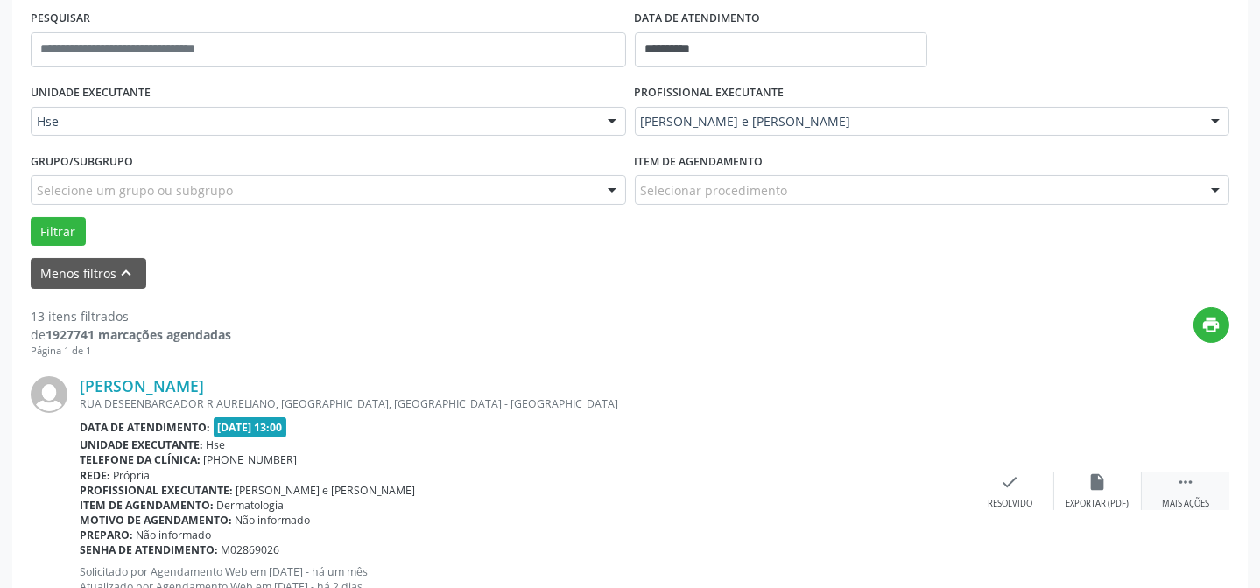
click at [1188, 490] on icon "" at bounding box center [1185, 482] width 19 height 19
click at [1096, 479] on icon "alarm_off" at bounding box center [1097, 482] width 19 height 19
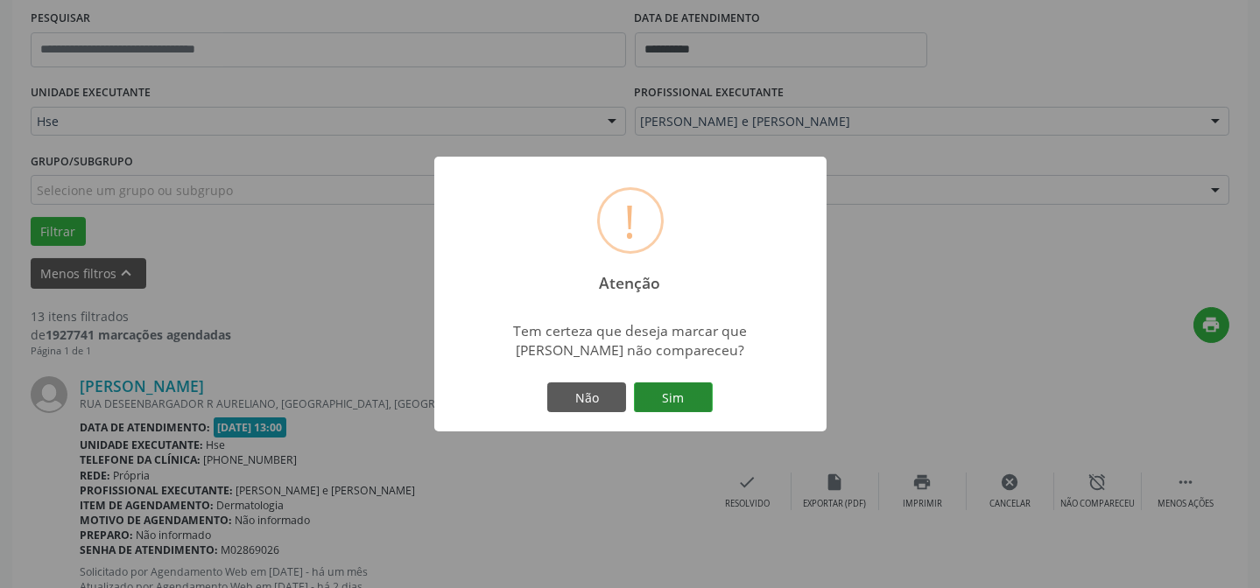
click at [700, 406] on button "Sim" at bounding box center [673, 398] width 79 height 30
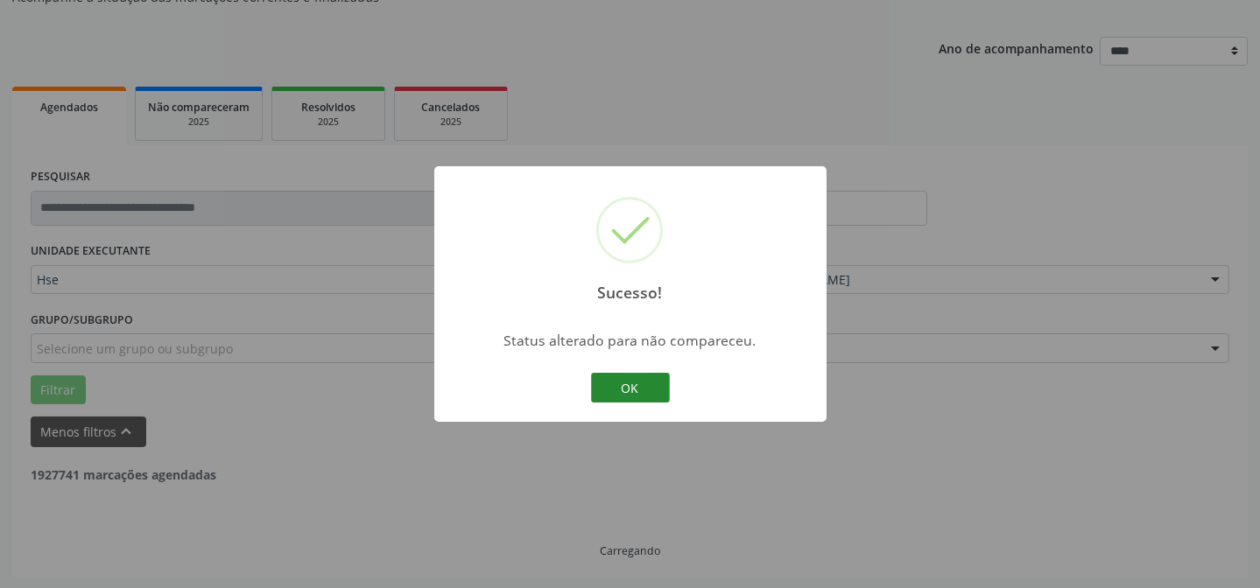
click at [644, 396] on button "OK" at bounding box center [630, 388] width 79 height 30
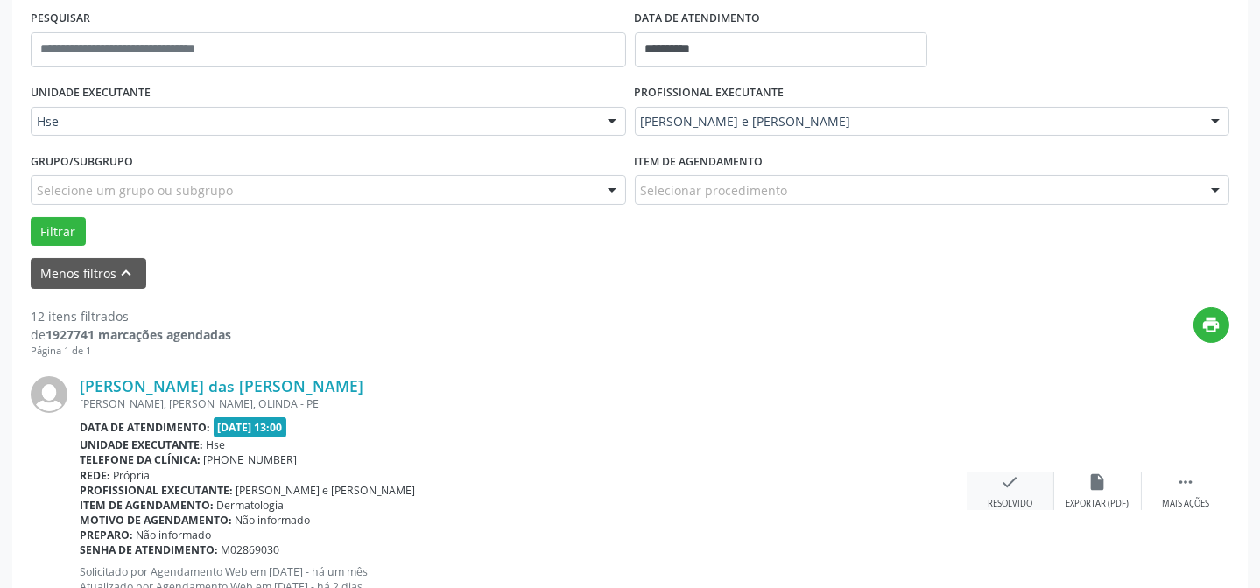
click at [1020, 487] on div "check Resolvido" at bounding box center [1011, 492] width 88 height 38
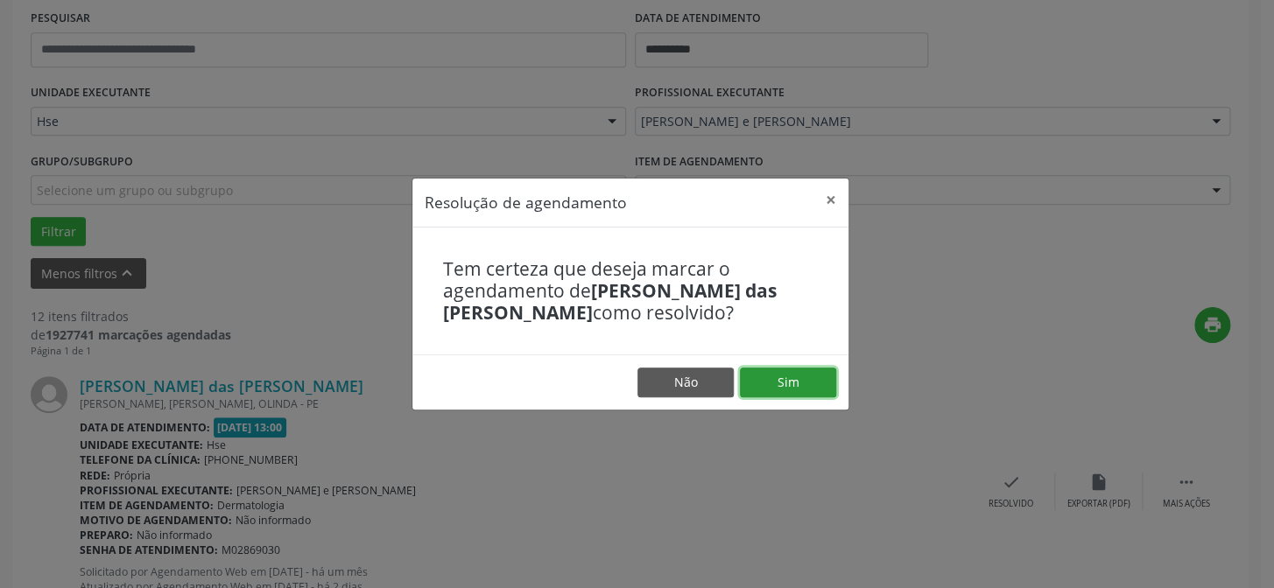
click at [790, 385] on button "Sim" at bounding box center [788, 383] width 96 height 30
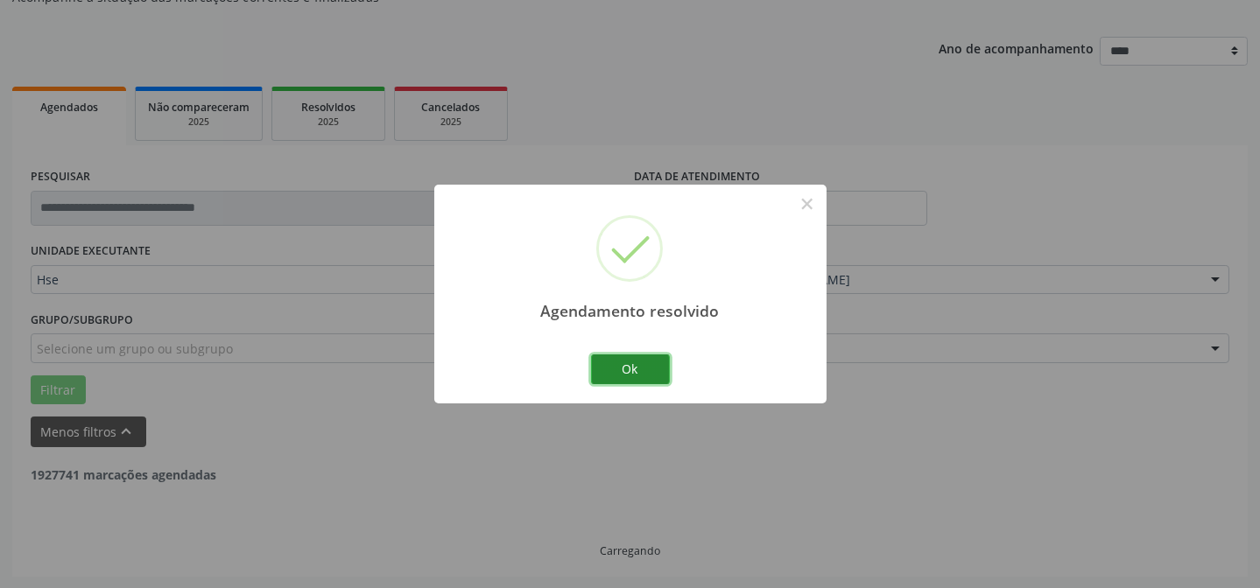
click at [636, 371] on button "Ok" at bounding box center [630, 370] width 79 height 30
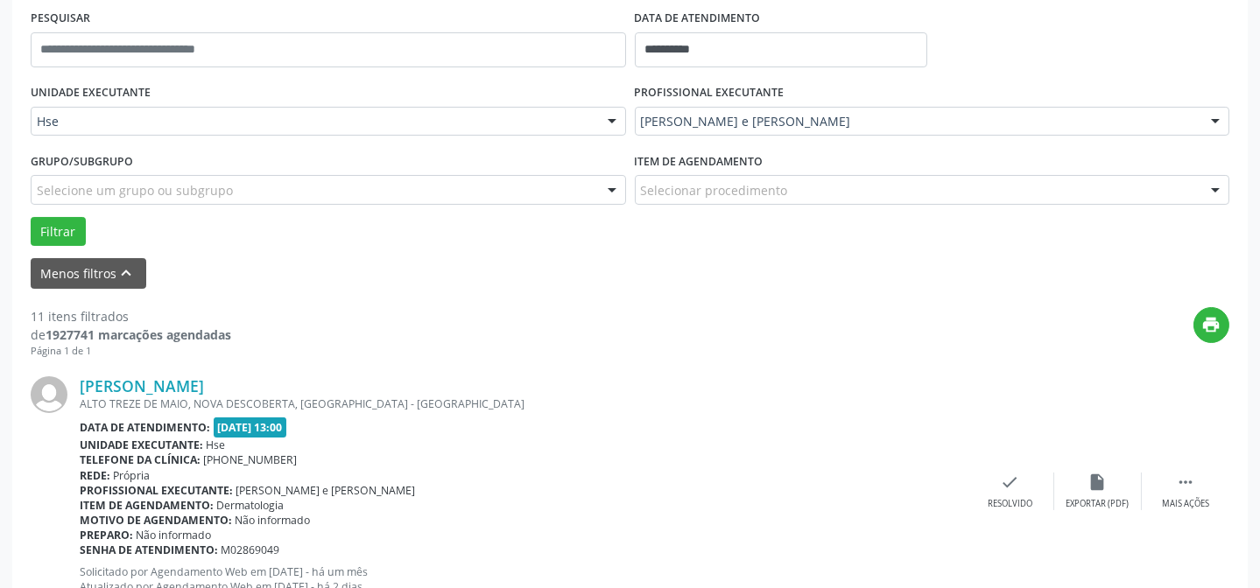
click at [996, 468] on div "Jhonatas Cesar Alves da Cruz ALTO TREZE DE MAIO, NOVA DESCOBERTA, RECIFE - PE D…" at bounding box center [630, 491] width 1199 height 267
click at [1001, 475] on icon "check" at bounding box center [1010, 482] width 19 height 19
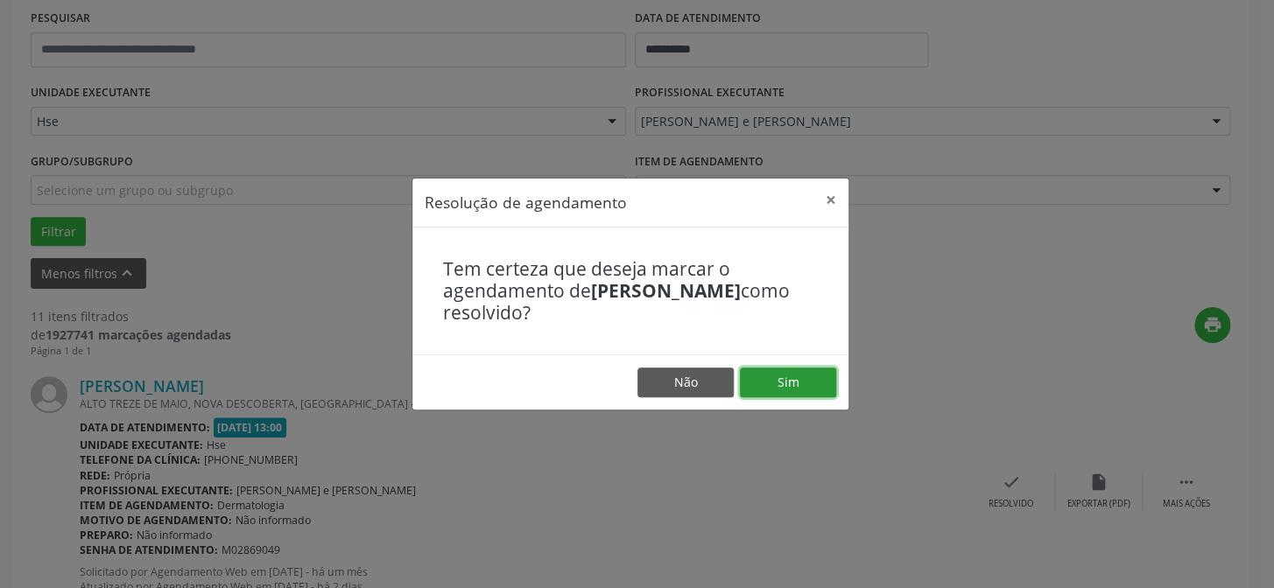
click at [803, 379] on button "Sim" at bounding box center [788, 383] width 96 height 30
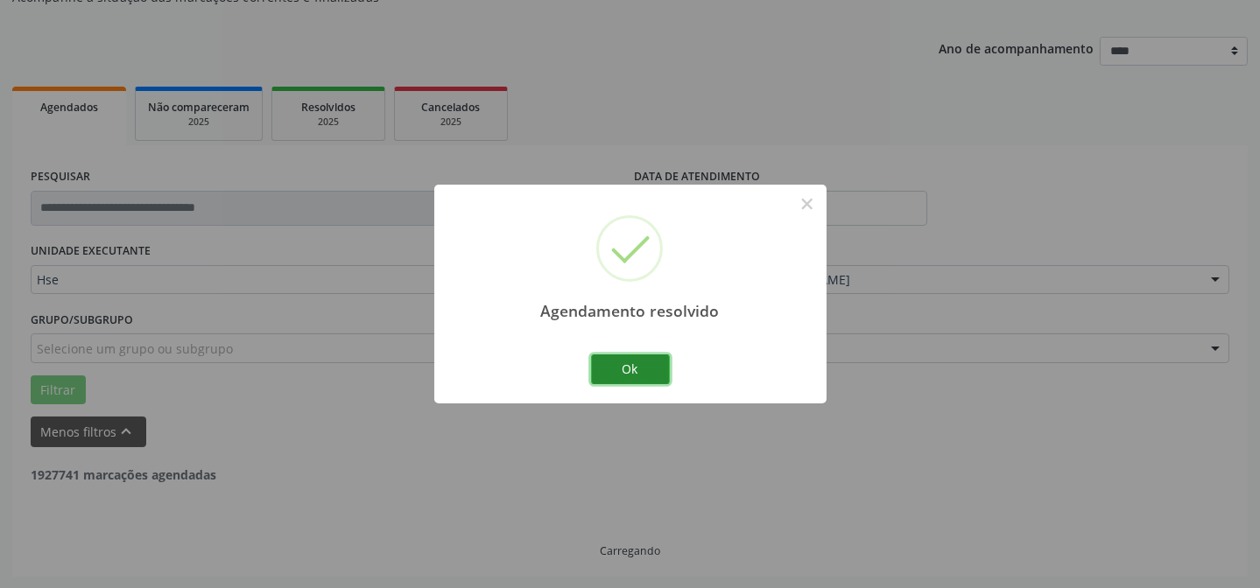
click at [644, 373] on button "Ok" at bounding box center [630, 370] width 79 height 30
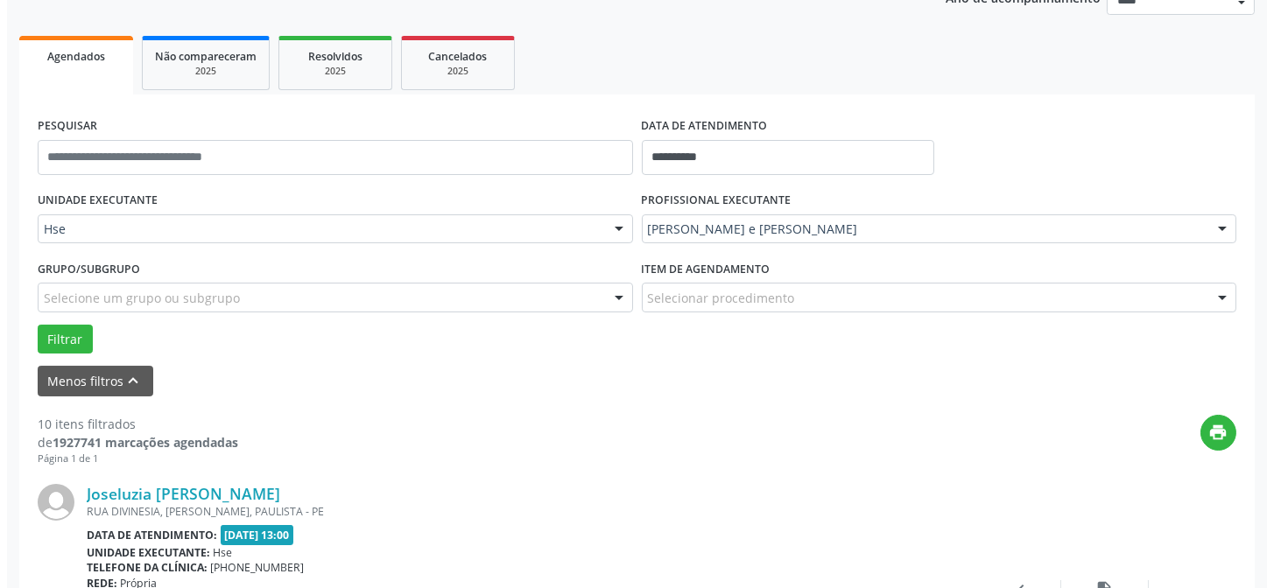
scroll to position [254, 0]
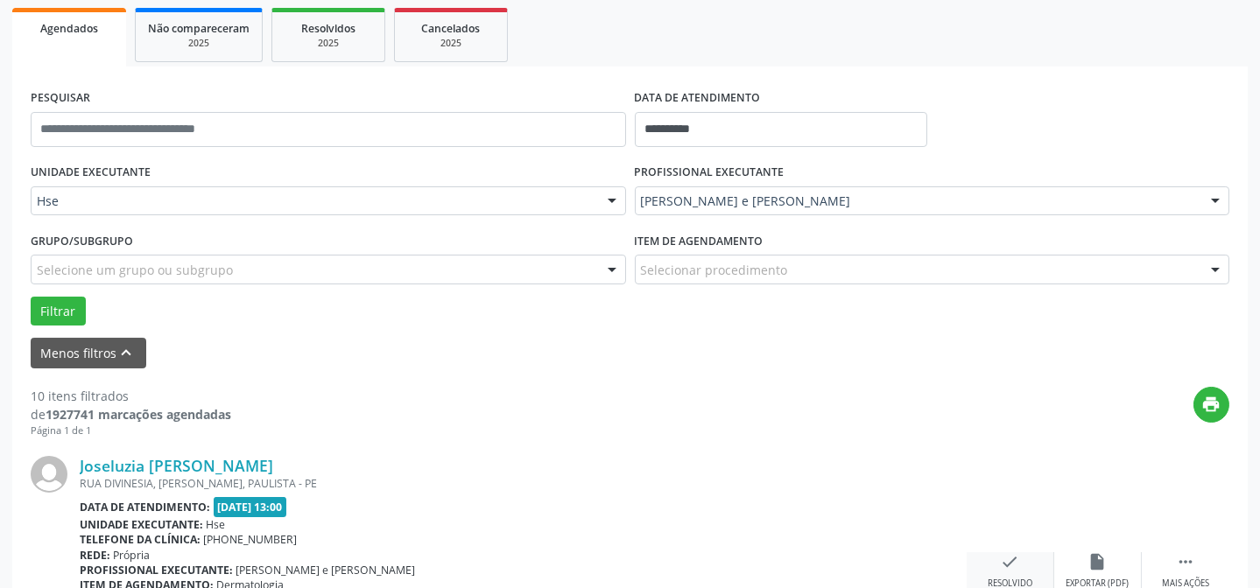
click at [1021, 562] on div "check Resolvido" at bounding box center [1011, 572] width 88 height 38
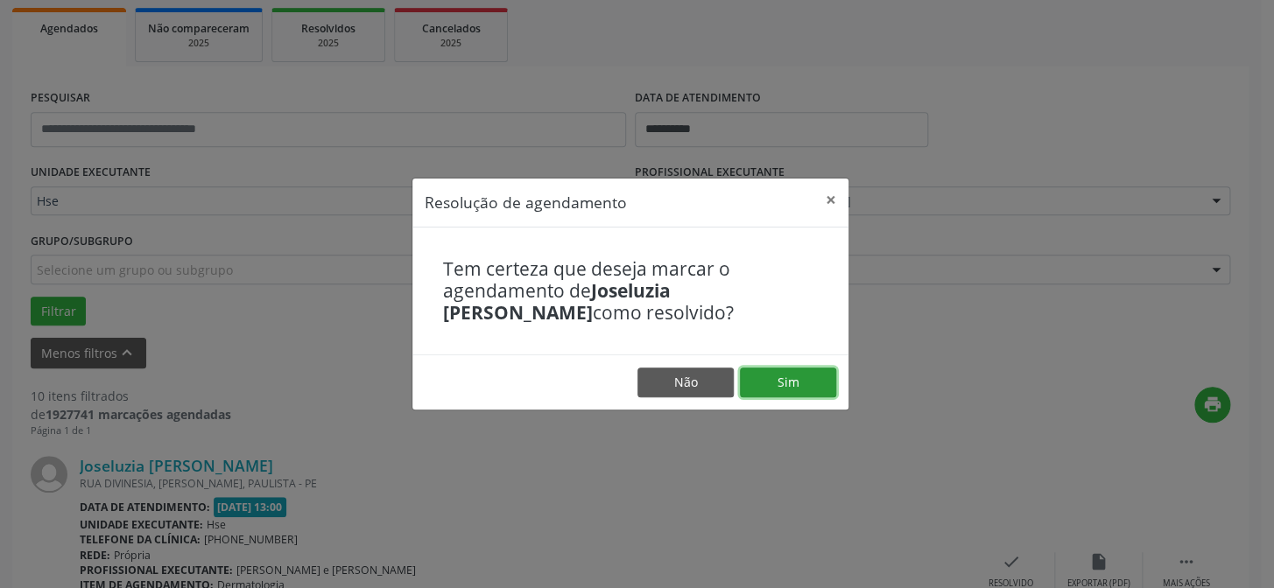
click at [797, 387] on button "Sim" at bounding box center [788, 383] width 96 height 30
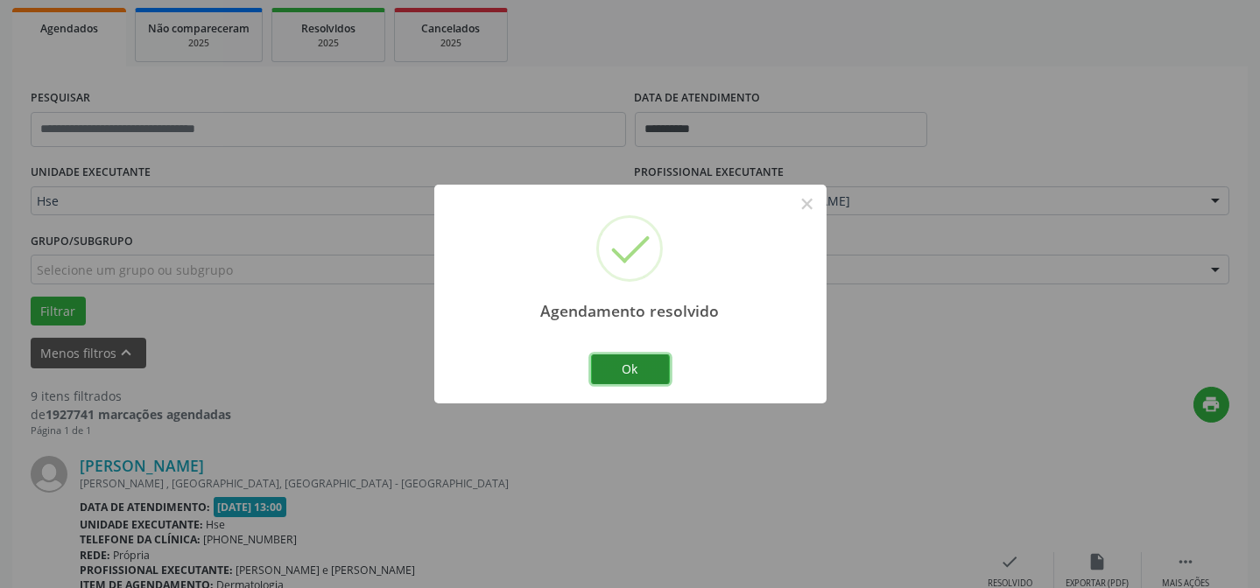
click at [665, 374] on button "Ok" at bounding box center [630, 370] width 79 height 30
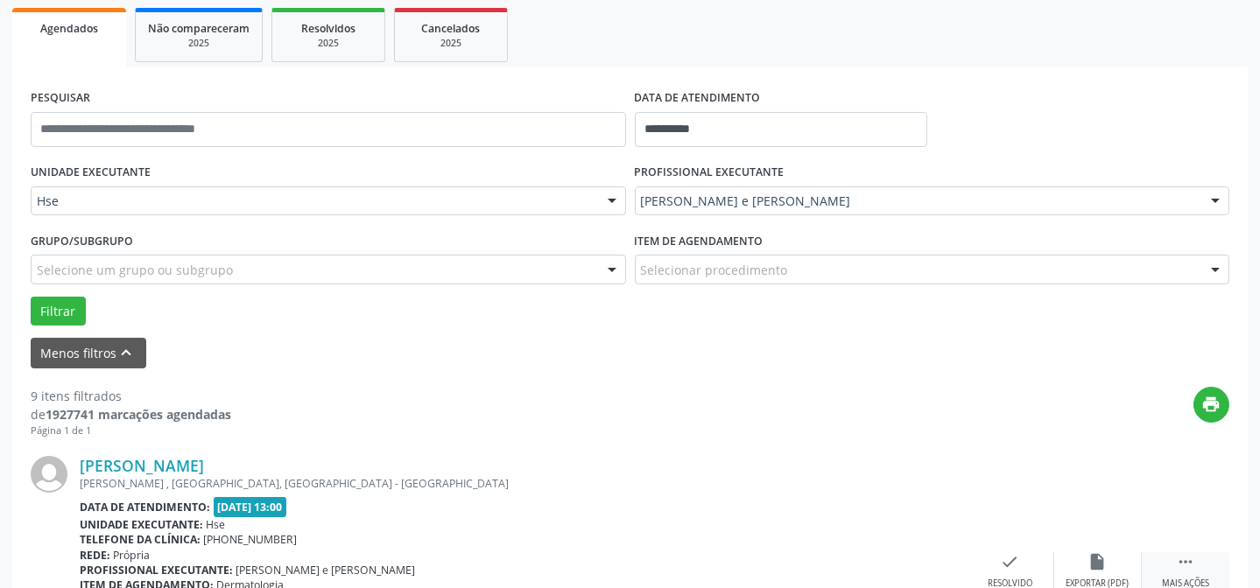
drag, startPoint x: 1179, startPoint y: 571, endPoint x: 1168, endPoint y: 553, distance: 21.2
click at [1179, 569] on div " Mais ações" at bounding box center [1186, 572] width 88 height 38
click at [1090, 556] on icon "alarm_off" at bounding box center [1097, 562] width 19 height 19
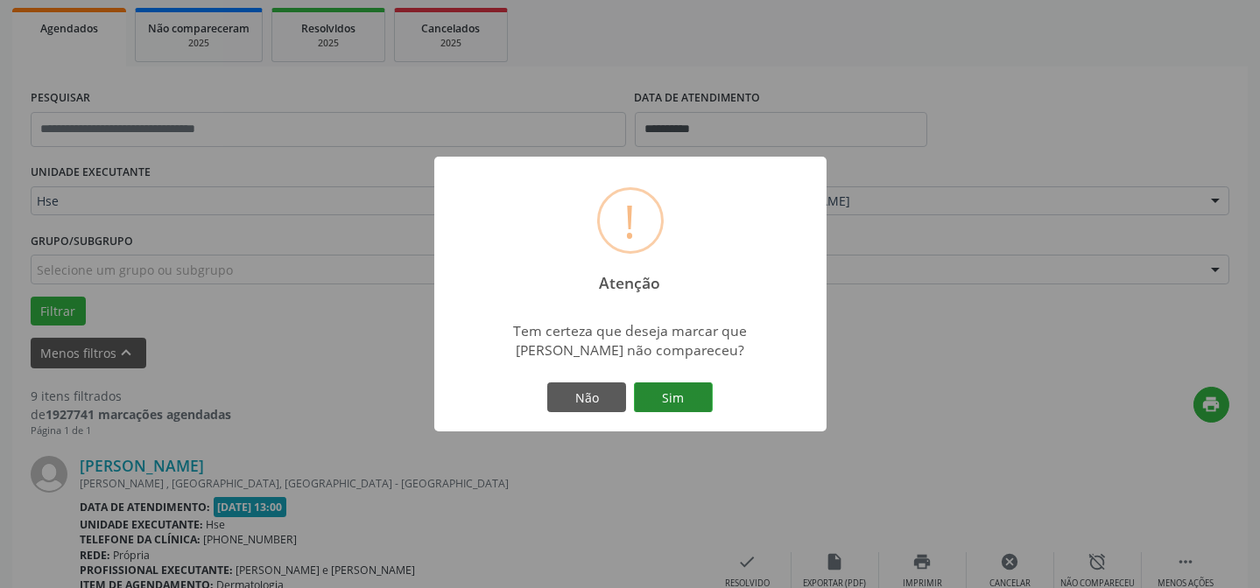
click at [670, 385] on button "Sim" at bounding box center [673, 398] width 79 height 30
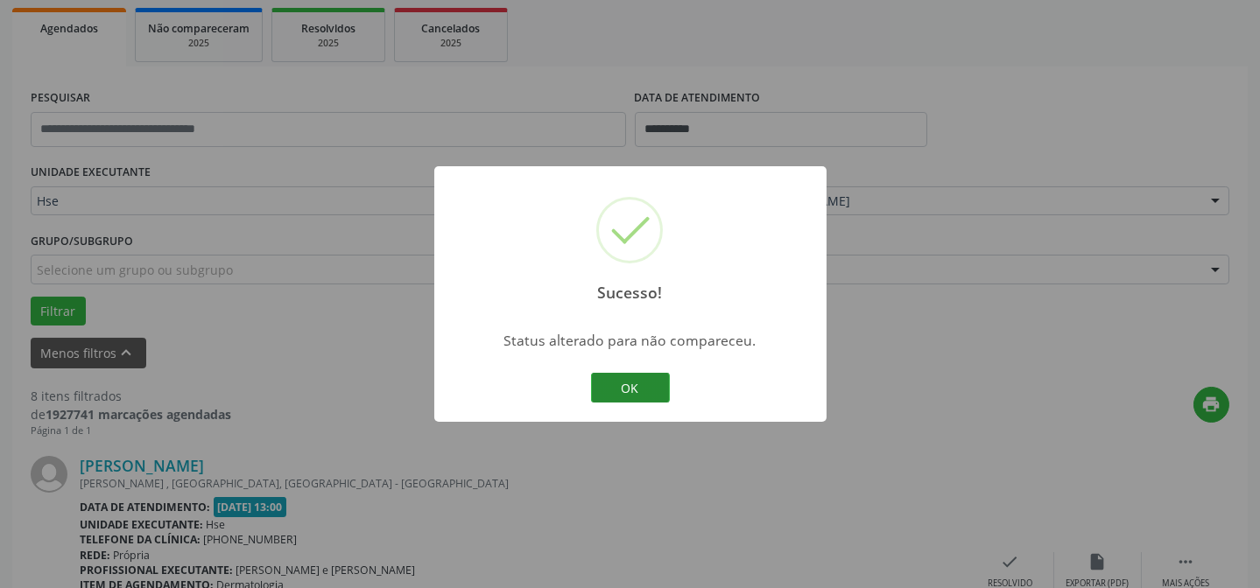
click at [621, 376] on button "OK" at bounding box center [630, 388] width 79 height 30
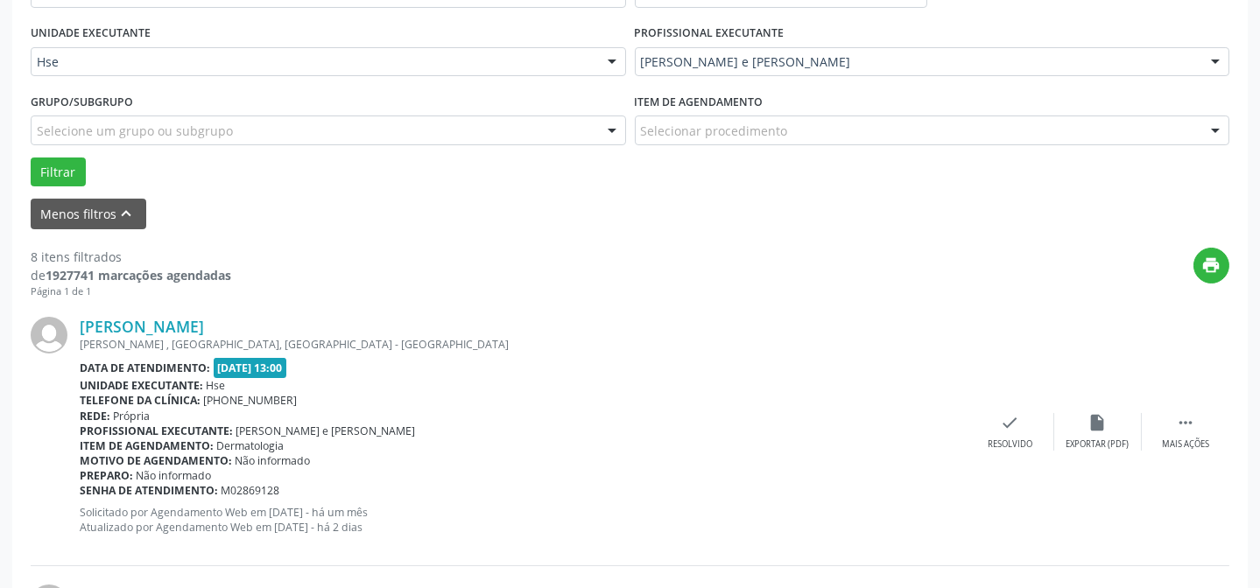
scroll to position [413, 0]
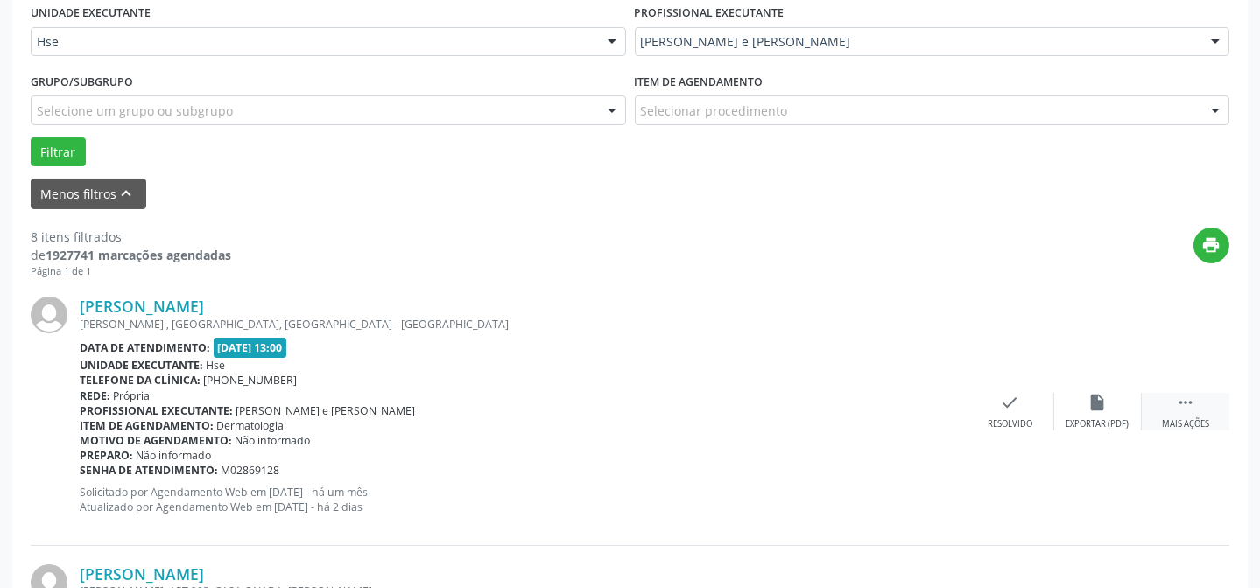
click at [1197, 415] on div " Mais ações" at bounding box center [1186, 412] width 88 height 38
click at [1117, 408] on div "alarm_off Não compareceu" at bounding box center [1098, 412] width 88 height 38
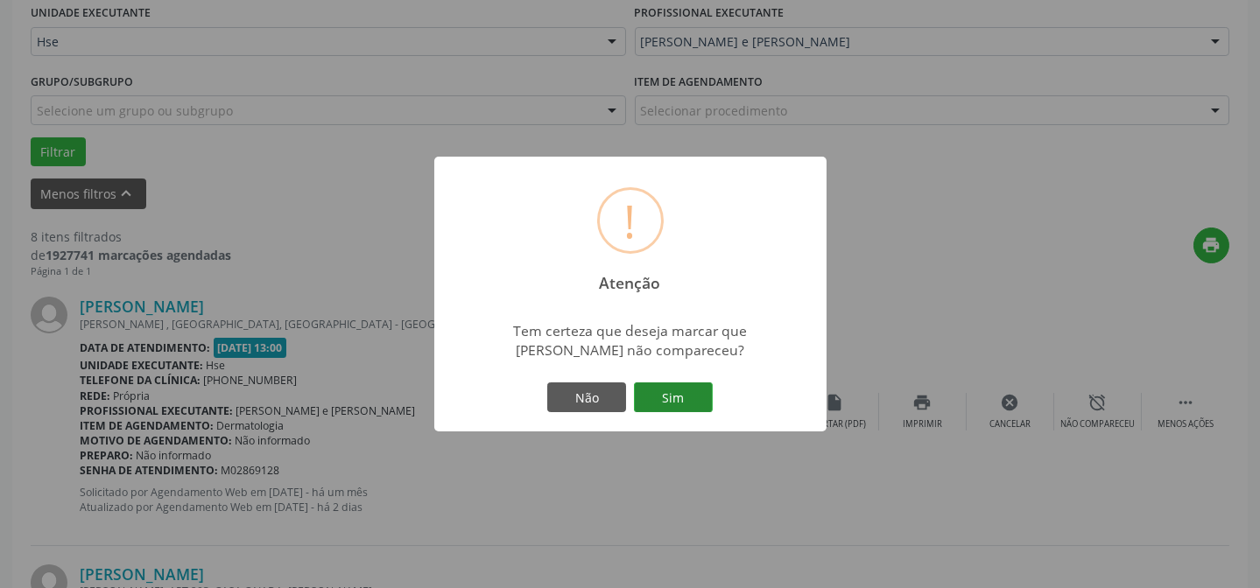
click at [702, 396] on button "Sim" at bounding box center [673, 398] width 79 height 30
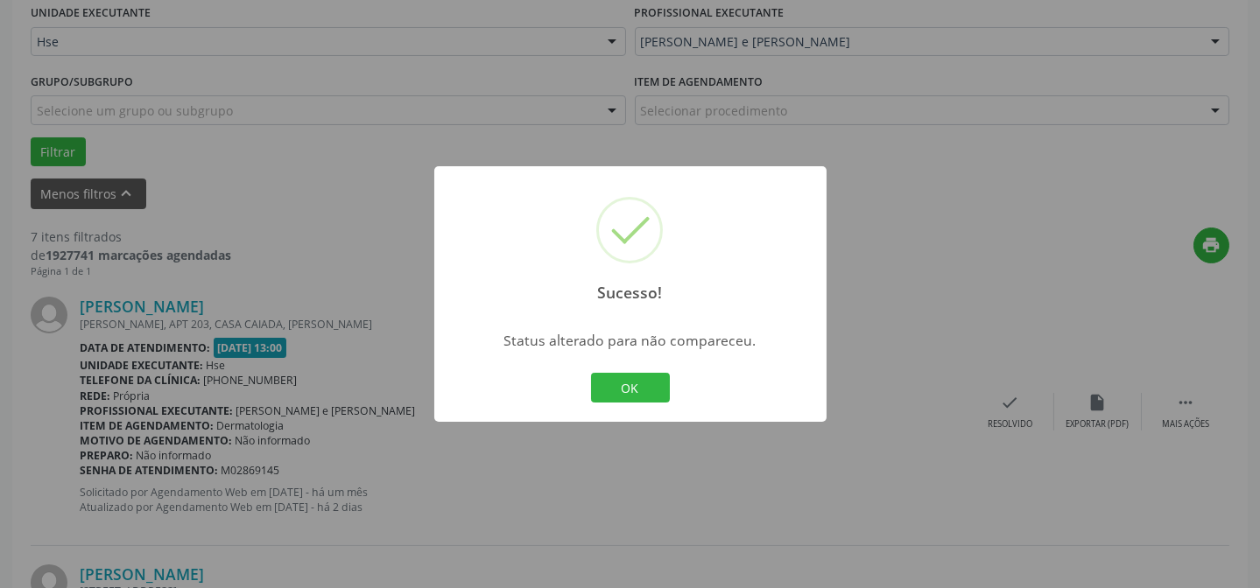
click at [651, 385] on button "OK" at bounding box center [630, 388] width 79 height 30
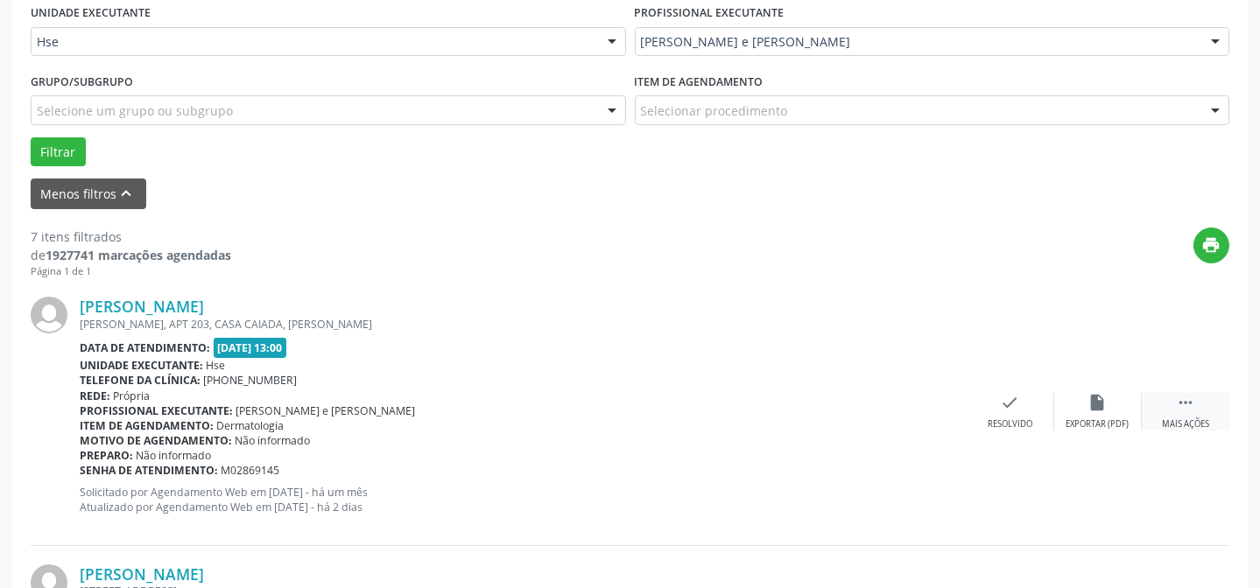
click at [1181, 398] on icon "" at bounding box center [1185, 402] width 19 height 19
click at [1085, 405] on div "alarm_off Não compareceu" at bounding box center [1098, 412] width 88 height 38
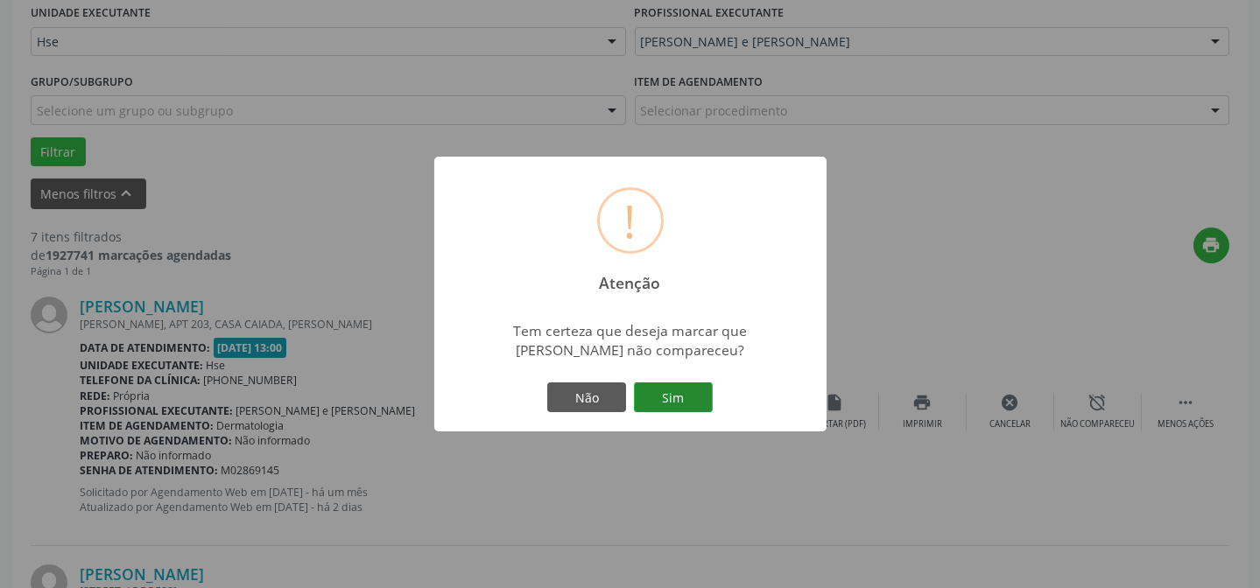
click at [701, 384] on button "Sim" at bounding box center [673, 398] width 79 height 30
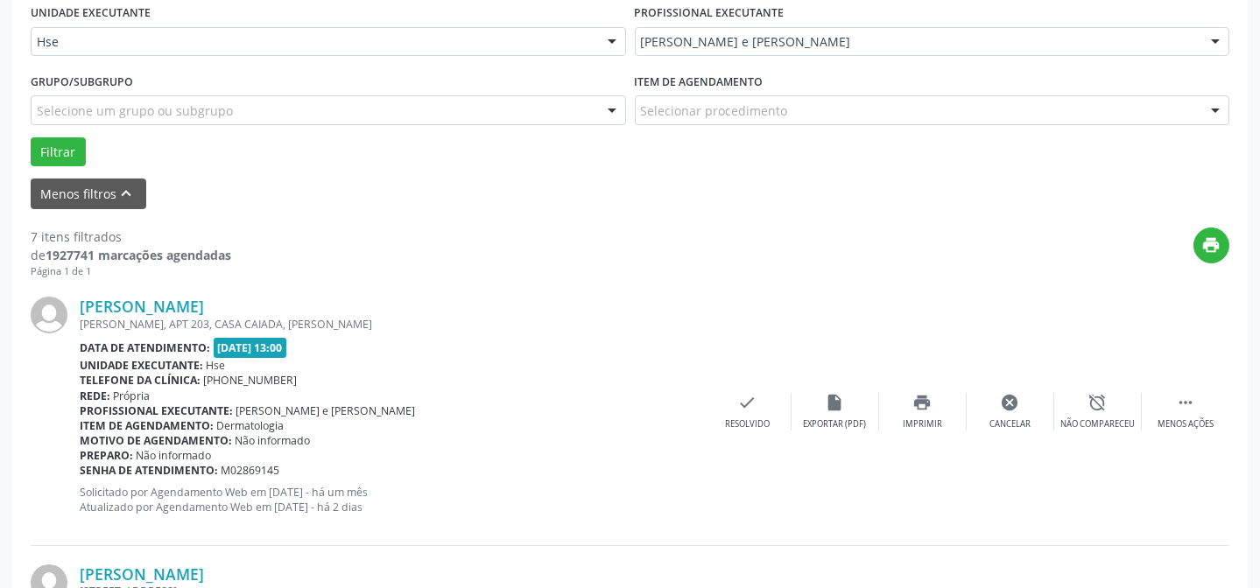
scroll to position [175, 0]
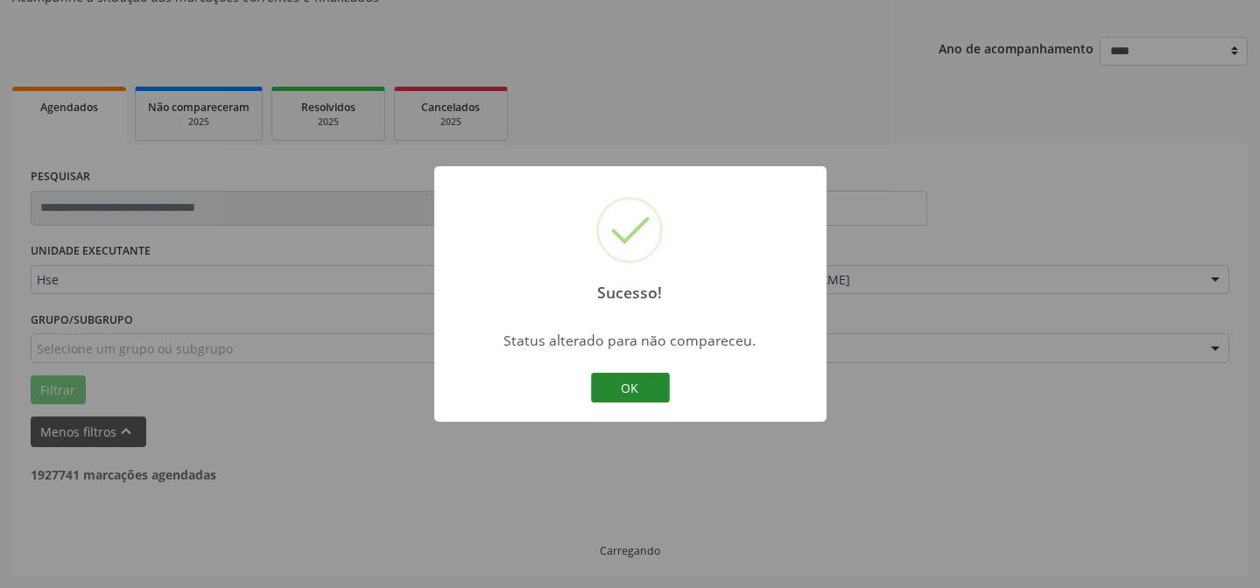
click at [650, 383] on button "OK" at bounding box center [630, 388] width 79 height 30
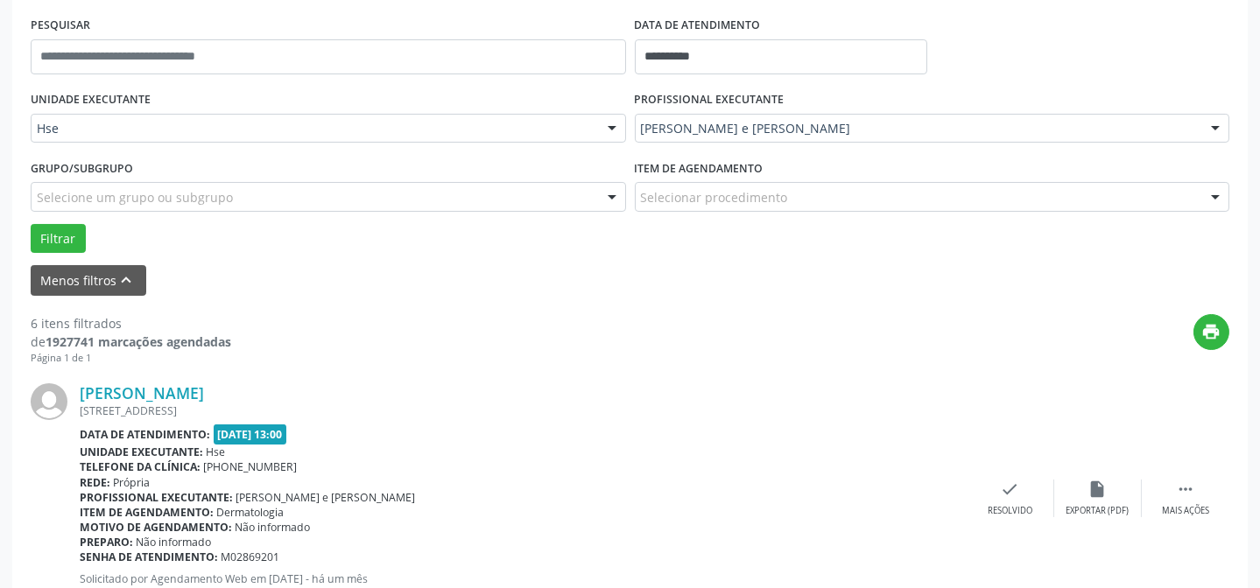
scroll to position [334, 0]
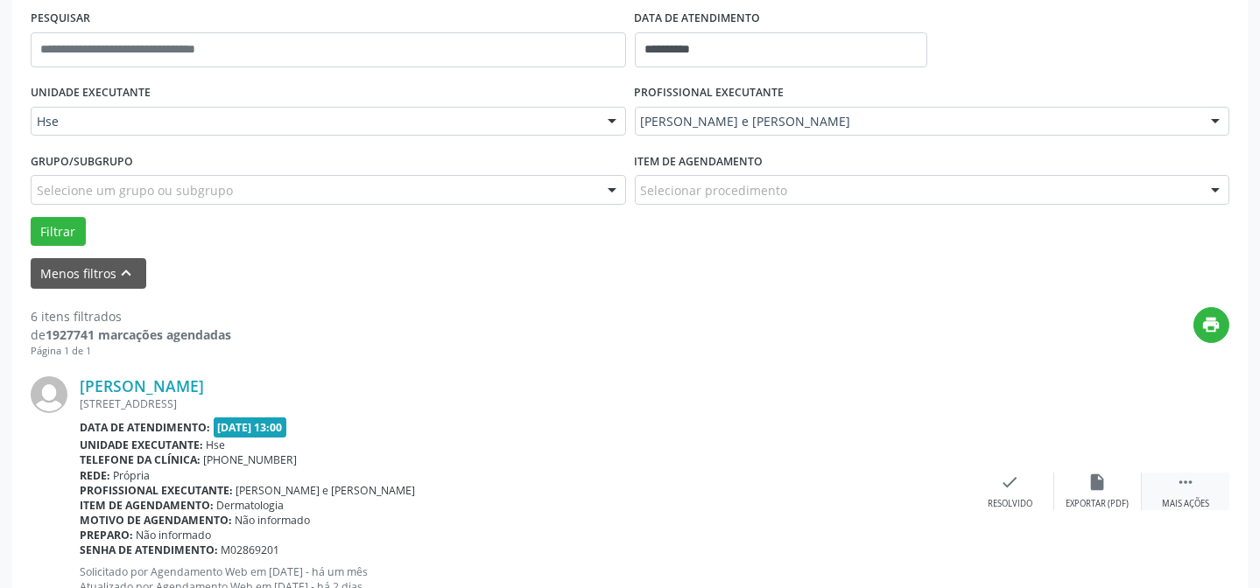
click at [1176, 499] on div "Mais ações" at bounding box center [1185, 504] width 47 height 12
click at [1103, 475] on icon "alarm_off" at bounding box center [1097, 482] width 19 height 19
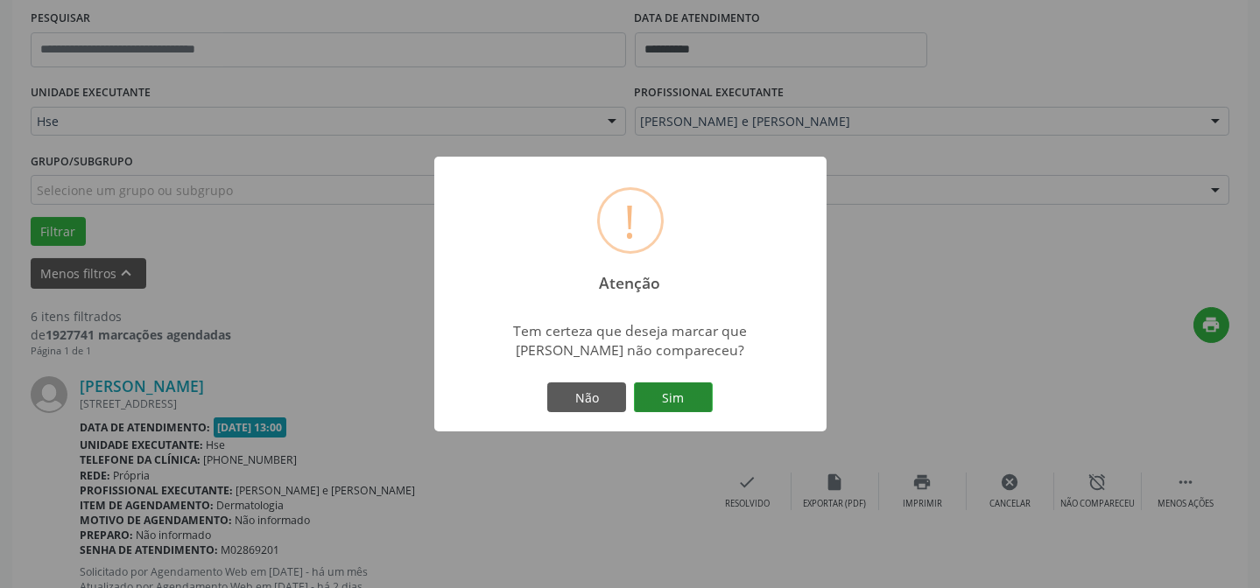
click at [673, 402] on button "Sim" at bounding box center [673, 398] width 79 height 30
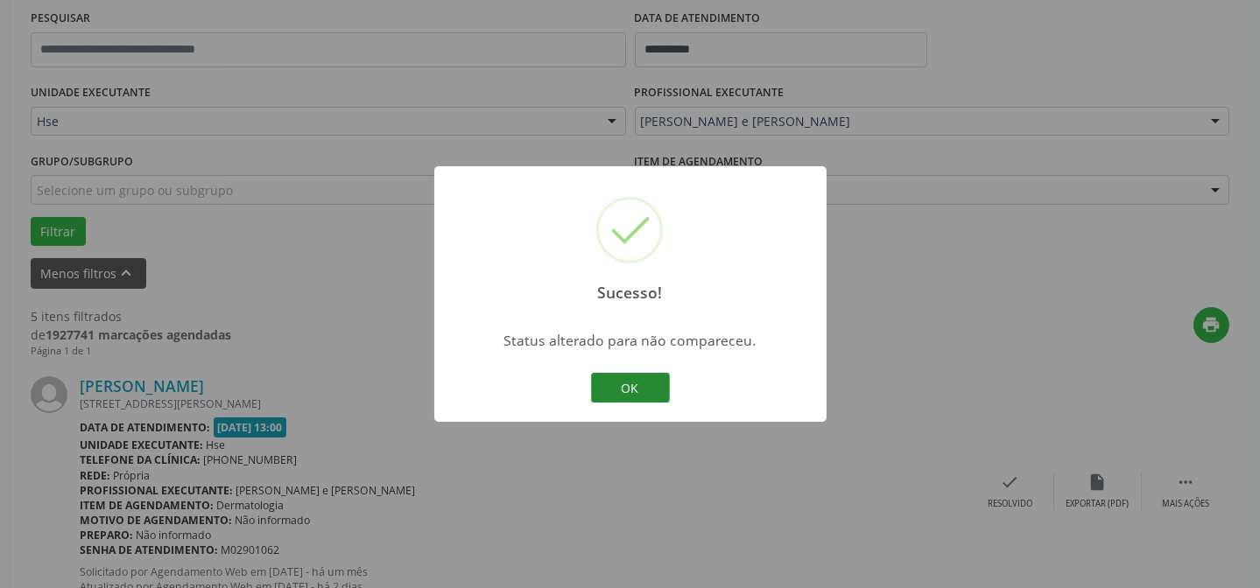
click at [657, 384] on button "OK" at bounding box center [630, 388] width 79 height 30
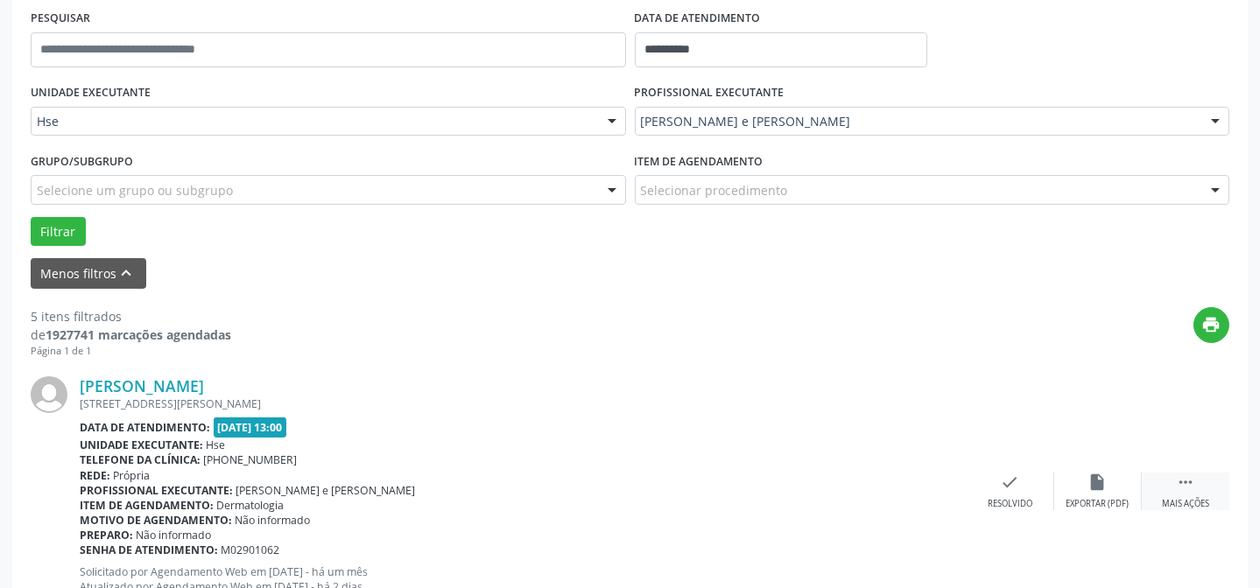
click at [1187, 488] on icon "" at bounding box center [1185, 482] width 19 height 19
click at [1107, 482] on icon "alarm_off" at bounding box center [1097, 482] width 19 height 19
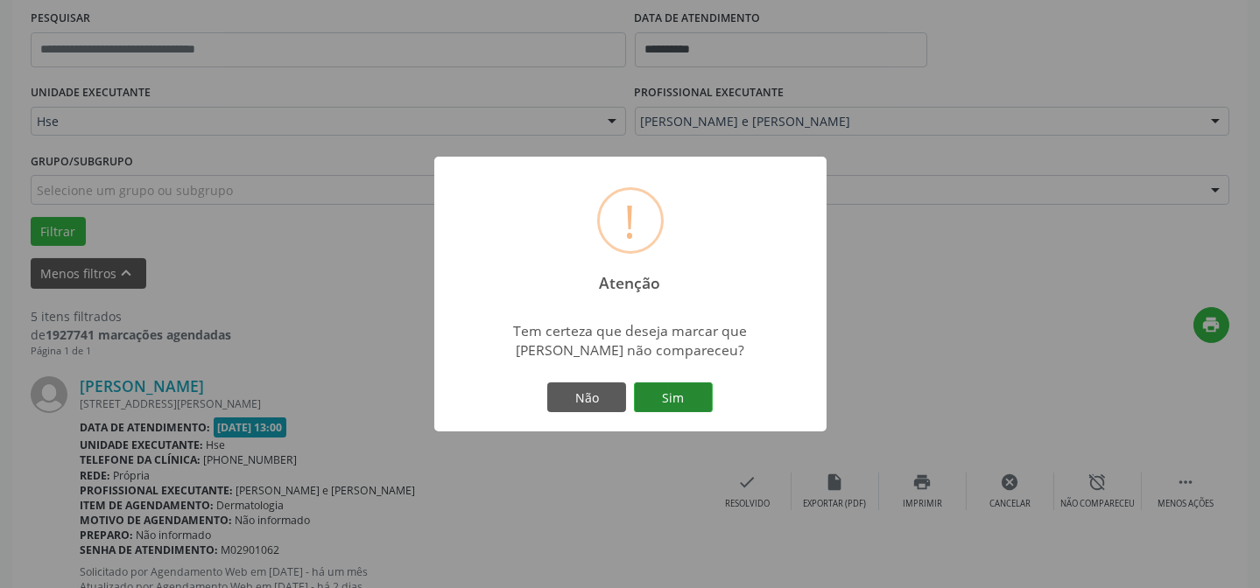
click at [671, 398] on button "Sim" at bounding box center [673, 398] width 79 height 30
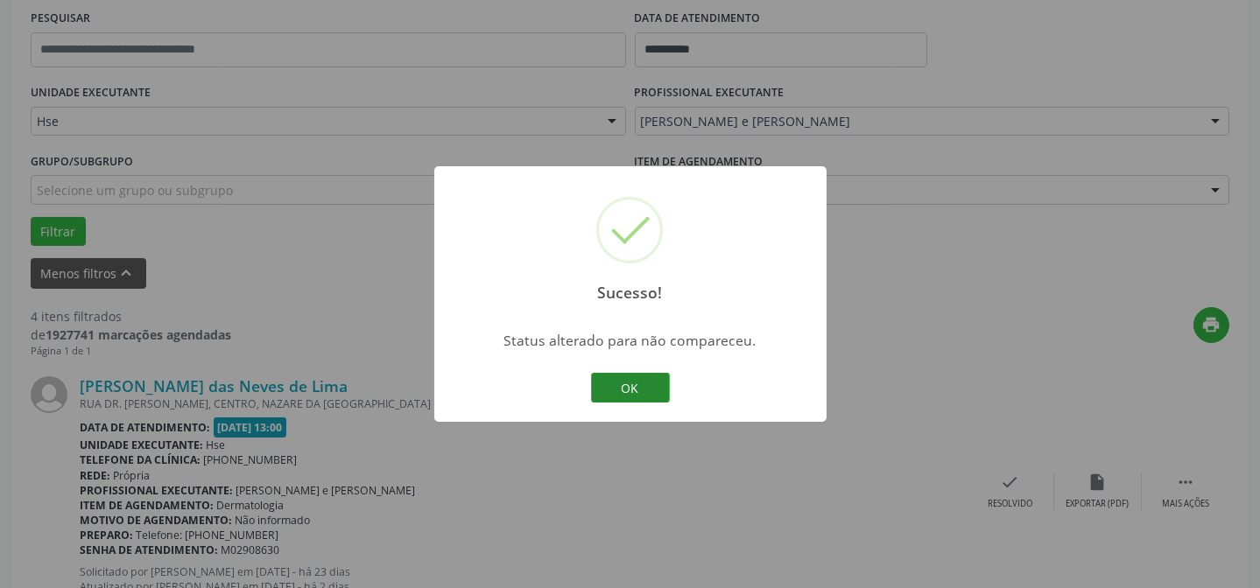
click at [644, 391] on button "OK" at bounding box center [630, 388] width 79 height 30
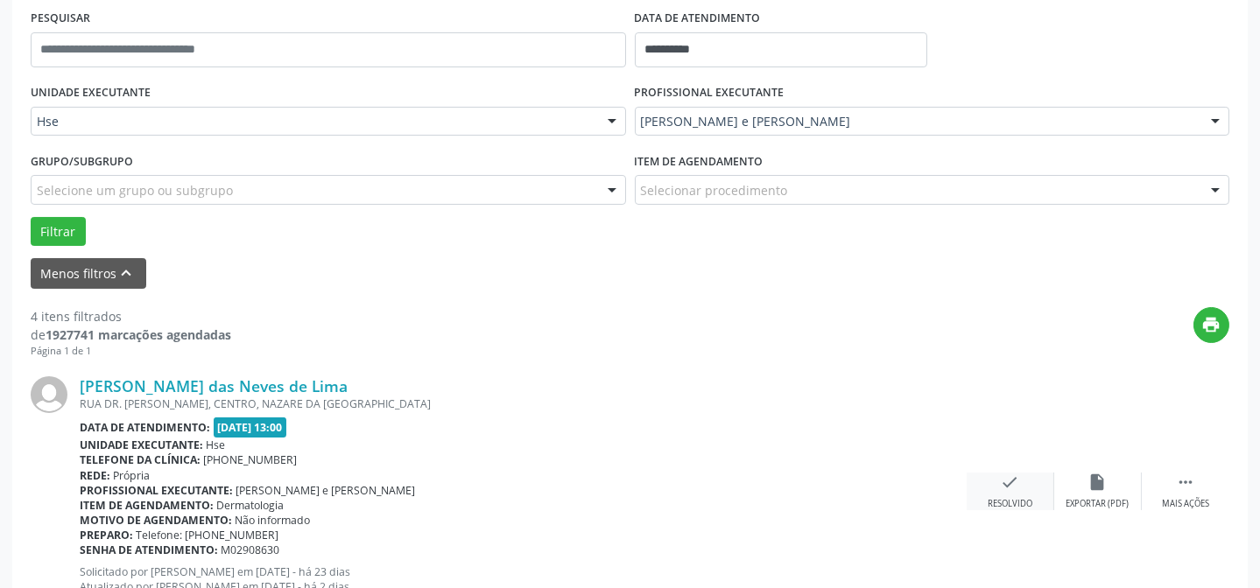
click at [1017, 487] on icon "check" at bounding box center [1010, 482] width 19 height 19
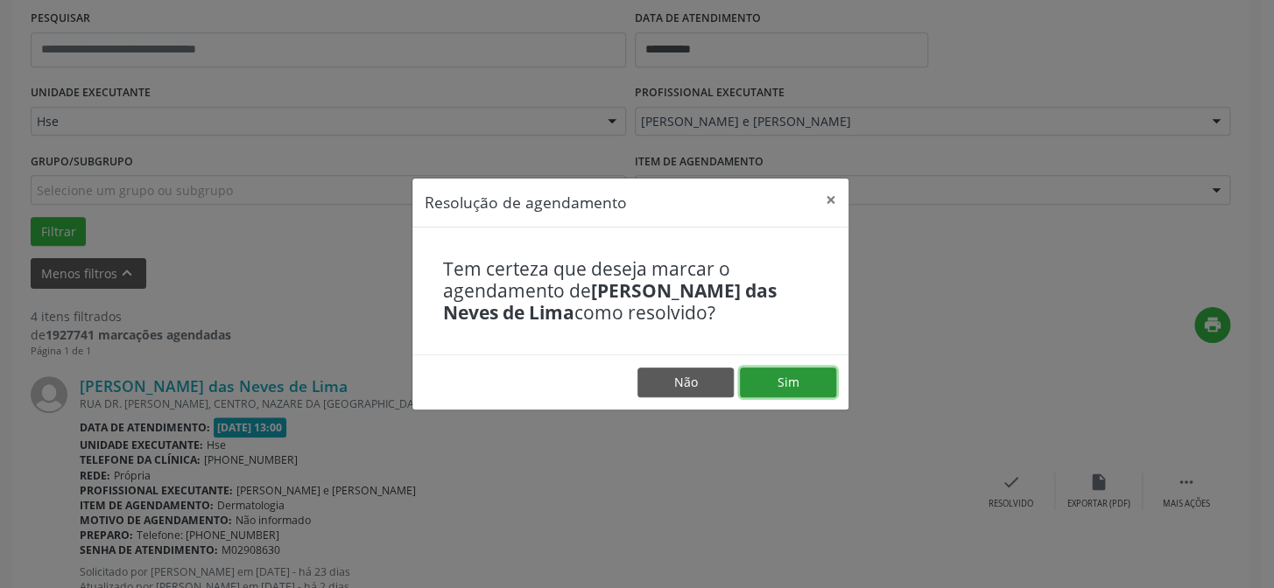
click at [809, 384] on button "Sim" at bounding box center [788, 383] width 96 height 30
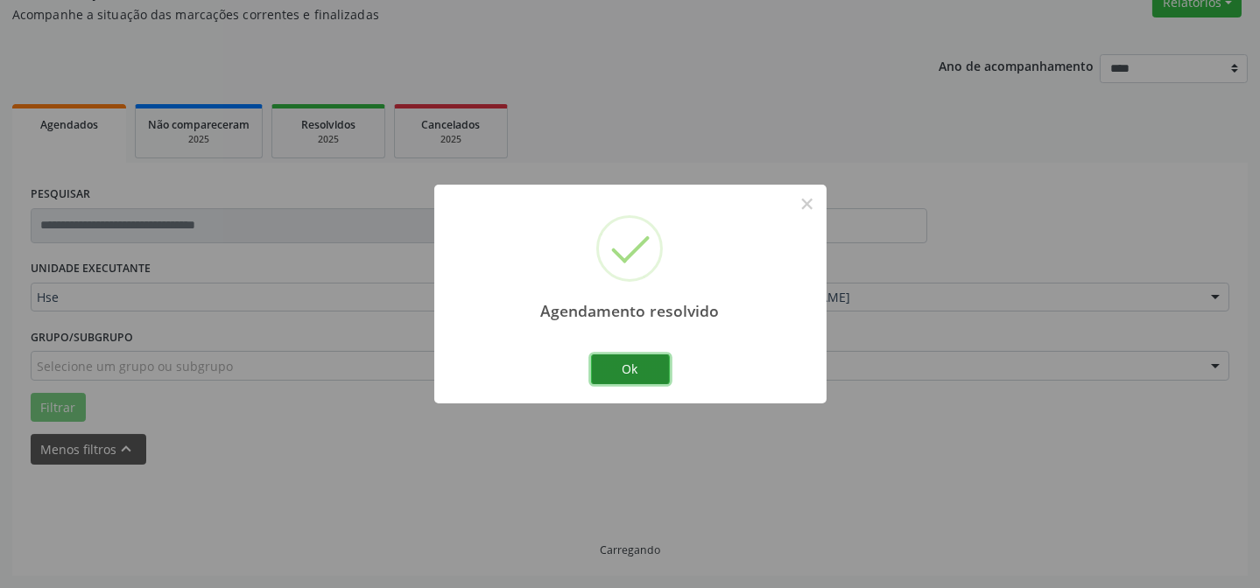
click at [633, 372] on button "Ok" at bounding box center [630, 370] width 79 height 30
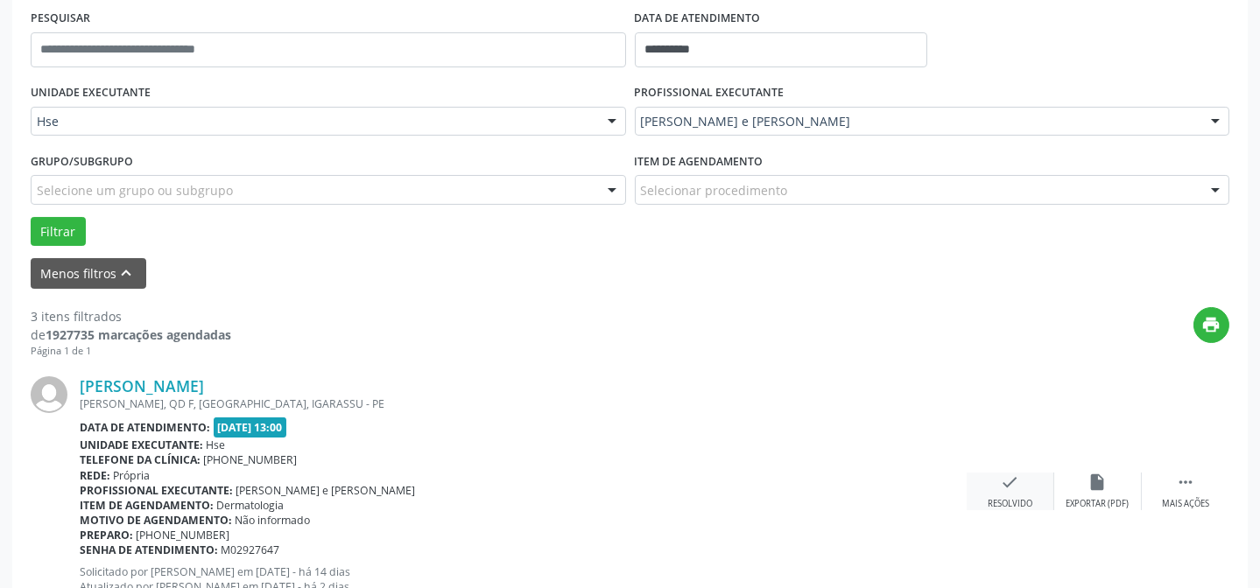
click at [998, 481] on div "check Resolvido" at bounding box center [1011, 492] width 88 height 38
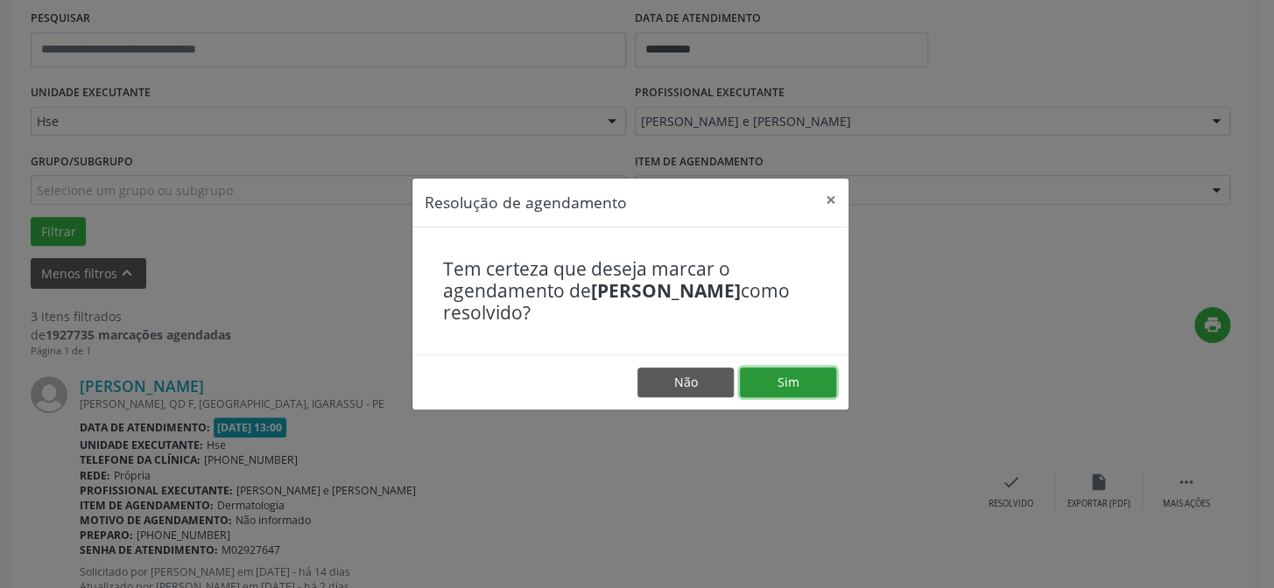
click at [816, 382] on button "Sim" at bounding box center [788, 383] width 96 height 30
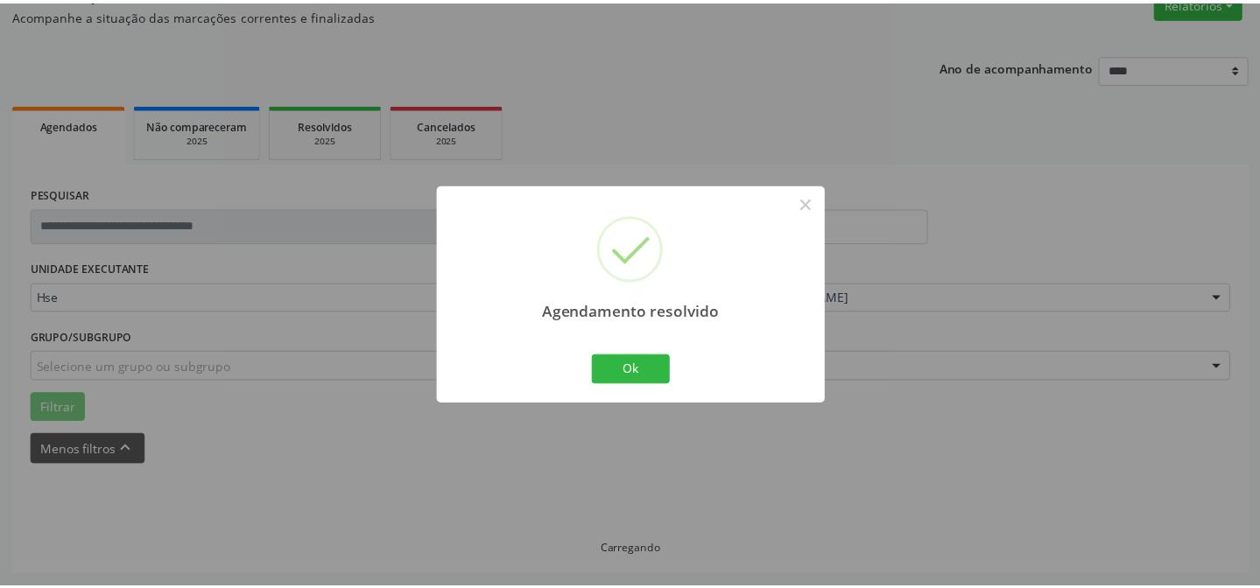
scroll to position [157, 0]
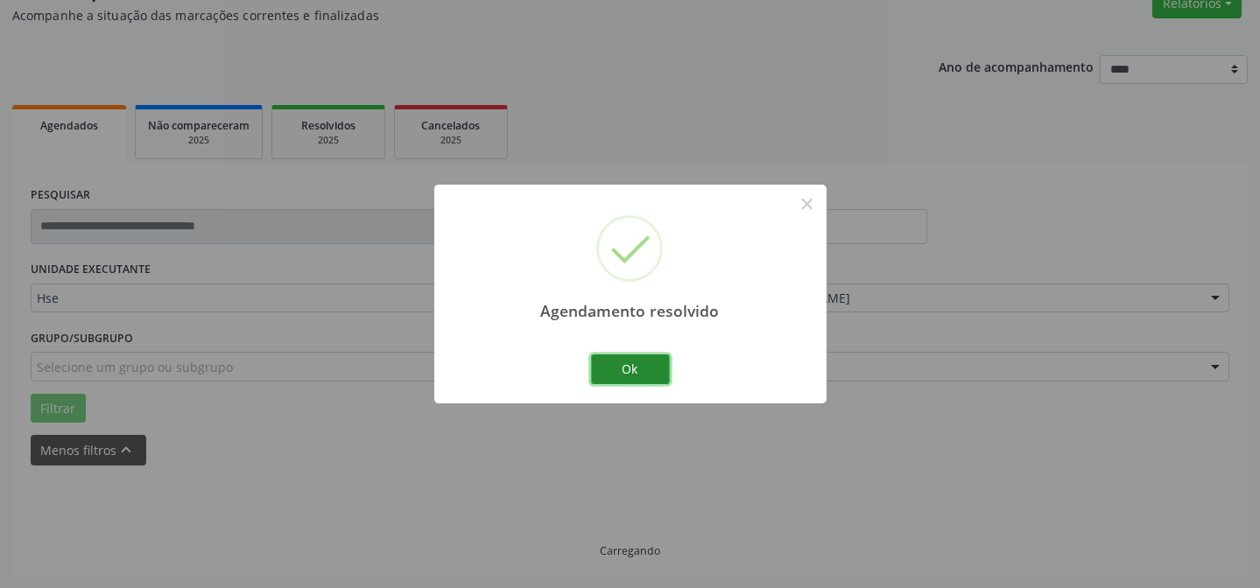
click at [648, 368] on button "Ok" at bounding box center [630, 370] width 79 height 30
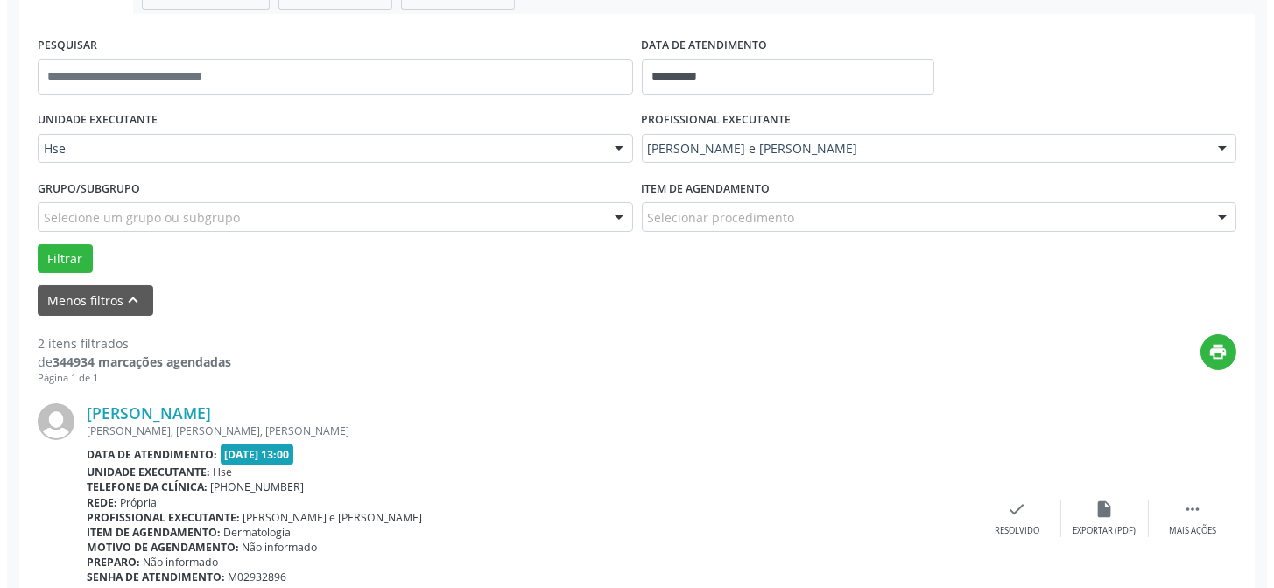
scroll to position [334, 0]
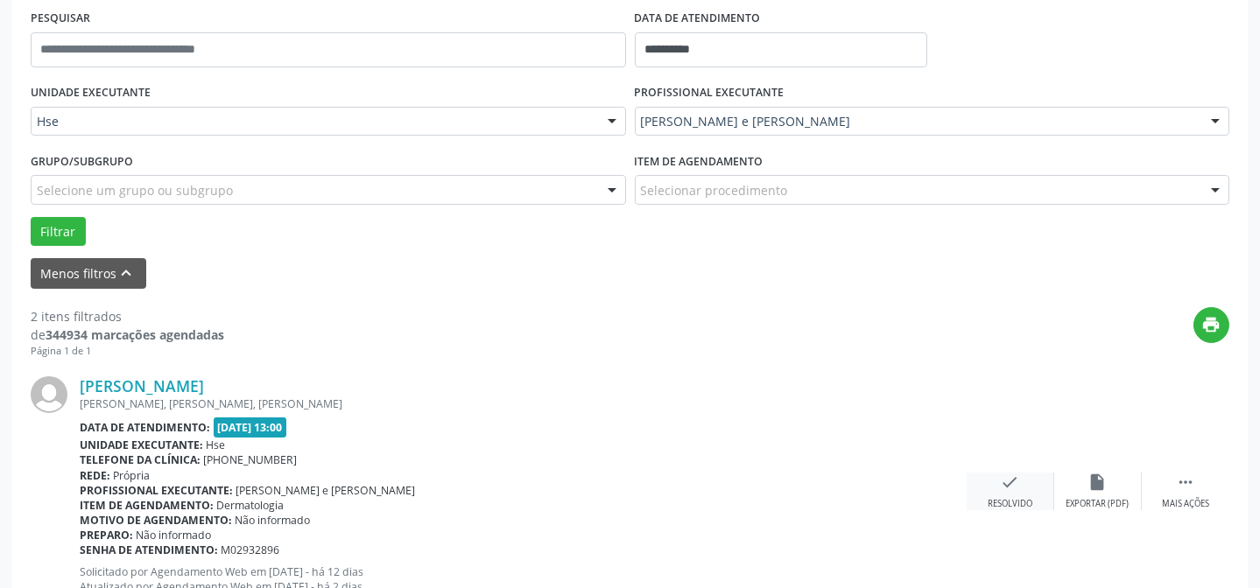
click at [1005, 489] on icon "check" at bounding box center [1010, 482] width 19 height 19
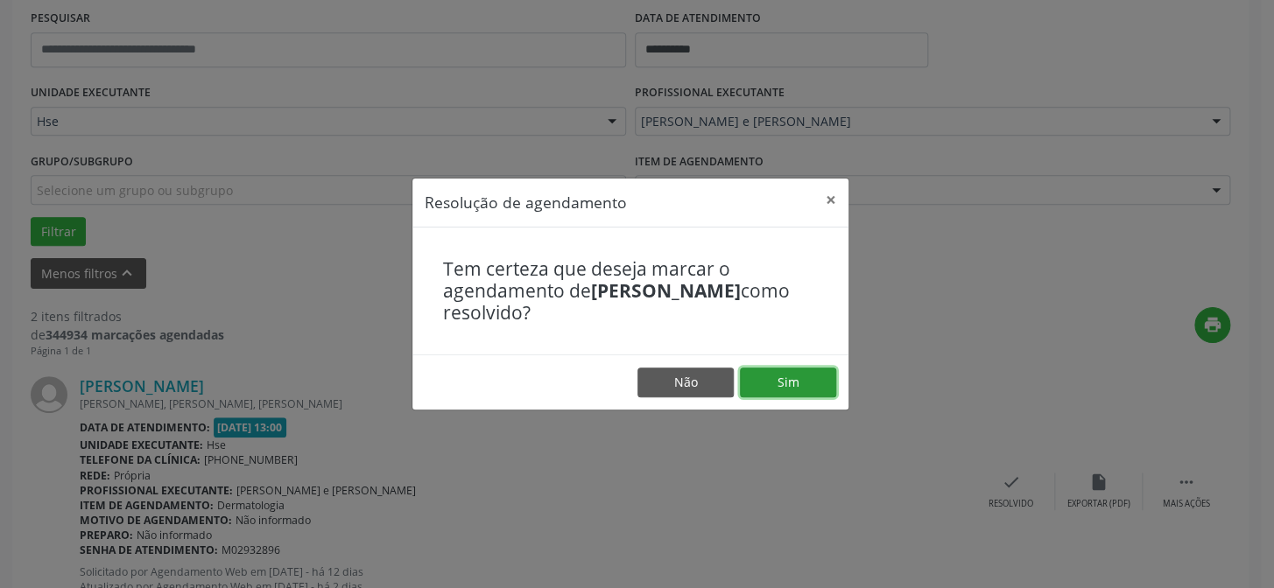
click at [798, 378] on button "Sim" at bounding box center [788, 383] width 96 height 30
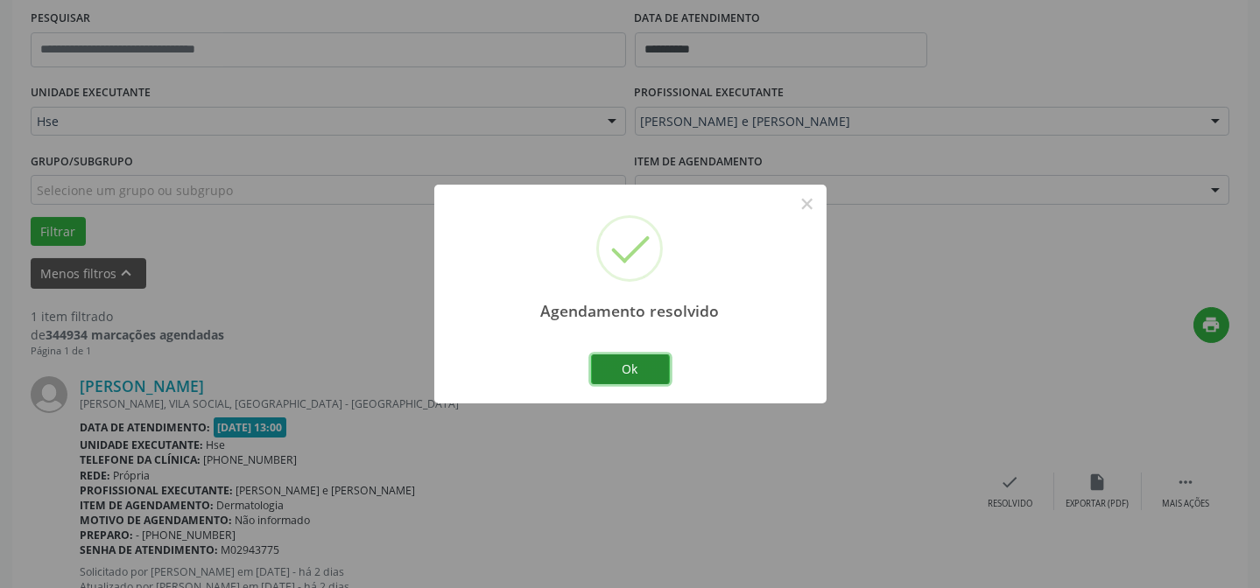
click at [640, 362] on button "Ok" at bounding box center [630, 370] width 79 height 30
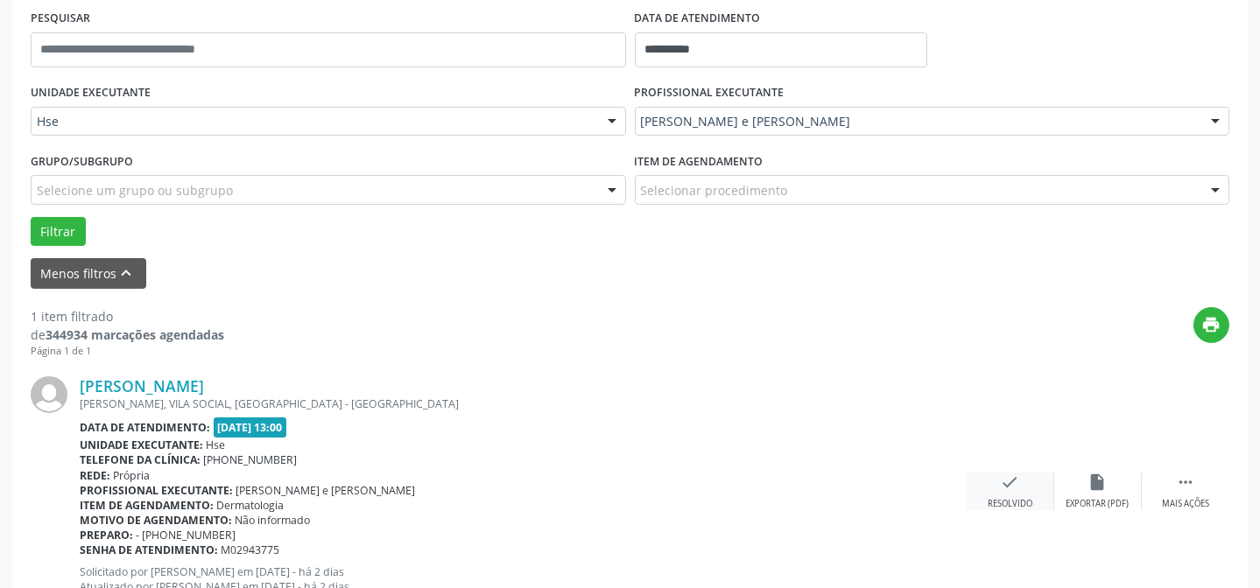
click at [1010, 482] on icon "check" at bounding box center [1010, 482] width 19 height 19
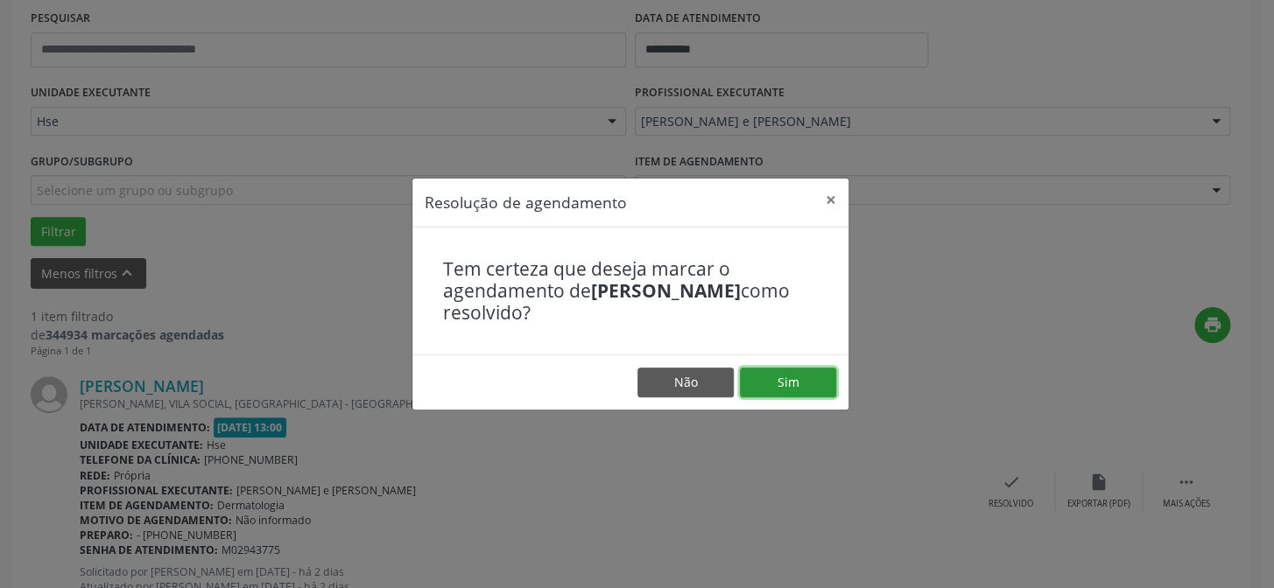
click at [801, 376] on button "Sim" at bounding box center [788, 383] width 96 height 30
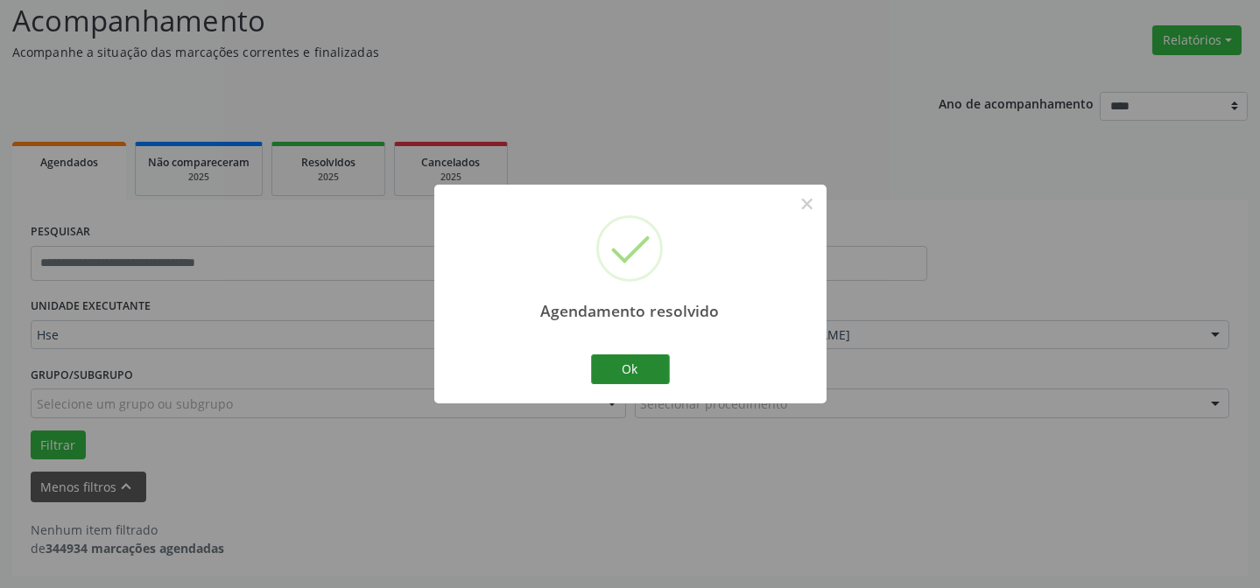
scroll to position [118, 0]
click at [644, 367] on button "Ok" at bounding box center [630, 370] width 79 height 30
